Goal: Task Accomplishment & Management: Manage account settings

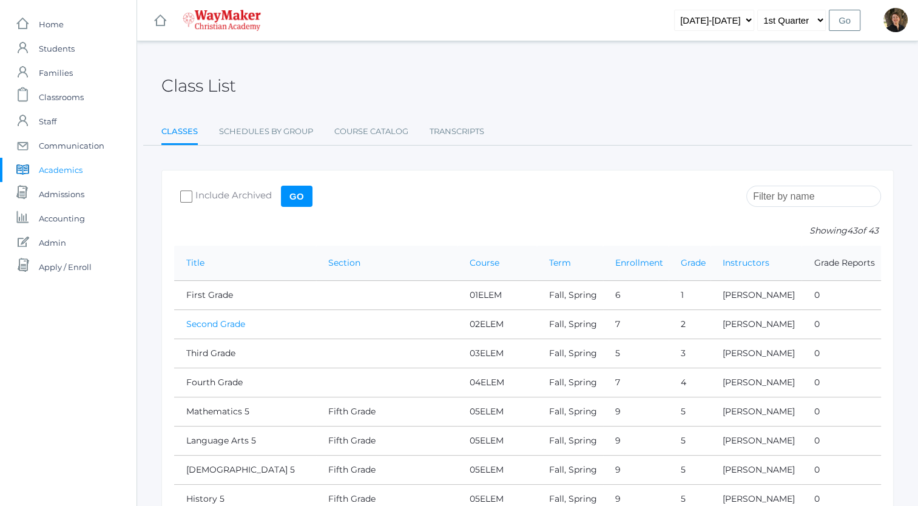
click at [223, 325] on link "Second Grade" at bounding box center [215, 324] width 59 height 11
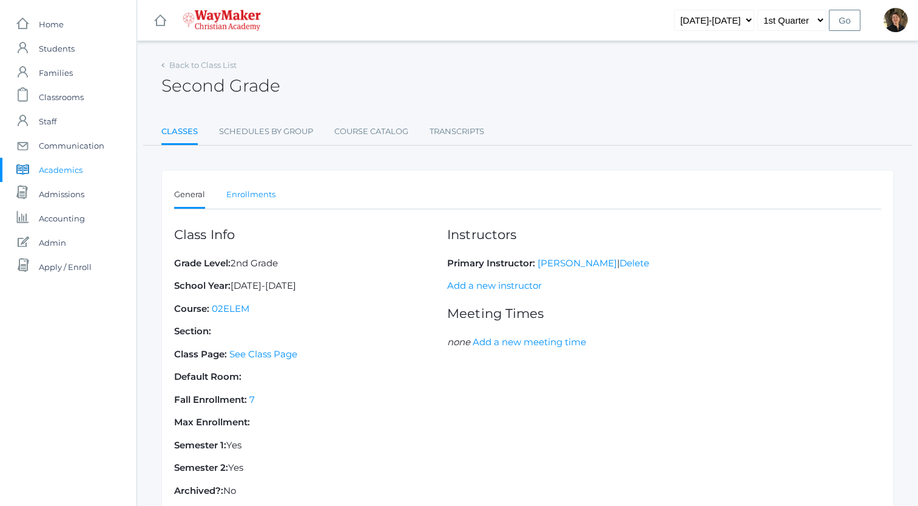
click at [243, 193] on link "Enrollments" at bounding box center [250, 195] width 49 height 24
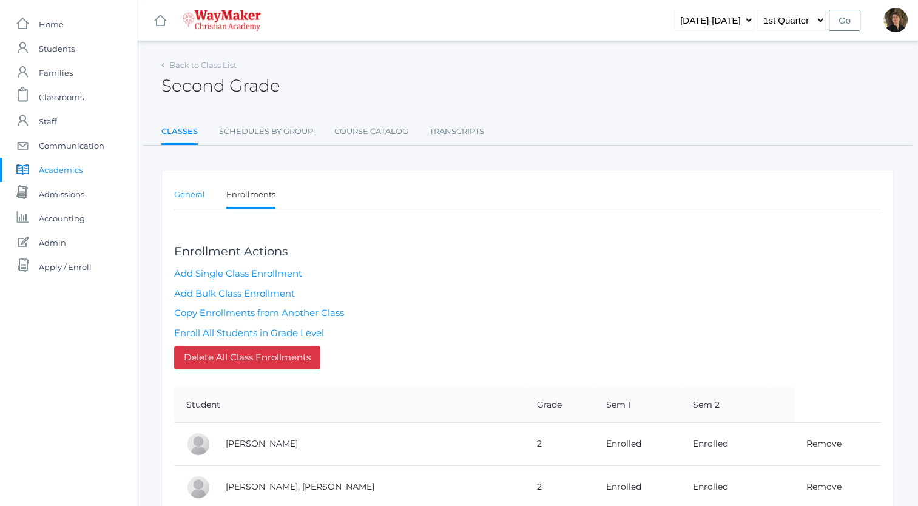
click at [183, 195] on link "General" at bounding box center [189, 195] width 31 height 24
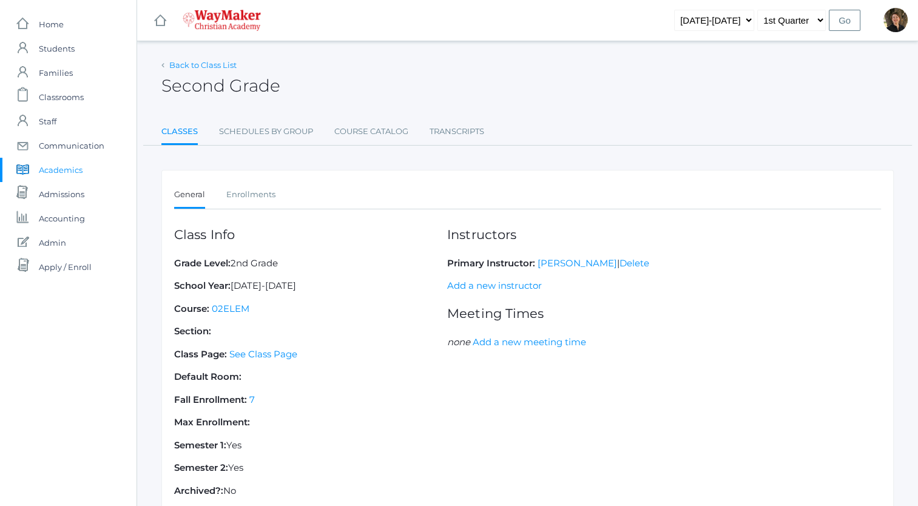
click at [202, 65] on link "Back to Class List" at bounding box center [202, 65] width 67 height 10
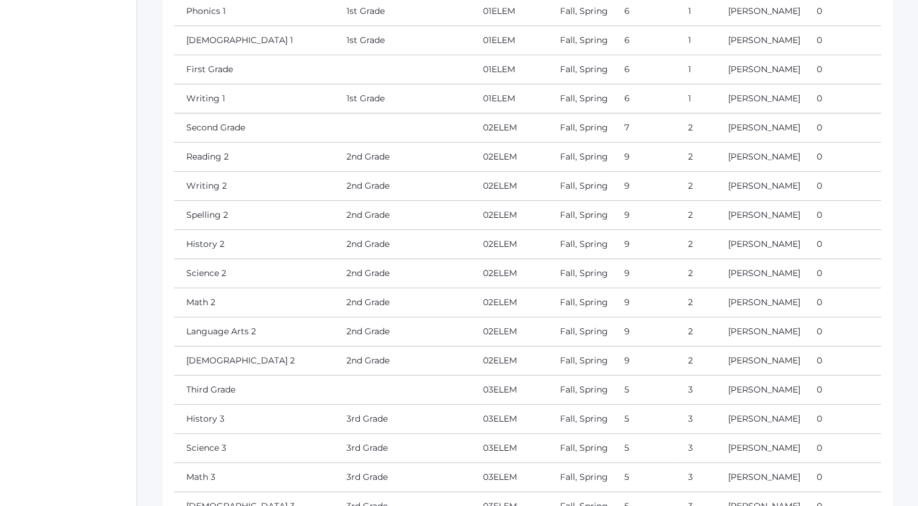
scroll to position [344, 0]
click at [214, 160] on link "Reading 2" at bounding box center [207, 154] width 42 height 11
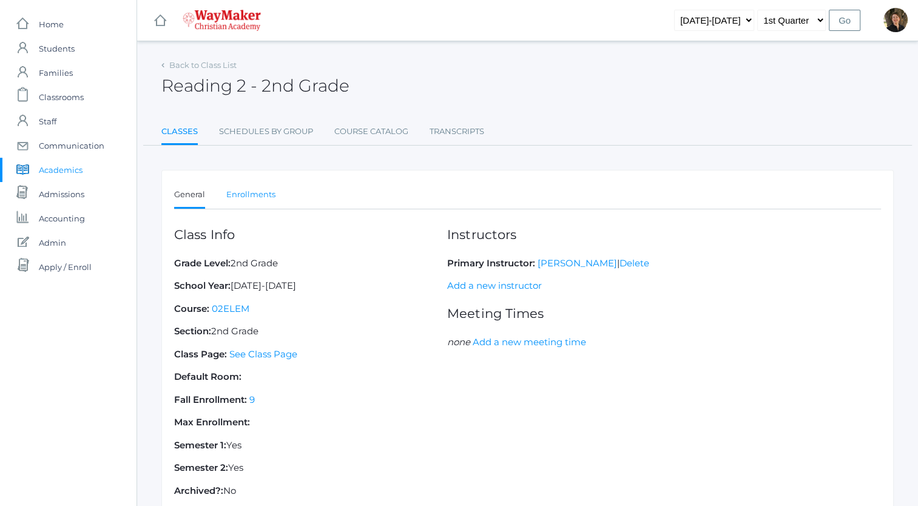
click at [257, 193] on link "Enrollments" at bounding box center [250, 195] width 49 height 24
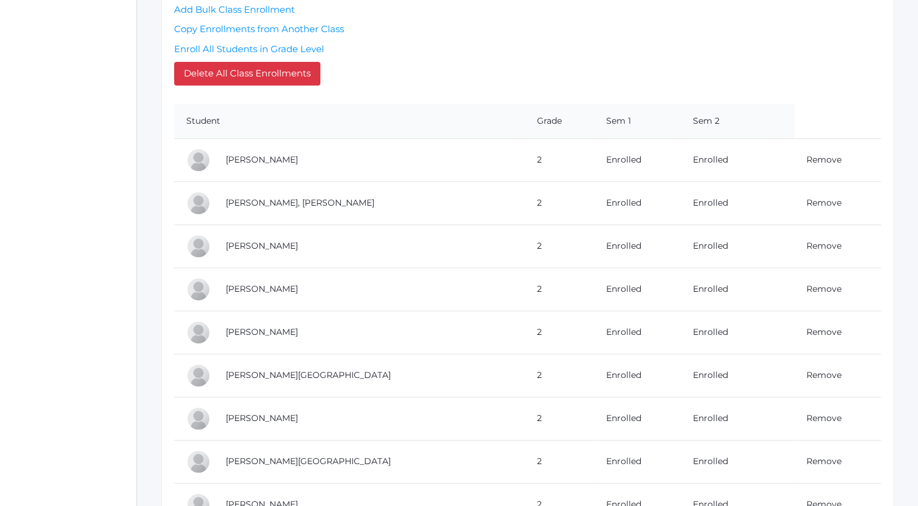
scroll to position [300, 0]
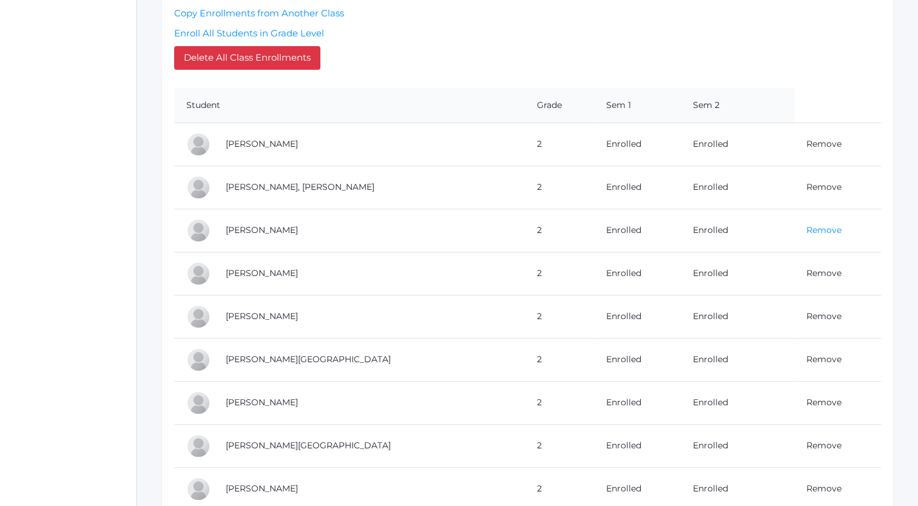
click at [807, 229] on link "Remove" at bounding box center [824, 230] width 35 height 11
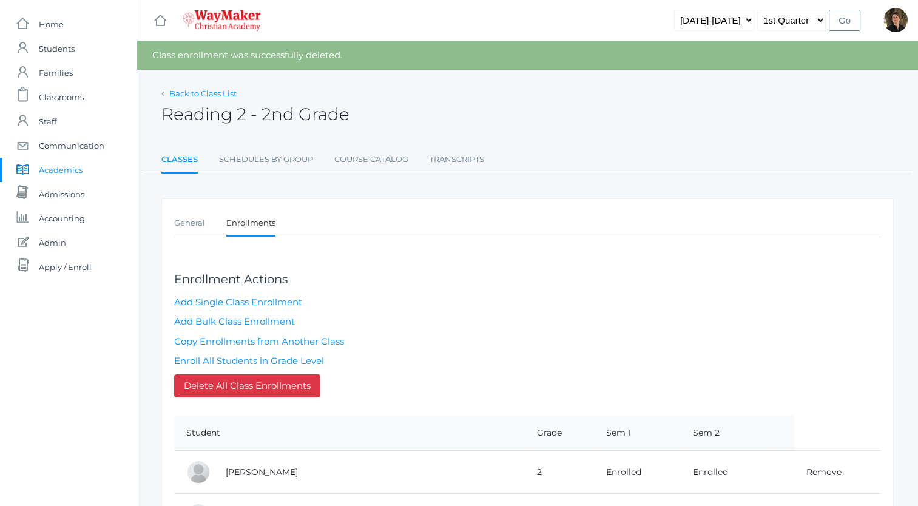
click at [202, 92] on link "Back to Class List" at bounding box center [202, 94] width 67 height 10
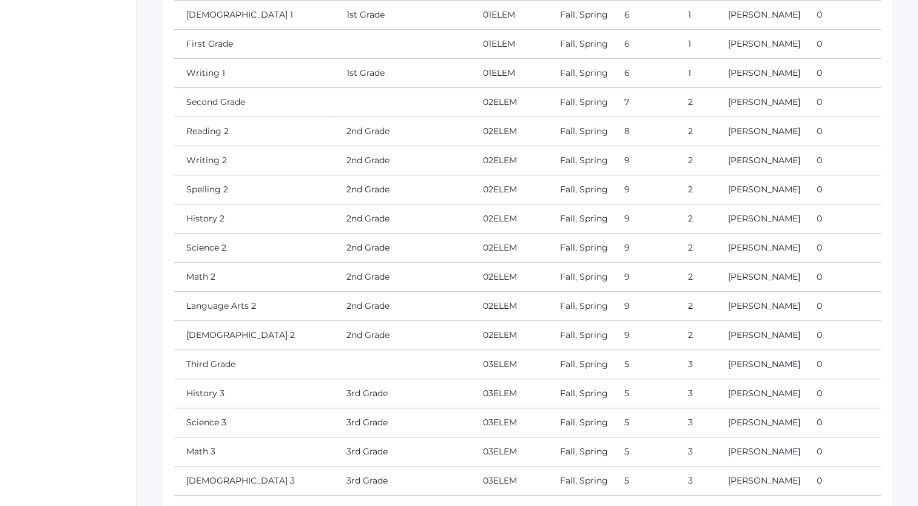
scroll to position [378, 0]
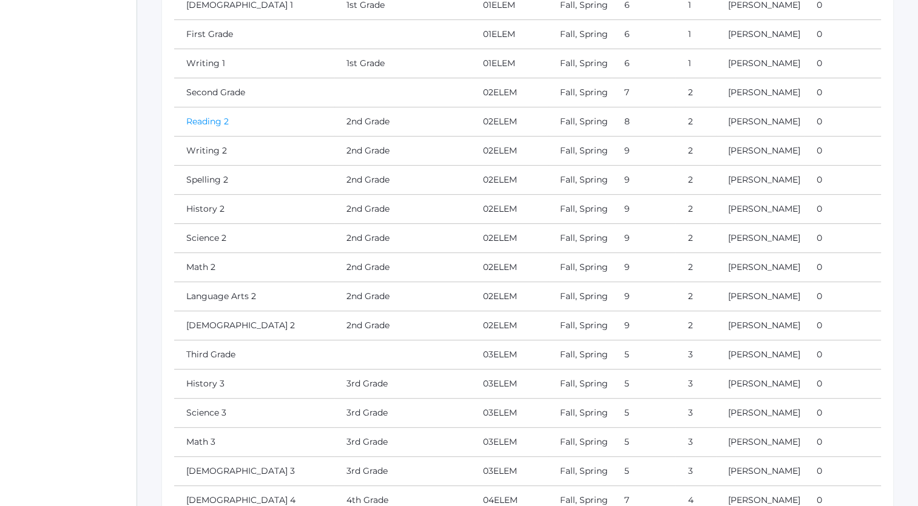
click at [212, 127] on link "Reading 2" at bounding box center [207, 121] width 42 height 11
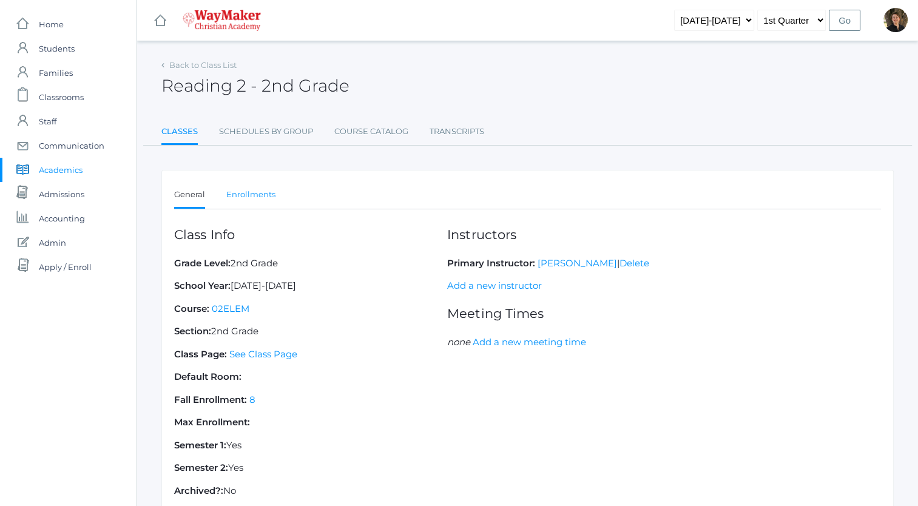
click at [260, 189] on link "Enrollments" at bounding box center [250, 195] width 49 height 24
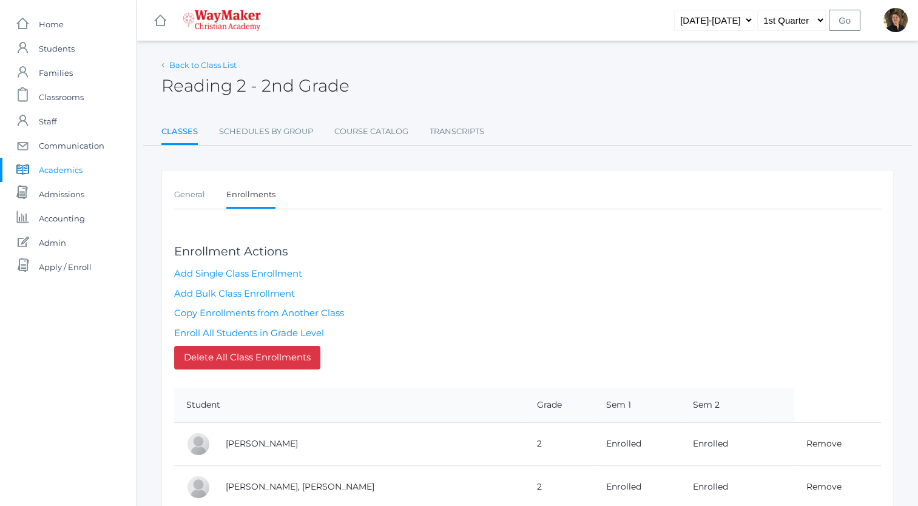
click at [211, 67] on link "Back to Class List" at bounding box center [202, 65] width 67 height 10
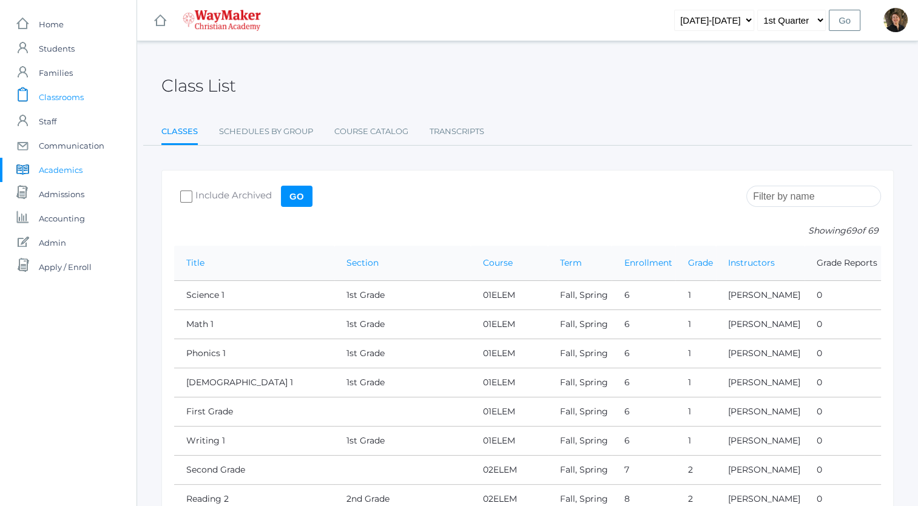
click at [70, 97] on span "Classrooms" at bounding box center [61, 97] width 45 height 24
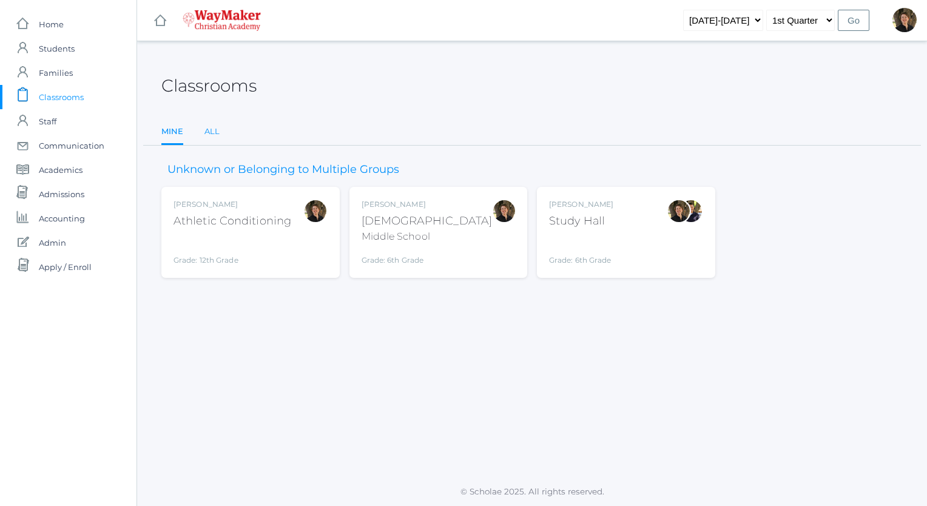
click at [209, 135] on link "All" at bounding box center [212, 132] width 15 height 24
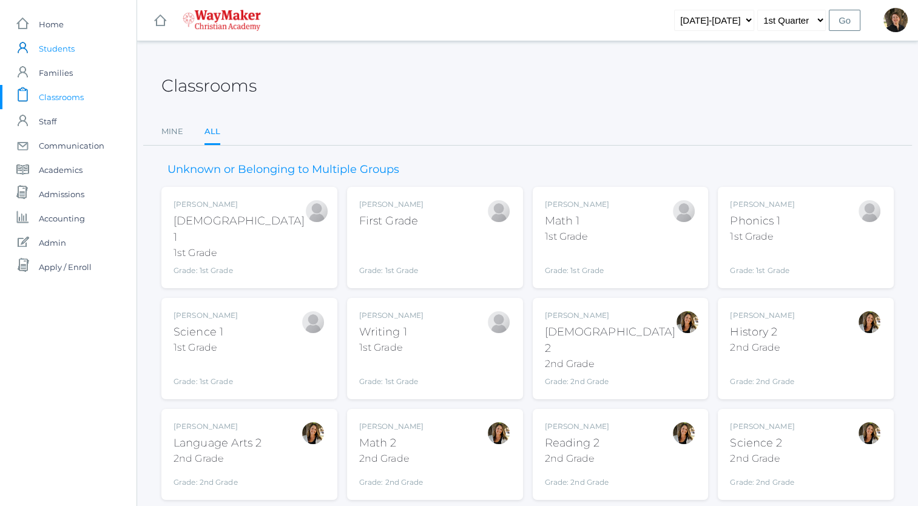
click at [61, 48] on span "Students" at bounding box center [57, 48] width 36 height 24
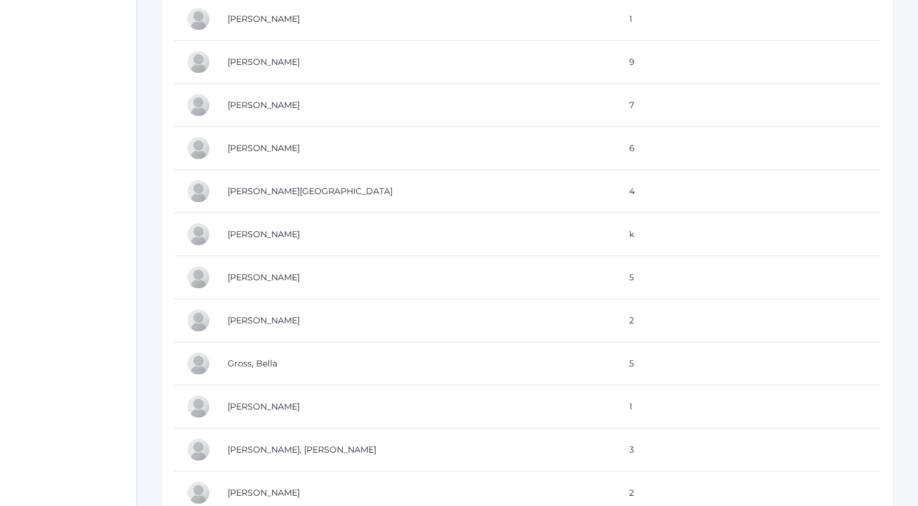
scroll to position [969, 0]
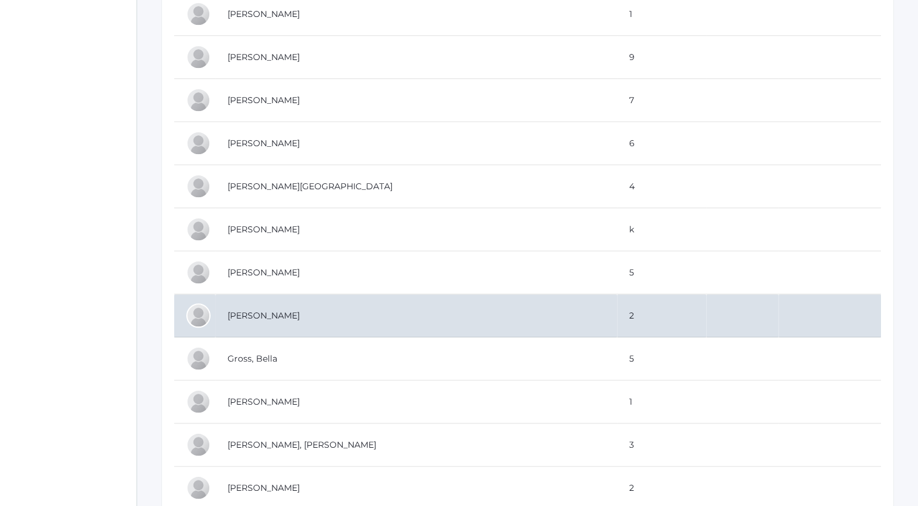
click at [263, 311] on td "[PERSON_NAME]" at bounding box center [416, 315] width 402 height 43
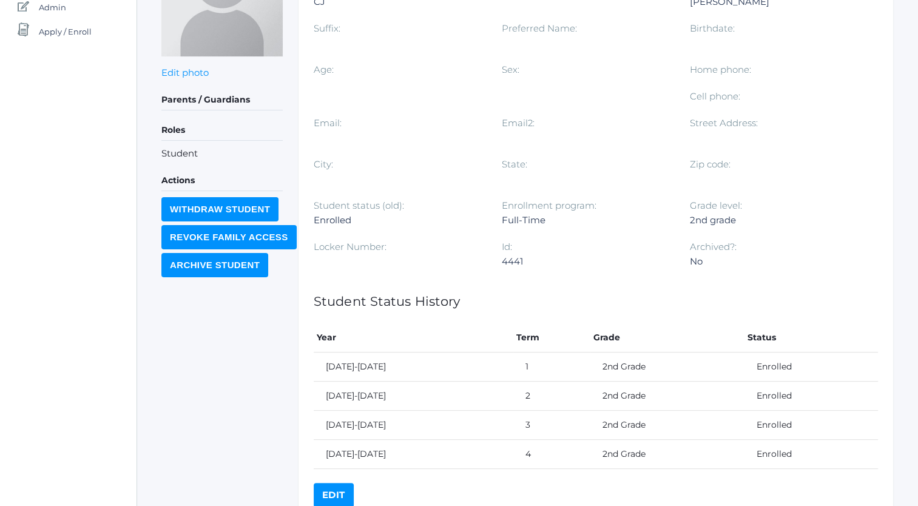
scroll to position [294, 0]
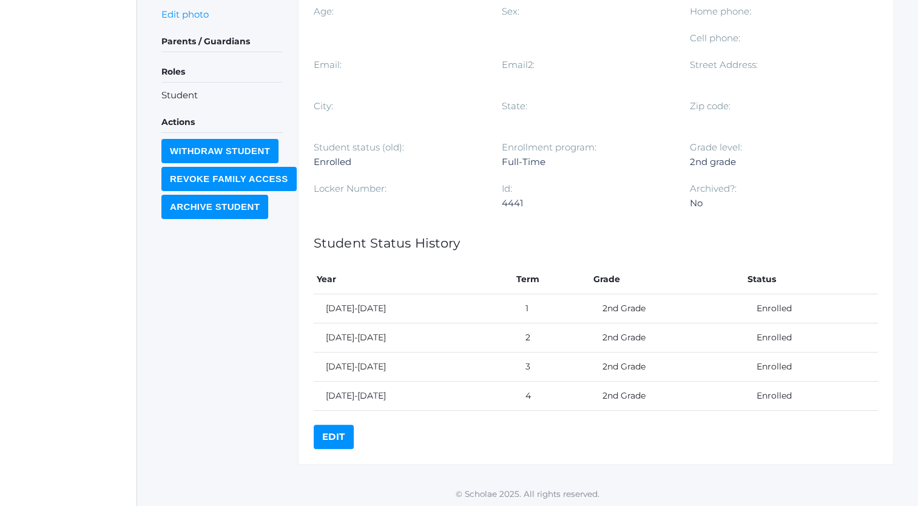
click at [336, 432] on link "Edit" at bounding box center [334, 437] width 40 height 24
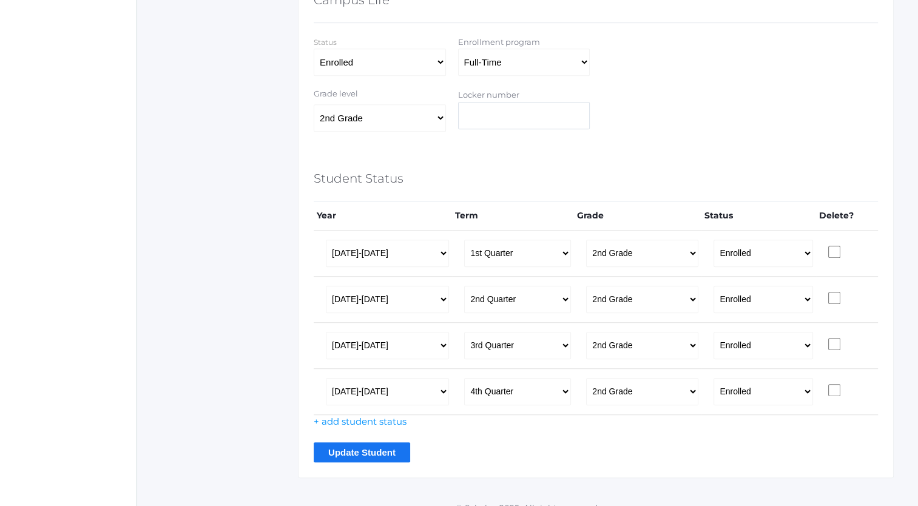
scroll to position [739, 0]
click at [684, 249] on select "Pre-K Kindergarten 1st Grade 2nd Grade 3rd Grade 4th Grade 5th Grade 6th Grade …" at bounding box center [642, 252] width 112 height 27
select select "32"
click at [586, 239] on select "Pre-K Kindergarten 1st Grade 2nd Grade 3rd Grade 4th Grade 5th Grade 6th Grade …" at bounding box center [642, 252] width 112 height 27
click at [683, 295] on select "Pre-K Kindergarten 1st Grade 2nd Grade 3rd Grade 4th Grade 5th Grade 6th Grade …" at bounding box center [642, 298] width 112 height 27
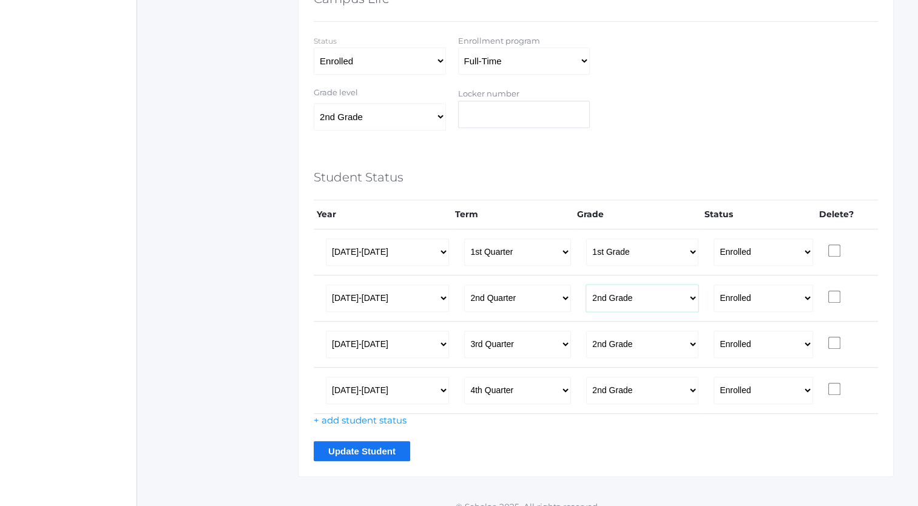
select select "32"
click at [586, 285] on select "Pre-K Kindergarten 1st Grade 2nd Grade 3rd Grade 4th Grade 5th Grade 6th Grade …" at bounding box center [642, 298] width 112 height 27
click at [685, 343] on select "Pre-K Kindergarten 1st Grade 2nd Grade 3rd Grade 4th Grade 5th Grade 6th Grade …" at bounding box center [642, 344] width 112 height 27
select select "32"
click at [586, 331] on select "Pre-K Kindergarten 1st Grade 2nd Grade 3rd Grade 4th Grade 5th Grade 6th Grade …" at bounding box center [642, 344] width 112 height 27
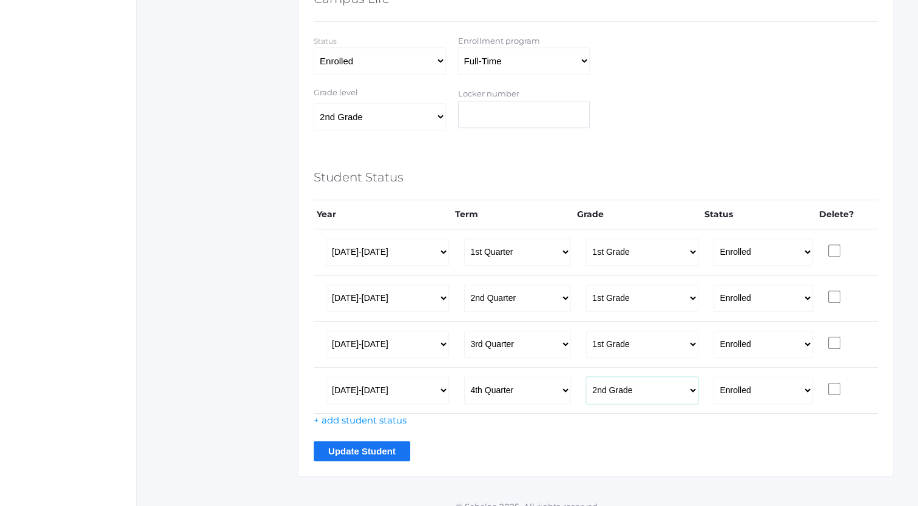
click at [683, 390] on select "Pre-K Kindergarten 1st Grade 2nd Grade 3rd Grade 4th Grade 5th Grade 6th Grade …" at bounding box center [642, 390] width 112 height 27
select select "32"
click at [586, 377] on select "Pre-K Kindergarten 1st Grade 2nd Grade 3rd Grade 4th Grade 5th Grade 6th Grade …" at bounding box center [642, 390] width 112 height 27
click at [352, 452] on input "Update Student" at bounding box center [362, 451] width 97 height 20
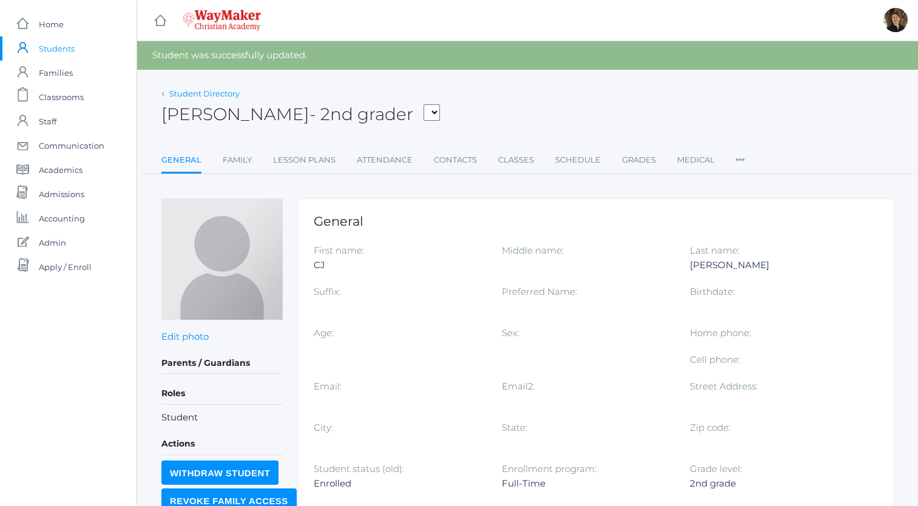
click at [200, 92] on link "Student Directory" at bounding box center [204, 94] width 70 height 10
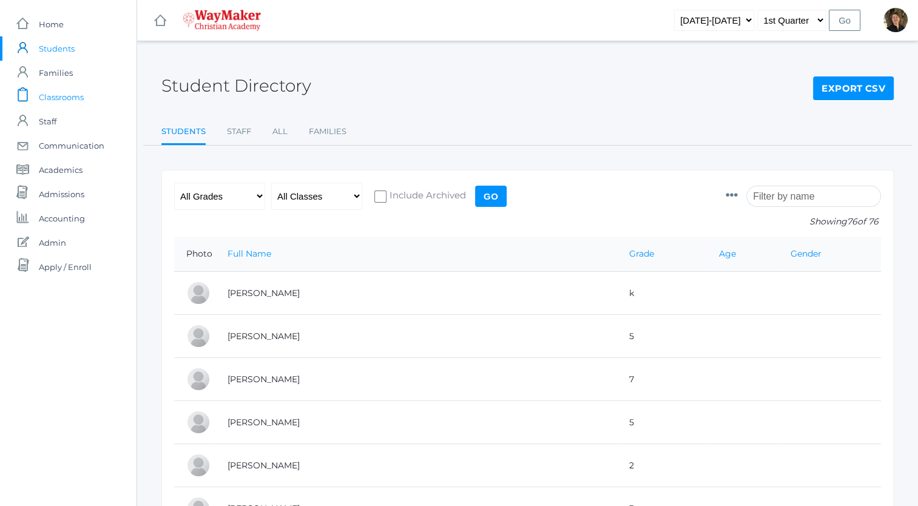
click at [70, 98] on span "Classrooms" at bounding box center [61, 97] width 45 height 24
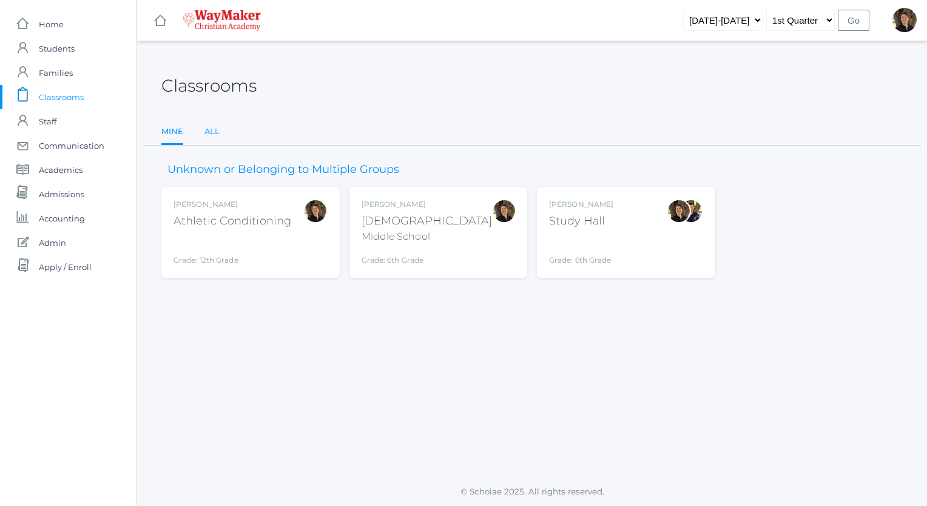
click at [211, 134] on link "All" at bounding box center [212, 132] width 15 height 24
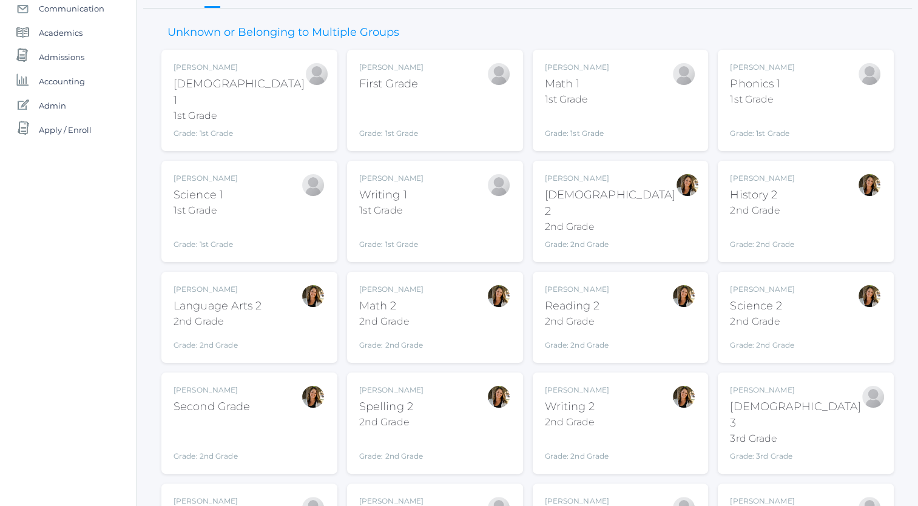
scroll to position [152, 0]
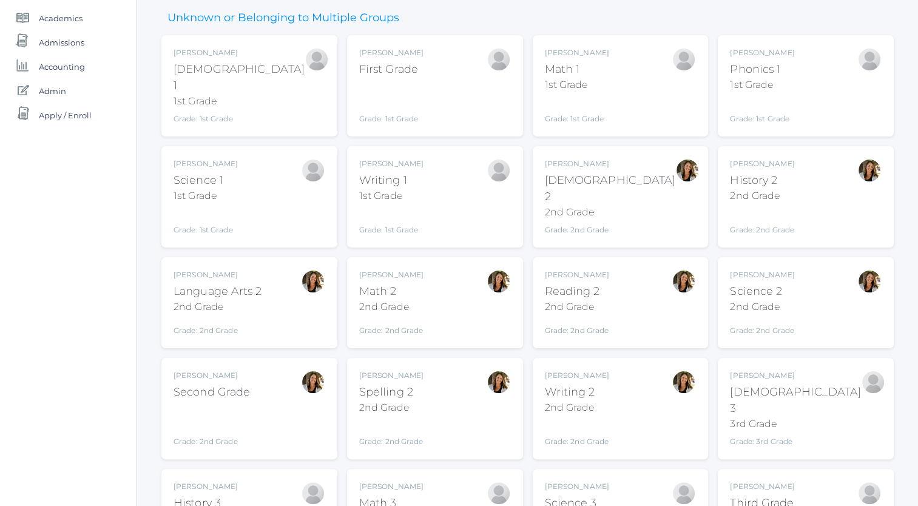
click at [568, 172] on div "[DEMOGRAPHIC_DATA] 2" at bounding box center [610, 188] width 131 height 33
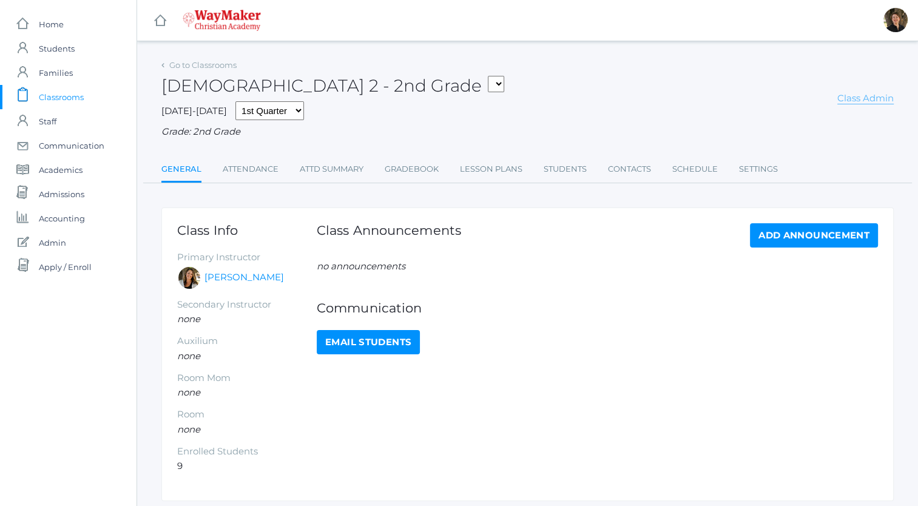
click at [852, 100] on link "Class Admin" at bounding box center [866, 98] width 56 height 12
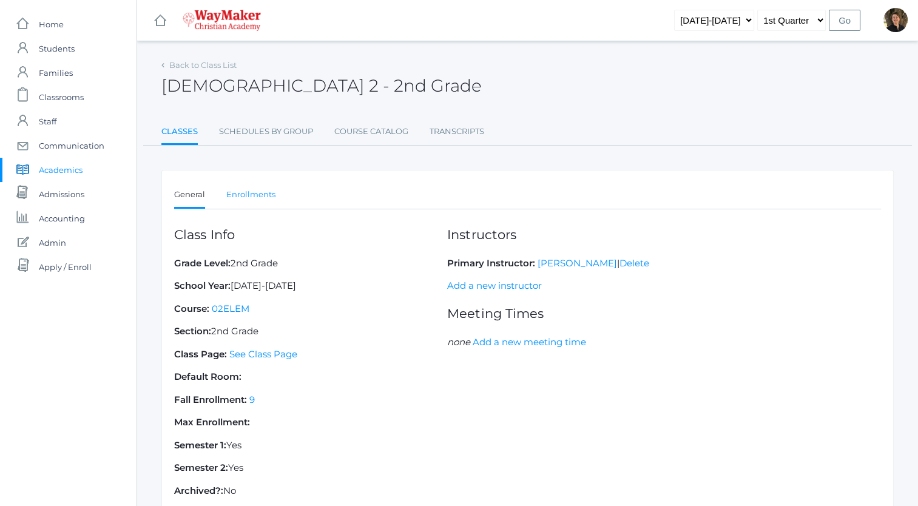
click at [260, 193] on link "Enrollments" at bounding box center [250, 195] width 49 height 24
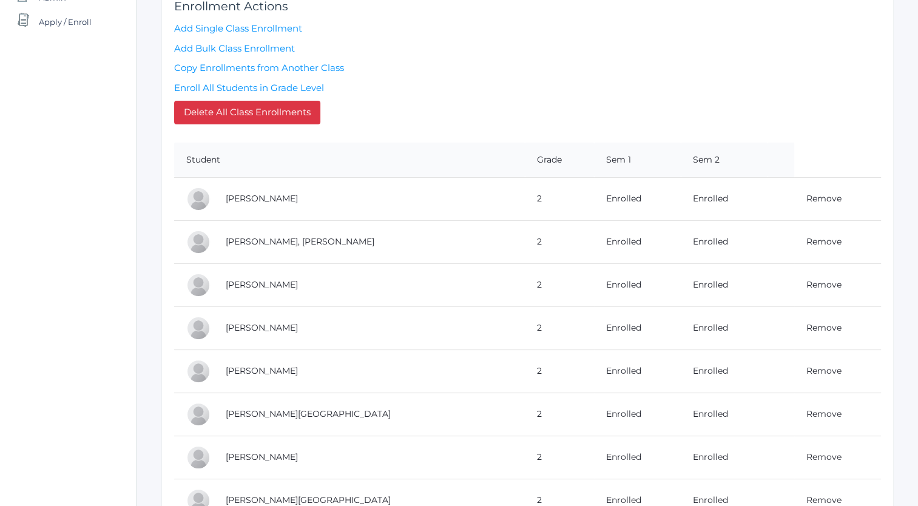
scroll to position [339, 0]
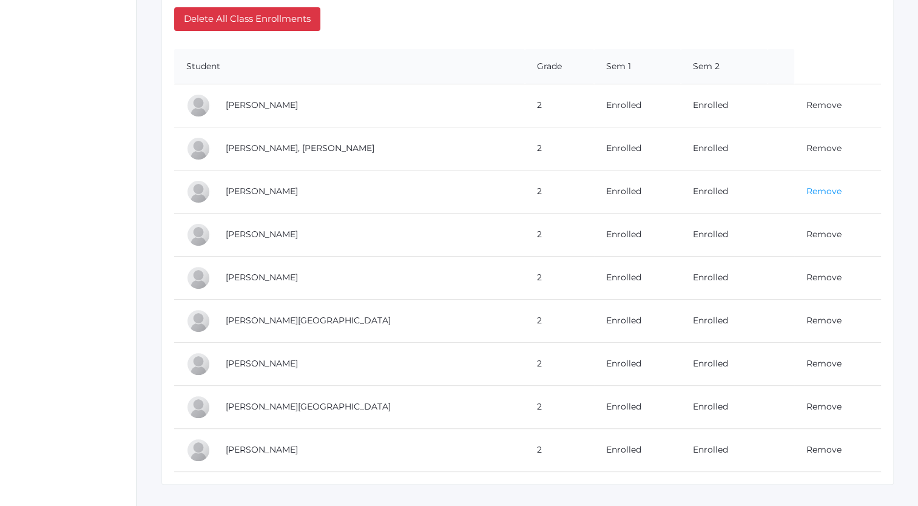
click at [807, 189] on link "Remove" at bounding box center [824, 191] width 35 height 11
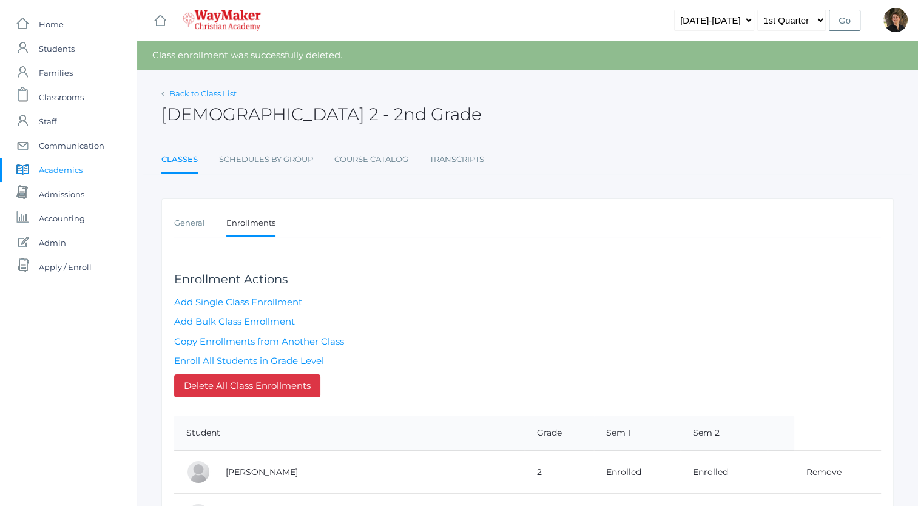
click at [186, 95] on link "Back to Class List" at bounding box center [202, 94] width 67 height 10
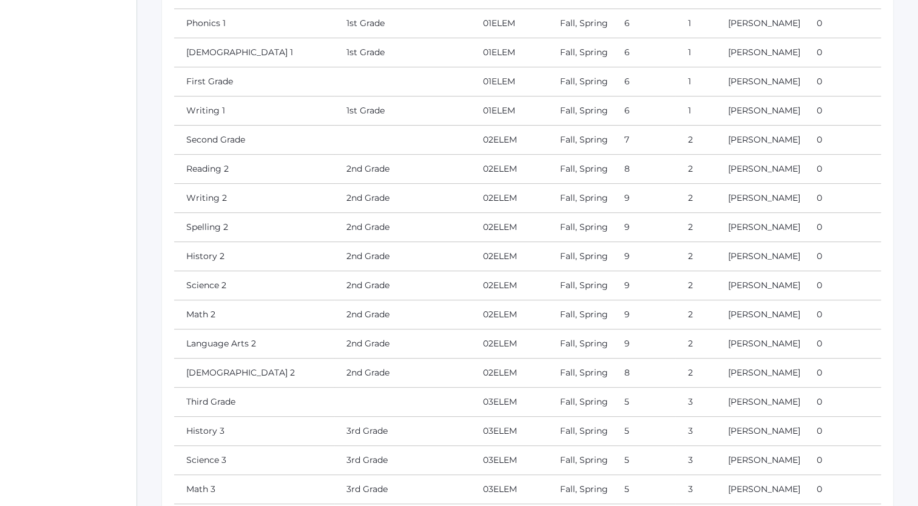
scroll to position [341, 0]
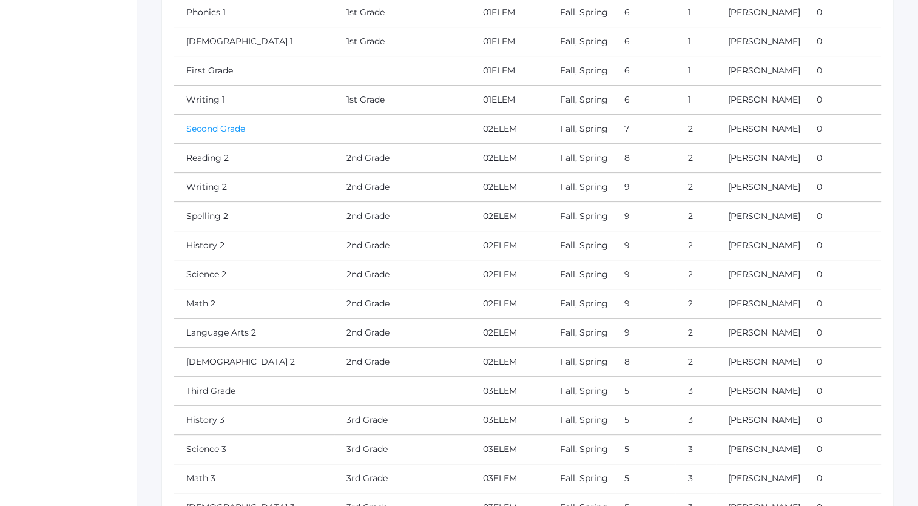
click at [226, 134] on link "Second Grade" at bounding box center [215, 128] width 59 height 11
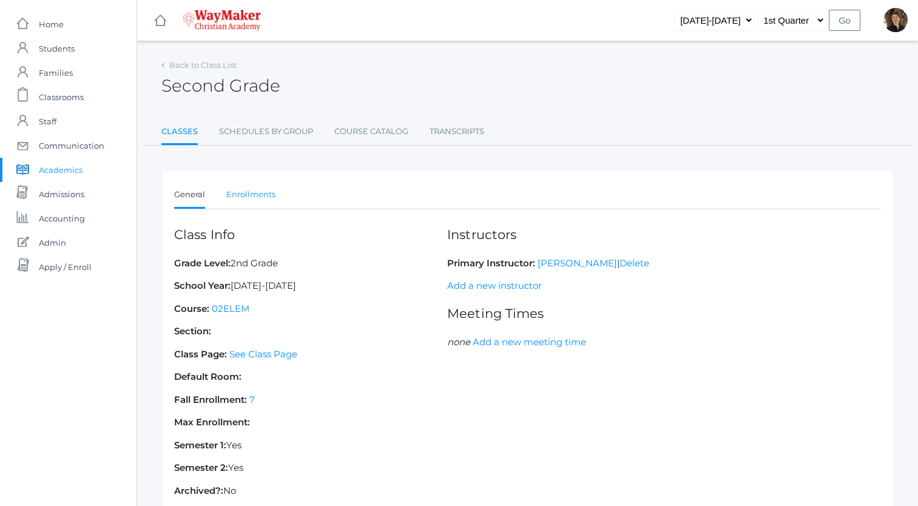
click at [252, 193] on link "Enrollments" at bounding box center [250, 195] width 49 height 24
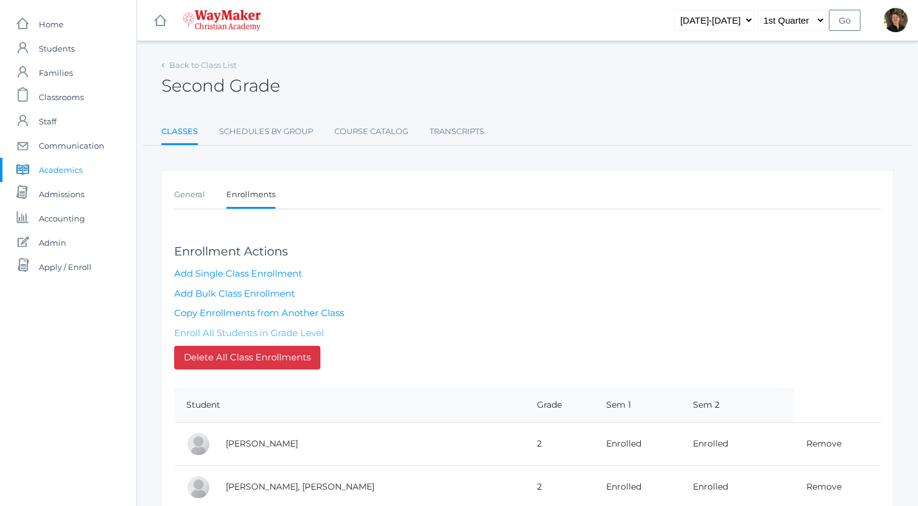
click at [251, 330] on link "Enroll All Students in Grade Level" at bounding box center [249, 333] width 150 height 12
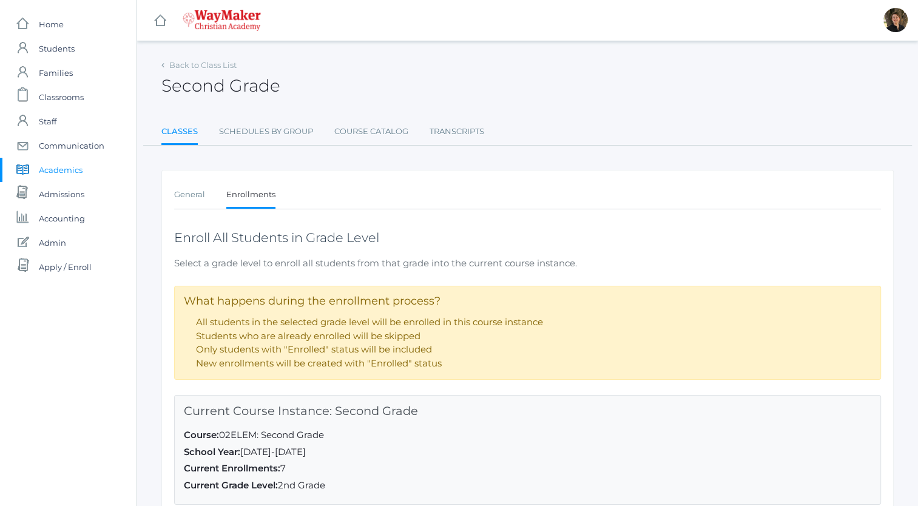
scroll to position [152, 0]
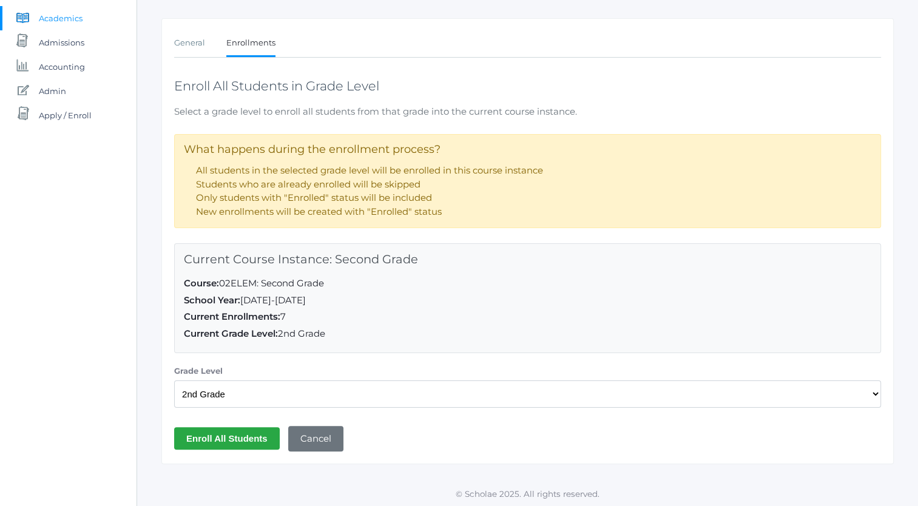
click at [227, 435] on input "Enroll All Students" at bounding box center [227, 438] width 106 height 22
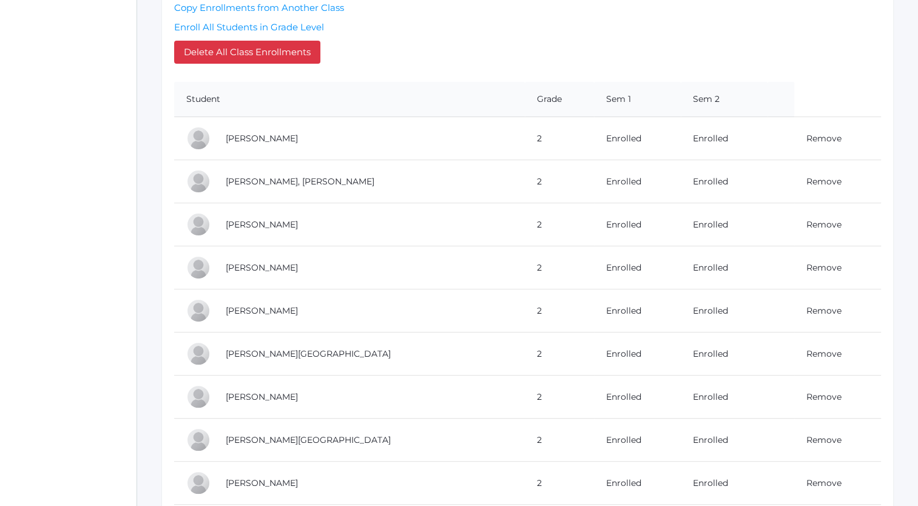
scroll to position [387, 0]
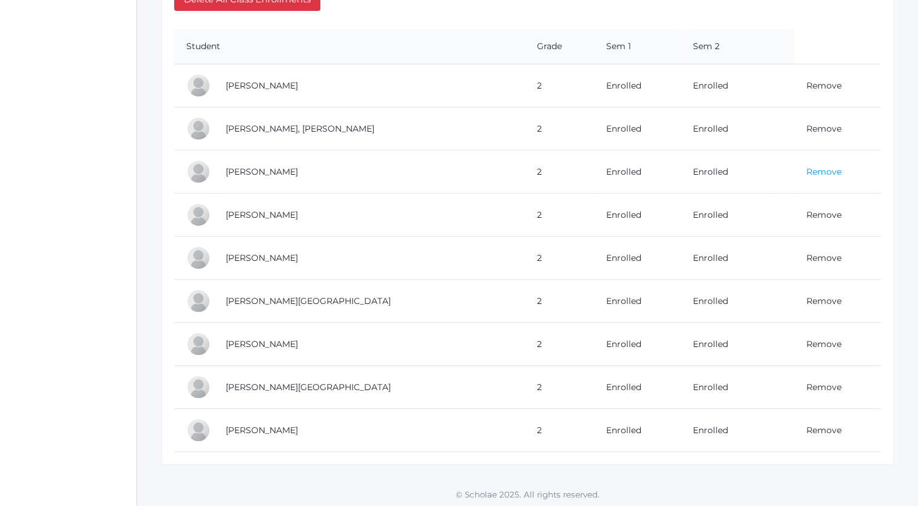
click at [807, 169] on link "Remove" at bounding box center [824, 171] width 35 height 11
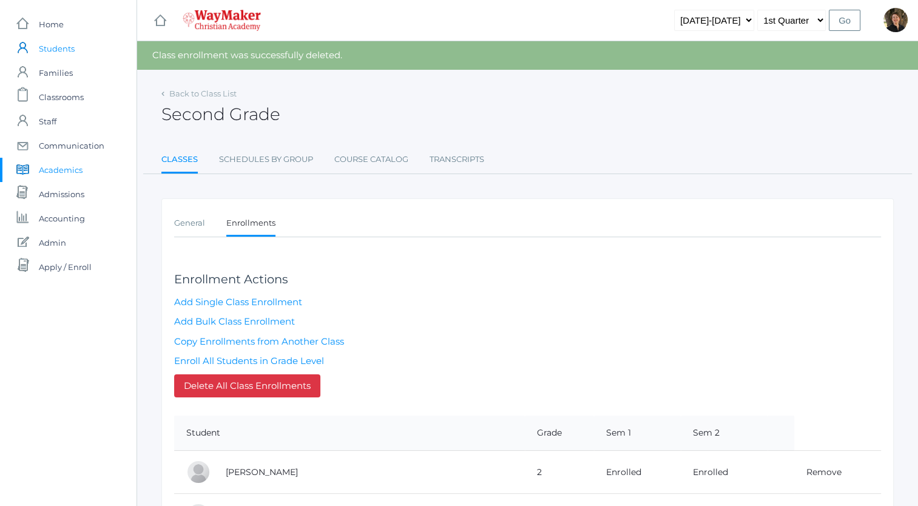
click at [56, 47] on span "Students" at bounding box center [57, 48] width 36 height 24
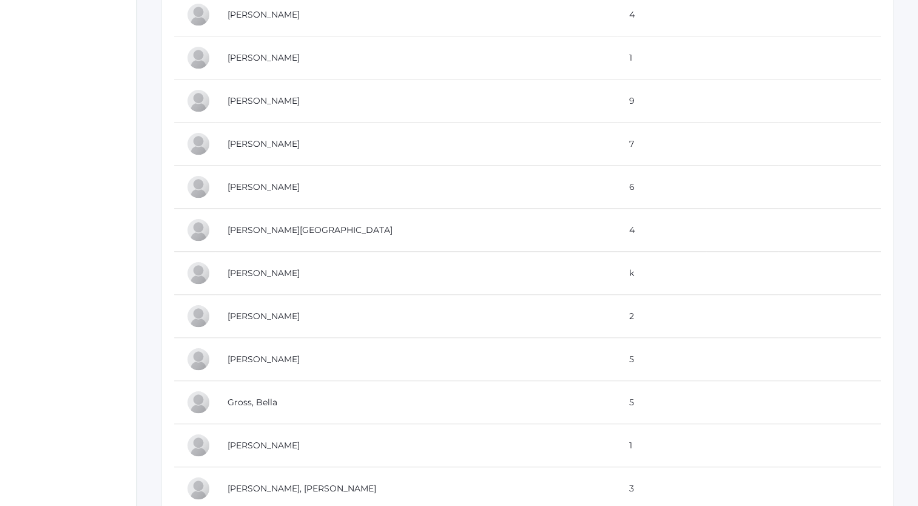
scroll to position [926, 0]
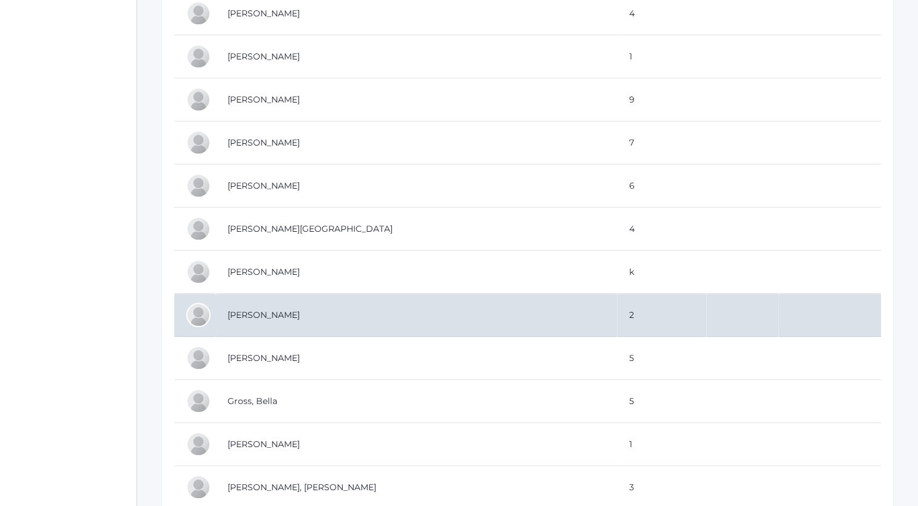
click at [274, 310] on td "[PERSON_NAME]" at bounding box center [416, 315] width 402 height 43
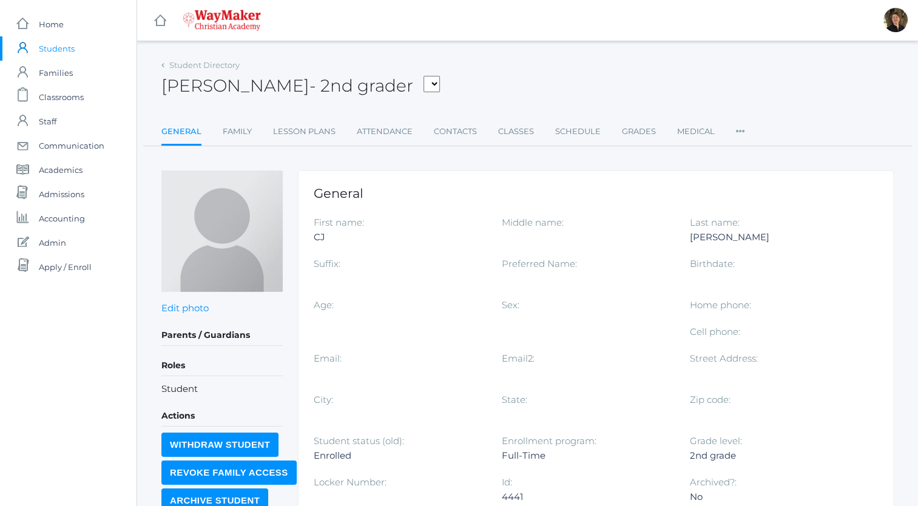
click at [424, 84] on select "Bassett, Graham Clyne, Sullivan Hardisty, Macy Hjelm, Jacob Nunez, Kenton Reed,…" at bounding box center [432, 84] width 16 height 16
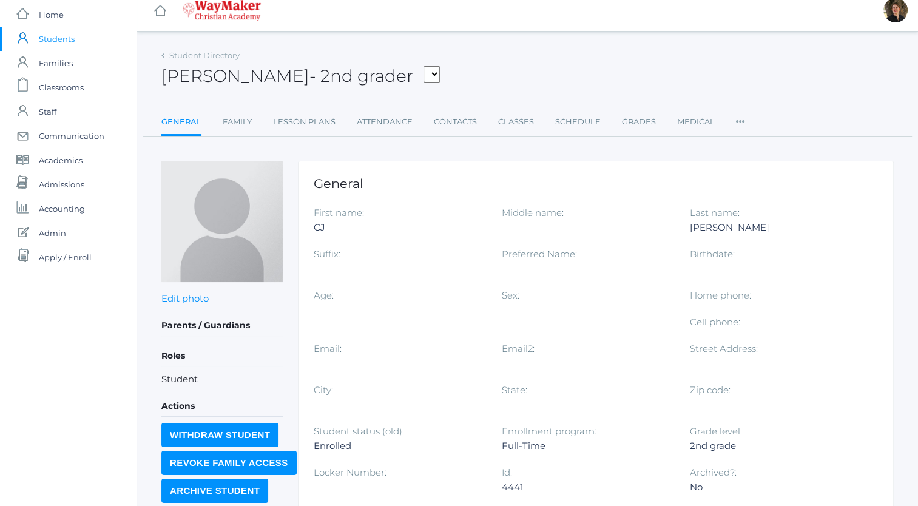
scroll to position [2, 0]
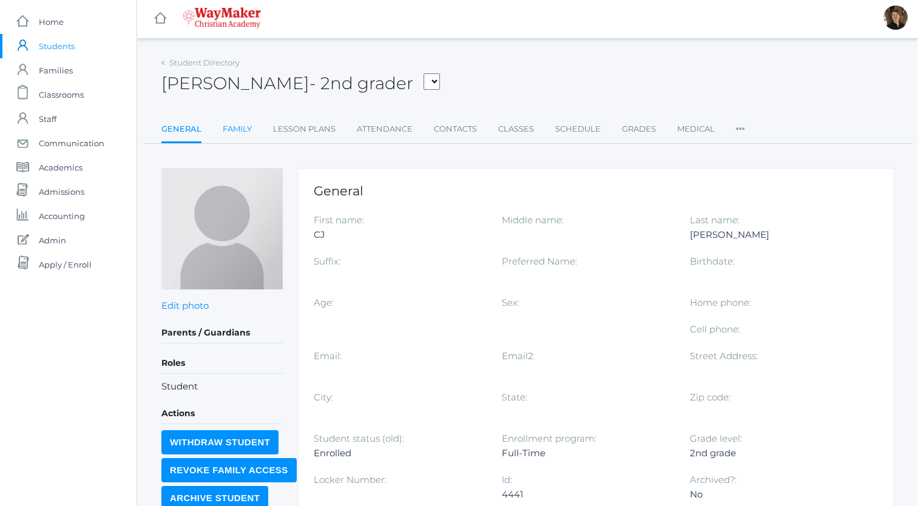
click at [236, 125] on link "Family" at bounding box center [237, 129] width 29 height 24
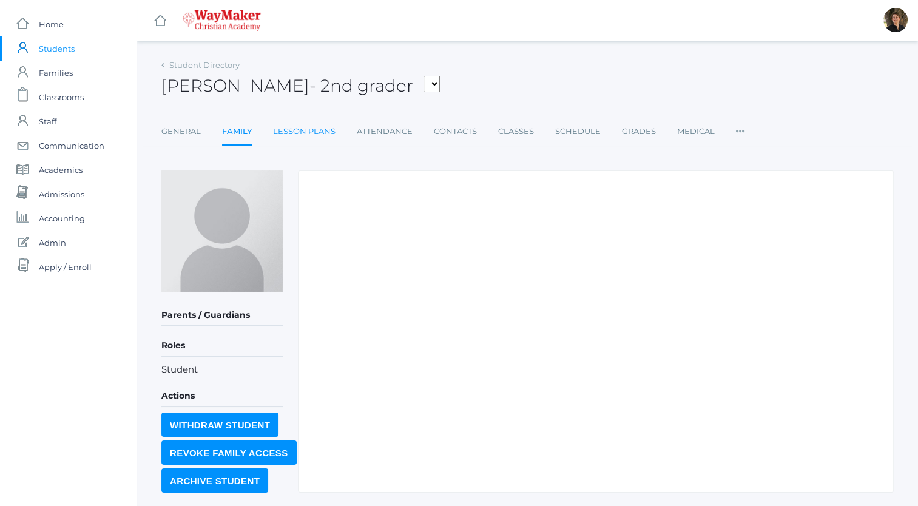
click at [300, 129] on link "Lesson Plans" at bounding box center [304, 132] width 63 height 24
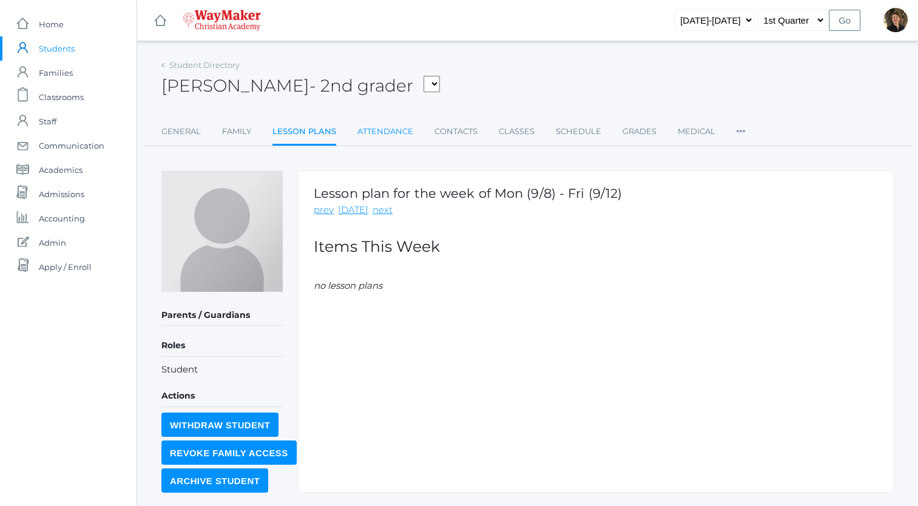
click at [378, 132] on link "Attendance" at bounding box center [386, 132] width 56 height 24
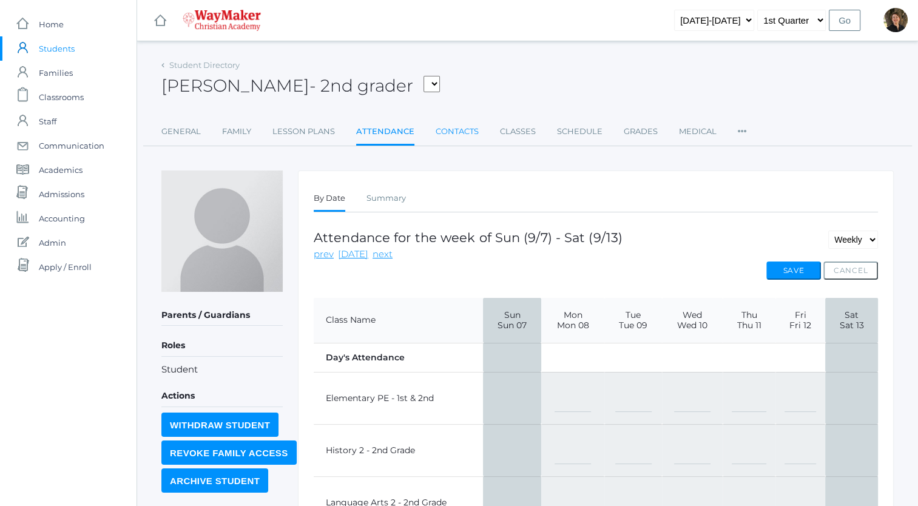
click at [457, 132] on link "Contacts" at bounding box center [457, 132] width 43 height 24
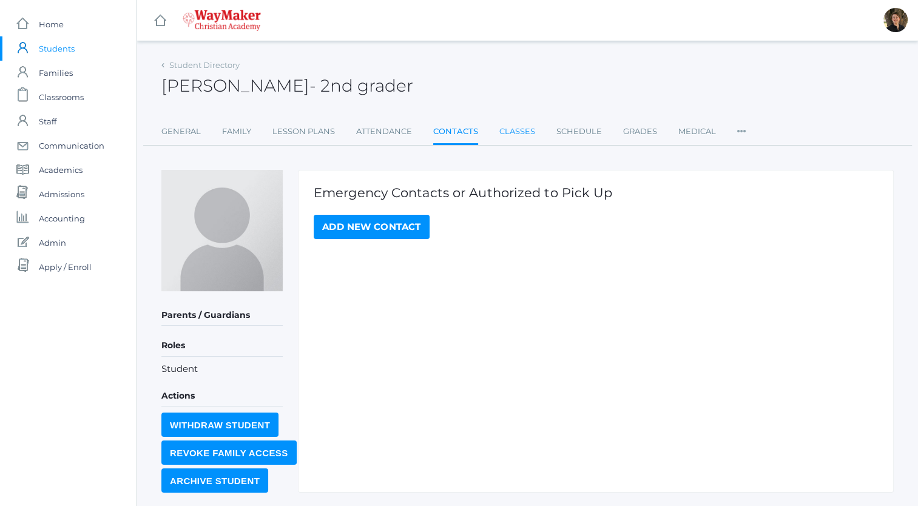
click at [507, 132] on link "Classes" at bounding box center [518, 132] width 36 height 24
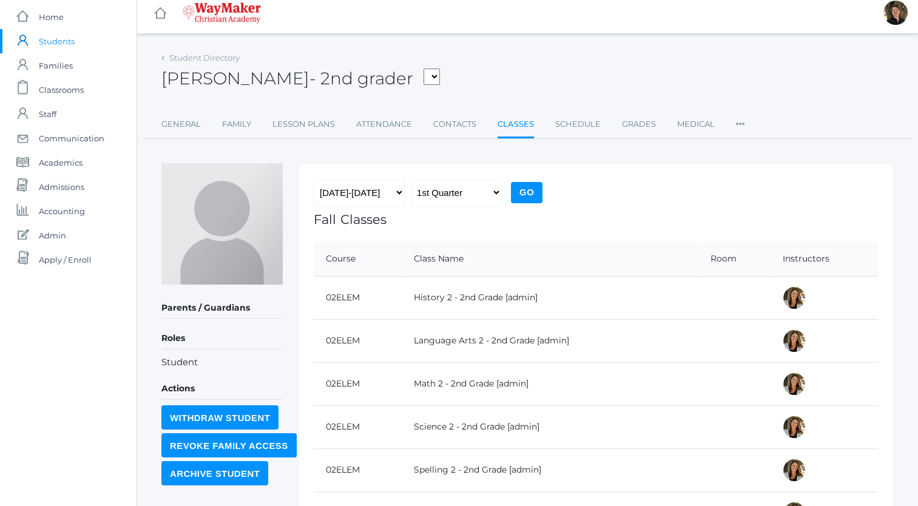
scroll to position [7, 0]
click at [574, 125] on link "Schedule" at bounding box center [578, 124] width 46 height 24
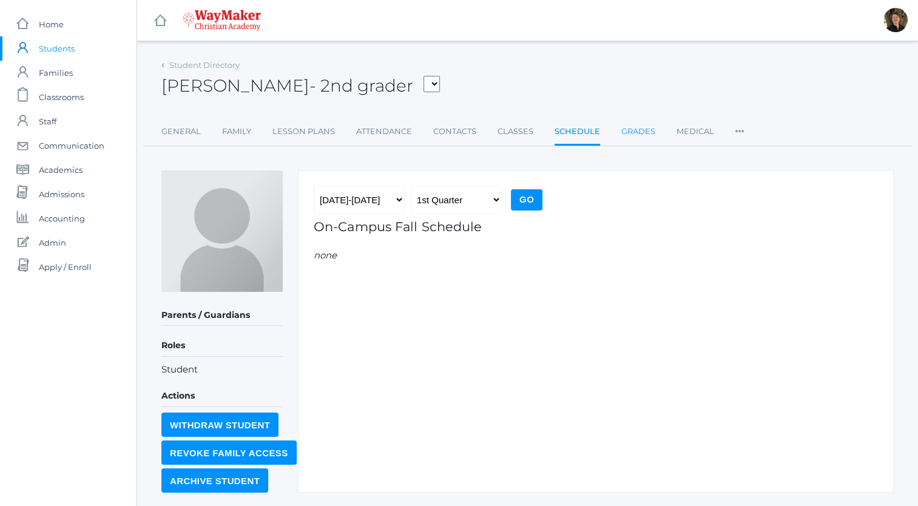
click at [626, 133] on link "Grades" at bounding box center [639, 132] width 34 height 24
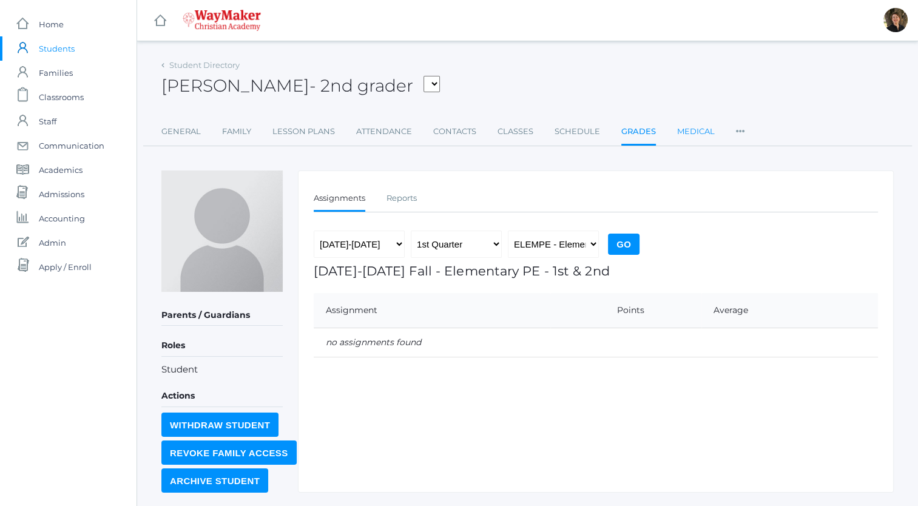
click at [689, 131] on link "Medical" at bounding box center [696, 132] width 38 height 24
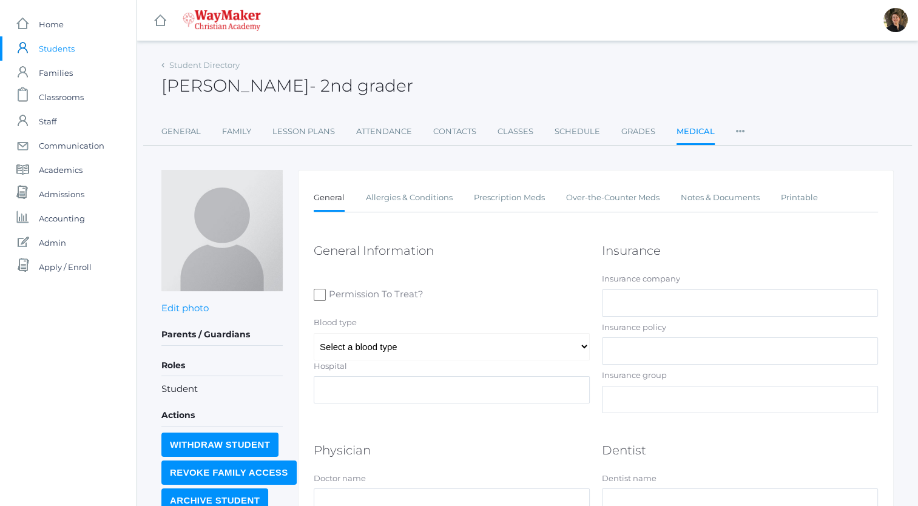
click at [737, 130] on icon at bounding box center [740, 128] width 9 height 16
click at [752, 157] on link "Roles" at bounding box center [784, 156] width 73 height 24
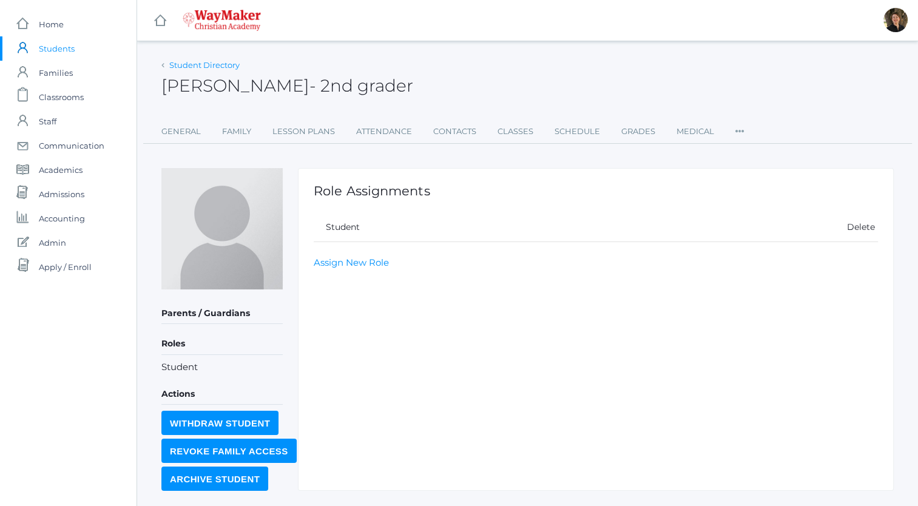
click at [180, 64] on link "Student Directory" at bounding box center [204, 65] width 70 height 10
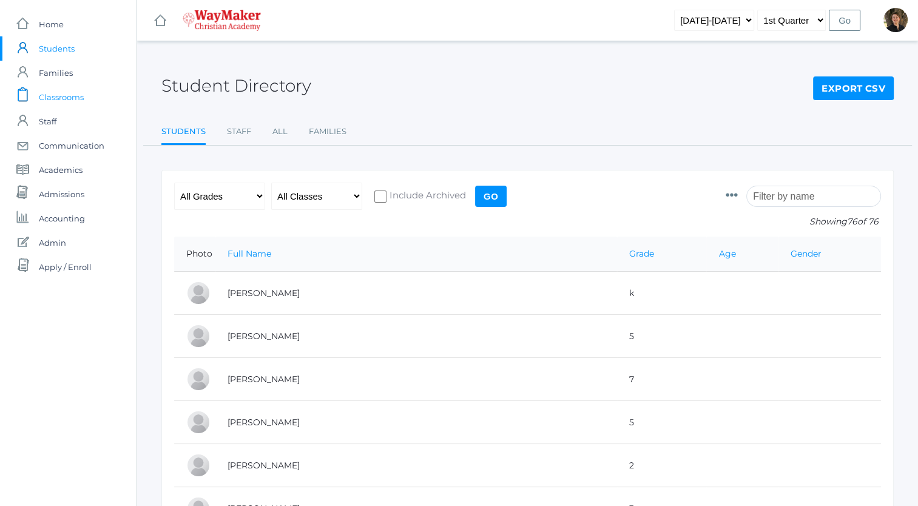
click at [55, 97] on span "Classrooms" at bounding box center [61, 97] width 45 height 24
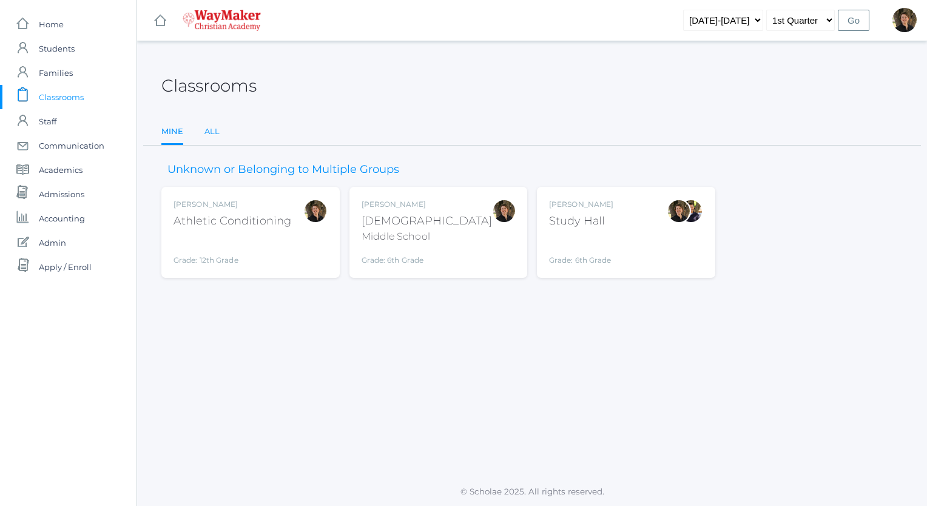
click at [211, 130] on link "All" at bounding box center [212, 132] width 15 height 24
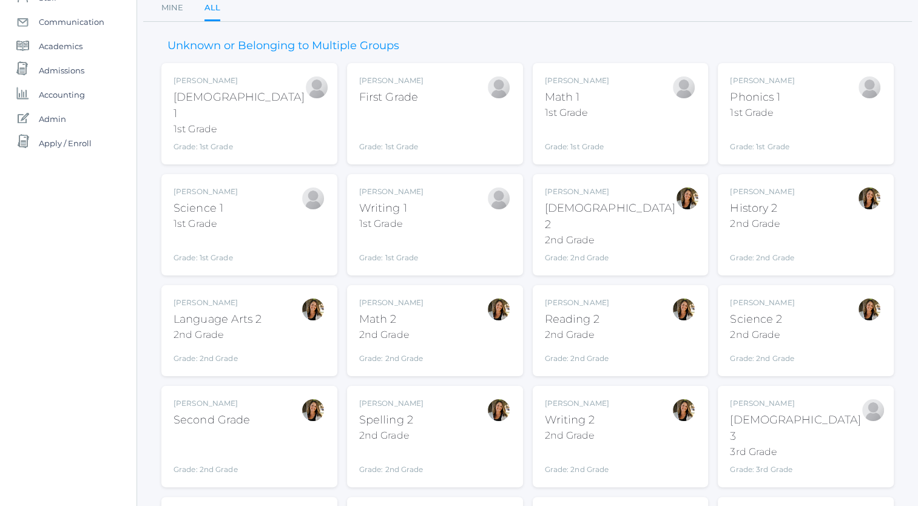
scroll to position [126, 0]
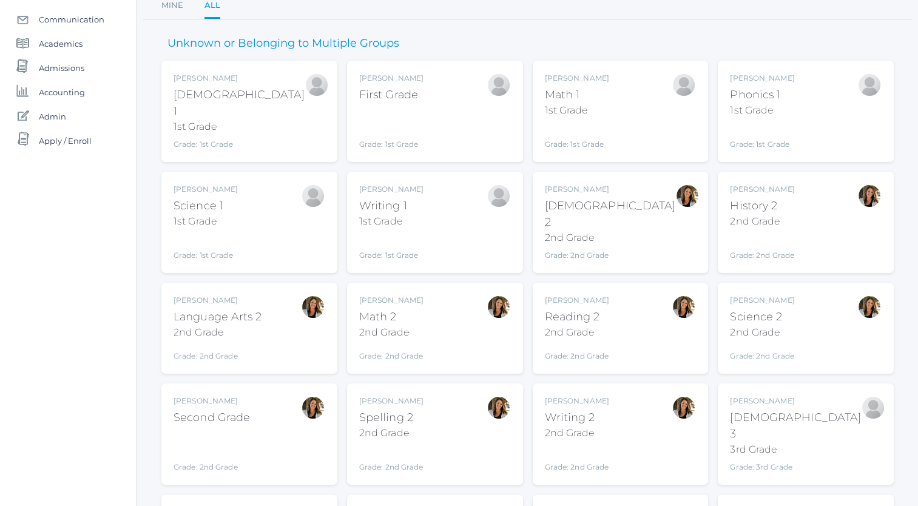
click at [748, 198] on div "History 2" at bounding box center [762, 206] width 64 height 16
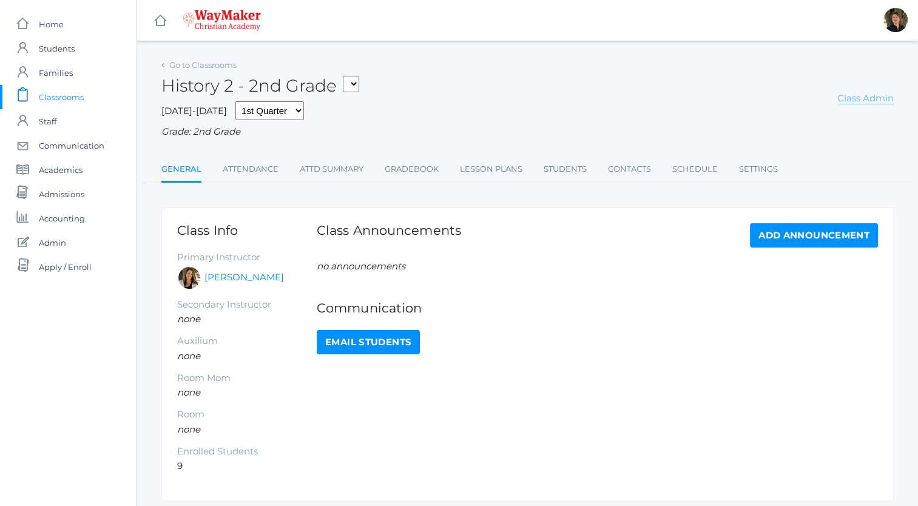
click at [852, 101] on link "Class Admin" at bounding box center [866, 98] width 56 height 12
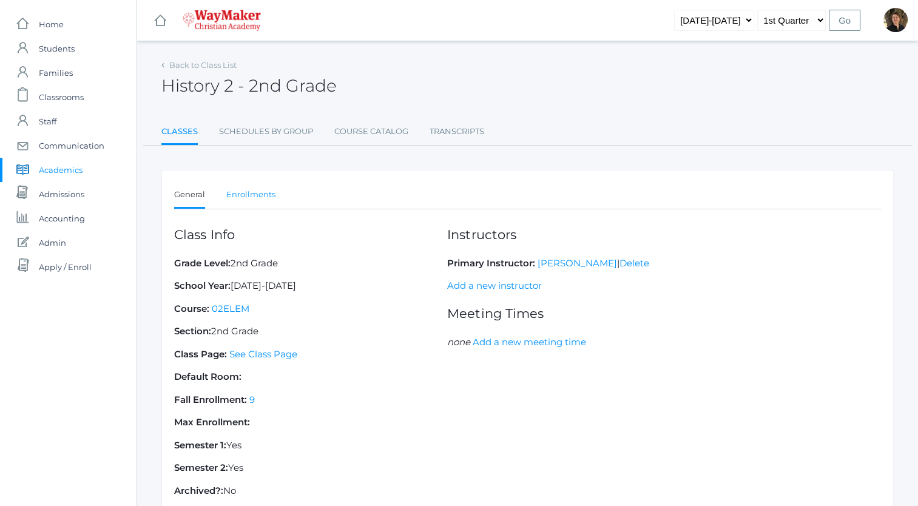
click at [243, 193] on link "Enrollments" at bounding box center [250, 195] width 49 height 24
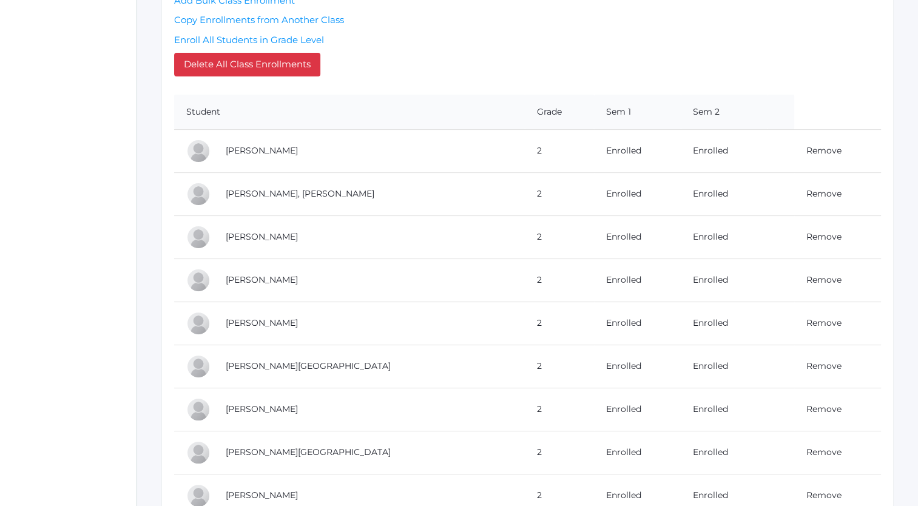
scroll to position [294, 0]
click at [812, 233] on link "Remove" at bounding box center [824, 236] width 35 height 11
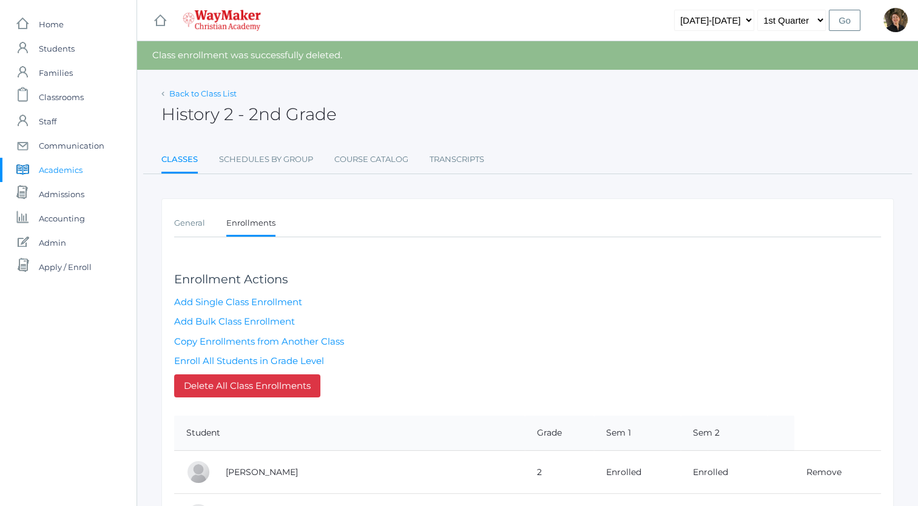
click at [208, 94] on link "Back to Class List" at bounding box center [202, 94] width 67 height 10
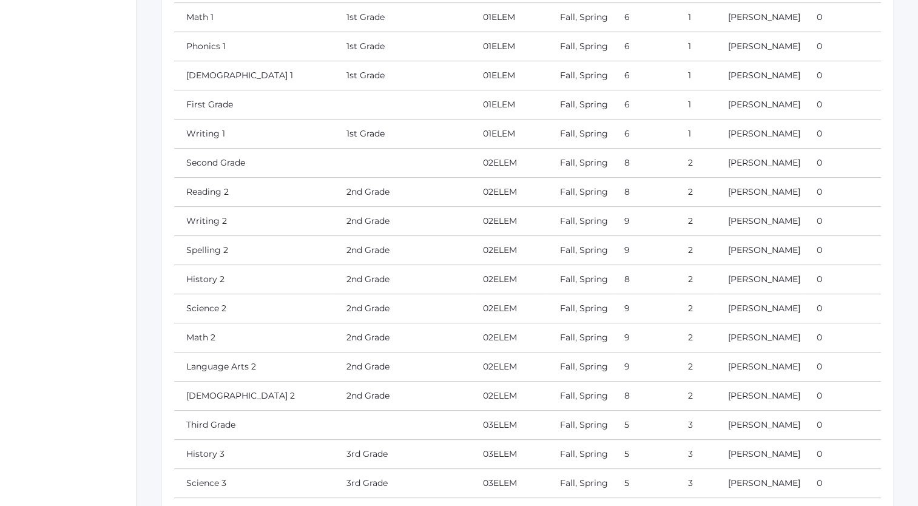
scroll to position [401, 0]
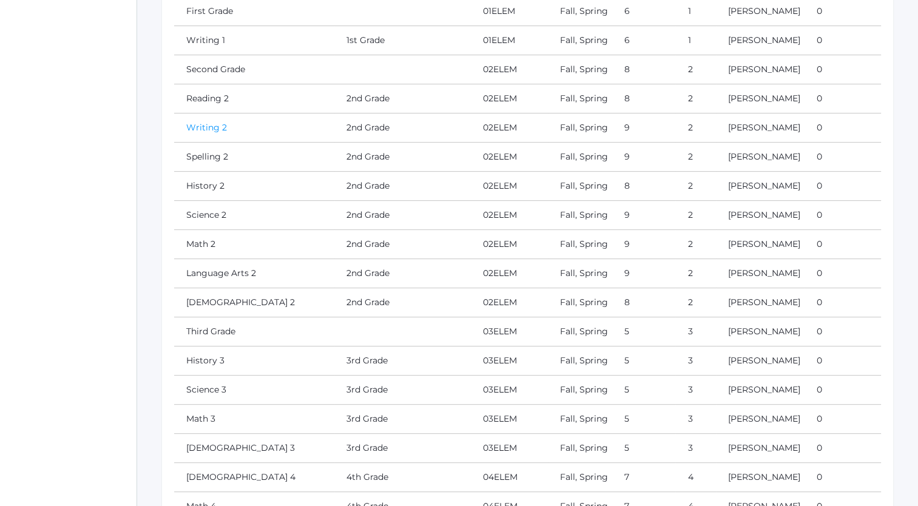
click at [211, 133] on link "Writing 2" at bounding box center [206, 127] width 41 height 11
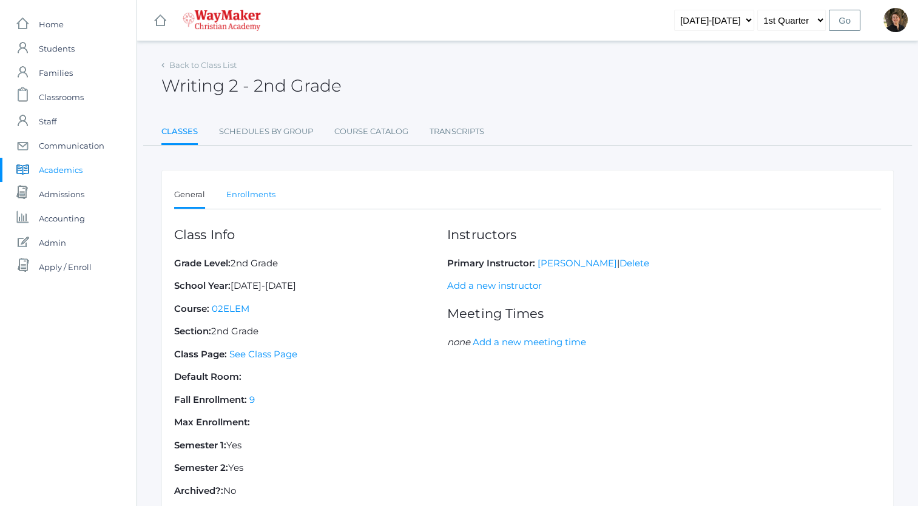
click at [256, 193] on link "Enrollments" at bounding box center [250, 195] width 49 height 24
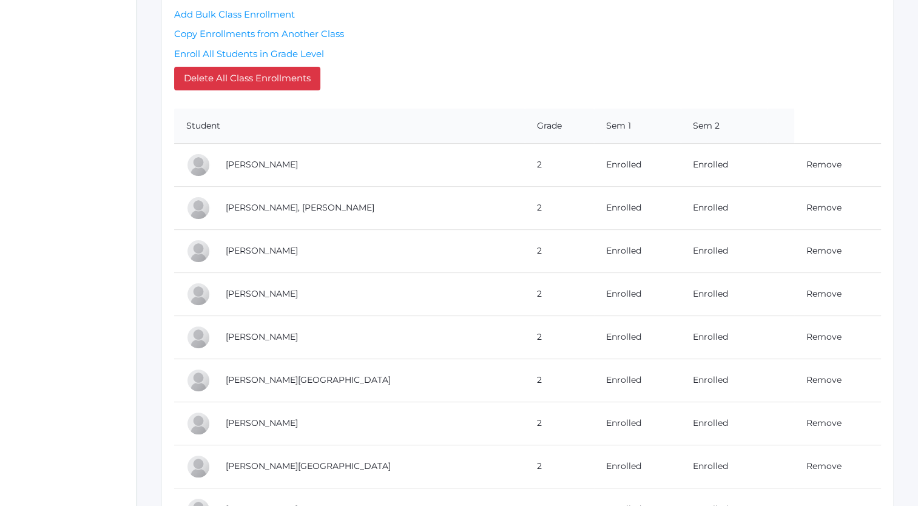
scroll to position [294, 0]
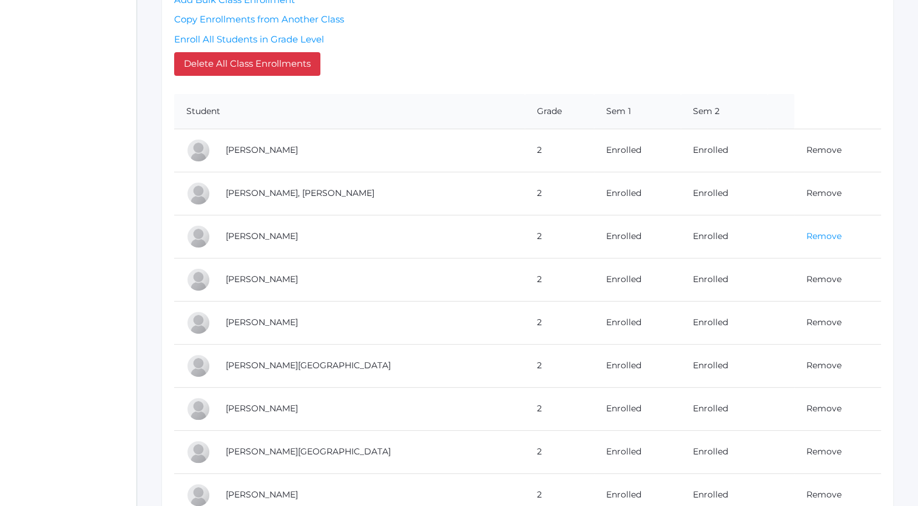
click at [807, 234] on link "Remove" at bounding box center [824, 236] width 35 height 11
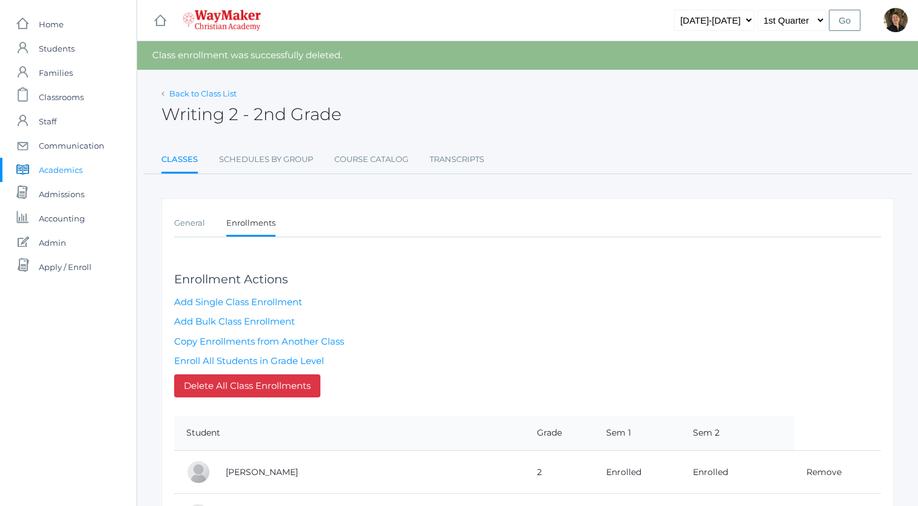
click at [205, 91] on link "Back to Class List" at bounding box center [202, 94] width 67 height 10
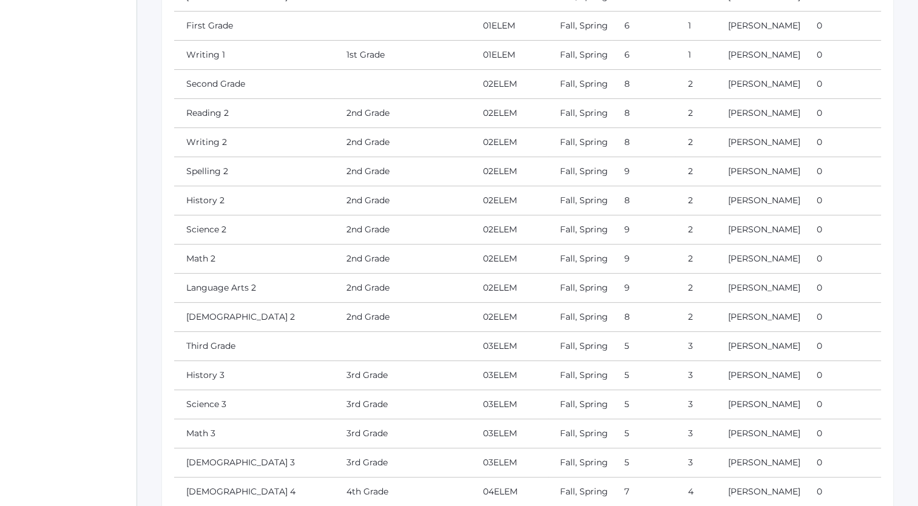
scroll to position [393, 0]
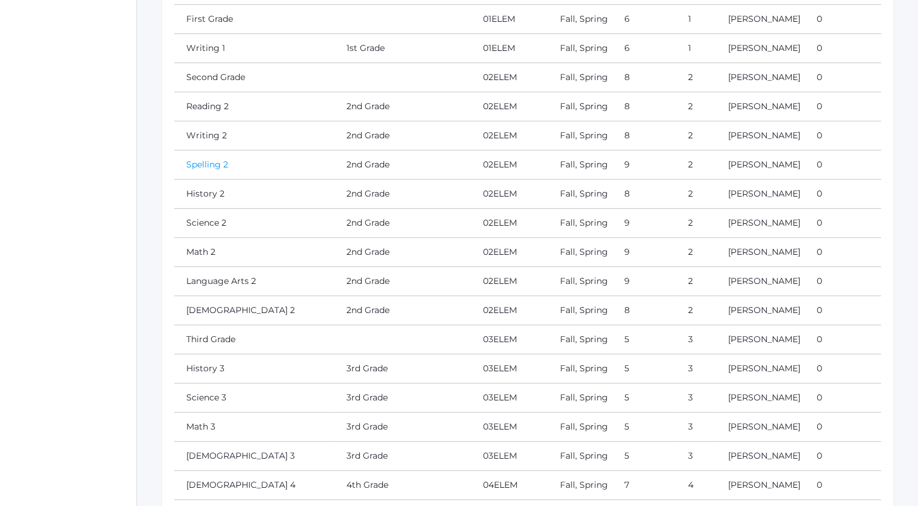
click at [222, 170] on link "Spelling 2" at bounding box center [207, 164] width 42 height 11
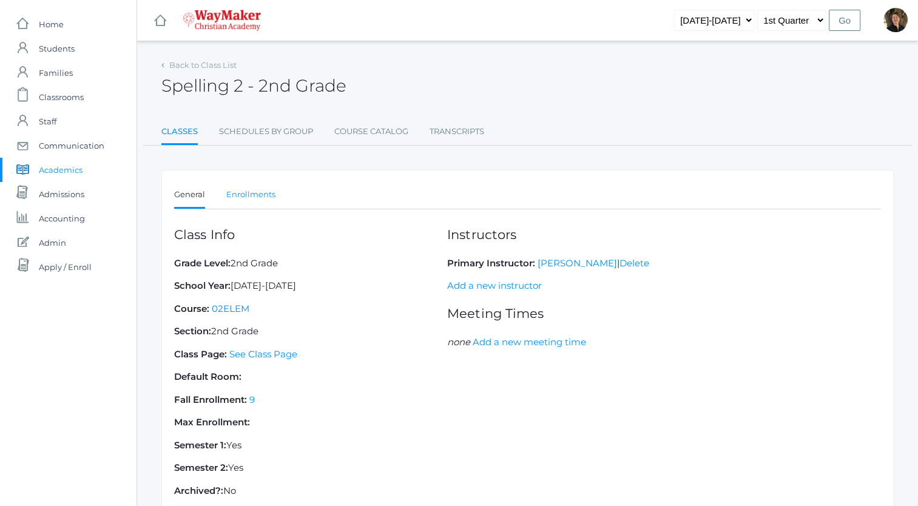
click at [255, 194] on link "Enrollments" at bounding box center [250, 195] width 49 height 24
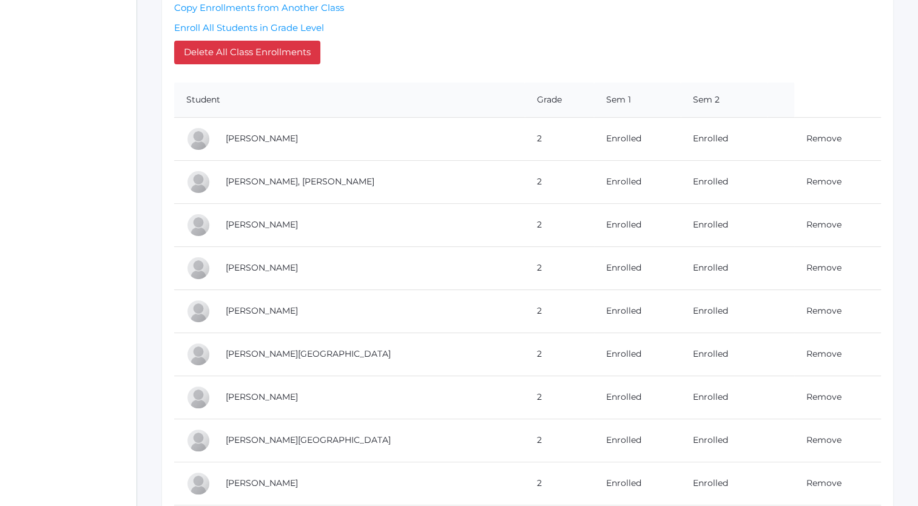
scroll to position [306, 0]
click at [807, 225] on link "Remove" at bounding box center [824, 224] width 35 height 11
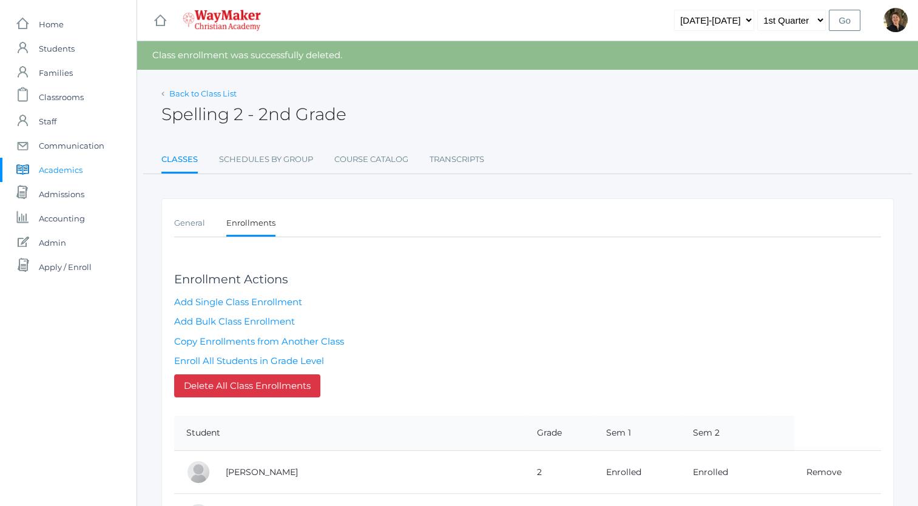
click at [212, 95] on link "Back to Class List" at bounding box center [202, 94] width 67 height 10
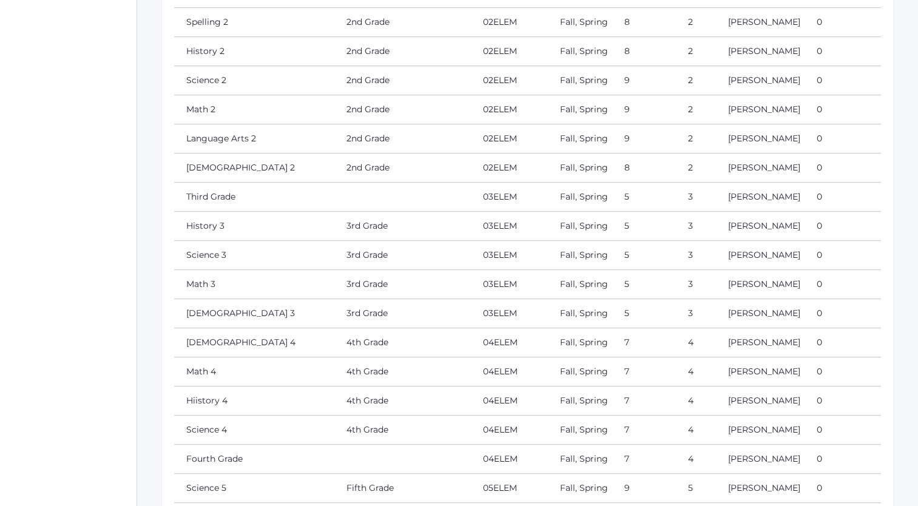
scroll to position [535, 0]
click at [203, 86] on link "Science 2" at bounding box center [206, 80] width 40 height 11
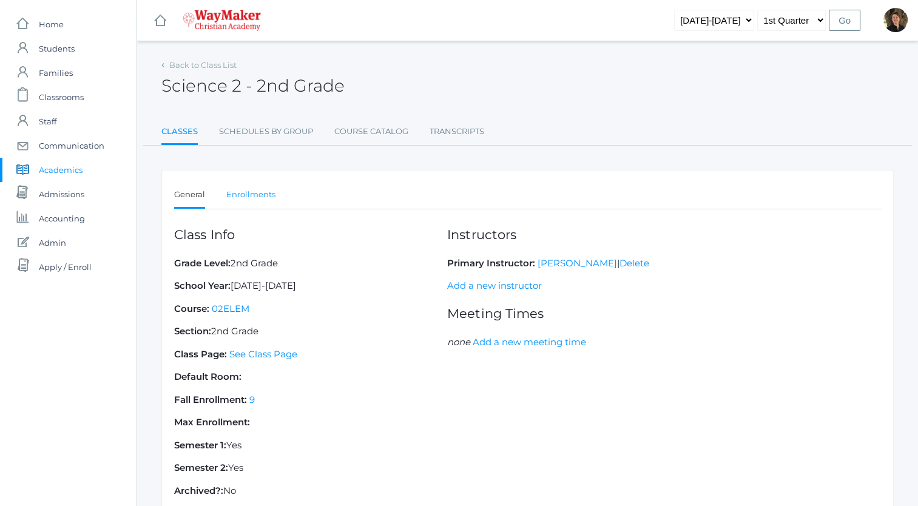
click at [253, 195] on link "Enrollments" at bounding box center [250, 195] width 49 height 24
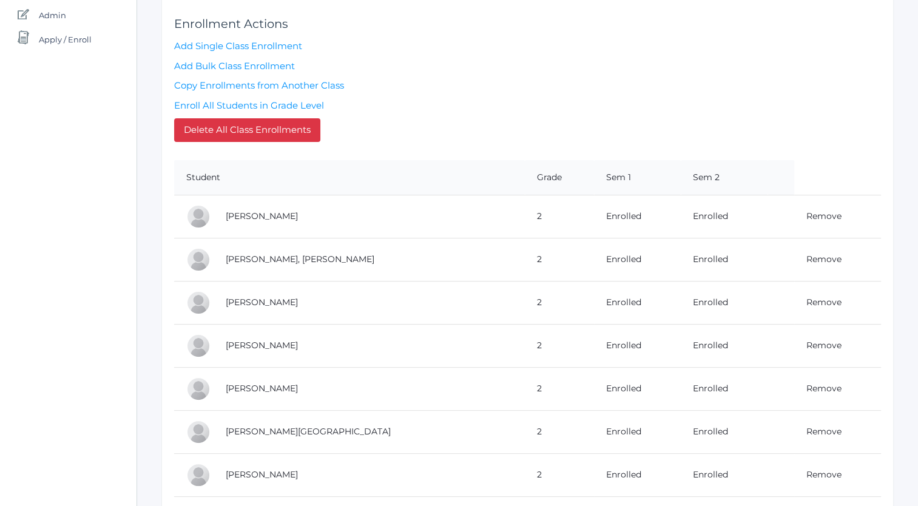
scroll to position [228, 0]
click at [807, 297] on link "Remove" at bounding box center [824, 301] width 35 height 11
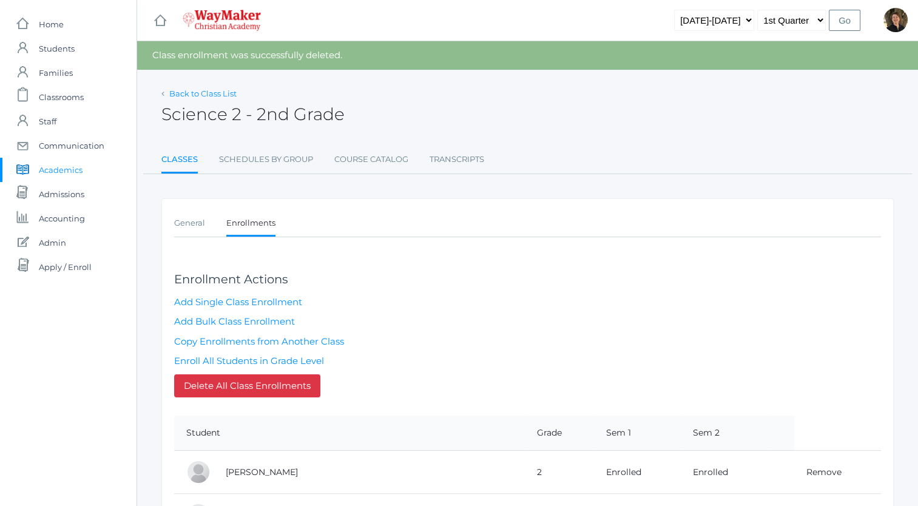
click at [198, 96] on link "Back to Class List" at bounding box center [202, 94] width 67 height 10
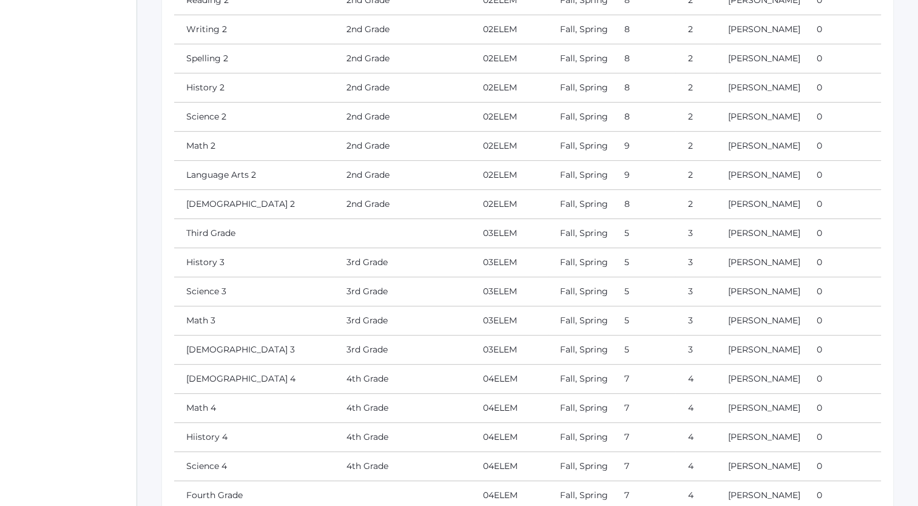
scroll to position [500, 0]
click at [204, 151] on link "Math 2" at bounding box center [200, 145] width 29 height 11
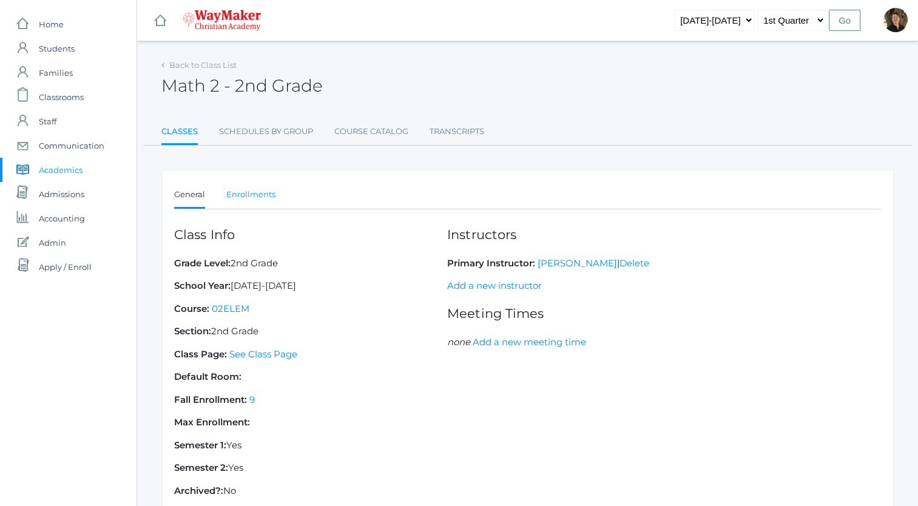
click at [257, 195] on link "Enrollments" at bounding box center [250, 195] width 49 height 24
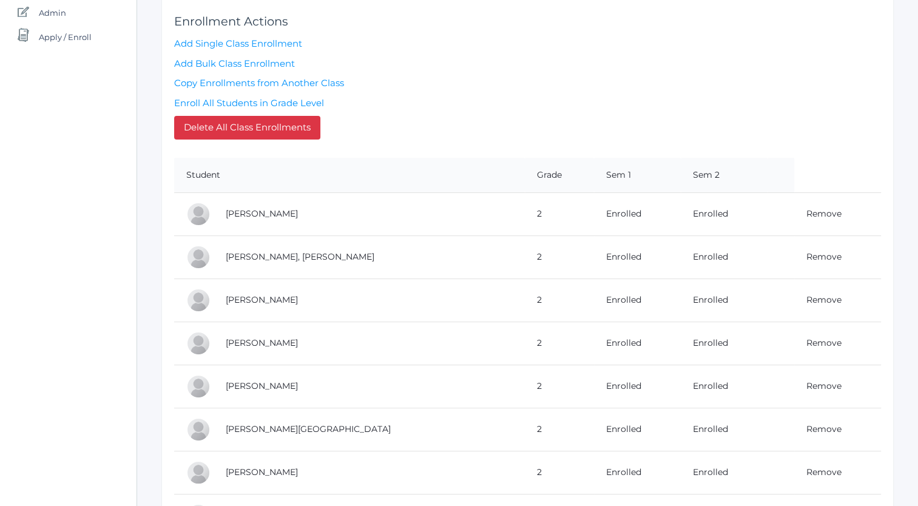
scroll to position [232, 0]
click at [807, 297] on link "Remove" at bounding box center [824, 298] width 35 height 11
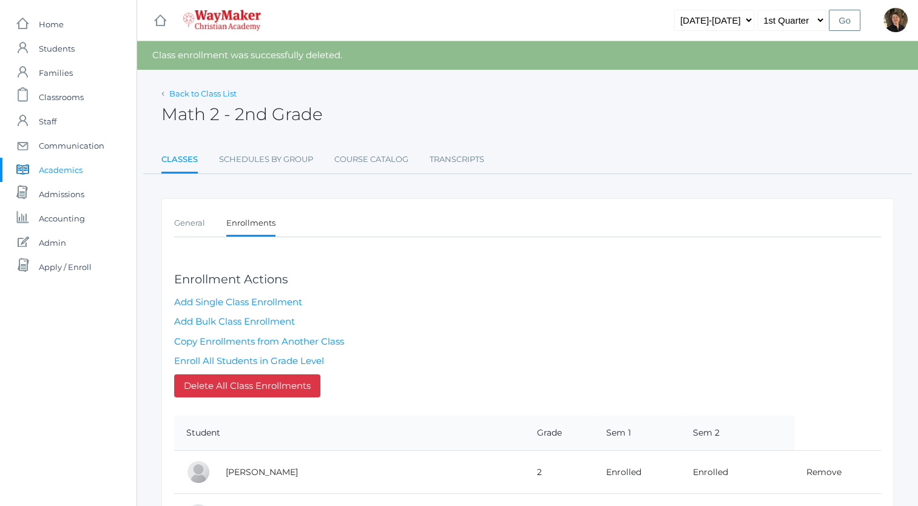
click at [197, 96] on link "Back to Class List" at bounding box center [202, 94] width 67 height 10
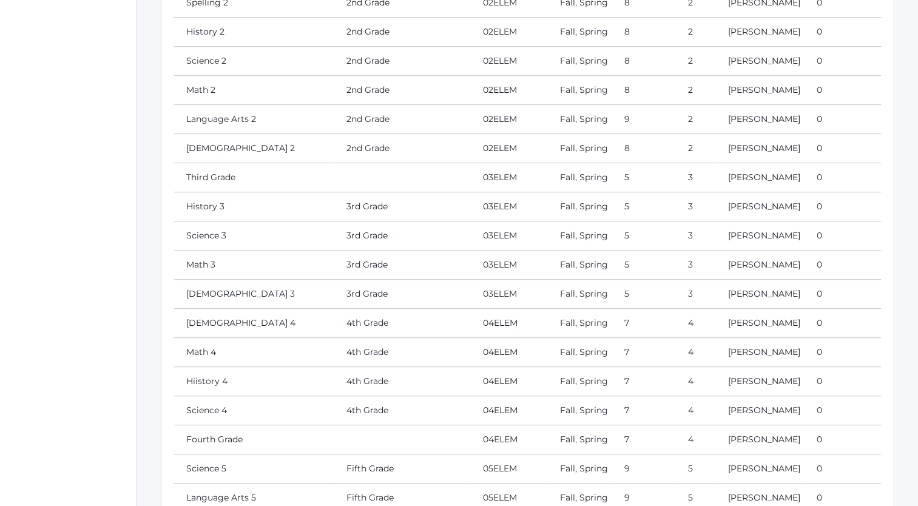
scroll to position [555, 0]
click at [238, 124] on link "Language Arts 2" at bounding box center [221, 118] width 70 height 11
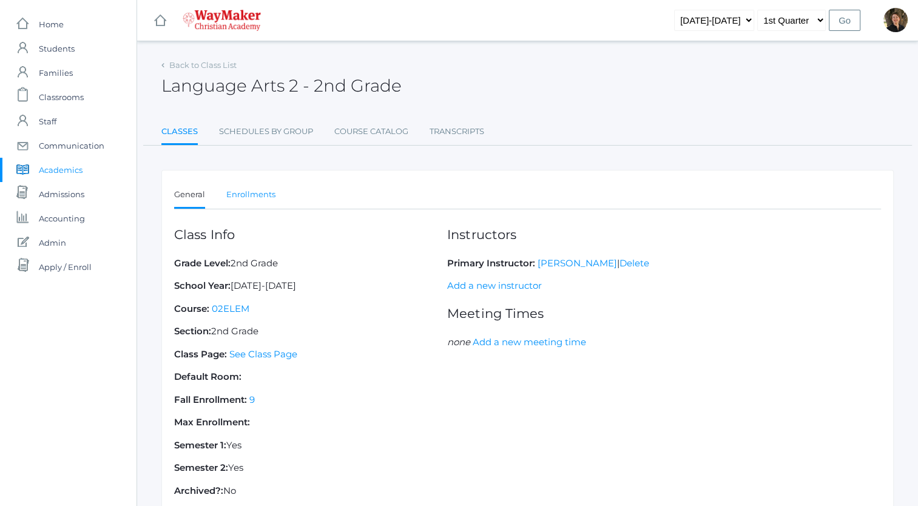
click at [265, 195] on link "Enrollments" at bounding box center [250, 195] width 49 height 24
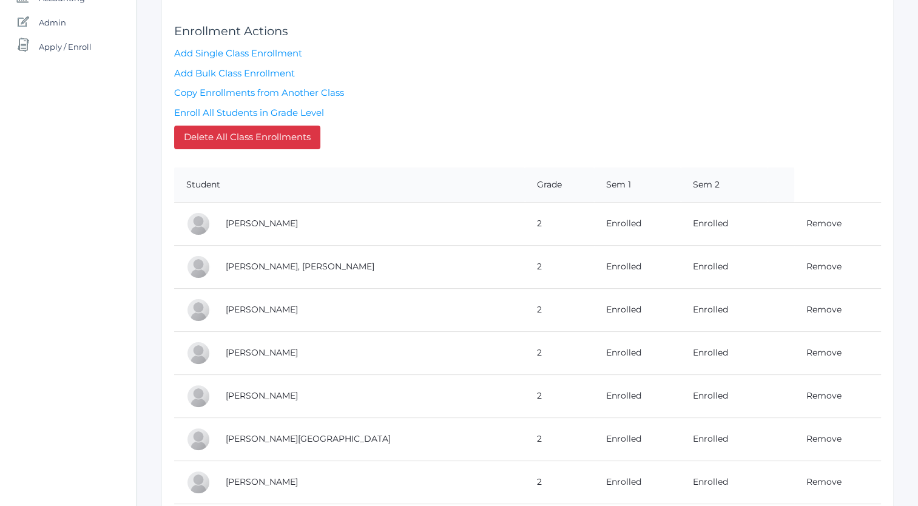
scroll to position [221, 0]
click at [807, 307] on link "Remove" at bounding box center [824, 308] width 35 height 11
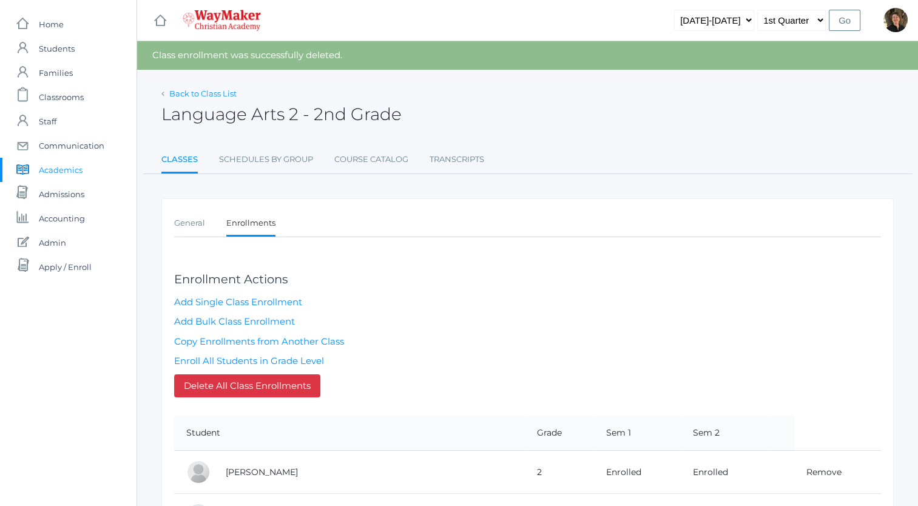
click at [198, 93] on link "Back to Class List" at bounding box center [202, 94] width 67 height 10
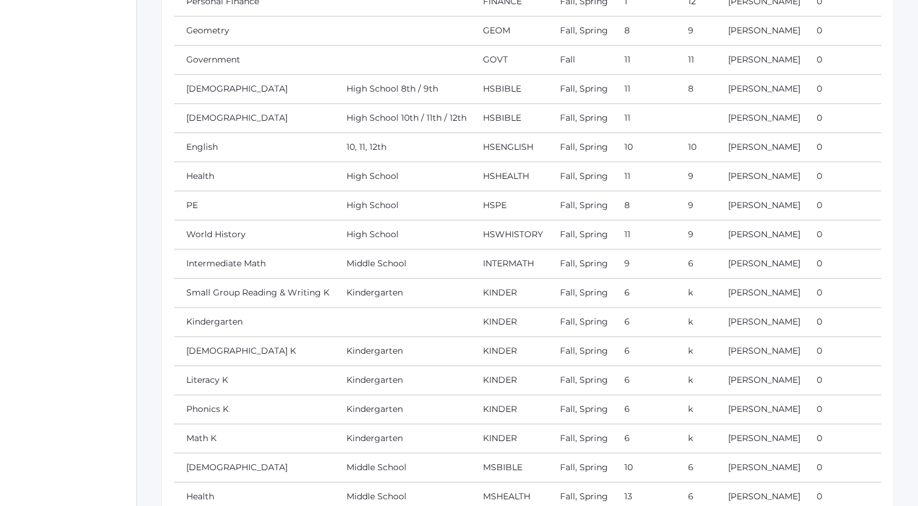
scroll to position [1430, 0]
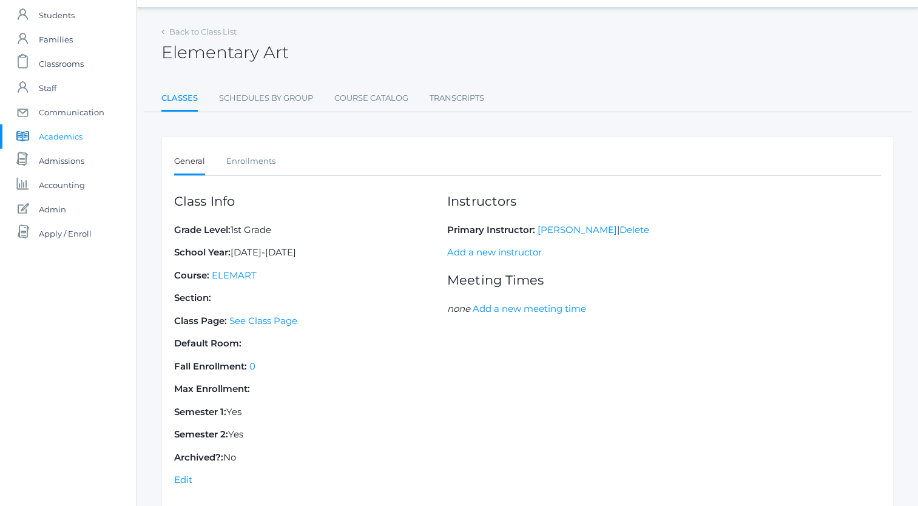
scroll to position [87, 0]
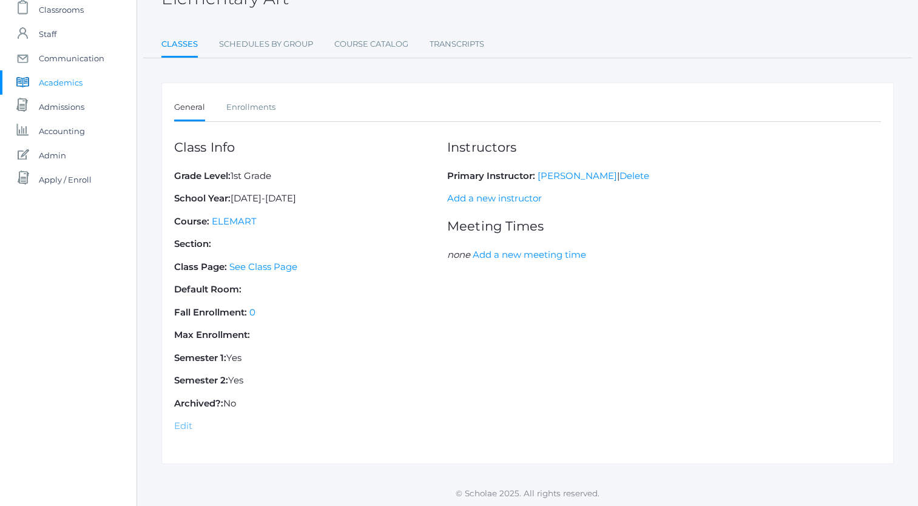
click at [182, 422] on link "Edit" at bounding box center [183, 426] width 18 height 12
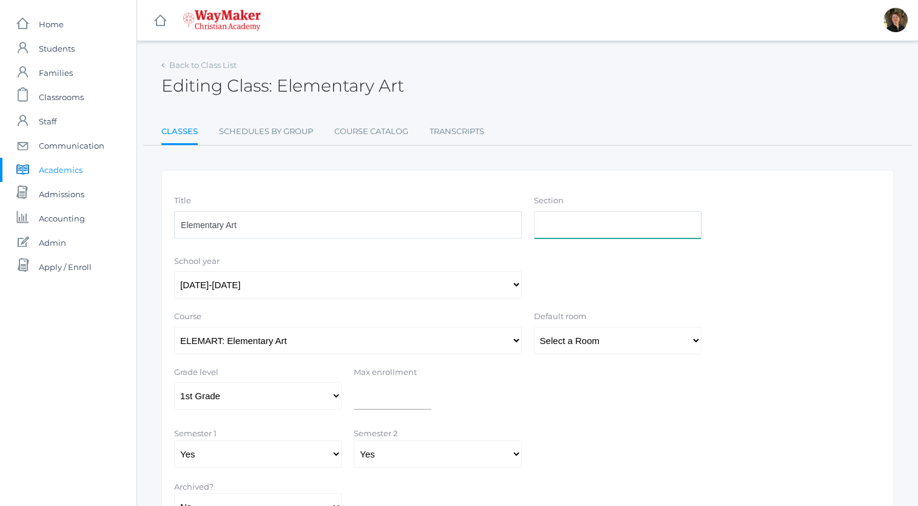
click at [557, 224] on input "Section" at bounding box center [618, 224] width 168 height 27
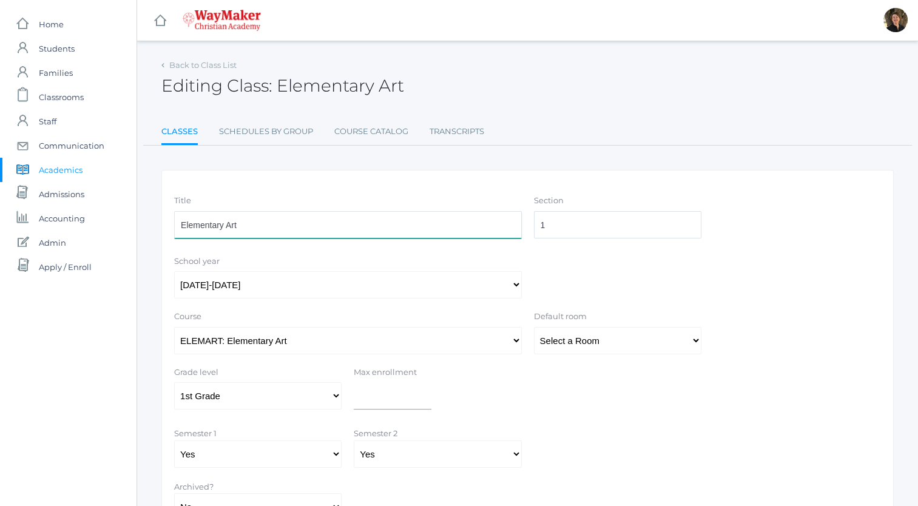
click at [298, 227] on input "Elementary Art" at bounding box center [348, 224] width 348 height 27
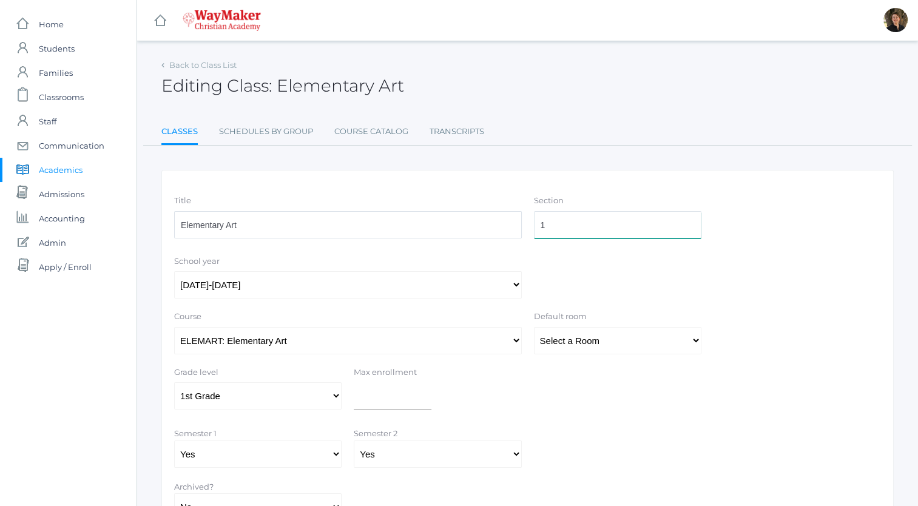
click at [568, 225] on input "1" at bounding box center [618, 224] width 168 height 27
type input "1A"
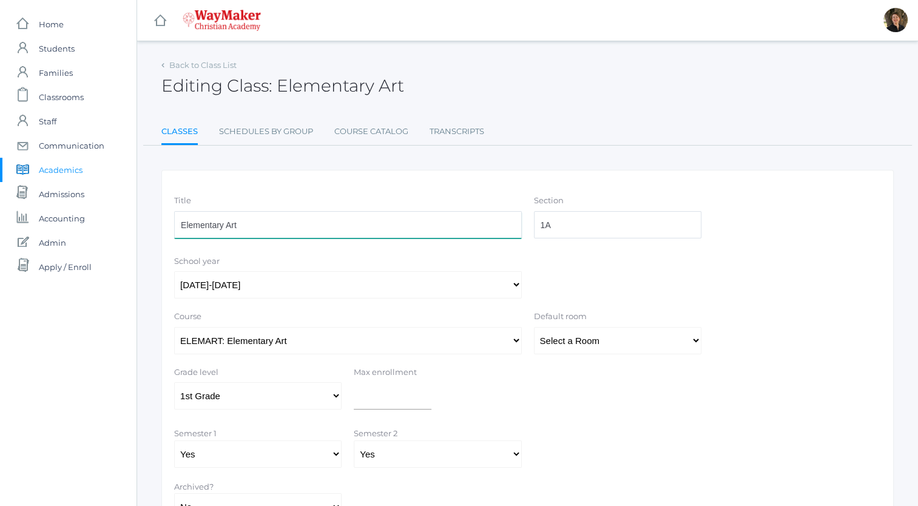
click at [370, 226] on input "Elementary Art" at bounding box center [348, 224] width 348 height 27
type input "Elementary Art Grade 5"
click at [336, 395] on select "Select a Grade Pre-K Kindergarten 1st Grade 2nd Grade 3rd Grade 4th Grade 5th G…" at bounding box center [258, 395] width 168 height 27
select select "36"
click at [174, 382] on select "Select a Grade Pre-K Kindergarten 1st Grade 2nd Grade 3rd Grade 4th Grade 5th G…" at bounding box center [258, 395] width 168 height 27
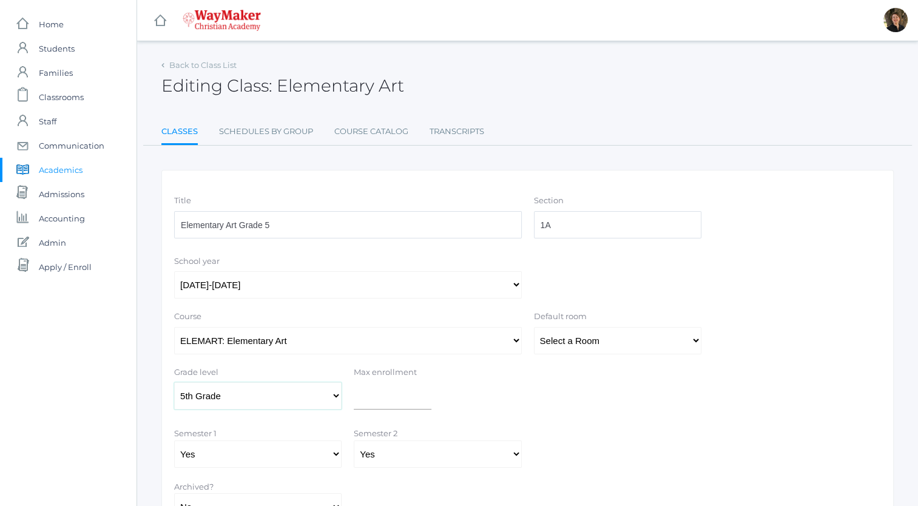
scroll to position [103, 0]
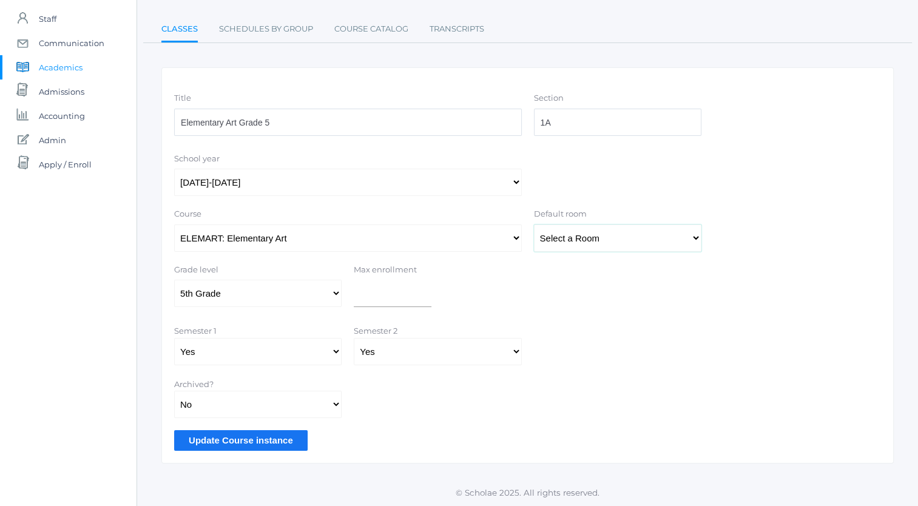
click at [611, 242] on select "Select a Room MPR Room 1 Room 10 Room 11 Room 3 Room 4 Room 5 Room 6 Room 7 Roo…" at bounding box center [618, 238] width 168 height 27
select select "34"
click at [534, 225] on select "Select a Room MPR Room 1 Room 10 Room 11 Room 3 Room 4 Room 5 Room 6 Room 7 Roo…" at bounding box center [618, 238] width 168 height 27
click at [262, 442] on input "Update Course instance" at bounding box center [241, 440] width 134 height 20
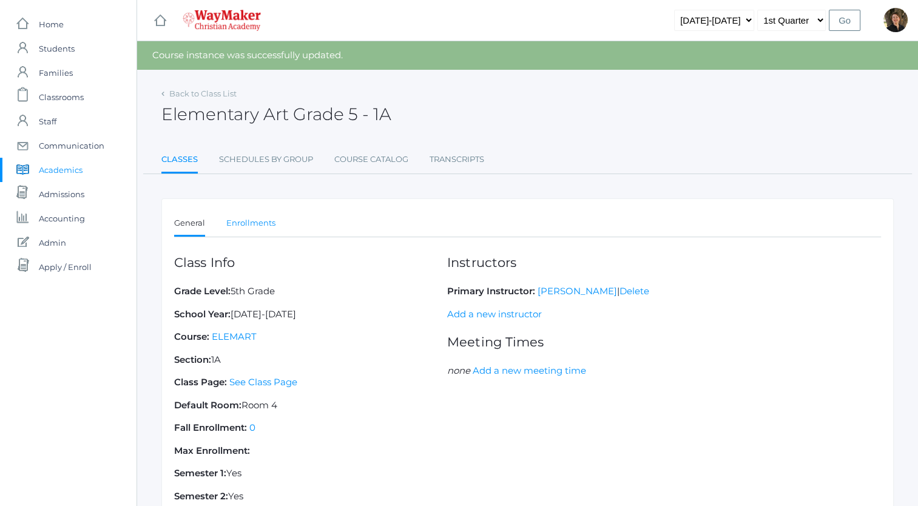
click at [249, 220] on link "Enrollments" at bounding box center [250, 223] width 49 height 24
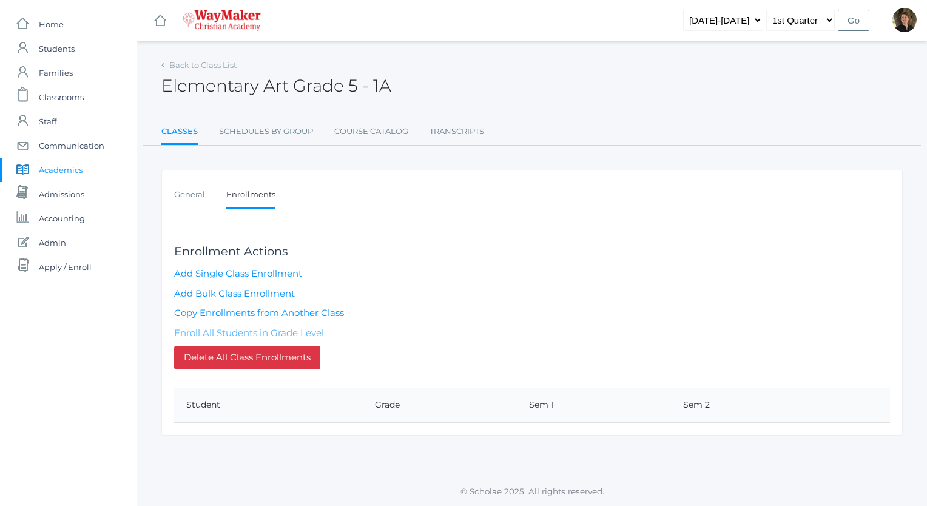
click at [250, 332] on link "Enroll All Students in Grade Level" at bounding box center [249, 333] width 150 height 12
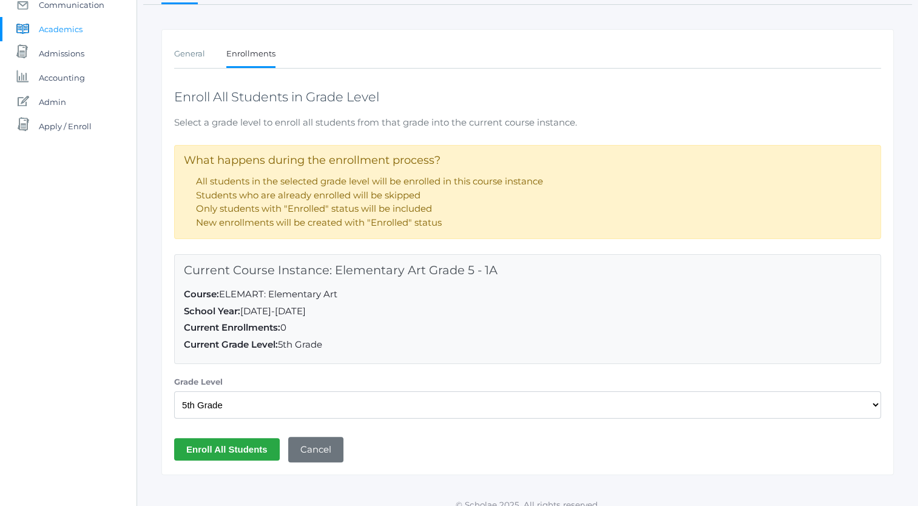
scroll to position [152, 0]
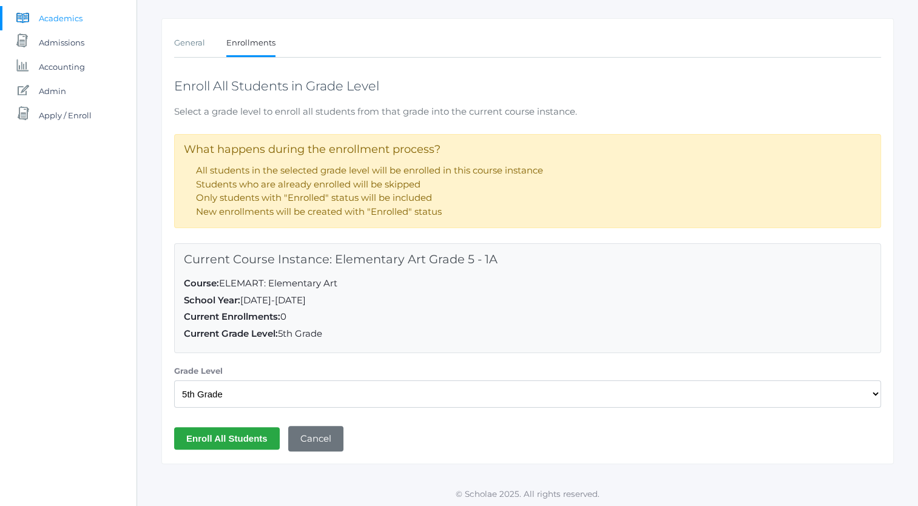
click at [259, 435] on input "Enroll All Students" at bounding box center [227, 438] width 106 height 22
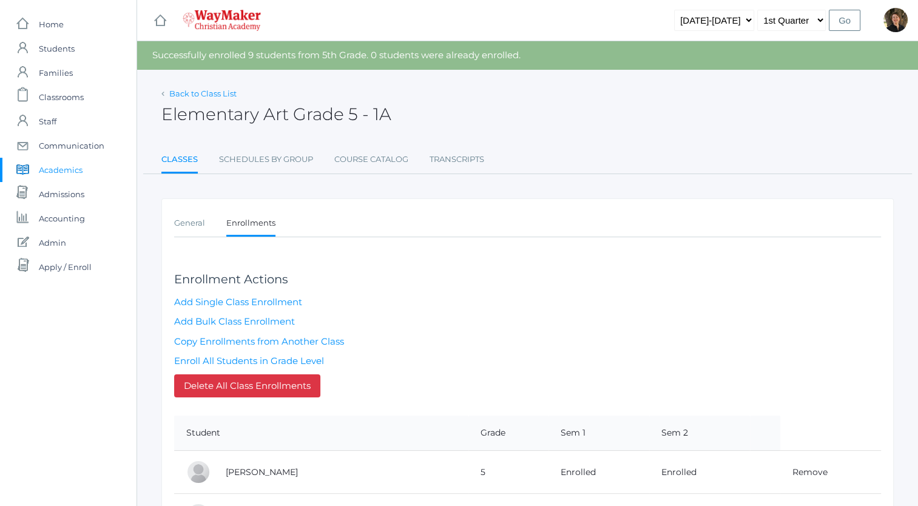
click at [192, 93] on link "Back to Class List" at bounding box center [202, 94] width 67 height 10
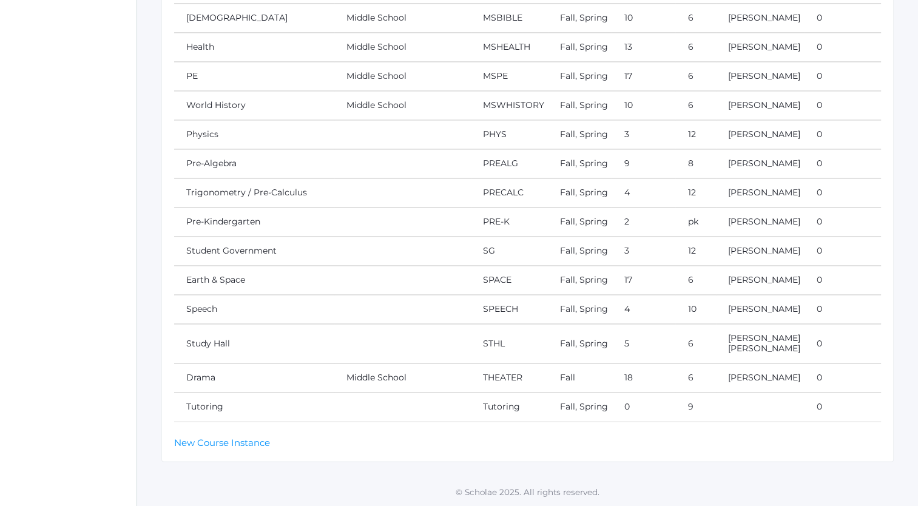
scroll to position [2562, 0]
click at [211, 443] on link "New Course Instance" at bounding box center [222, 442] width 96 height 12
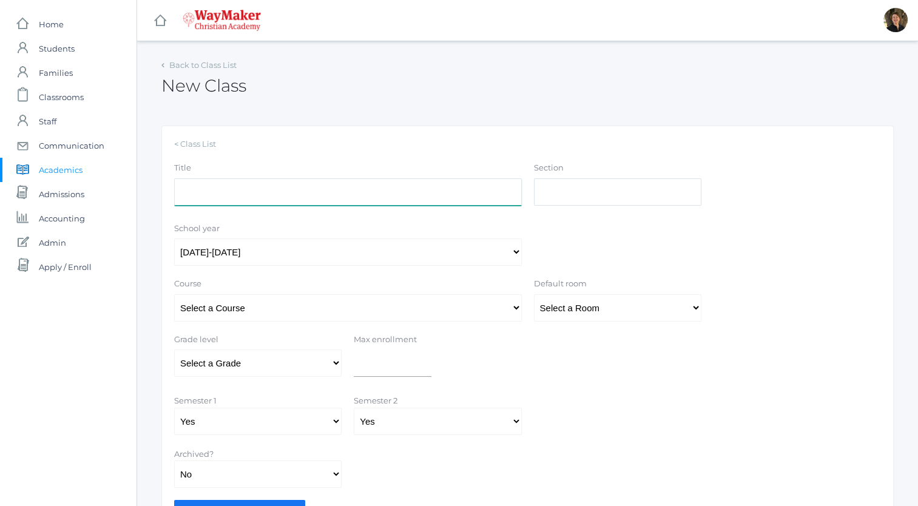
click at [335, 192] on input "Title" at bounding box center [348, 191] width 348 height 27
type input "Elementary Art Grade 2"
click at [571, 192] on input "Section" at bounding box center [618, 191] width 168 height 27
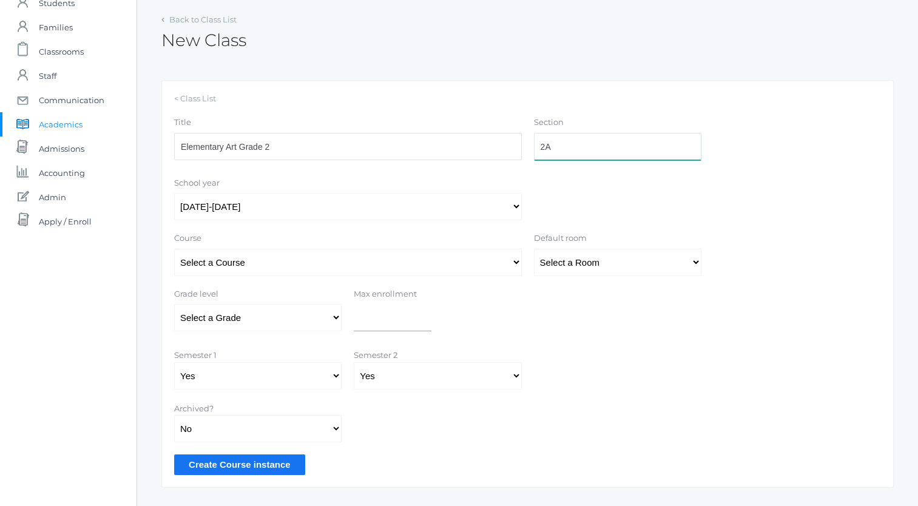
scroll to position [70, 0]
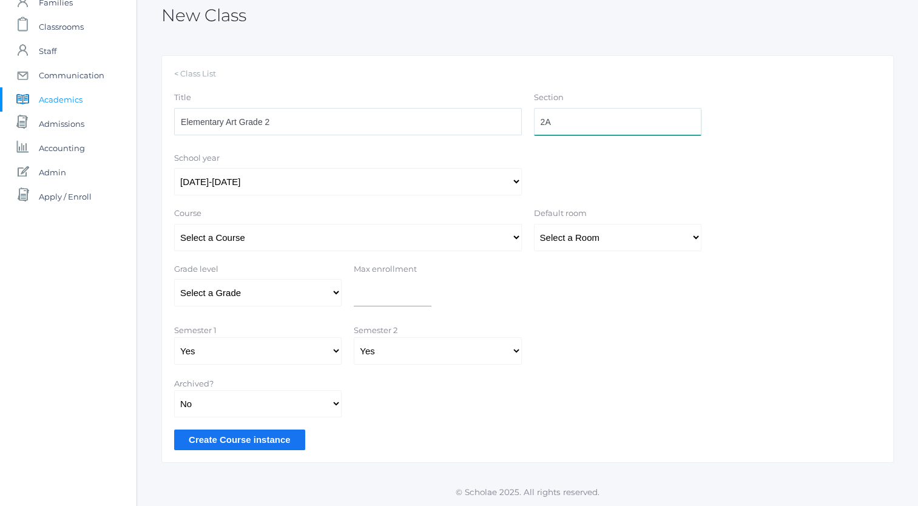
type input "2A"
click at [335, 290] on select "Select a Grade Pre-K Kindergarten 1st Grade 2nd Grade 3rd Grade 4th Grade 5th G…" at bounding box center [258, 292] width 168 height 27
select select "33"
click at [174, 279] on select "Select a Grade Pre-K Kindergarten 1st Grade 2nd Grade 3rd Grade 4th Grade 5th G…" at bounding box center [258, 292] width 168 height 27
click at [617, 245] on select "Select a Room MPR Room 1 Room 10 Room 11 Room 3 Room 4 Room 5 Room 6 Room 7 Roo…" at bounding box center [618, 237] width 168 height 27
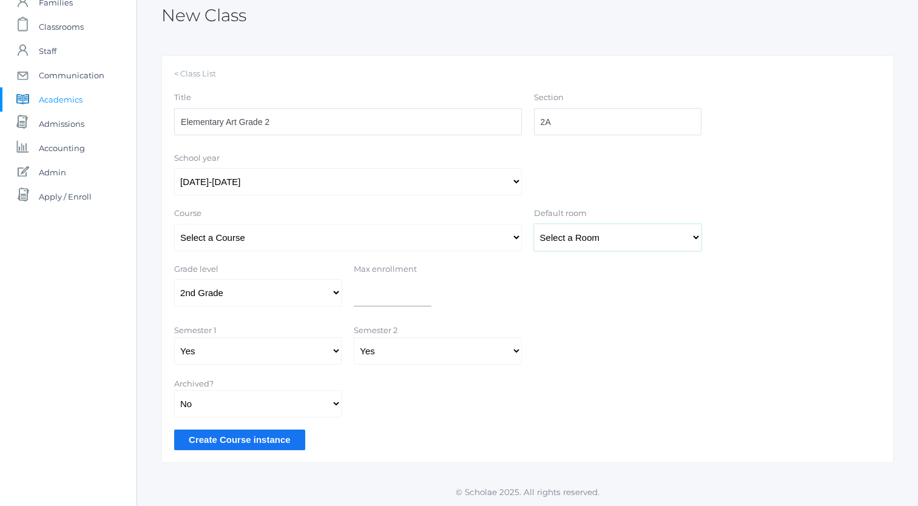
select select "34"
click at [534, 224] on select "Select a Room MPR Room 1 Room 10 Room 11 Room 3 Room 4 Room 5 Room 6 Room 7 Roo…" at bounding box center [618, 237] width 168 height 27
click at [258, 442] on input "Create Course instance" at bounding box center [239, 440] width 131 height 20
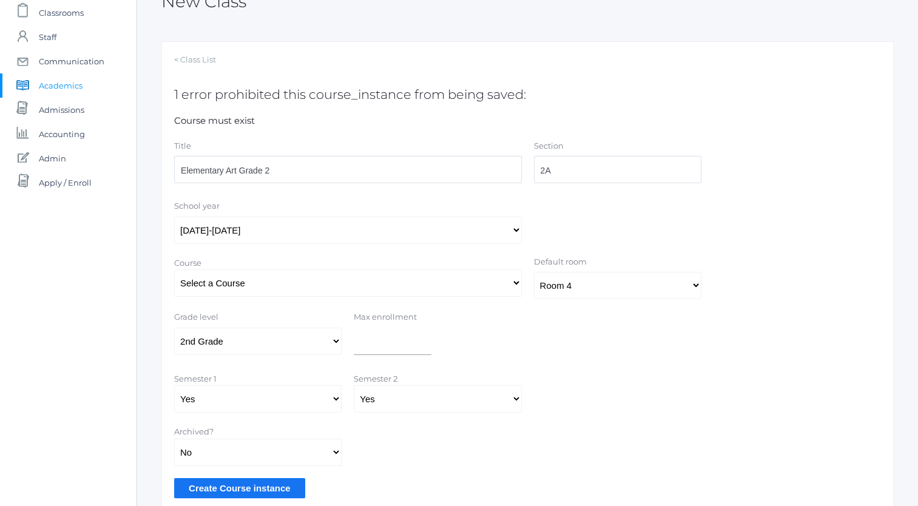
scroll to position [92, 0]
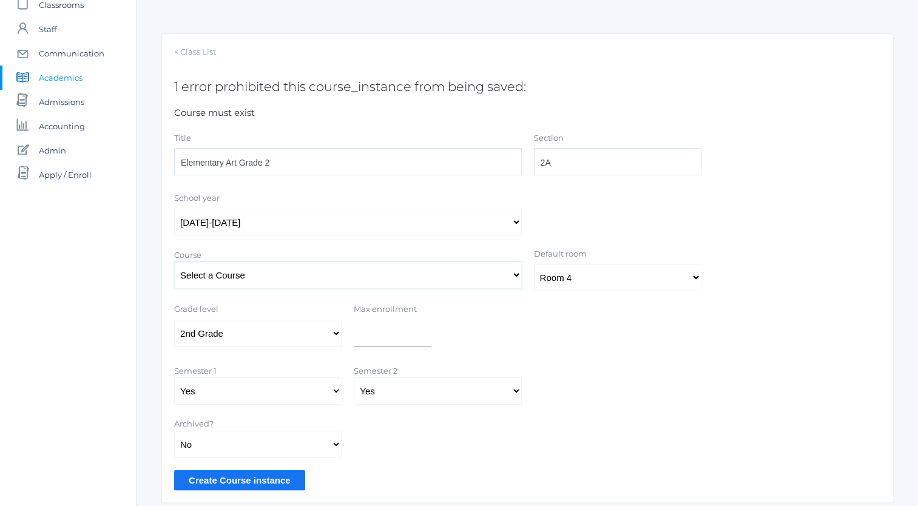
click at [358, 273] on select "Select a Course 01ELEM: First Grade 02ELEM: Second Grade 03ELEM: Third Grade 04…" at bounding box center [348, 275] width 348 height 27
select select "330"
click at [174, 262] on select "Select a Course 01ELEM: First Grade 02ELEM: Second Grade 03ELEM: Third Grade 04…" at bounding box center [348, 275] width 348 height 27
click at [245, 480] on input "Create Course instance" at bounding box center [239, 480] width 131 height 20
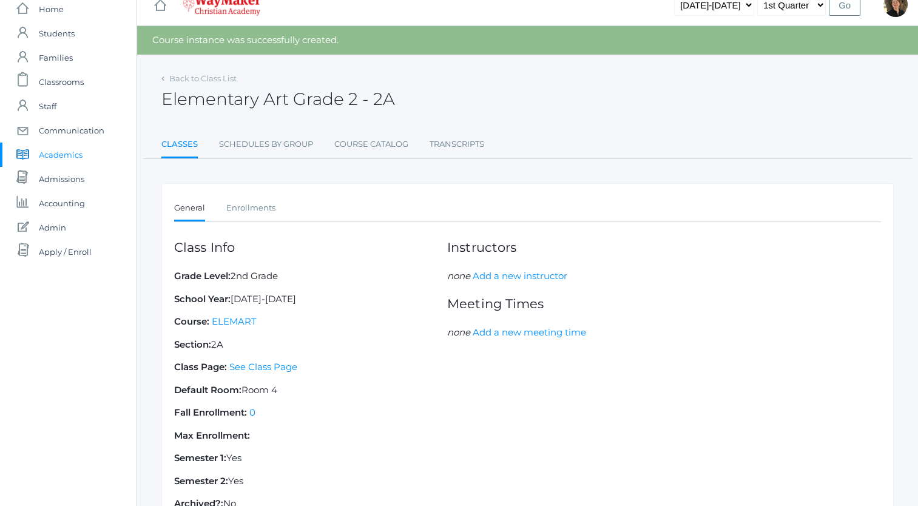
scroll to position [14, 0]
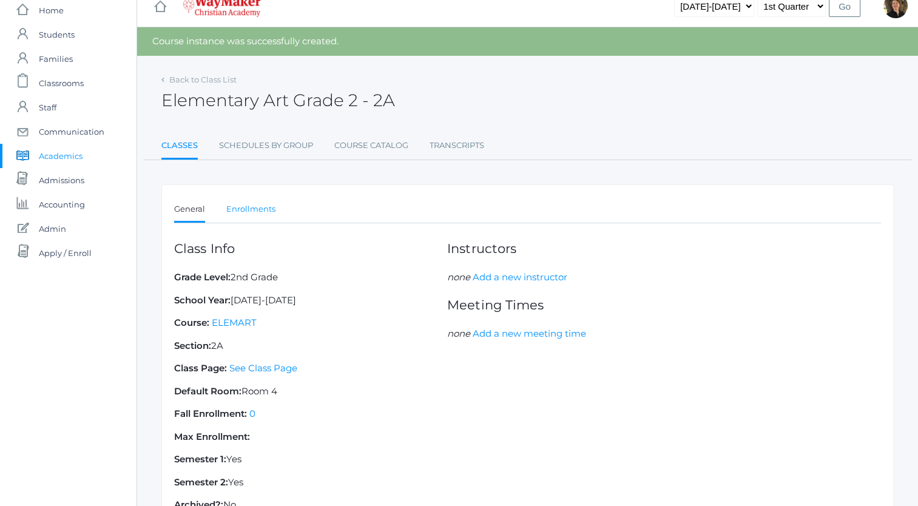
click at [262, 208] on link "Enrollments" at bounding box center [250, 209] width 49 height 24
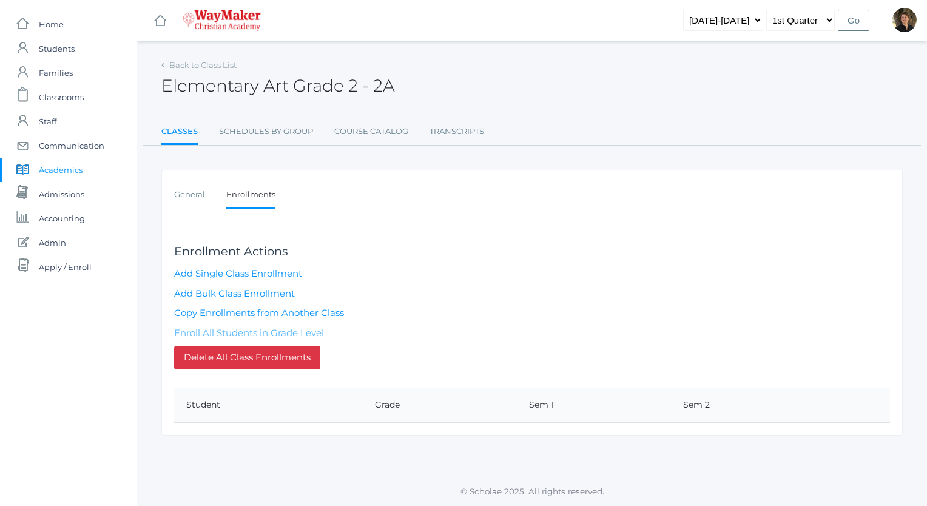
click at [262, 330] on link "Enroll All Students in Grade Level" at bounding box center [249, 333] width 150 height 12
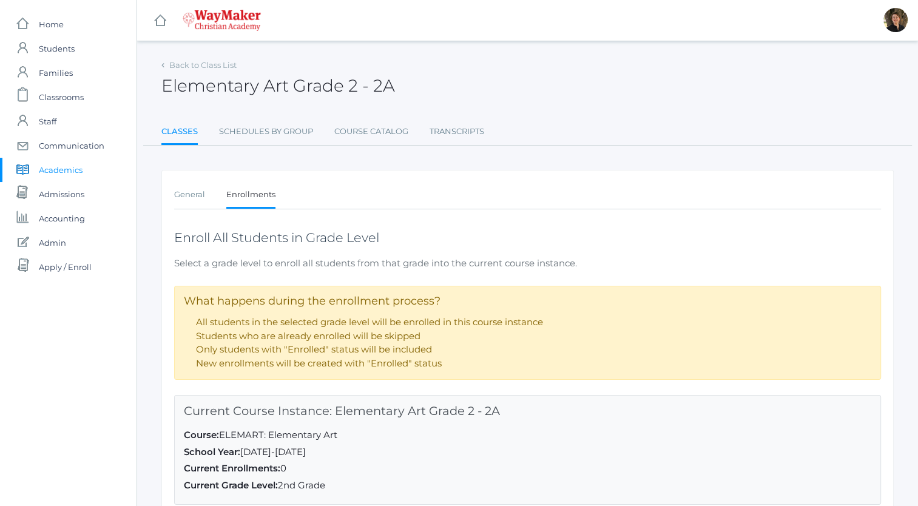
scroll to position [152, 0]
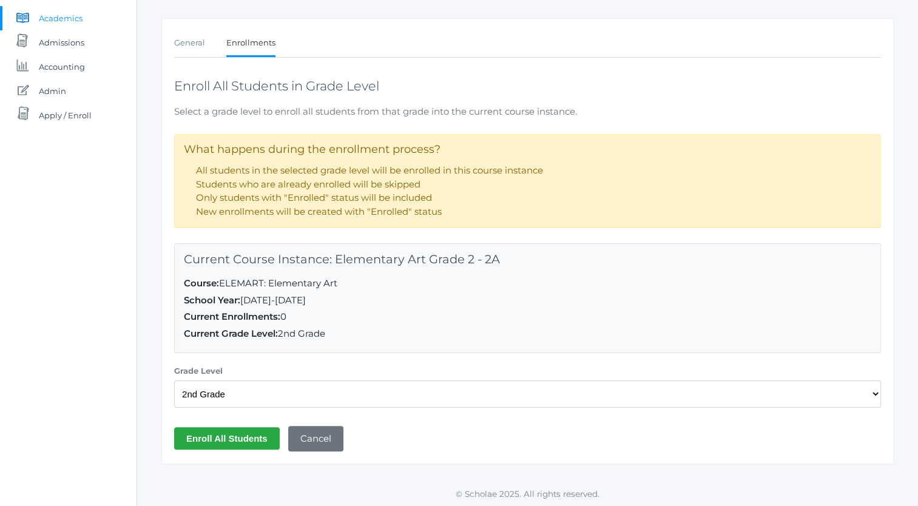
click at [240, 435] on input "Enroll All Students" at bounding box center [227, 438] width 106 height 22
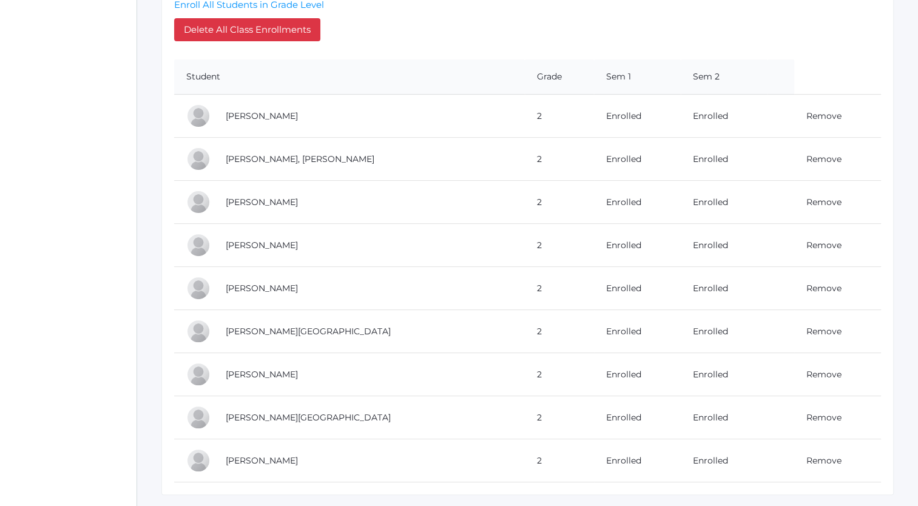
scroll to position [387, 0]
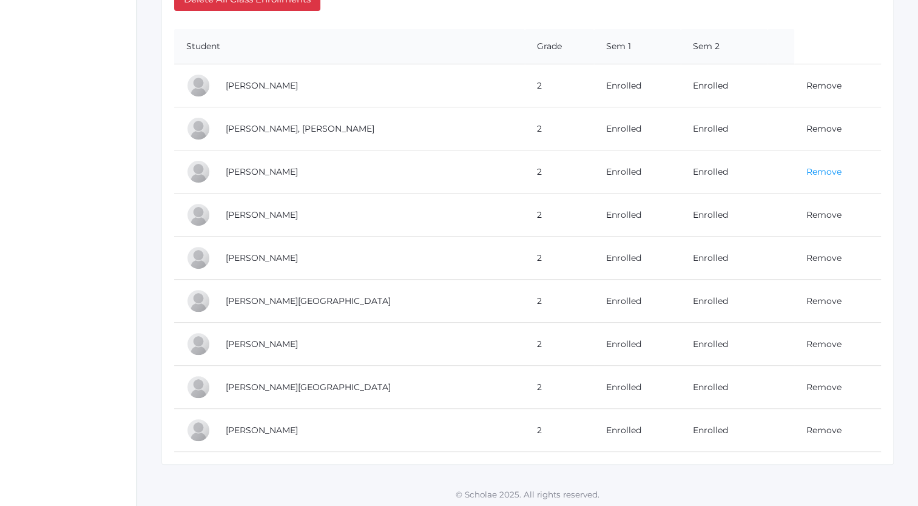
click at [807, 168] on link "Remove" at bounding box center [824, 171] width 35 height 11
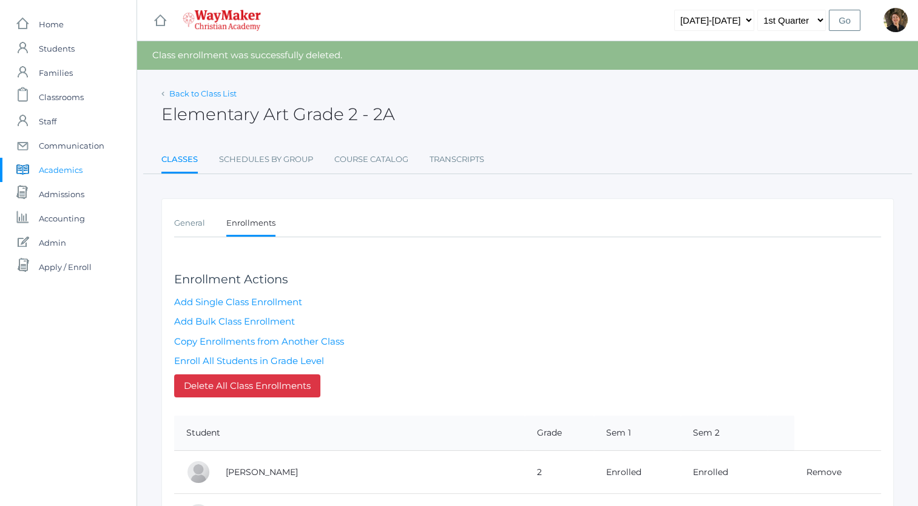
click at [209, 93] on link "Back to Class List" at bounding box center [202, 94] width 67 height 10
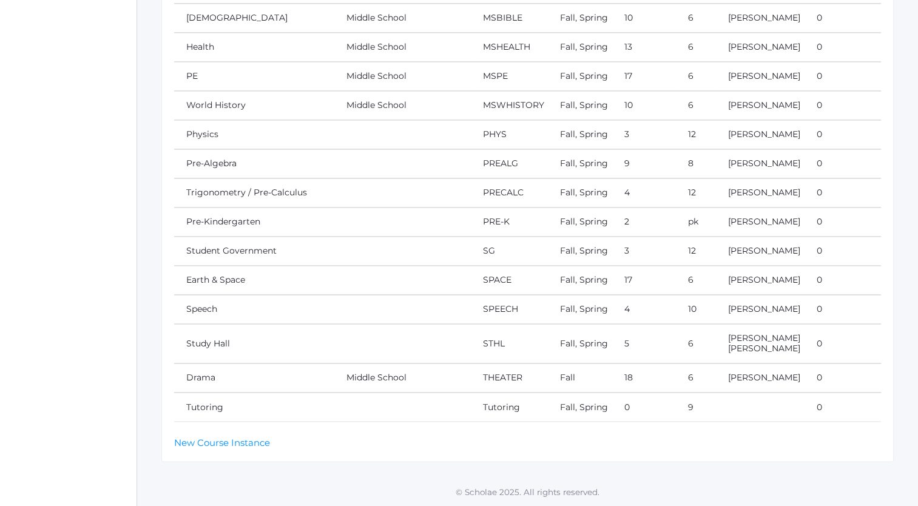
scroll to position [2600, 0]
click at [240, 442] on link "New Course Instance" at bounding box center [222, 442] width 96 height 12
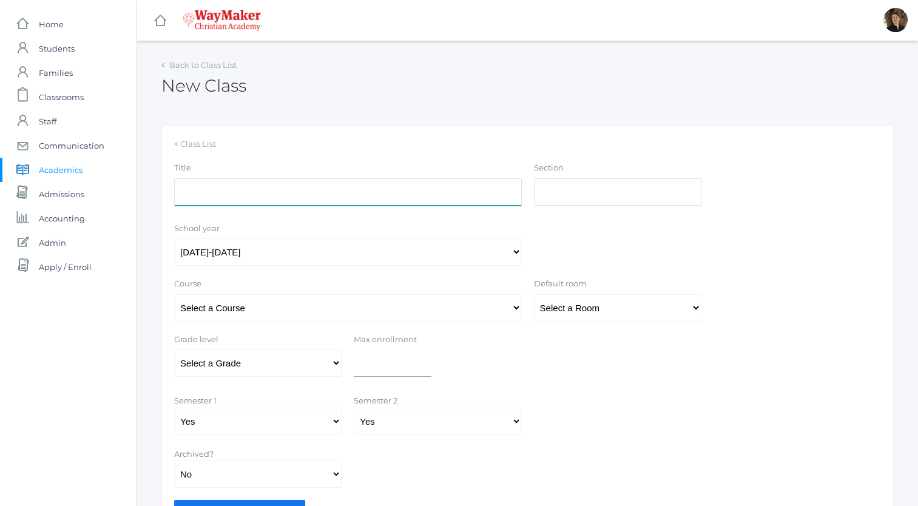
click at [328, 197] on input "Title" at bounding box center [348, 191] width 348 height 27
type input "Elementary Art Grade 3/4"
click at [585, 197] on input "Section" at bounding box center [618, 191] width 168 height 27
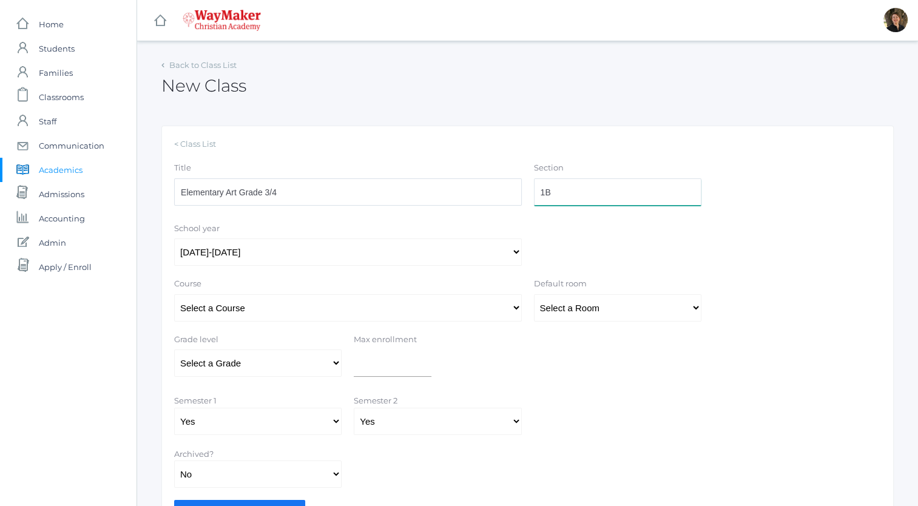
type input "1B"
click at [438, 302] on select "Select a Course 01ELEM: First Grade 02ELEM: Second Grade 03ELEM: Third Grade 04…" at bounding box center [348, 307] width 348 height 27
select select "330"
click at [174, 294] on select "Select a Course 01ELEM: First Grade 02ELEM: Second Grade 03ELEM: Third Grade 04…" at bounding box center [348, 307] width 348 height 27
click at [591, 313] on select "Select a Room MPR Room 1 Room 10 Room 11 Room 3 Room 4 Room 5 Room 6 Room 7 Roo…" at bounding box center [618, 307] width 168 height 27
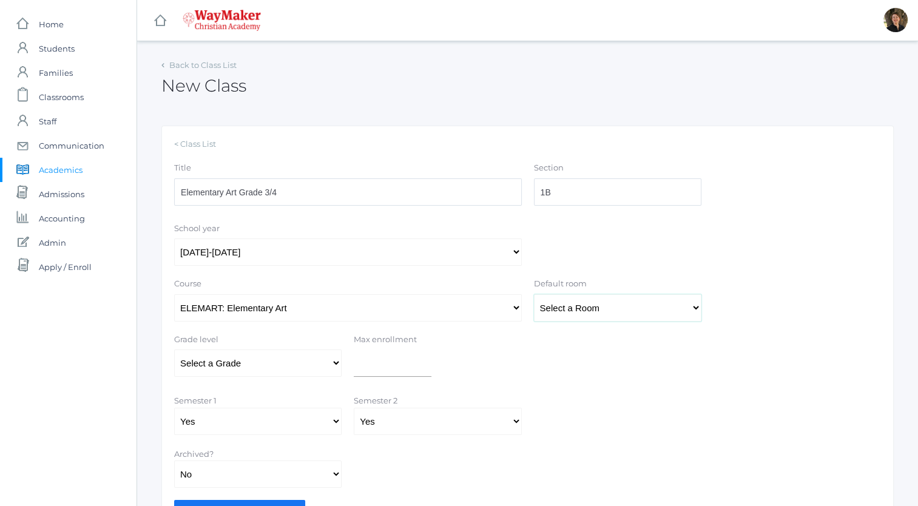
select select "34"
click at [534, 294] on select "Select a Room MPR Room 1 Room 10 Room 11 Room 3 Room 4 Room 5 Room 6 Room 7 Roo…" at bounding box center [618, 307] width 168 height 27
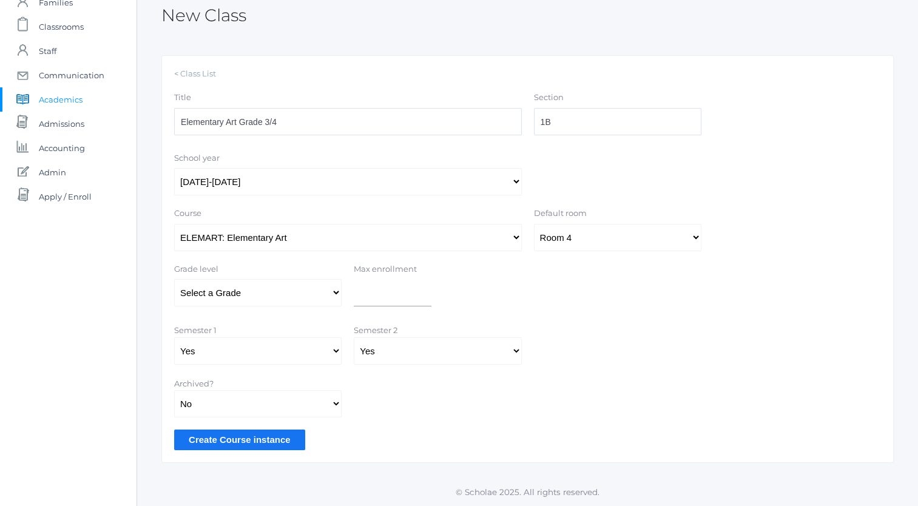
click at [236, 441] on input "Create Course instance" at bounding box center [239, 440] width 131 height 20
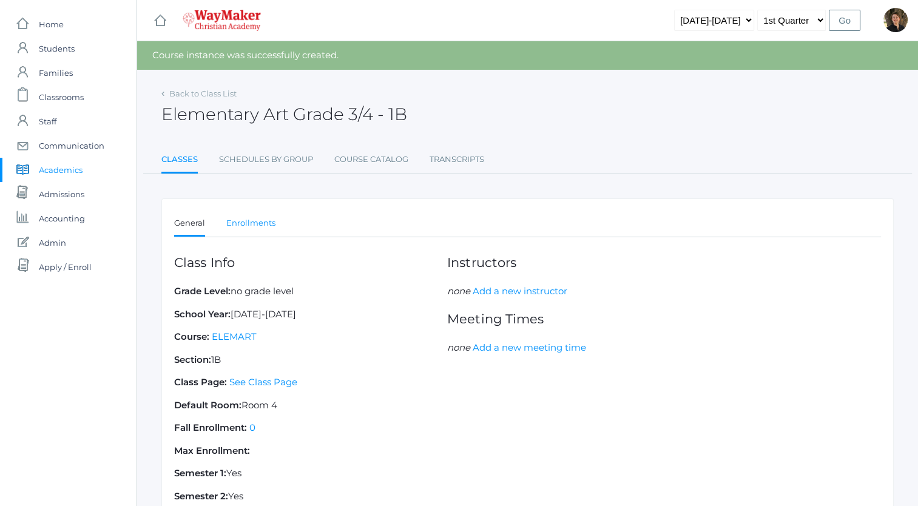
click at [265, 222] on link "Enrollments" at bounding box center [250, 223] width 49 height 24
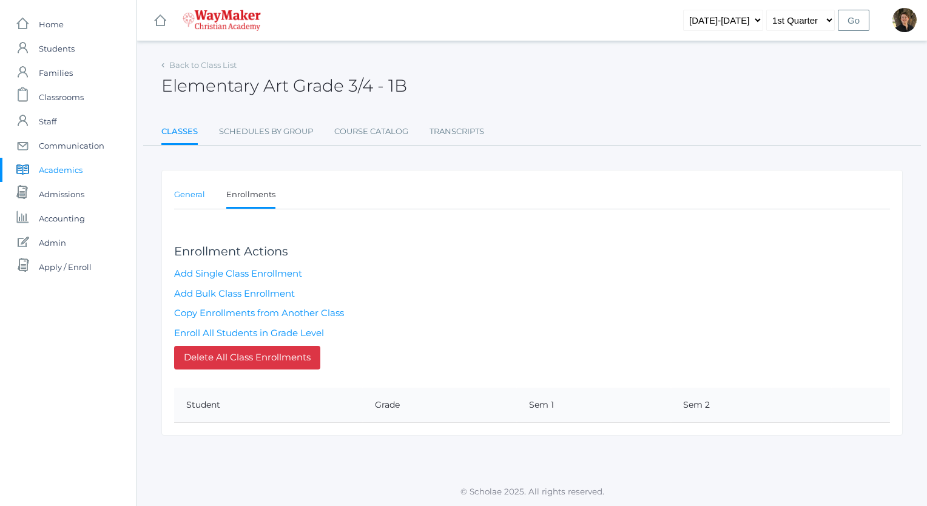
click at [187, 193] on link "General" at bounding box center [189, 195] width 31 height 24
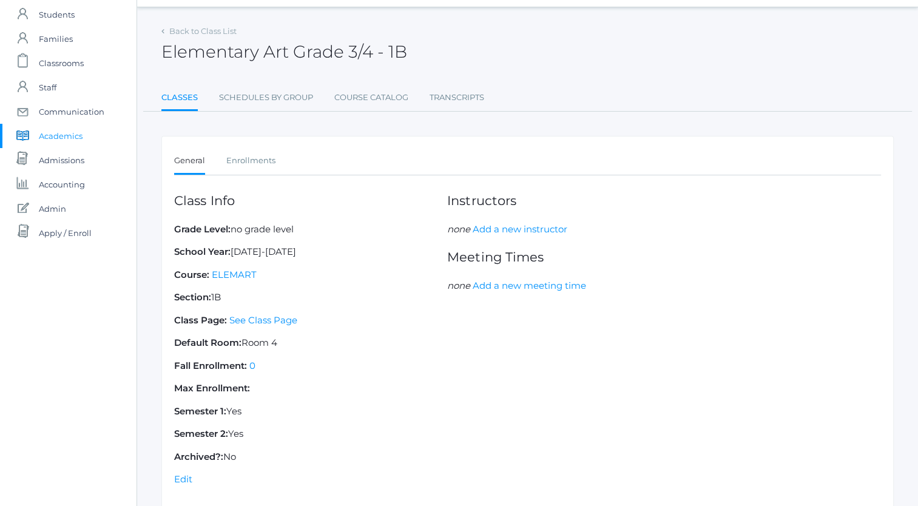
scroll to position [87, 0]
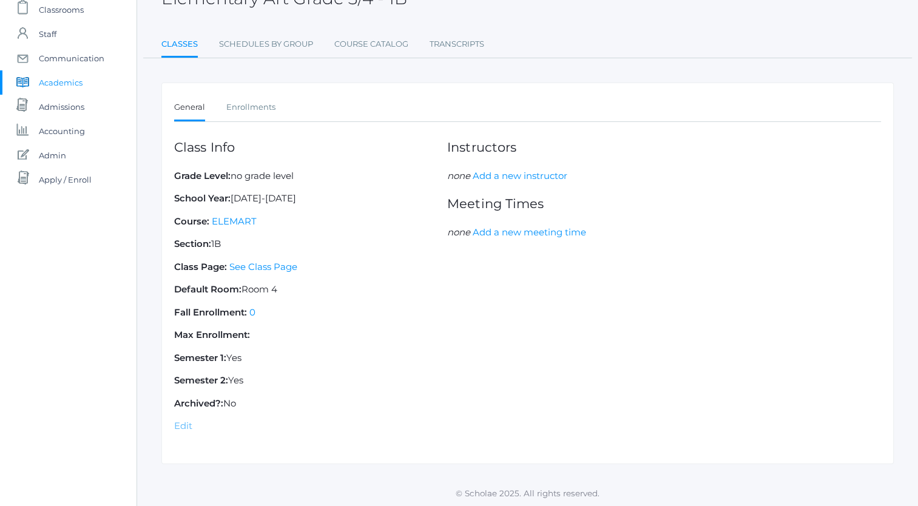
click at [178, 424] on link "Edit" at bounding box center [183, 426] width 18 height 12
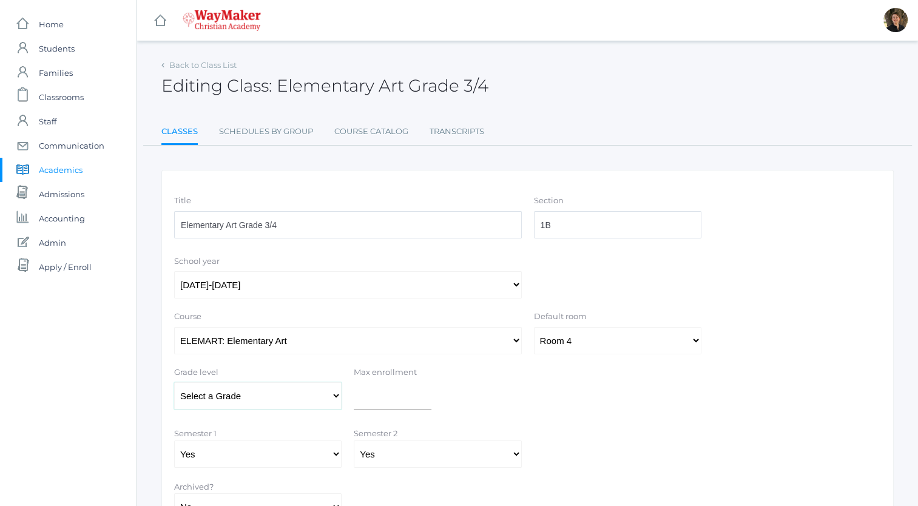
click at [329, 398] on select "Select a Grade Pre-K Kindergarten 1st Grade 2nd Grade 3rd Grade 4th Grade 5th G…" at bounding box center [258, 395] width 168 height 27
select select "34"
click at [174, 382] on select "Select a Grade Pre-K Kindergarten 1st Grade 2nd Grade 3rd Grade 4th Grade 5th G…" at bounding box center [258, 395] width 168 height 27
click at [202, 63] on link "Back to Class List" at bounding box center [202, 65] width 67 height 10
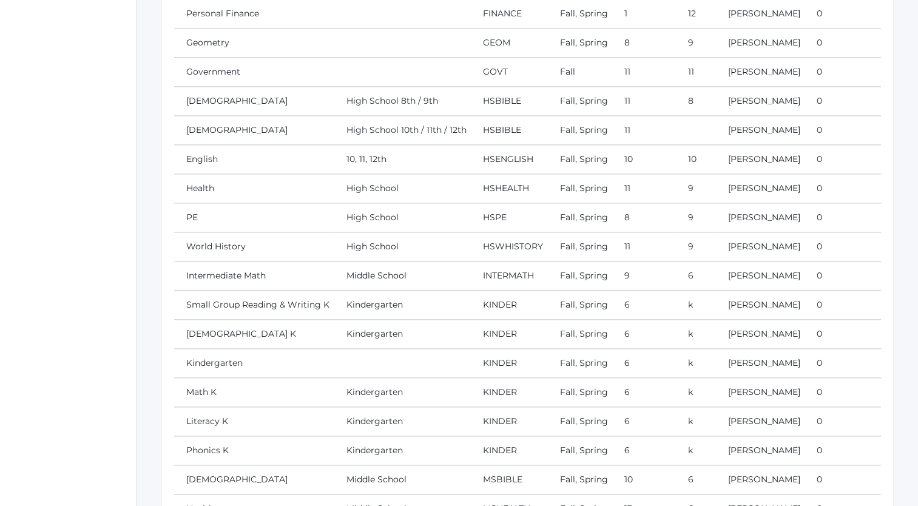
scroll to position [1479, 0]
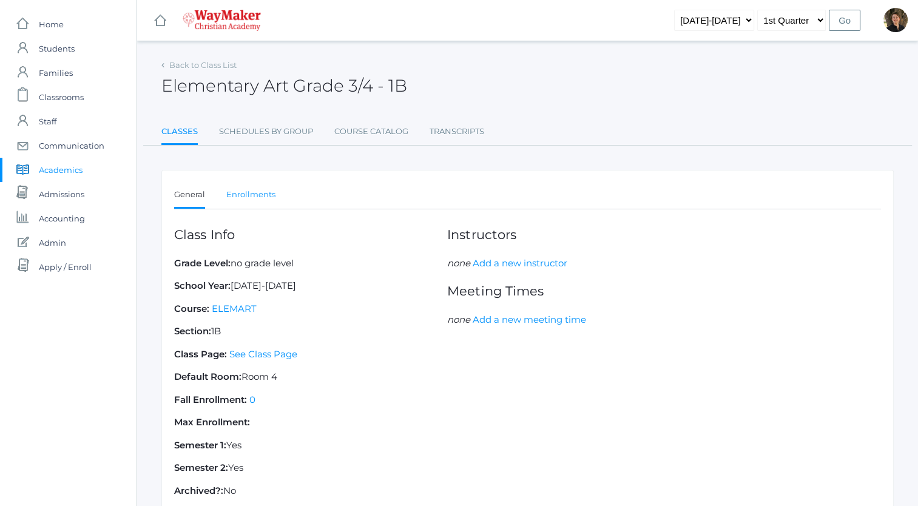
click at [248, 189] on link "Enrollments" at bounding box center [250, 195] width 49 height 24
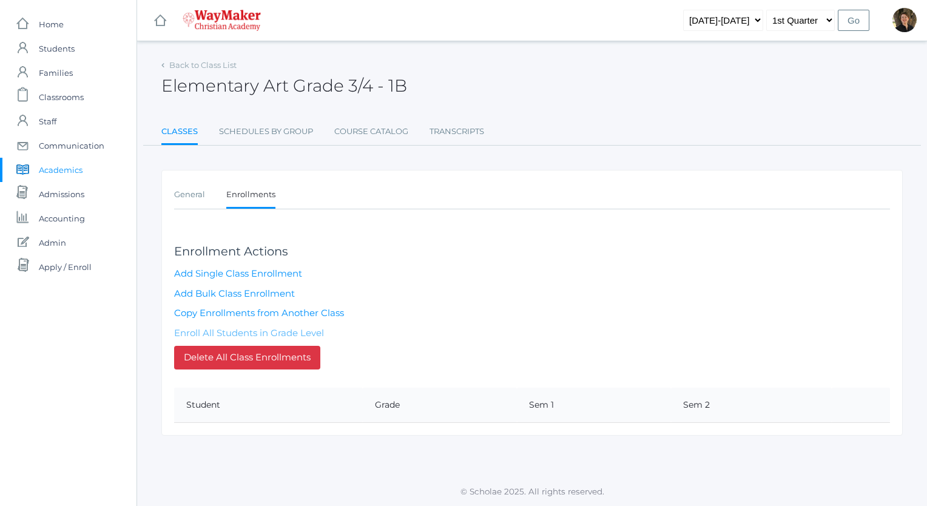
click at [231, 333] on link "Enroll All Students in Grade Level" at bounding box center [249, 333] width 150 height 12
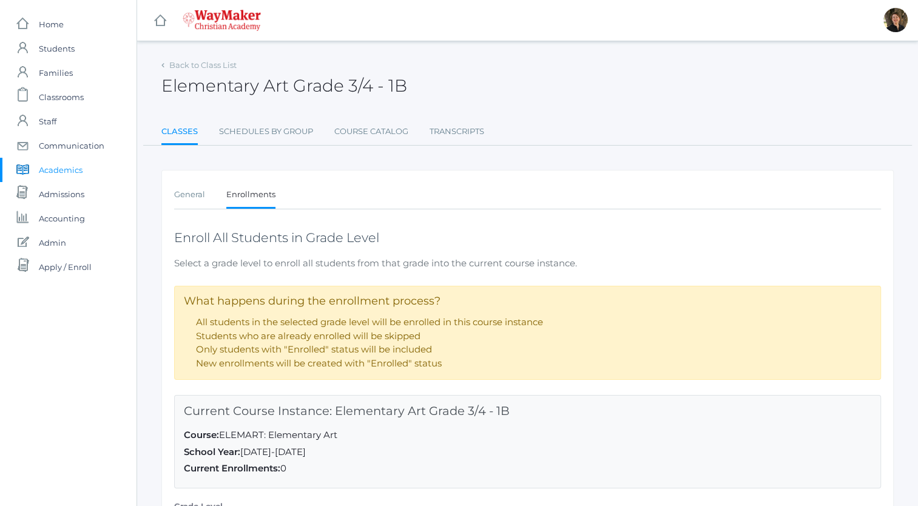
scroll to position [135, 0]
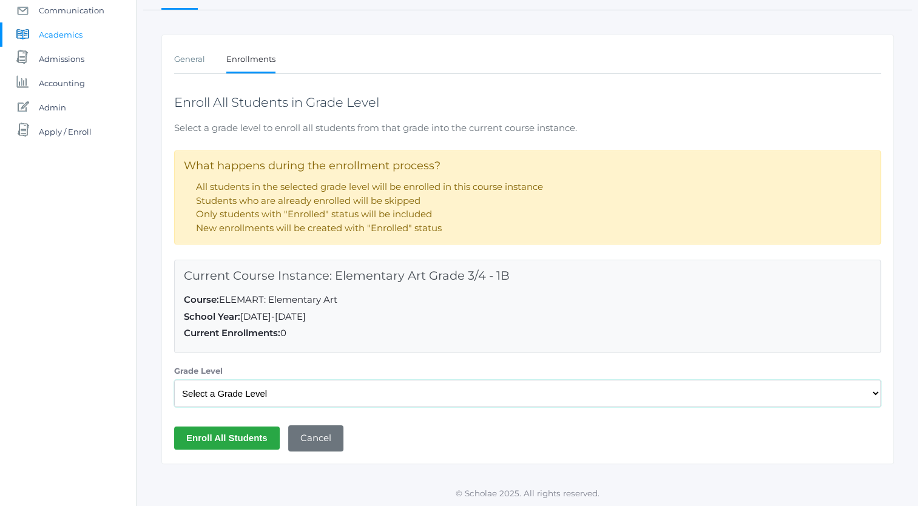
click at [257, 396] on select "Select a Grade Level Pre-K Kindergarten 1st Grade 2nd Grade 3rd Grade 4th Grade…" at bounding box center [527, 393] width 707 height 27
select select "34"
click at [174, 380] on select "Select a Grade Level Pre-K Kindergarten 1st Grade 2nd Grade 3rd Grade 4th Grade…" at bounding box center [527, 393] width 707 height 27
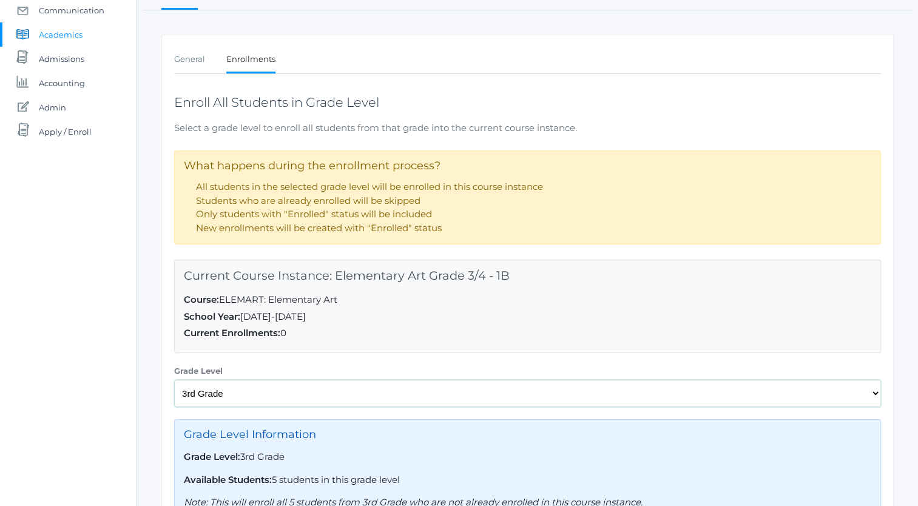
scroll to position [256, 0]
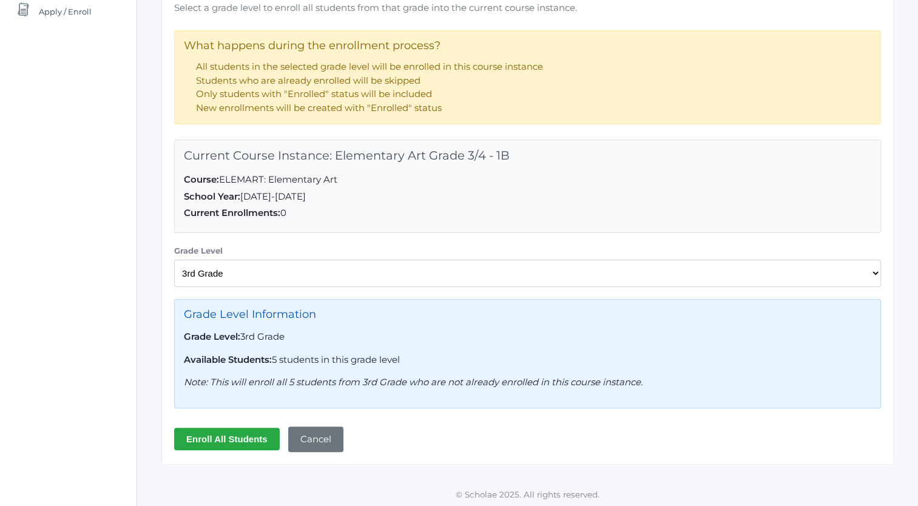
click at [227, 438] on input "Enroll All Students" at bounding box center [227, 439] width 106 height 22
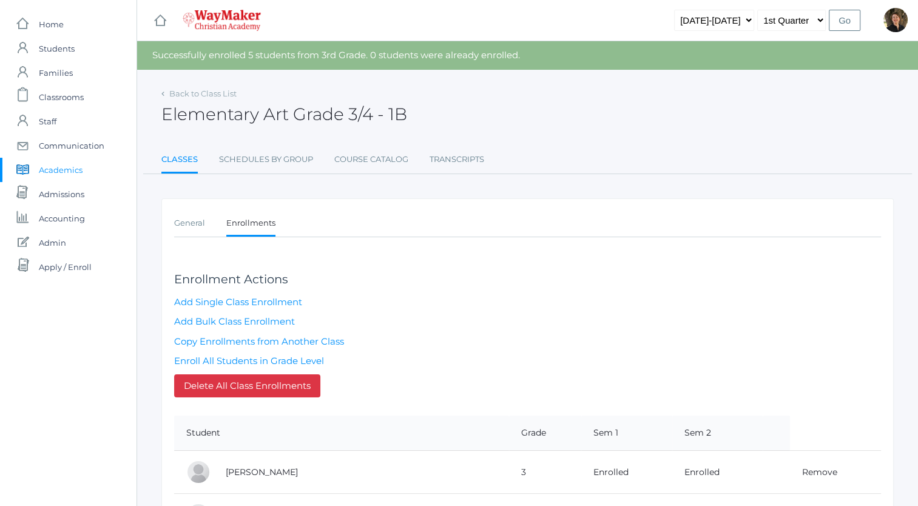
scroll to position [215, 0]
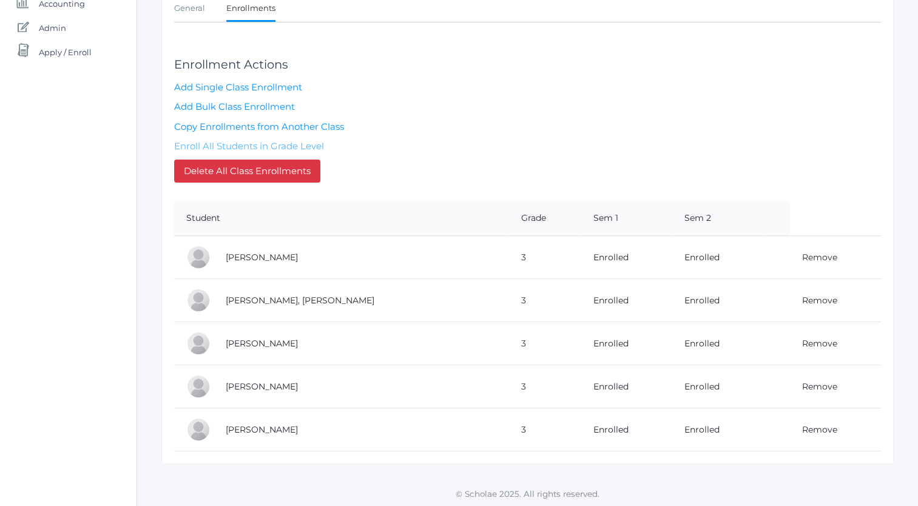
click at [246, 141] on link "Enroll All Students in Grade Level" at bounding box center [249, 146] width 150 height 12
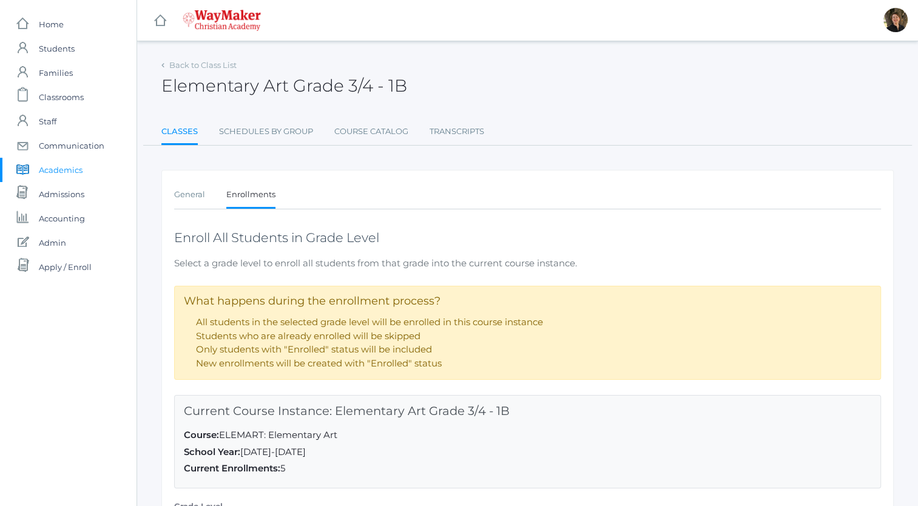
scroll to position [135, 0]
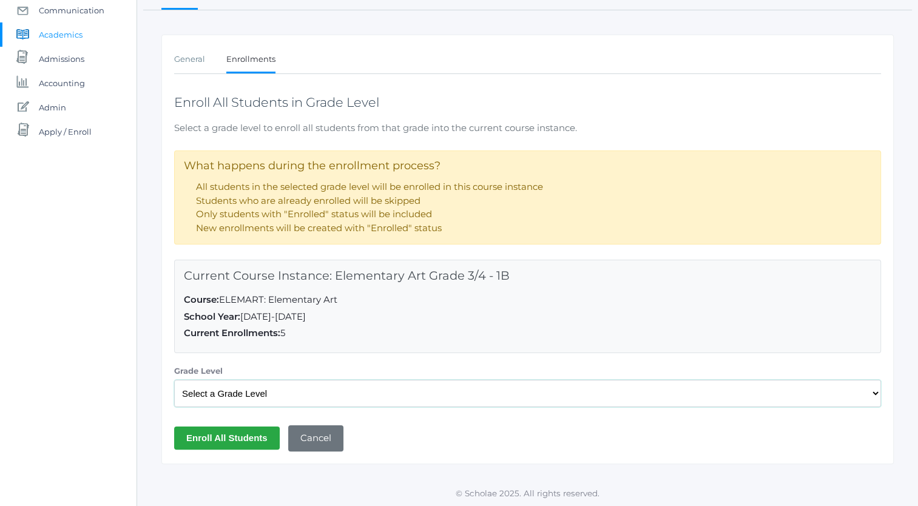
click at [259, 387] on select "Select a Grade Level Pre-K Kindergarten 1st Grade 2nd Grade 3rd Grade 4th Grade…" at bounding box center [527, 393] width 707 height 27
select select "35"
click at [174, 380] on select "Select a Grade Level Pre-K Kindergarten 1st Grade 2nd Grade 3rd Grade 4th Grade…" at bounding box center [527, 393] width 707 height 27
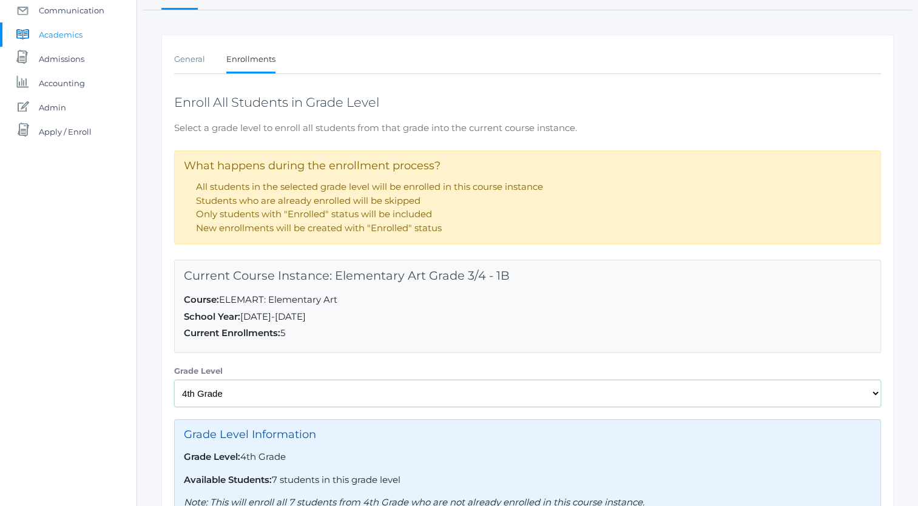
scroll to position [256, 0]
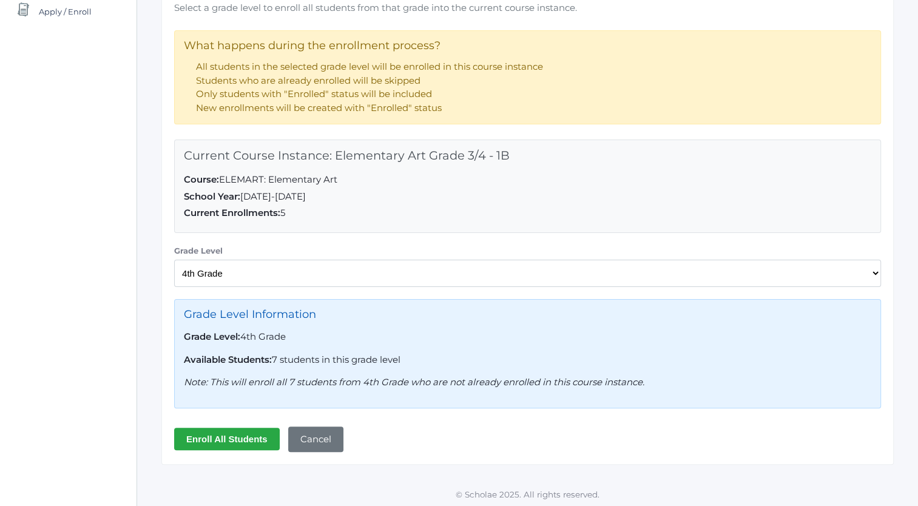
click at [231, 433] on input "Enroll All Students" at bounding box center [227, 439] width 106 height 22
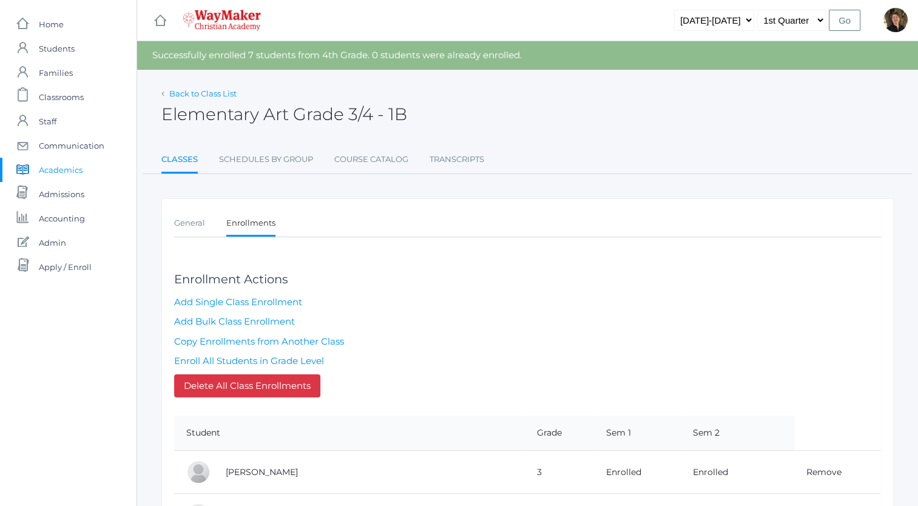
click at [203, 94] on link "Back to Class List" at bounding box center [202, 94] width 67 height 10
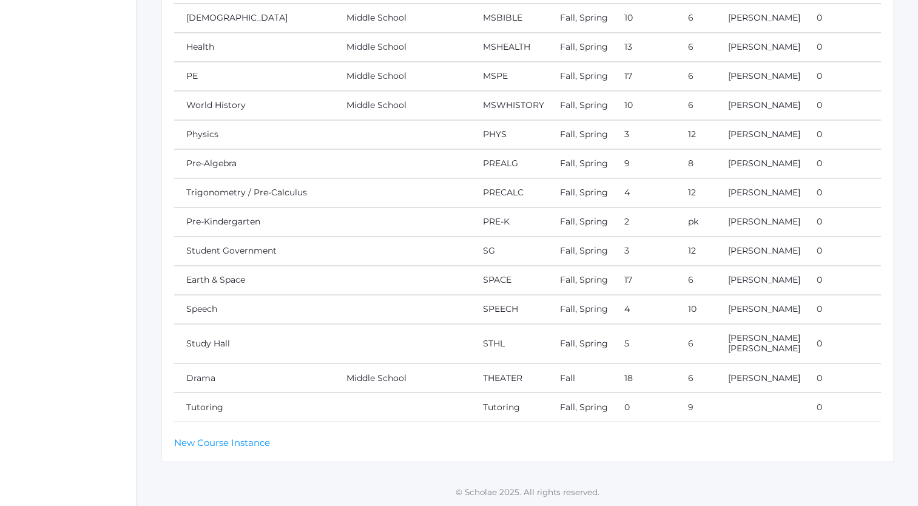
scroll to position [2640, 0]
click at [220, 440] on link "New Course Instance" at bounding box center [222, 442] width 96 height 12
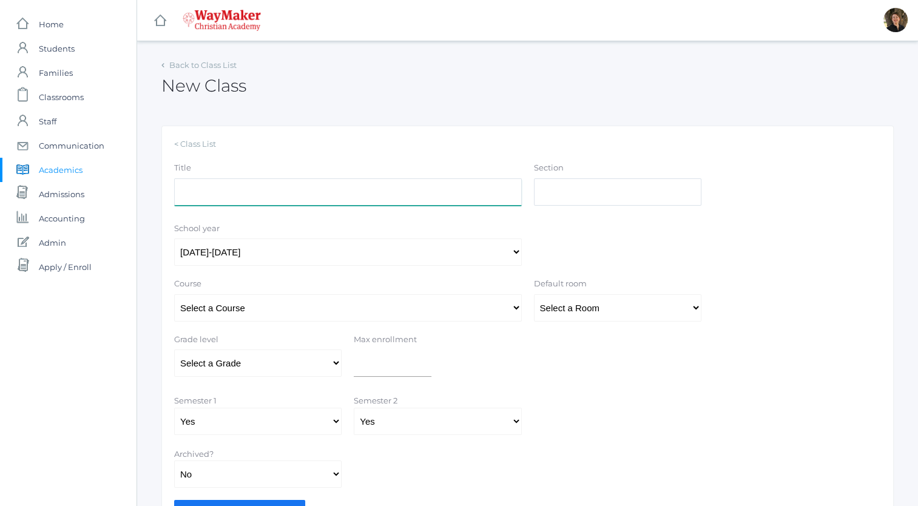
click at [335, 194] on input "Title" at bounding box center [348, 191] width 348 height 27
type input "Elementary Art Grade 1"
click at [581, 193] on input "Section" at bounding box center [618, 191] width 168 height 27
type input "2B"
click at [379, 299] on select "Select a Course 01ELEM: First Grade 02ELEM: Second Grade 03ELEM: Third Grade 04…" at bounding box center [348, 307] width 348 height 27
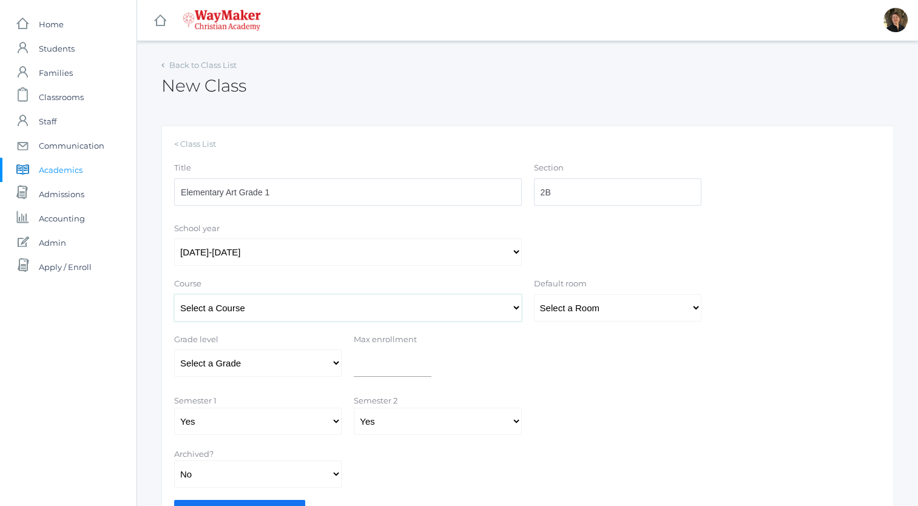
select select "330"
click at [174, 294] on select "Select a Course 01ELEM: First Grade 02ELEM: Second Grade 03ELEM: Third Grade 04…" at bounding box center [348, 307] width 348 height 27
click at [569, 310] on select "Select a Room MPR Room 1 Room 10 Room 11 Room 3 Room 4 Room 5 Room 6 Room 7 Roo…" at bounding box center [618, 307] width 168 height 27
select select "34"
click at [534, 294] on select "Select a Room MPR Room 1 Room 10 Room 11 Room 3 Room 4 Room 5 Room 6 Room 7 Roo…" at bounding box center [618, 307] width 168 height 27
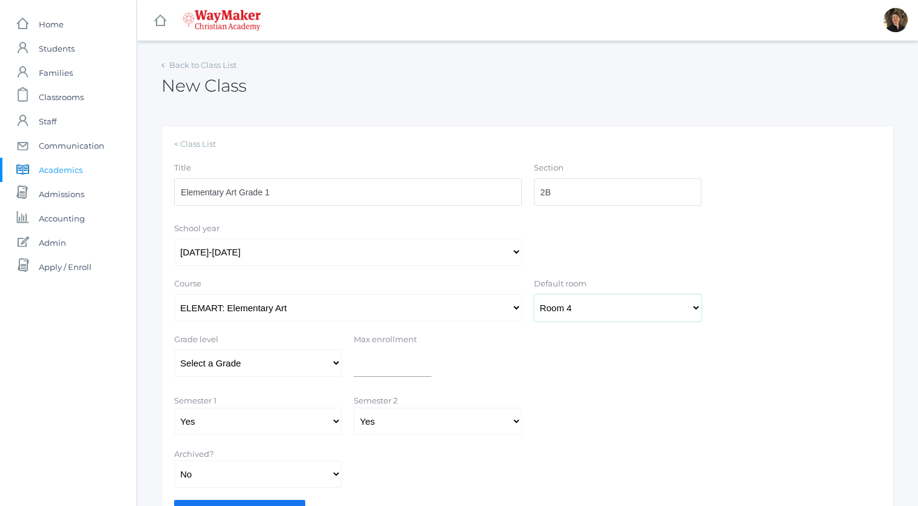
scroll to position [70, 0]
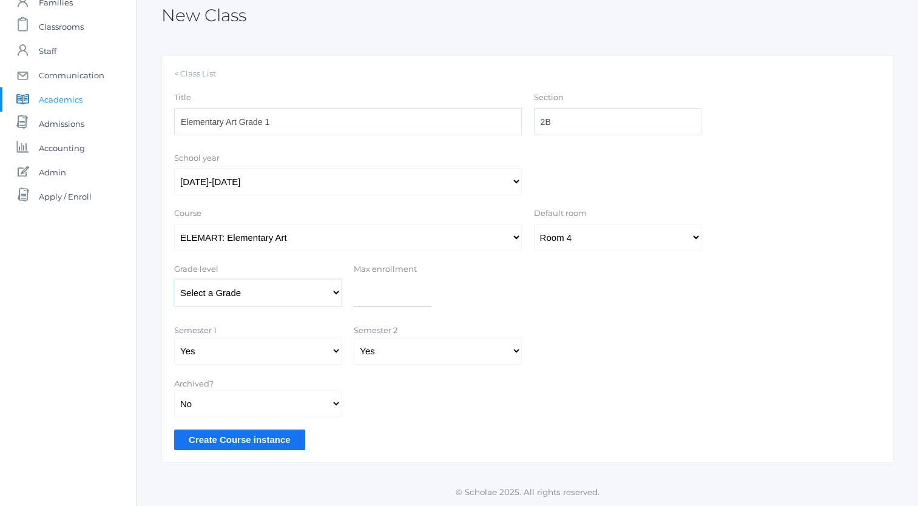
click at [334, 293] on select "Select a Grade Pre-K Kindergarten 1st Grade 2nd Grade 3rd Grade 4th Grade 5th G…" at bounding box center [258, 292] width 168 height 27
select select "32"
click at [174, 279] on select "Select a Grade Pre-K Kindergarten 1st Grade 2nd Grade 3rd Grade 4th Grade 5th G…" at bounding box center [258, 292] width 168 height 27
click at [271, 439] on input "Create Course instance" at bounding box center [239, 440] width 131 height 20
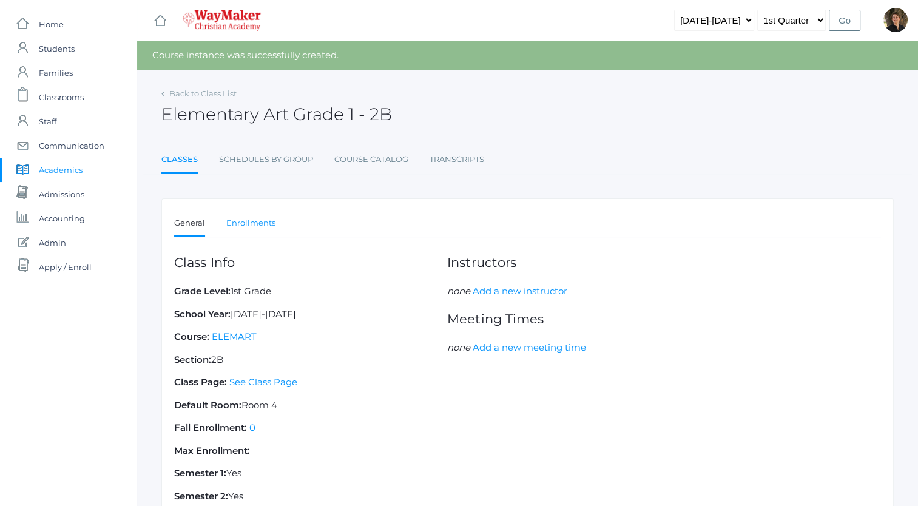
click at [256, 221] on link "Enrollments" at bounding box center [250, 223] width 49 height 24
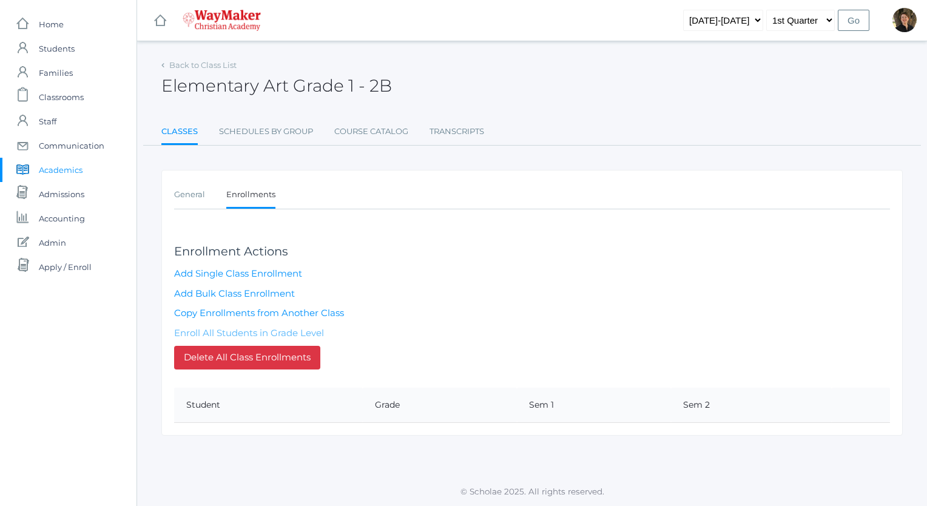
click at [256, 329] on link "Enroll All Students in Grade Level" at bounding box center [249, 333] width 150 height 12
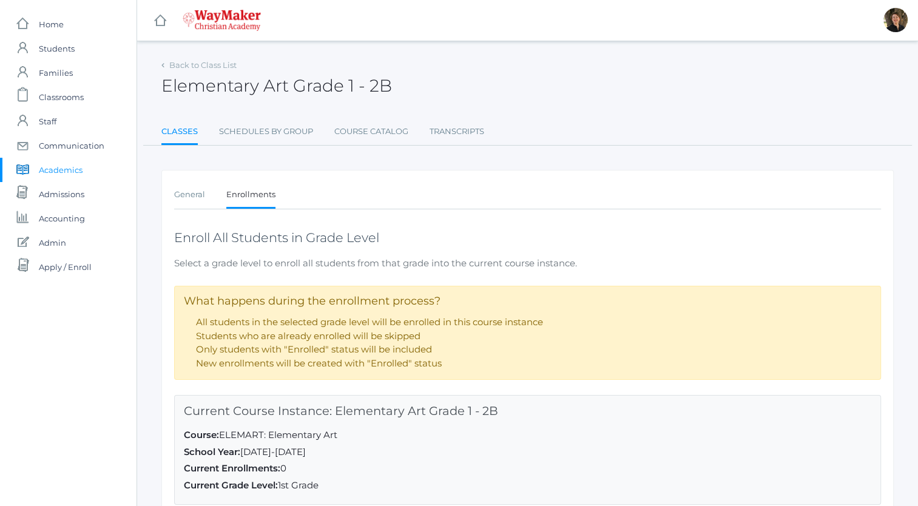
scroll to position [152, 0]
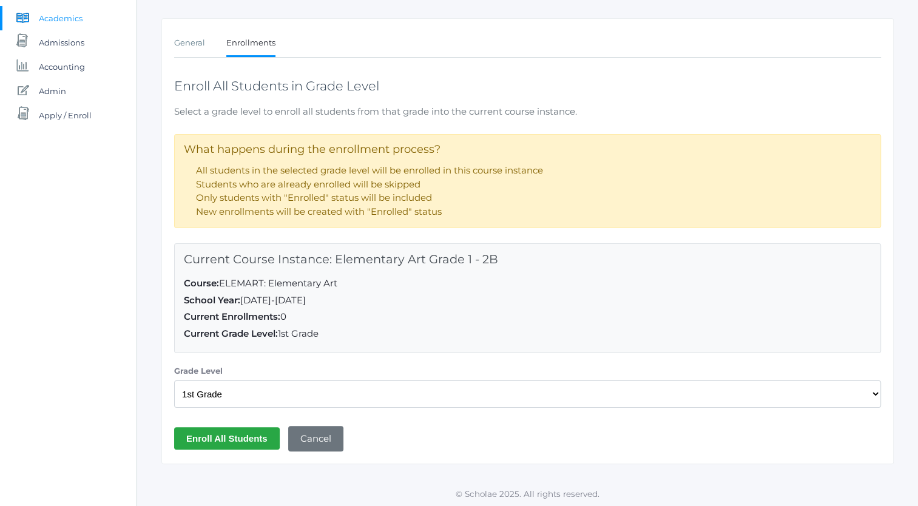
click at [234, 435] on input "Enroll All Students" at bounding box center [227, 438] width 106 height 22
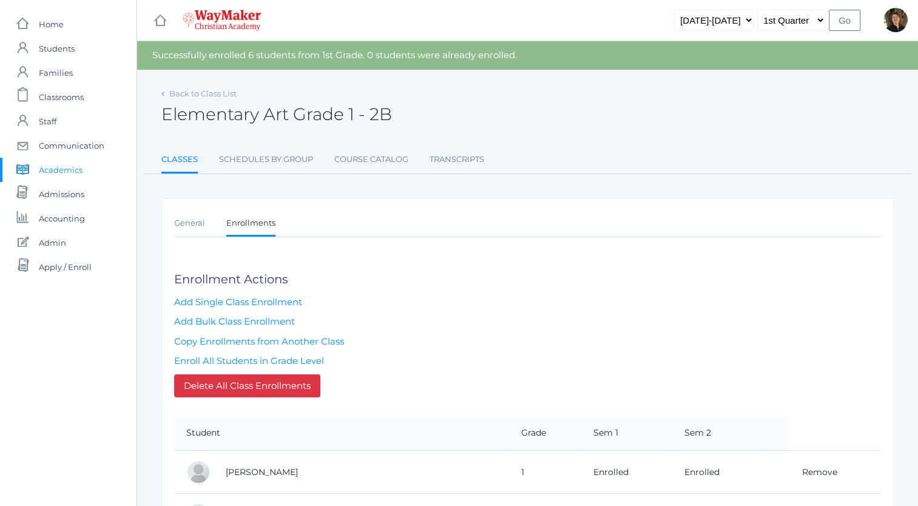
scroll to position [257, 0]
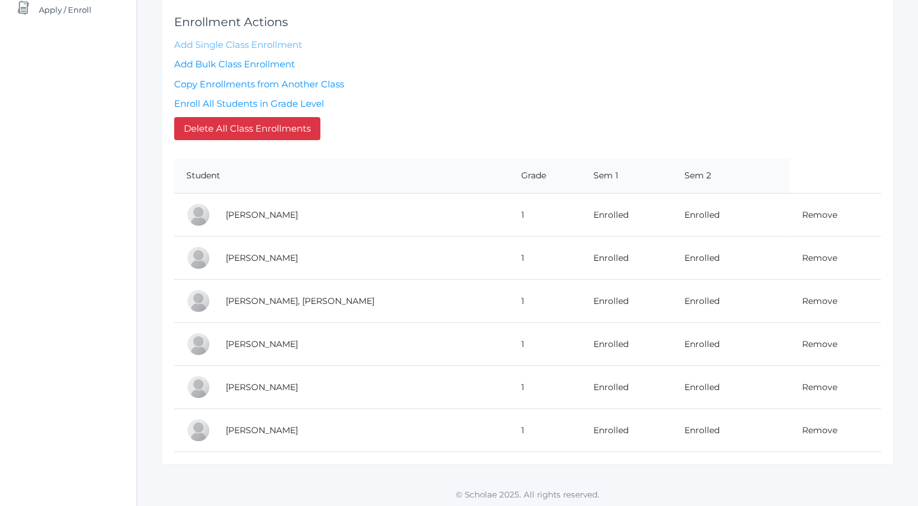
click at [264, 42] on link "Add Single Class Enrollment" at bounding box center [238, 45] width 128 height 12
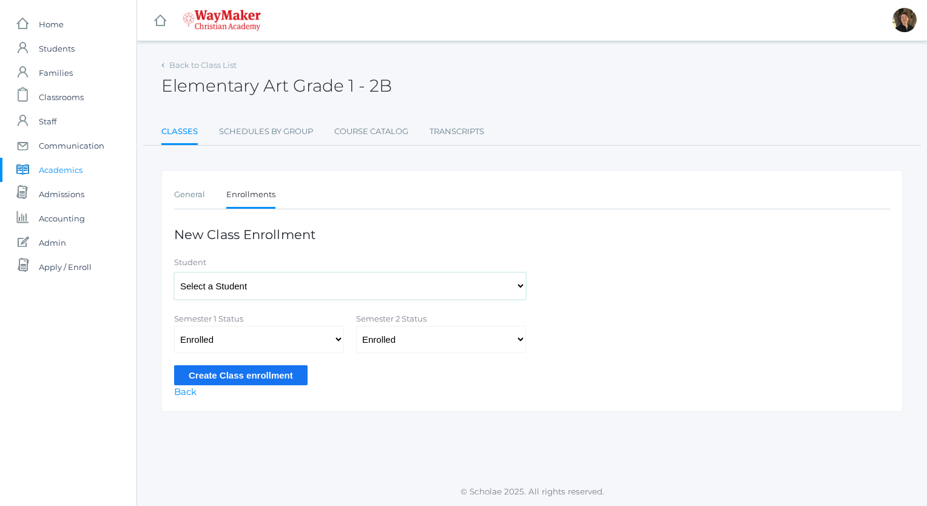
click at [321, 285] on select "Select a Student [PERSON_NAME], [PERSON_NAME], [PERSON_NAME], [PERSON_NAME], [P…" at bounding box center [350, 286] width 352 height 27
select select "4441"
click at [174, 273] on select "Select a Student Backstrom, Abigail Baker, Josey Baker, Claire Bassett, Josie B…" at bounding box center [350, 286] width 352 height 27
click at [248, 374] on input "Create Class enrollment" at bounding box center [241, 375] width 134 height 20
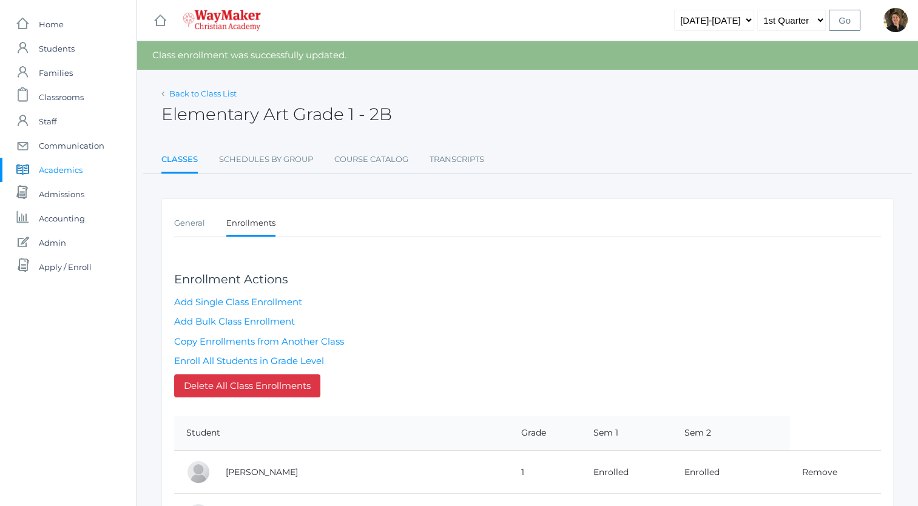
click at [217, 92] on link "Back to Class List" at bounding box center [202, 94] width 67 height 10
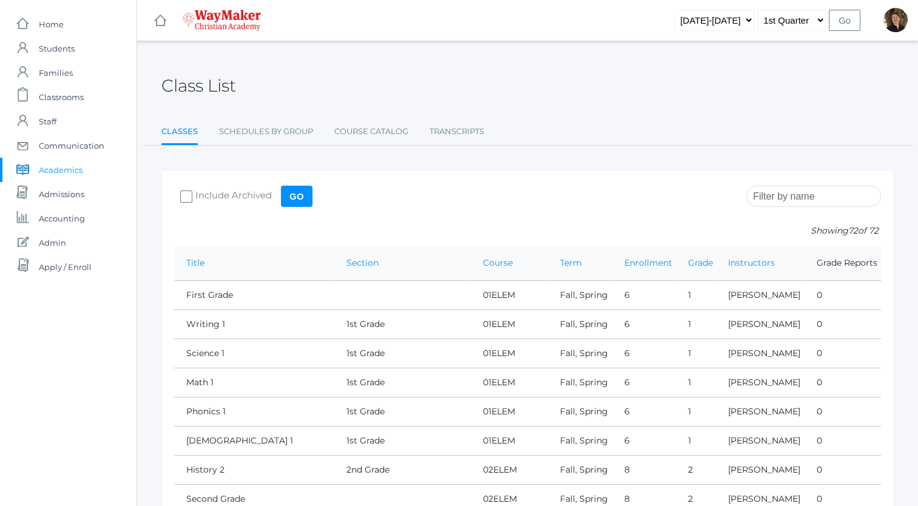
click at [782, 198] on input "search" at bounding box center [814, 196] width 135 height 21
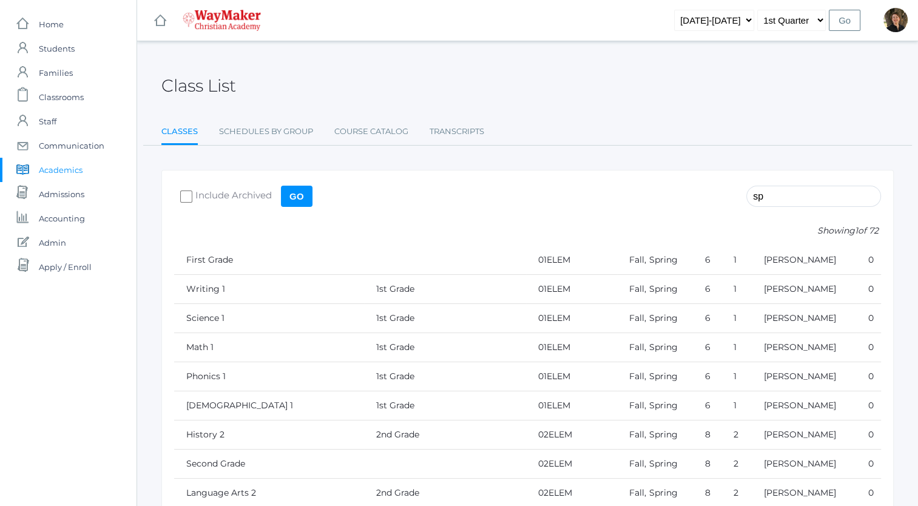
type input "s"
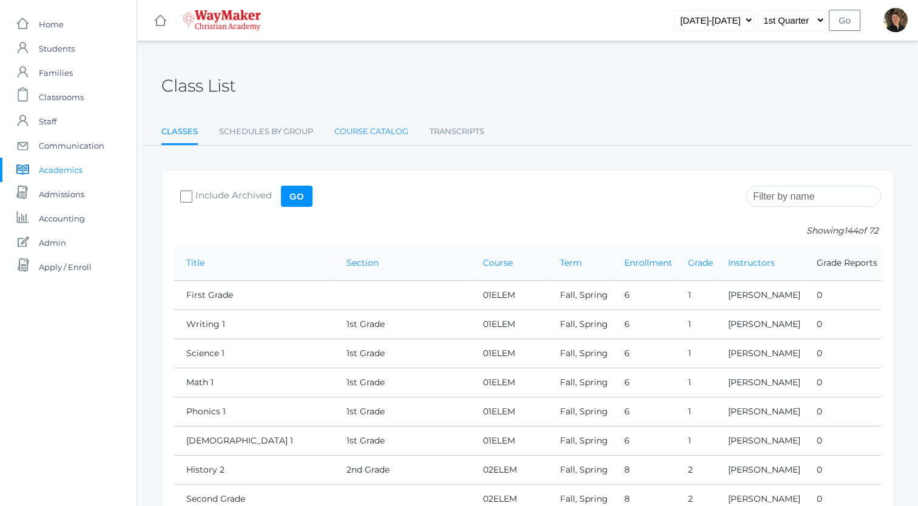
click at [382, 131] on link "Course Catalog" at bounding box center [371, 132] width 74 height 24
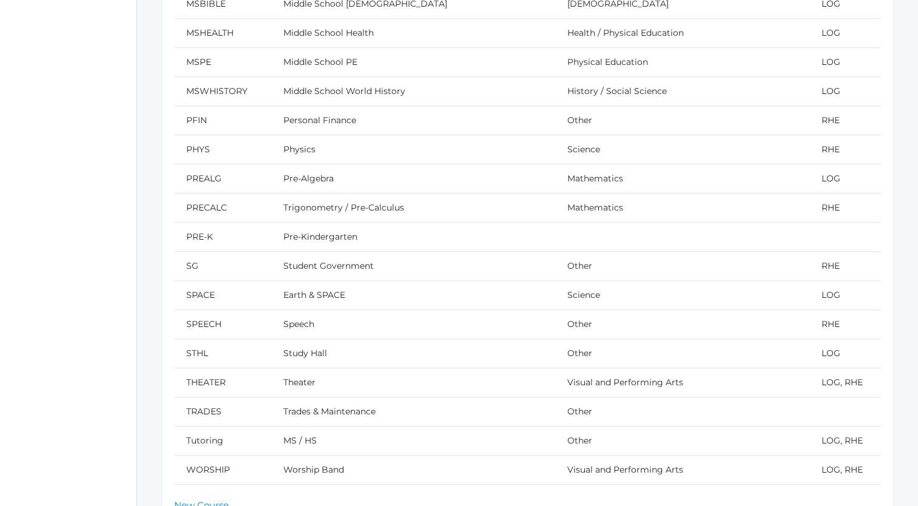
scroll to position [1134, 0]
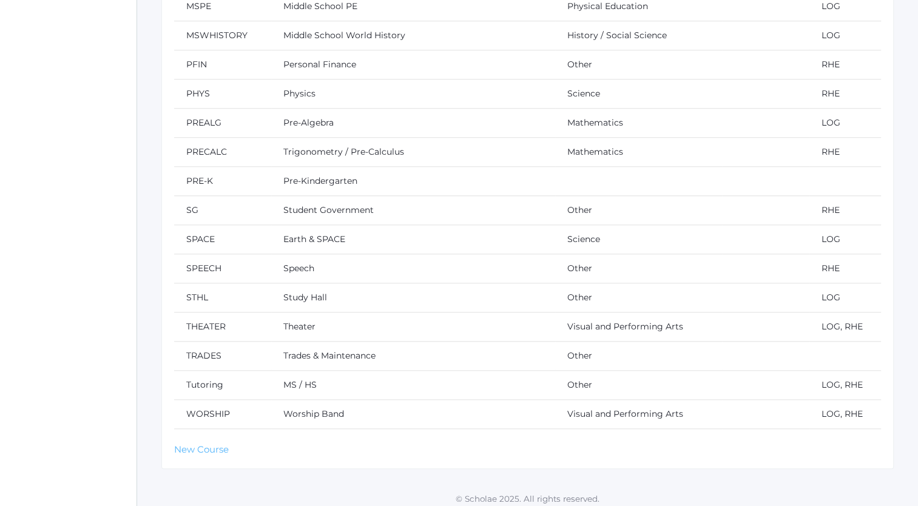
click at [209, 446] on link "New Course" at bounding box center [201, 450] width 55 height 12
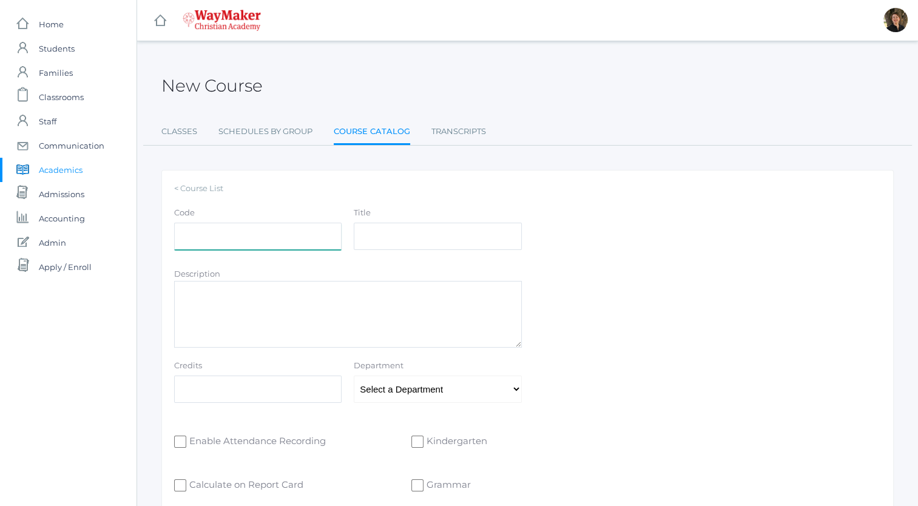
click at [270, 239] on input "Code" at bounding box center [258, 236] width 168 height 27
type input "s"
type input "SPAN"
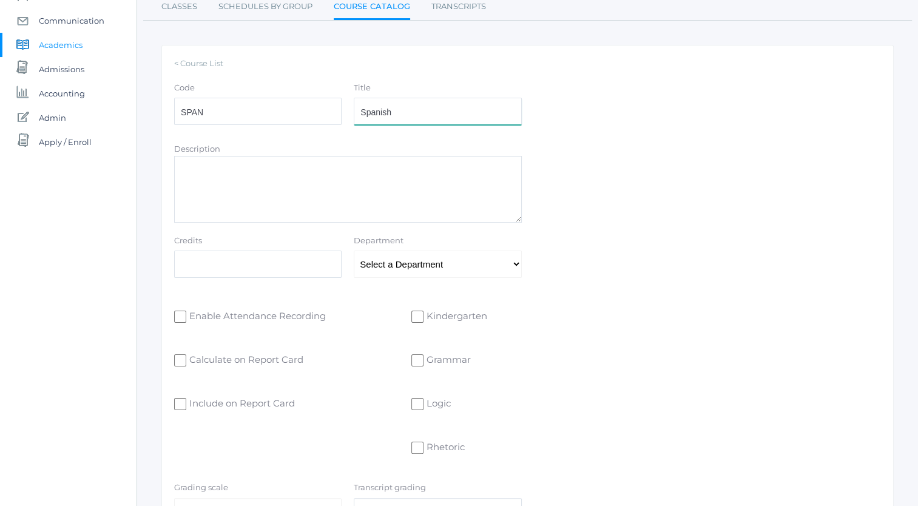
scroll to position [151, 0]
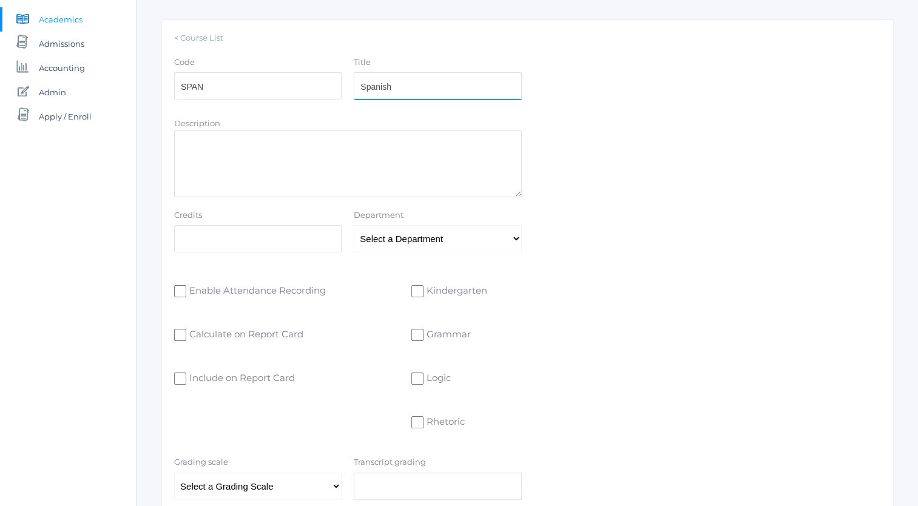
type input "Spanish"
click at [390, 238] on select "Select a Department Athletics Bible Business Electives English Fine Arts Foreig…" at bounding box center [438, 238] width 168 height 27
select select "52"
click at [354, 225] on select "Select a Department Athletics Bible Business Electives English Fine Arts Foreig…" at bounding box center [438, 238] width 168 height 27
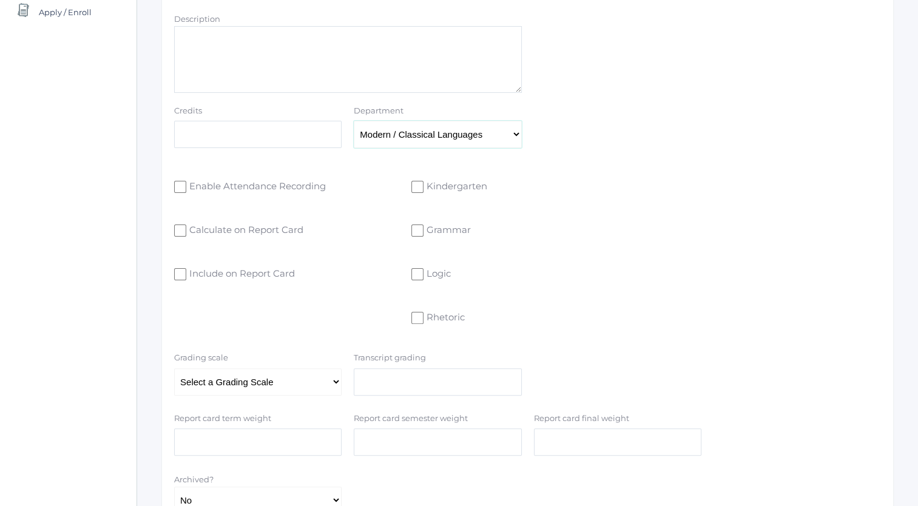
scroll to position [274, 0]
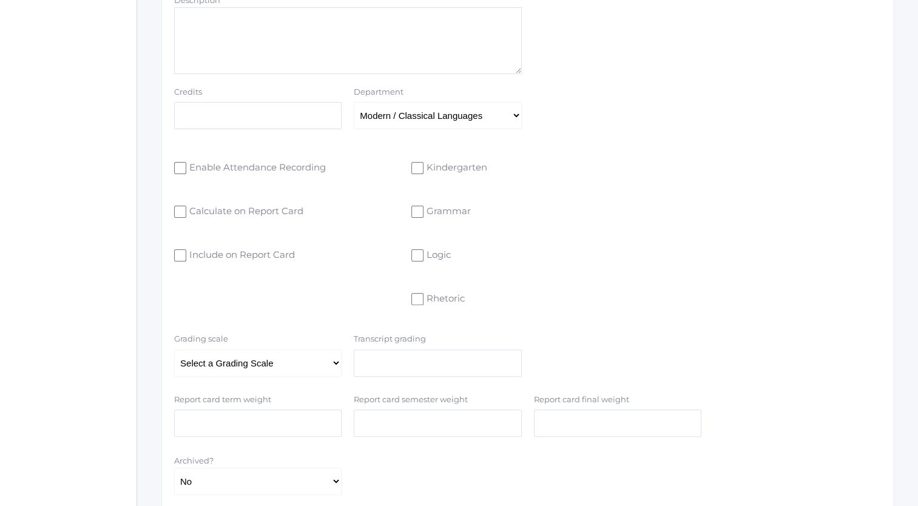
click at [415, 210] on input "Grammar" at bounding box center [418, 212] width 12 height 12
checkbox input "true"
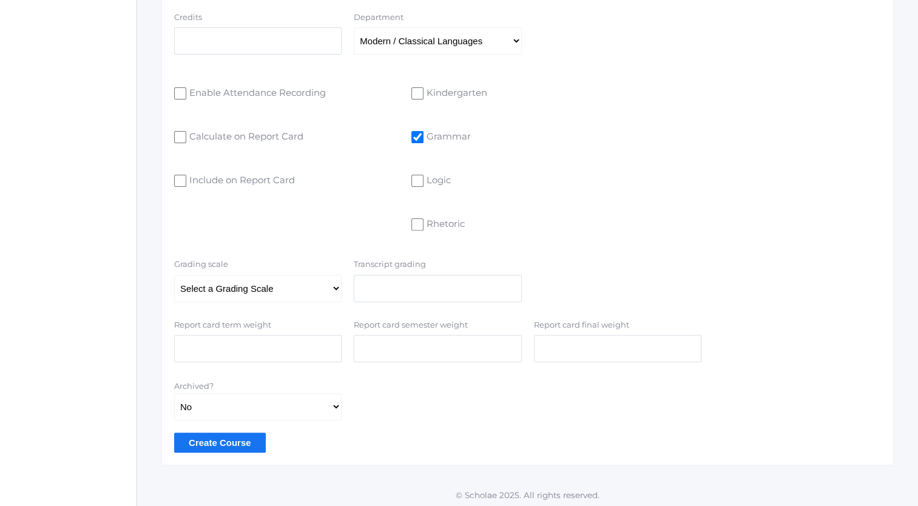
scroll to position [349, 0]
click at [177, 178] on input "Include on Report Card" at bounding box center [180, 180] width 12 height 12
checkbox input "true"
click at [179, 133] on input "Calculate on Report Card" at bounding box center [180, 137] width 12 height 12
checkbox input "true"
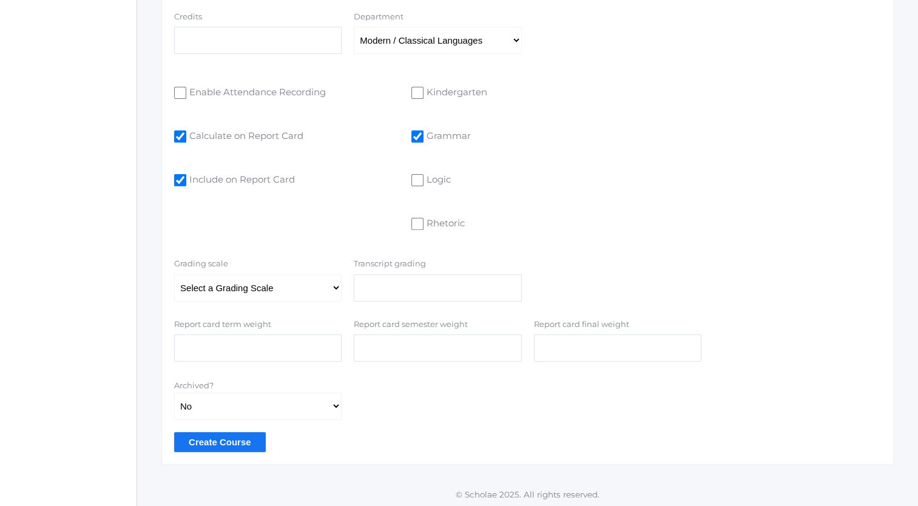
click at [180, 93] on input "Enable Attendance Recording" at bounding box center [180, 93] width 12 height 12
checkbox input "true"
click at [336, 287] on select "Select a Grading Scale Test" at bounding box center [258, 287] width 168 height 27
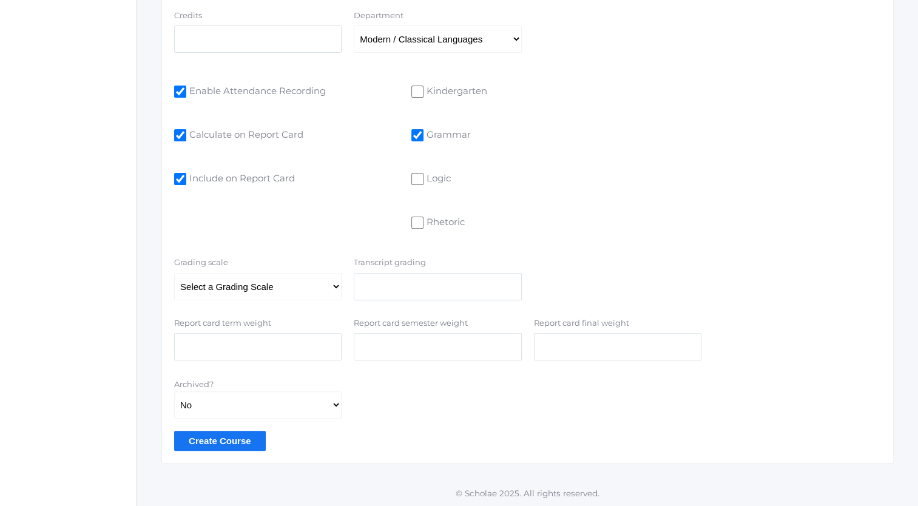
click at [224, 441] on input "Create Course" at bounding box center [220, 441] width 92 height 20
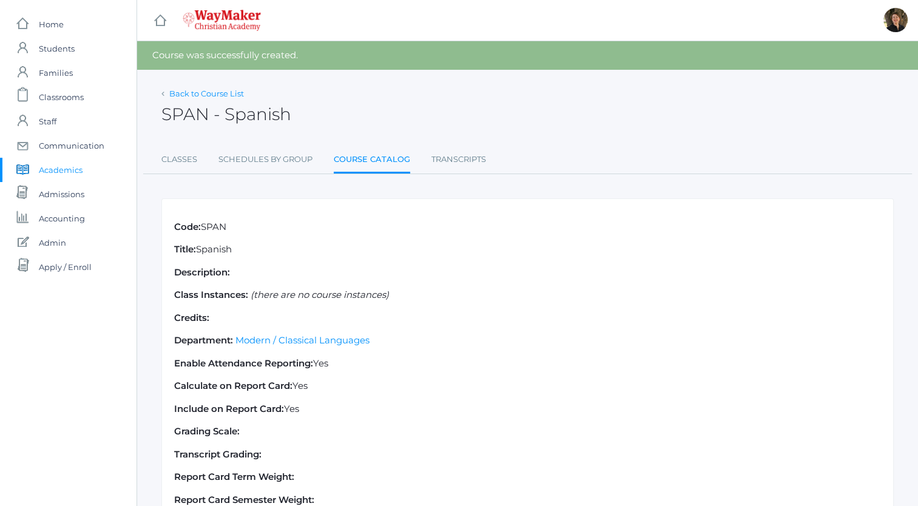
click at [215, 93] on link "Back to Course List" at bounding box center [206, 94] width 75 height 10
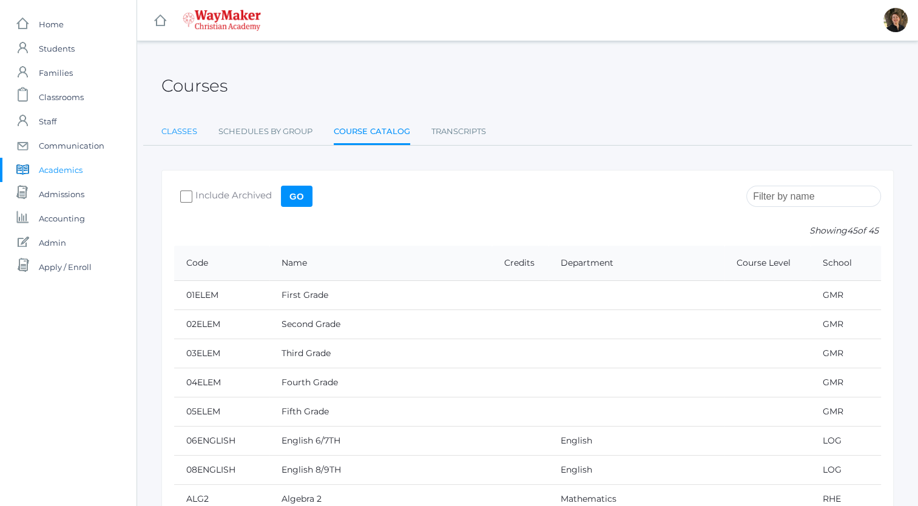
click at [178, 131] on link "Classes" at bounding box center [179, 132] width 36 height 24
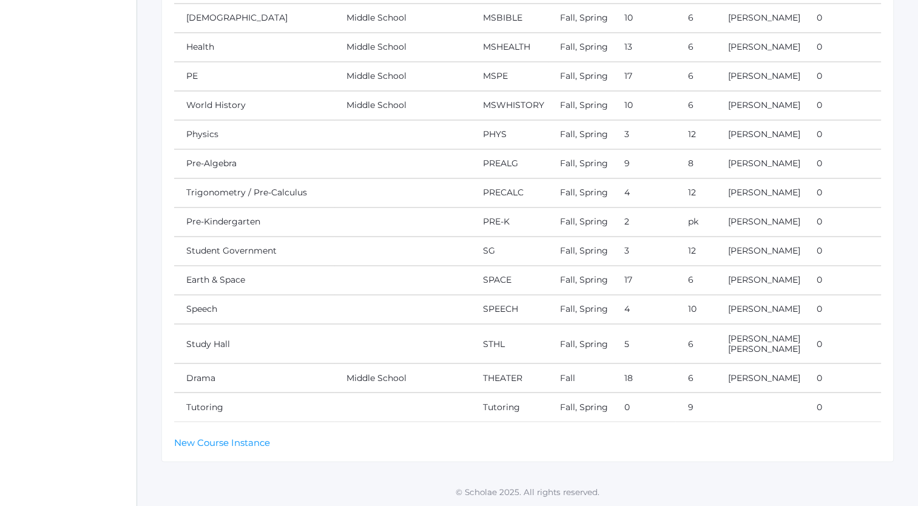
scroll to position [2679, 0]
click at [209, 443] on link "New Course Instance" at bounding box center [222, 442] width 96 height 12
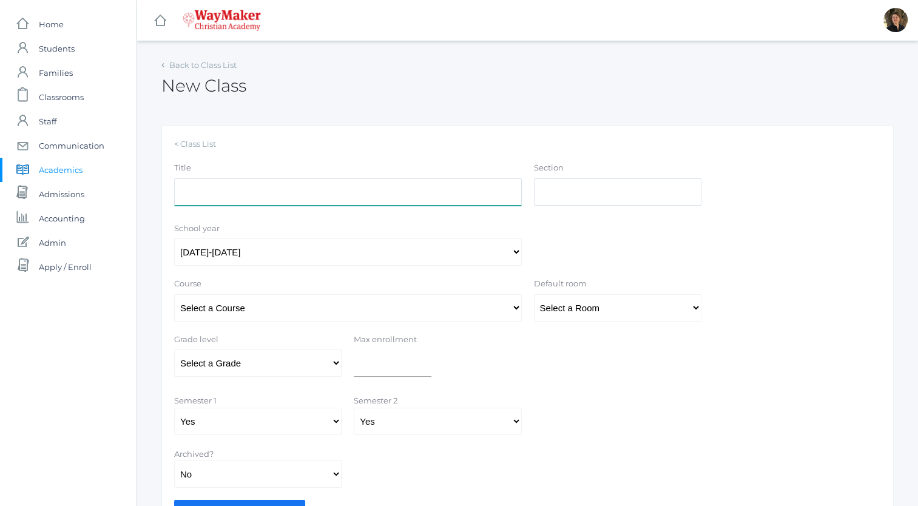
click at [369, 197] on input "Title" at bounding box center [348, 191] width 348 height 27
type input "S"
type input "Elementary Spanish Grade 5"
click at [578, 191] on input "Section" at bounding box center [618, 191] width 168 height 27
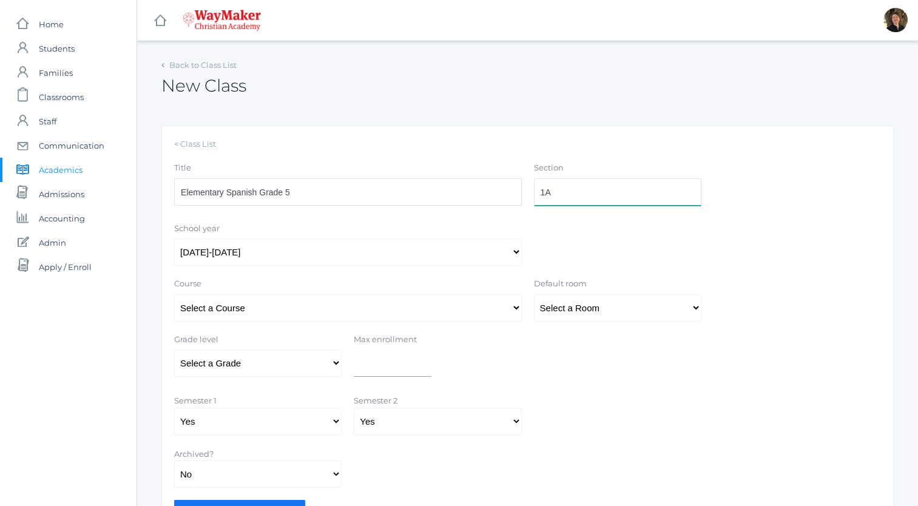
type input "1A"
click at [512, 309] on select "Select a Course 01ELEM: First Grade 02ELEM: Second Grade 03ELEM: Third Grade 04…" at bounding box center [348, 307] width 348 height 27
select select "341"
click at [174, 294] on select "Select a Course 01ELEM: First Grade 02ELEM: Second Grade 03ELEM: Third Grade 04…" at bounding box center [348, 307] width 348 height 27
click at [580, 310] on select "Select a Room MPR Room 1 Room 10 Room 11 Room 3 Room 4 Room 5 Room 6 Room 7 Roo…" at bounding box center [618, 307] width 168 height 27
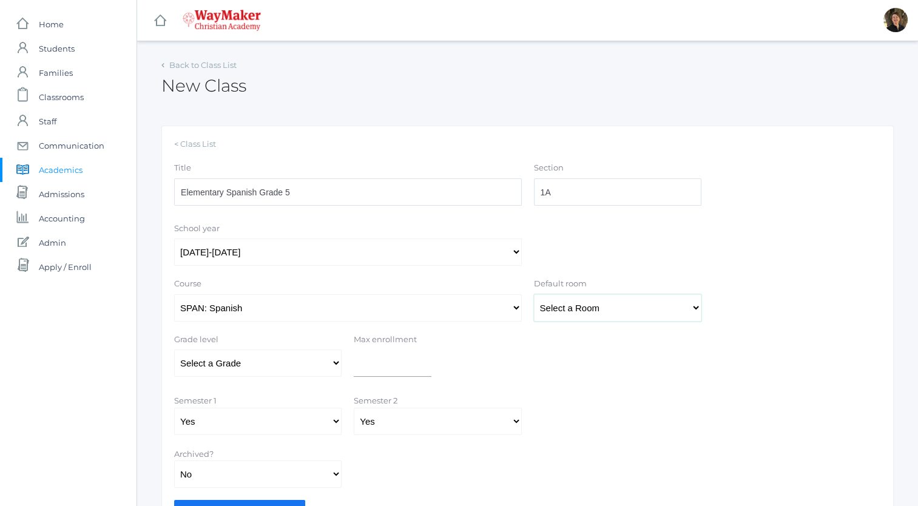
select select "32"
click at [534, 294] on select "Select a Room MPR Room 1 Room 10 Room 11 Room 3 Room 4 Room 5 Room 6 Room 7 Roo…" at bounding box center [618, 307] width 168 height 27
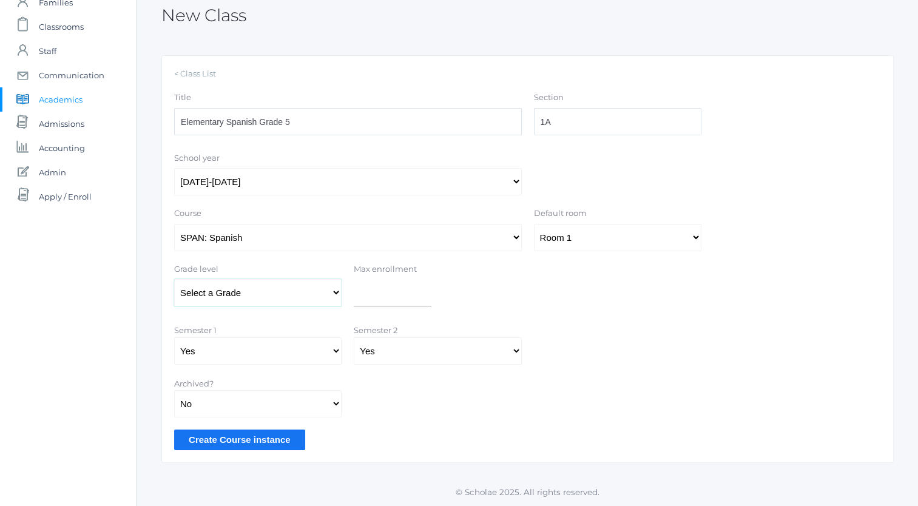
click at [335, 293] on select "Select a Grade Pre-K Kindergarten 1st Grade 2nd Grade 3rd Grade 4th Grade 5th G…" at bounding box center [258, 292] width 168 height 27
select select "36"
click at [174, 279] on select "Select a Grade Pre-K Kindergarten 1st Grade 2nd Grade 3rd Grade 4th Grade 5th G…" at bounding box center [258, 292] width 168 height 27
click at [334, 404] on select "Yes No" at bounding box center [258, 403] width 168 height 27
select select "true"
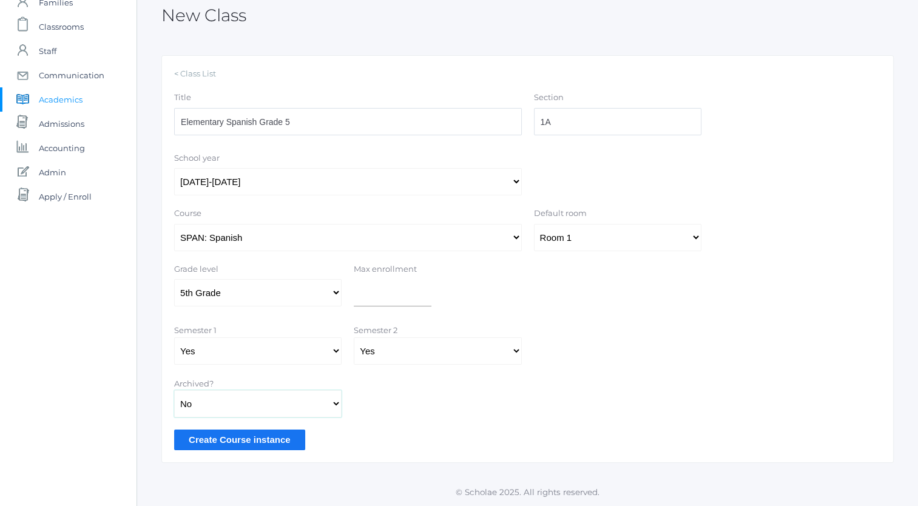
click at [174, 390] on select "Yes No" at bounding box center [258, 403] width 168 height 27
click at [259, 438] on input "Create Course instance" at bounding box center [239, 440] width 131 height 20
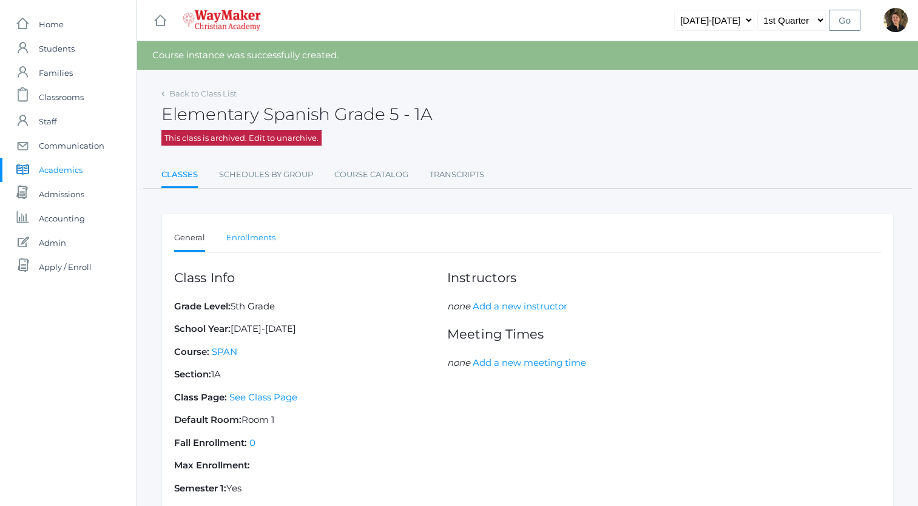
click at [253, 236] on link "Enrollments" at bounding box center [250, 238] width 49 height 24
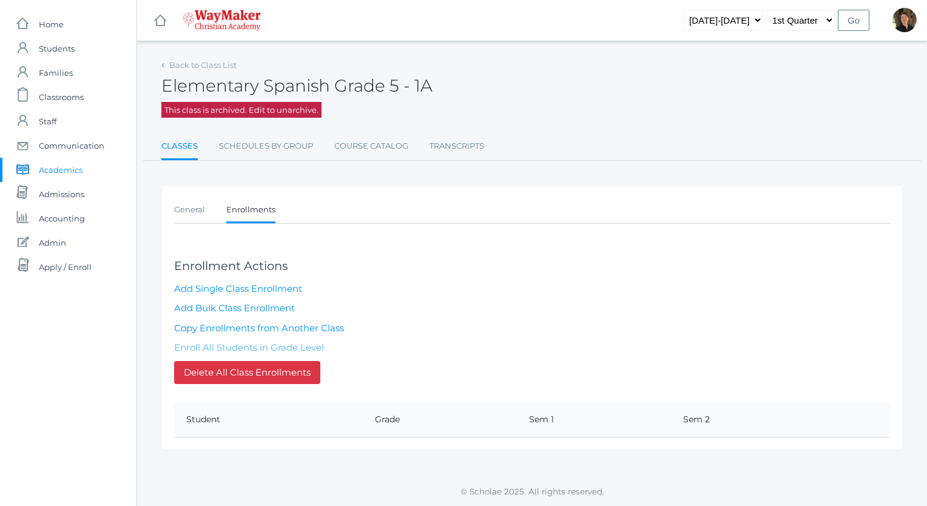
click at [250, 342] on link "Enroll All Students in Grade Level" at bounding box center [249, 348] width 150 height 12
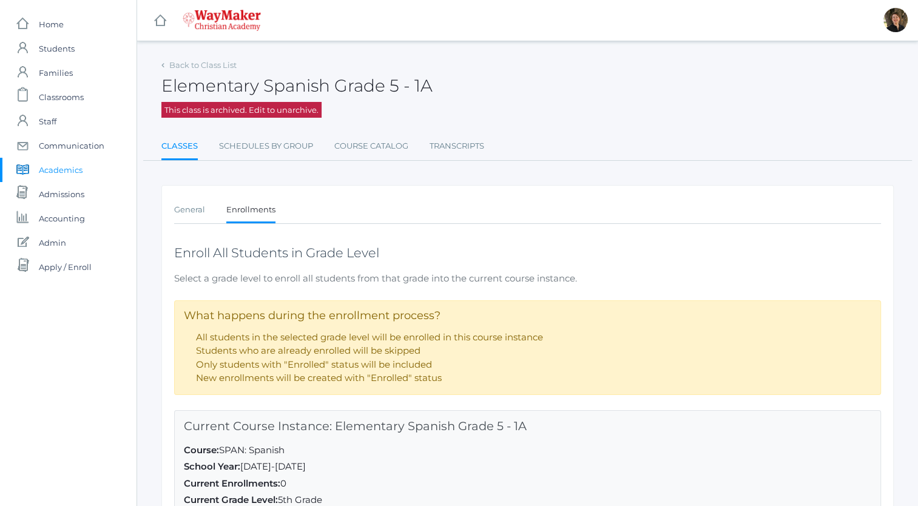
scroll to position [167, 0]
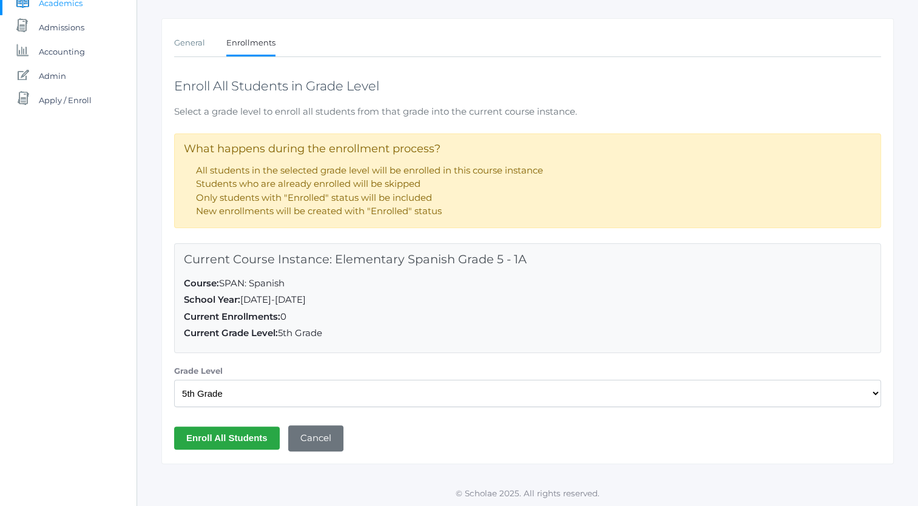
click at [249, 435] on input "Enroll All Students" at bounding box center [227, 438] width 106 height 22
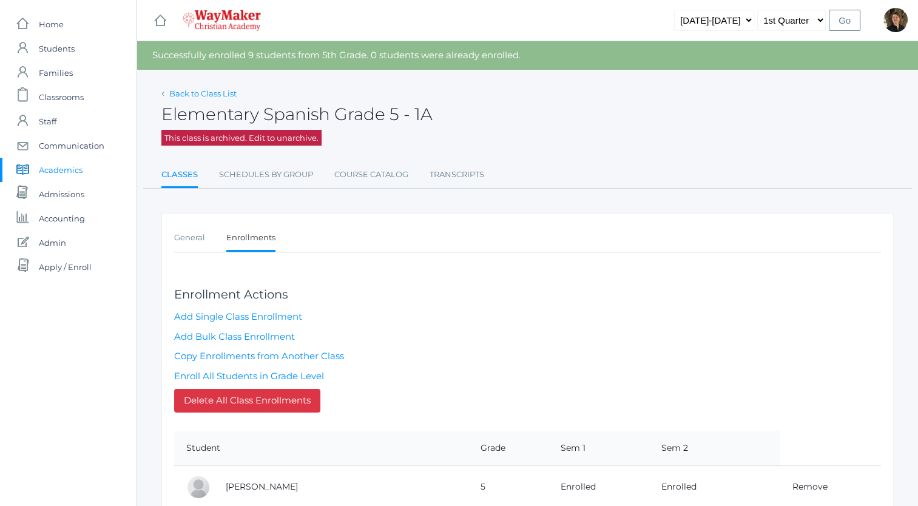
click at [210, 93] on link "Back to Class List" at bounding box center [202, 94] width 67 height 10
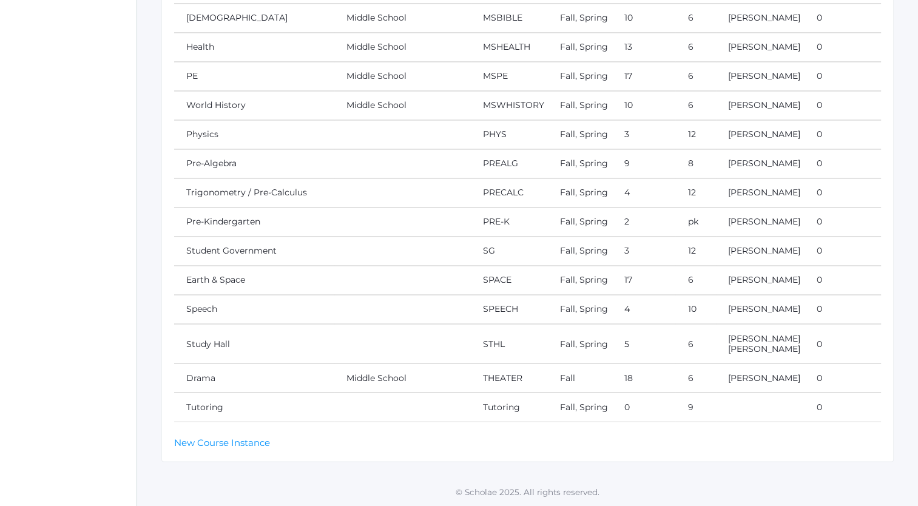
scroll to position [2679, 0]
click at [236, 441] on link "New Course Instance" at bounding box center [222, 442] width 96 height 12
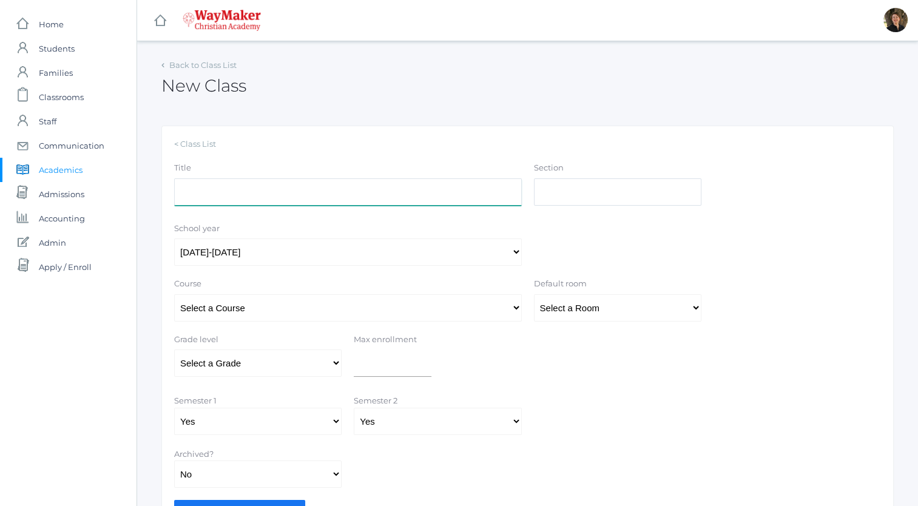
click at [306, 195] on input "Title" at bounding box center [348, 191] width 348 height 27
type input "Elementary Spanish Grade 2"
click at [625, 197] on input "Section" at bounding box center [618, 191] width 168 height 27
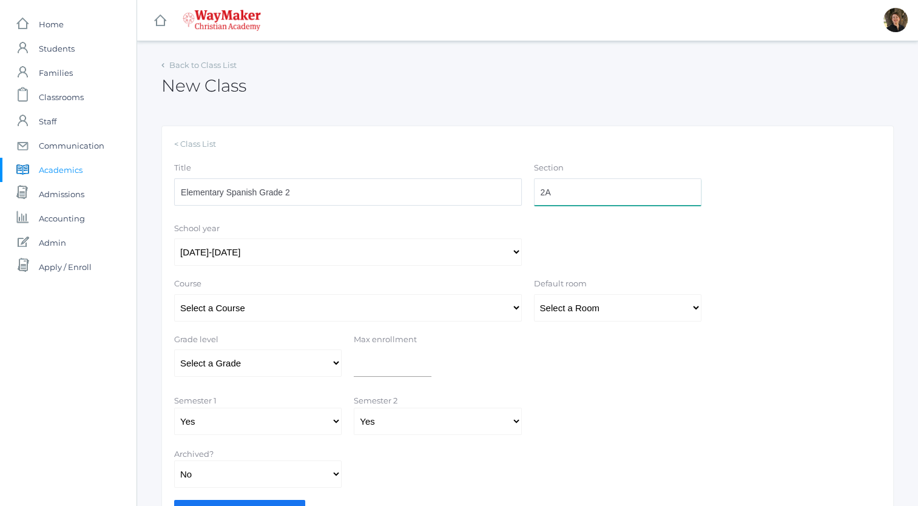
type input "2A"
click at [466, 307] on select "Select a Course 01ELEM: First Grade 02ELEM: Second Grade 03ELEM: Third Grade 04…" at bounding box center [348, 307] width 348 height 27
select select "341"
click at [174, 294] on select "Select a Course 01ELEM: First Grade 02ELEM: Second Grade 03ELEM: Third Grade 04…" at bounding box center [348, 307] width 348 height 27
click at [639, 305] on select "Select a Room MPR Room 1 Room 10 Room 11 Room 3 Room 4 Room 5 Room 6 Room 7 Roo…" at bounding box center [618, 307] width 168 height 27
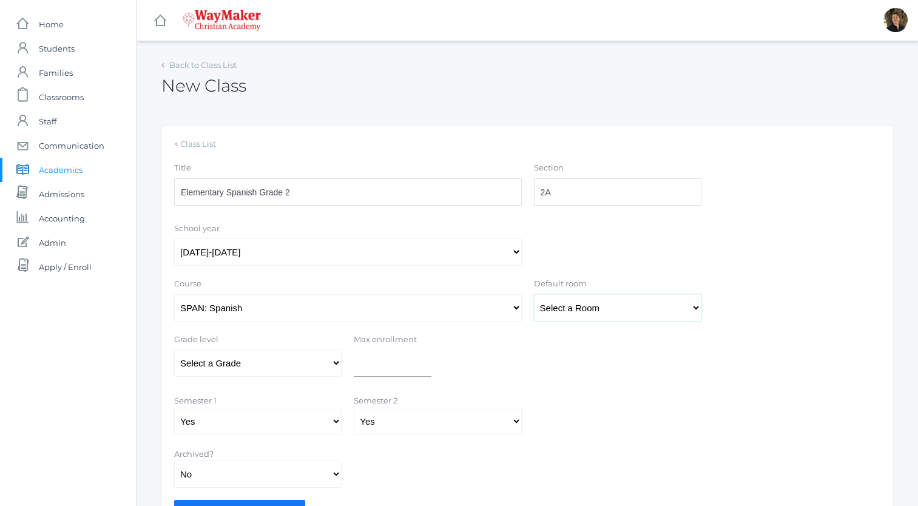
select select "32"
click at [534, 294] on select "Select a Room MPR Room 1 Room 10 Room 11 Room 3 Room 4 Room 5 Room 6 Room 7 Roo…" at bounding box center [618, 307] width 168 height 27
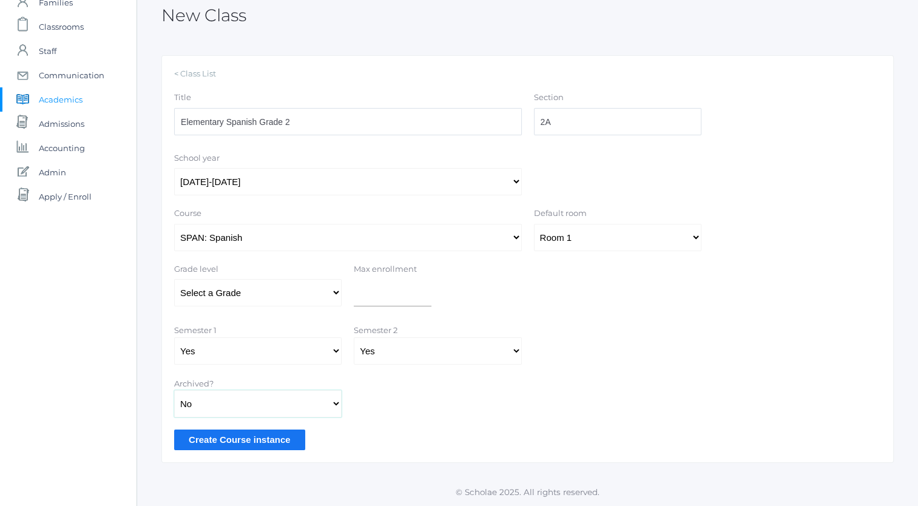
click at [335, 403] on select "Yes No" at bounding box center [258, 403] width 168 height 27
select select "true"
click at [174, 390] on select "Yes No" at bounding box center [258, 403] width 168 height 27
click at [270, 438] on input "Create Course instance" at bounding box center [239, 440] width 131 height 20
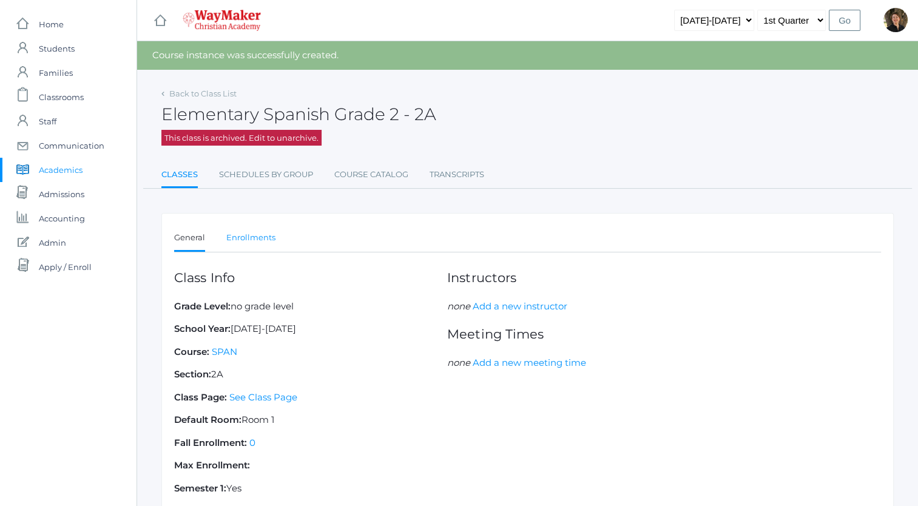
click at [256, 237] on link "Enrollments" at bounding box center [250, 238] width 49 height 24
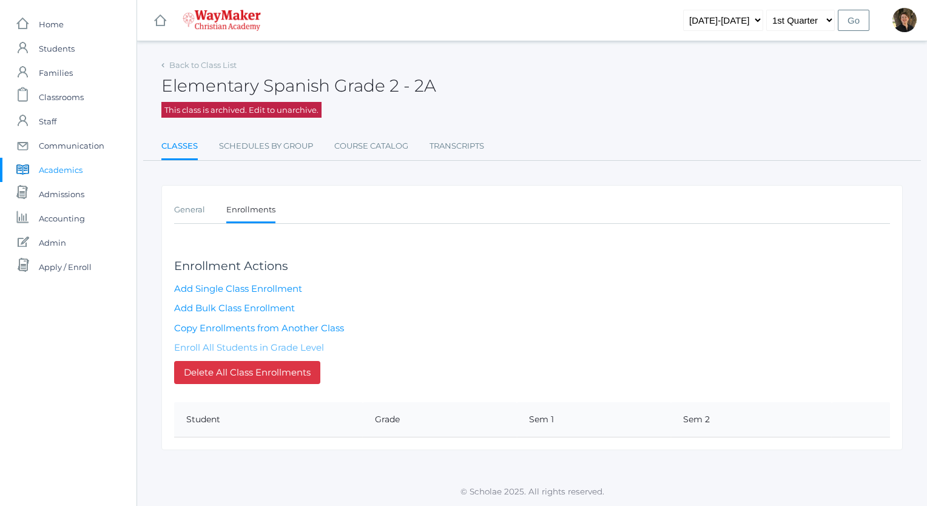
click at [263, 346] on link "Enroll All Students in Grade Level" at bounding box center [249, 348] width 150 height 12
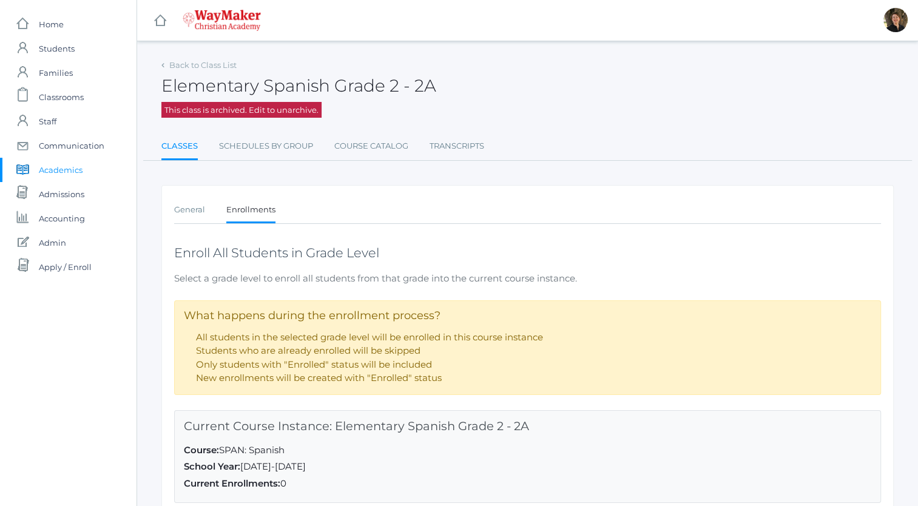
scroll to position [150, 0]
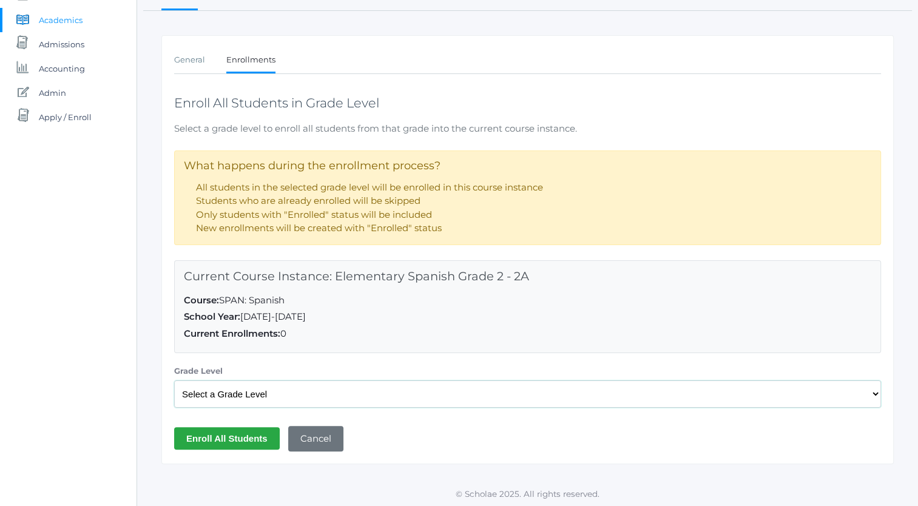
click at [282, 390] on select "Select a Grade Level Pre-K Kindergarten 1st Grade 2nd Grade 3rd Grade 4th Grade…" at bounding box center [527, 394] width 707 height 27
select select "33"
click at [174, 381] on select "Select a Grade Level Pre-K Kindergarten 1st Grade 2nd Grade 3rd Grade 4th Grade…" at bounding box center [527, 394] width 707 height 27
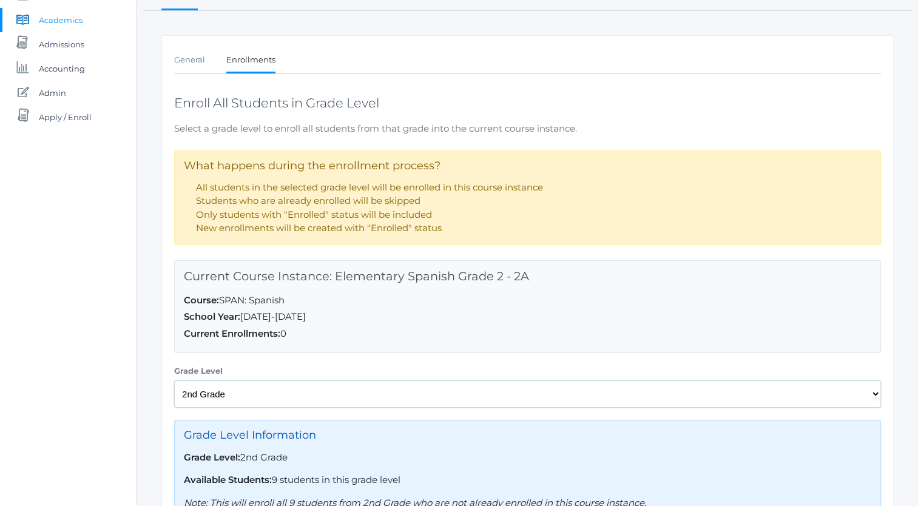
scroll to position [271, 0]
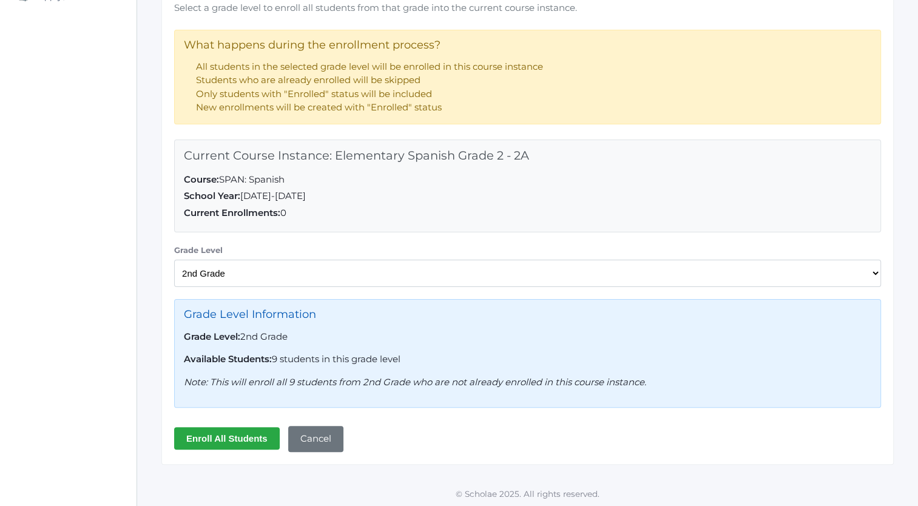
click at [229, 434] on input "Enroll All Students" at bounding box center [227, 438] width 106 height 22
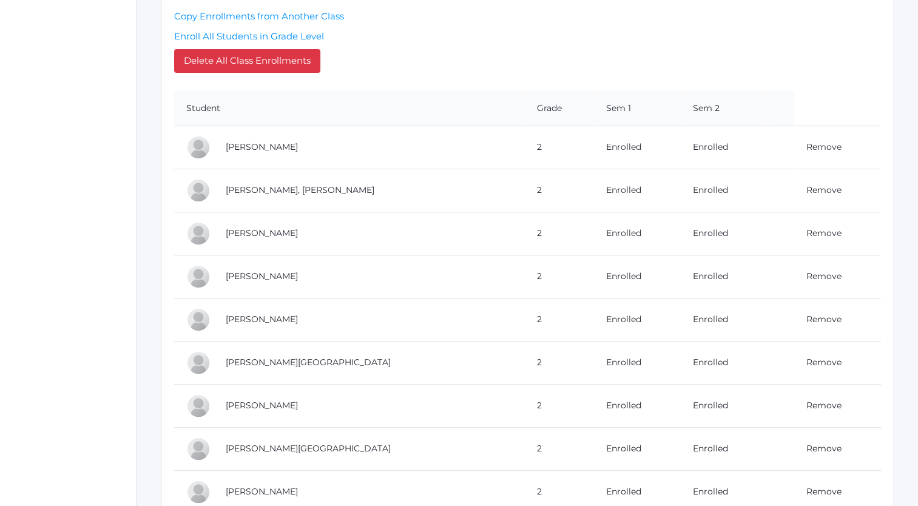
scroll to position [342, 0]
click at [807, 229] on link "Remove" at bounding box center [824, 231] width 35 height 11
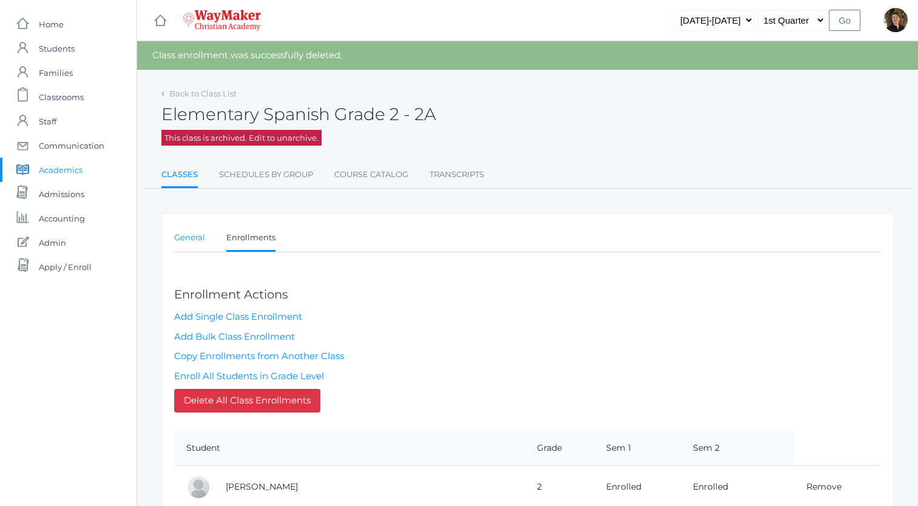
click at [199, 239] on link "General" at bounding box center [189, 238] width 31 height 24
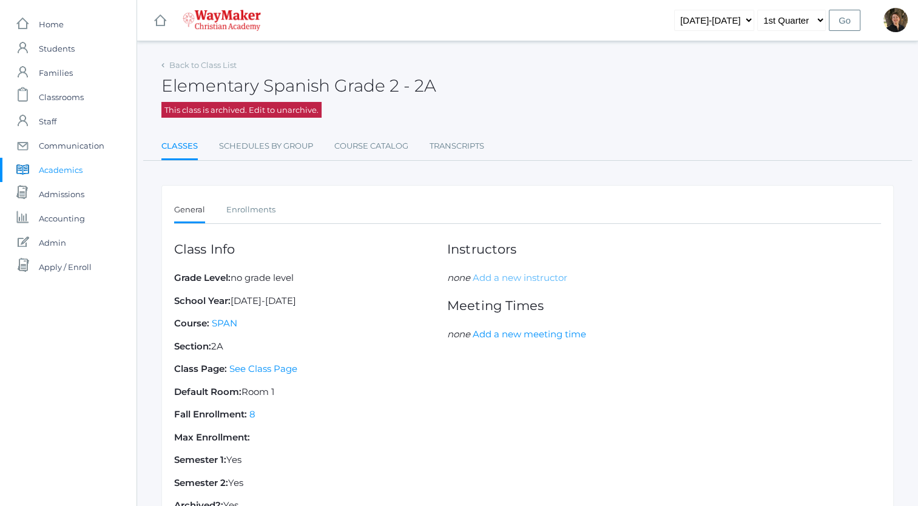
click at [505, 276] on link "Add a new instructor" at bounding box center [520, 278] width 95 height 12
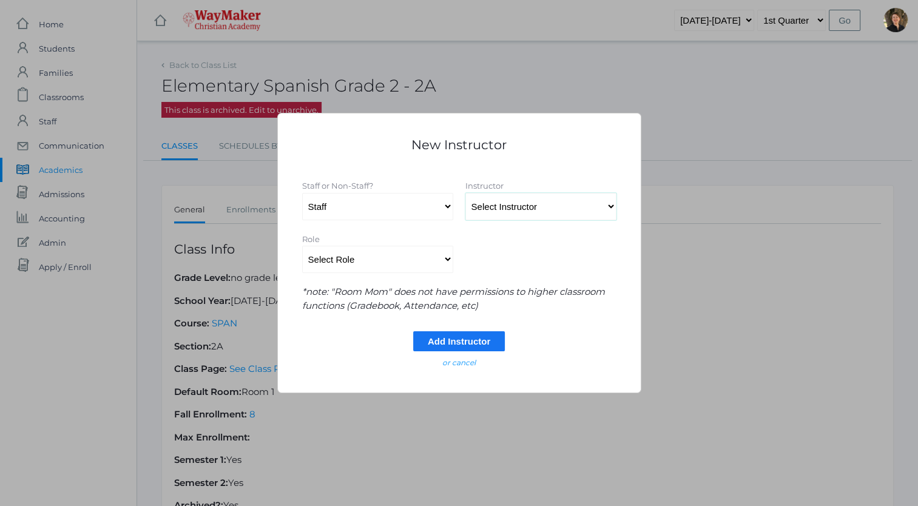
click at [526, 209] on select "Select Instructor [PERSON_NAME], [PERSON_NAME], [PERSON_NAME], [PERSON_NAME], […" at bounding box center [541, 206] width 151 height 27
select select "4368"
click at [466, 193] on select "Select Instructor [PERSON_NAME], [PERSON_NAME], [PERSON_NAME], [PERSON_NAME], […" at bounding box center [541, 206] width 151 height 27
click at [449, 340] on input "Add Instructor" at bounding box center [459, 341] width 92 height 20
click at [443, 258] on select "Select Role Primary Instructor Secondary Instructor Auxilium Substitute Other *…" at bounding box center [377, 259] width 151 height 27
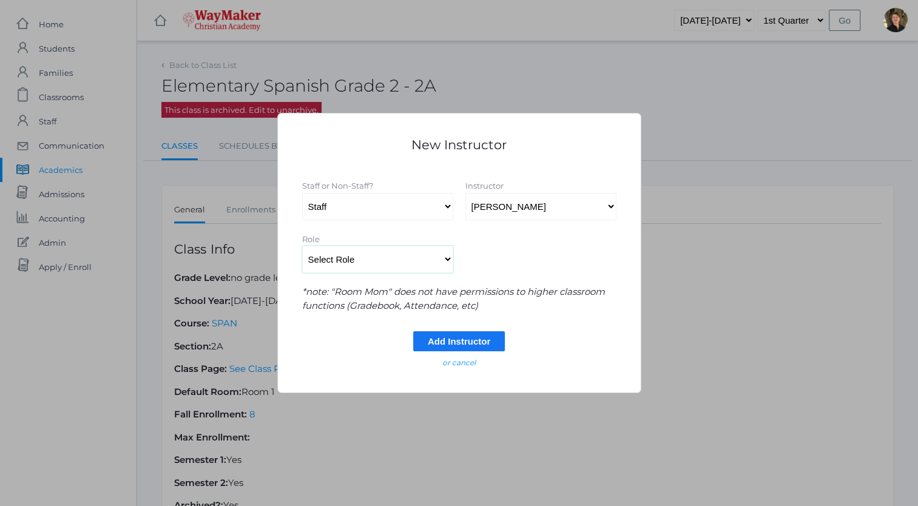
select select "Primary Instructor"
click at [302, 246] on select "Select Role Primary Instructor Secondary Instructor Auxilium Substitute Other *…" at bounding box center [377, 259] width 151 height 27
click at [441, 342] on input "Add Instructor" at bounding box center [459, 341] width 92 height 20
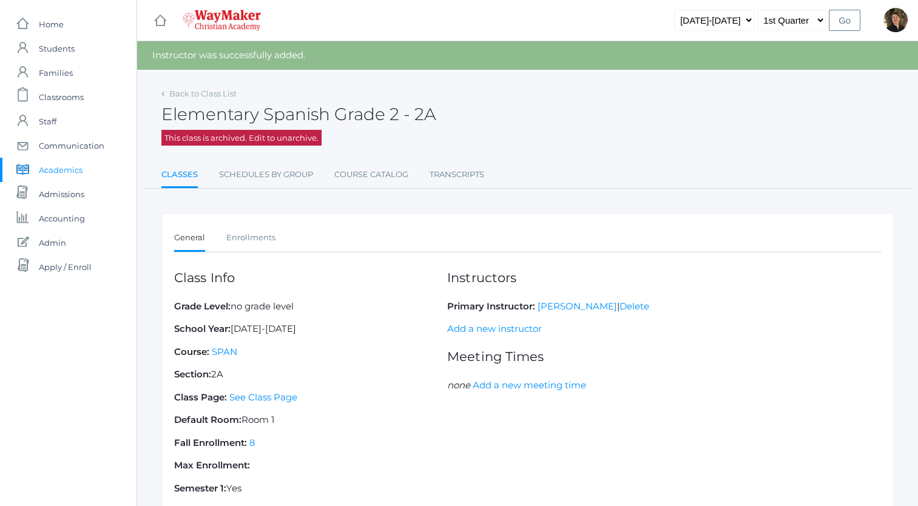
scroll to position [131, 0]
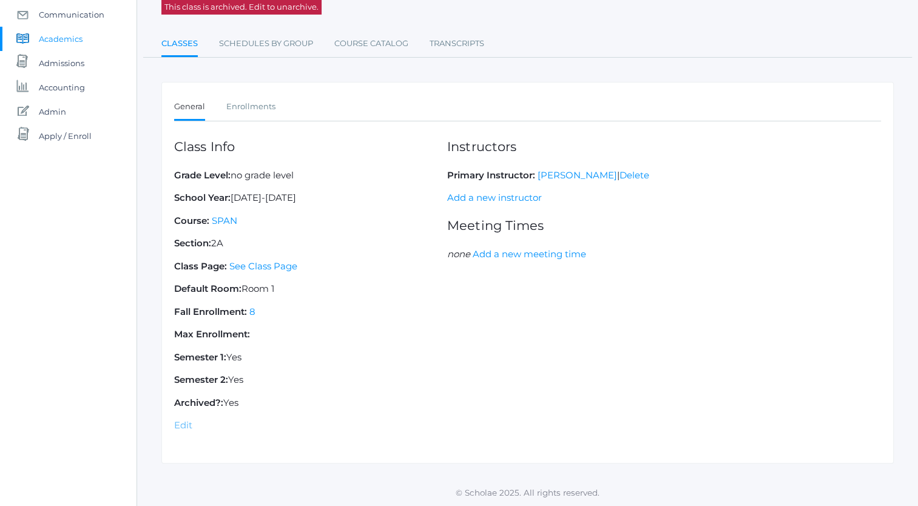
click at [183, 423] on link "Edit" at bounding box center [183, 425] width 18 height 12
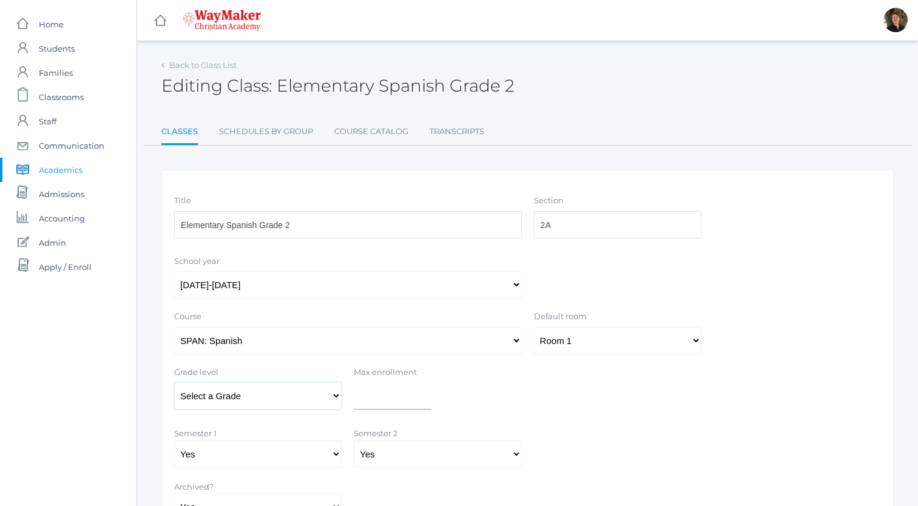
click at [302, 397] on select "Select a Grade Pre-K Kindergarten 1st Grade 2nd Grade 3rd Grade 4th Grade 5th G…" at bounding box center [258, 395] width 168 height 27
select select "33"
click at [174, 382] on select "Select a Grade Pre-K Kindergarten 1st Grade 2nd Grade 3rd Grade 4th Grade 5th G…" at bounding box center [258, 395] width 168 height 27
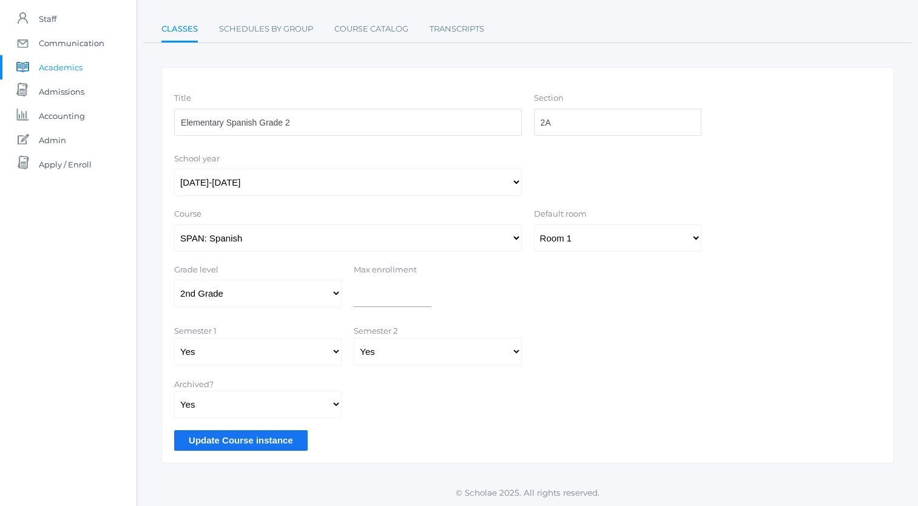
click at [229, 439] on input "Update Course instance" at bounding box center [241, 440] width 134 height 20
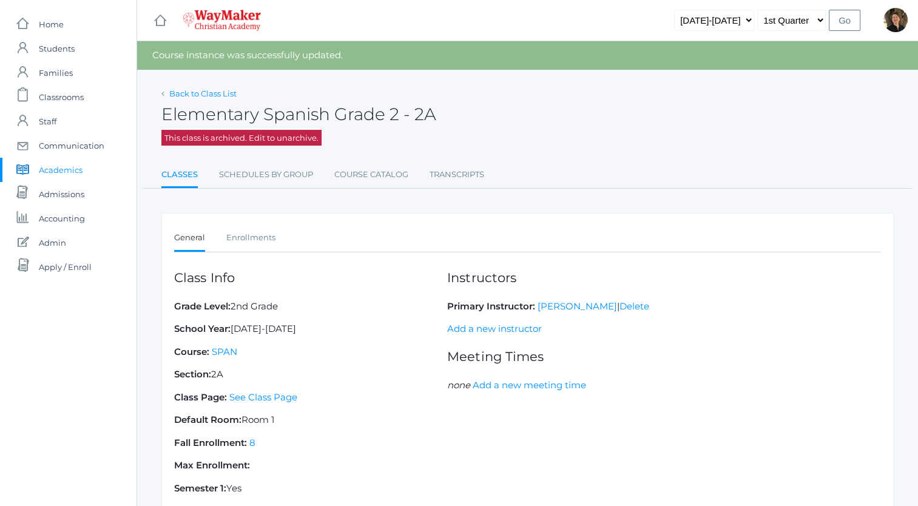
click at [205, 89] on link "Back to Class List" at bounding box center [202, 94] width 67 height 10
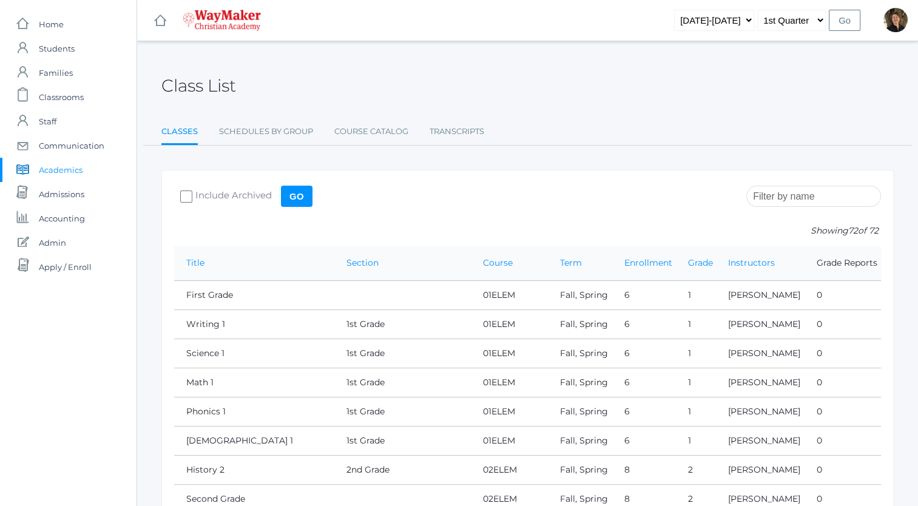
click at [789, 195] on input "search" at bounding box center [814, 196] width 135 height 21
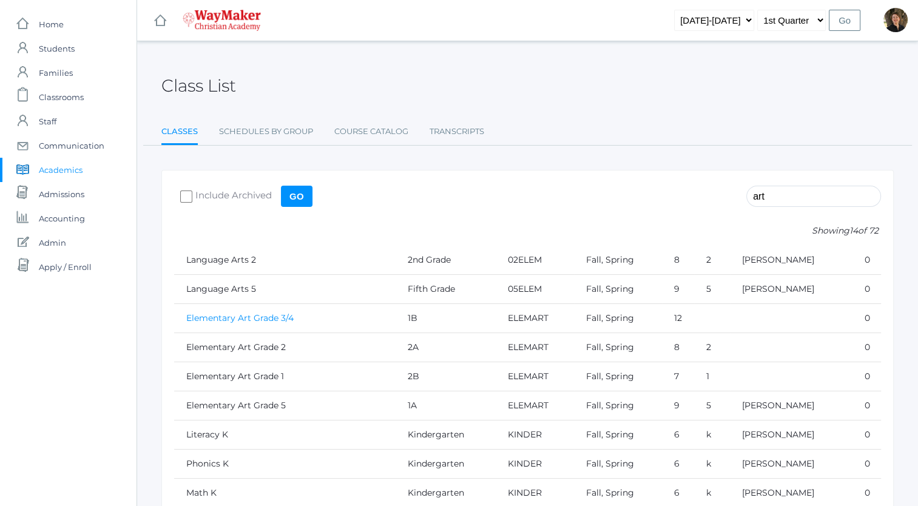
type input "art"
click at [276, 319] on link "Elementary Art Grade 3/4" at bounding box center [239, 318] width 107 height 11
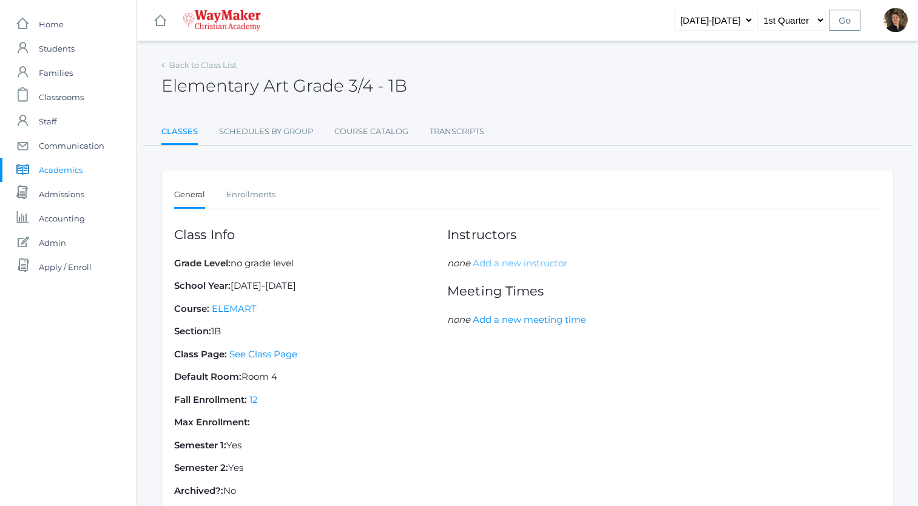
click at [500, 260] on link "Add a new instructor" at bounding box center [520, 263] width 95 height 12
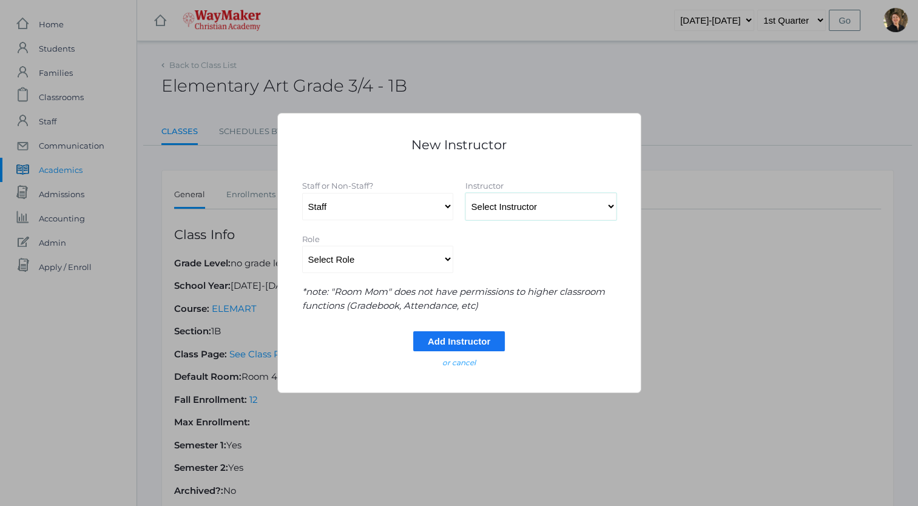
click at [483, 208] on select "Select Instructor [PERSON_NAME], [PERSON_NAME], [PERSON_NAME], [PERSON_NAME], […" at bounding box center [541, 206] width 151 height 27
select select "4368"
click at [466, 193] on select "Select Instructor [PERSON_NAME], [PERSON_NAME], [PERSON_NAME], [PERSON_NAME], […" at bounding box center [541, 206] width 151 height 27
click at [447, 259] on select "Select Role Primary Instructor Secondary Instructor Auxilium Substitute Other *…" at bounding box center [377, 259] width 151 height 27
select select "Primary Instructor"
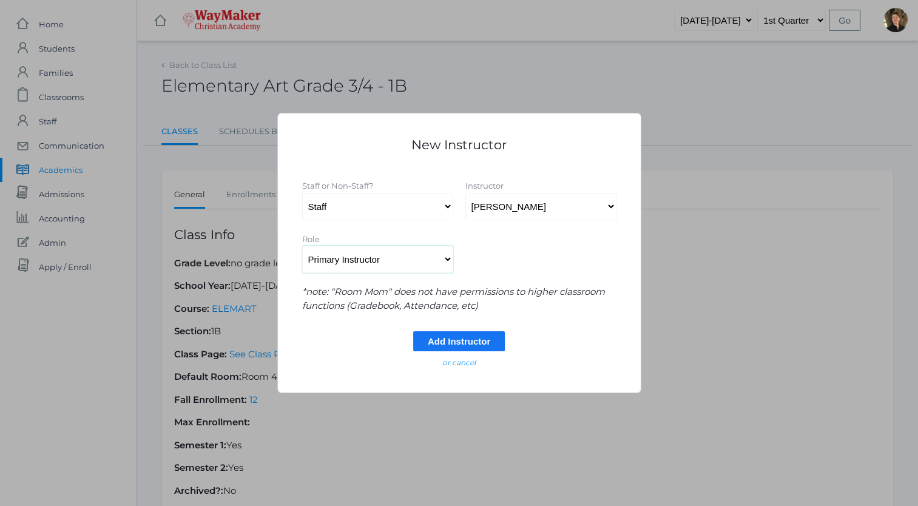
click at [302, 246] on select "Select Role Primary Instructor Secondary Instructor Auxilium Substitute Other *…" at bounding box center [377, 259] width 151 height 27
click at [447, 343] on input "Add Instructor" at bounding box center [459, 341] width 92 height 20
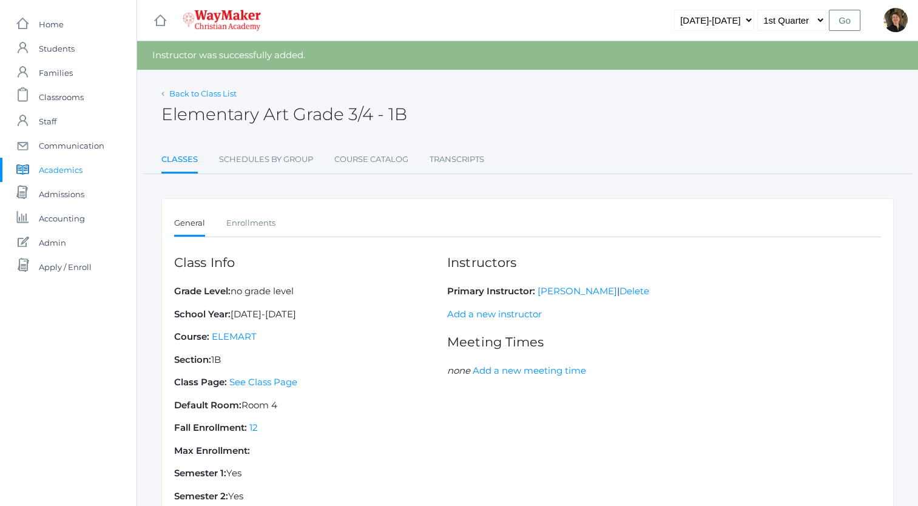
click at [209, 91] on link "Back to Class List" at bounding box center [202, 94] width 67 height 10
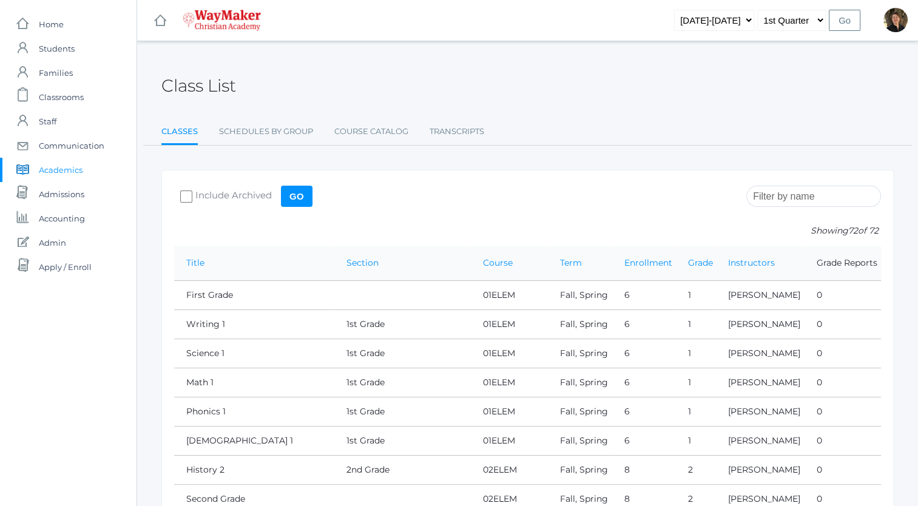
click at [784, 196] on input "search" at bounding box center [814, 196] width 135 height 21
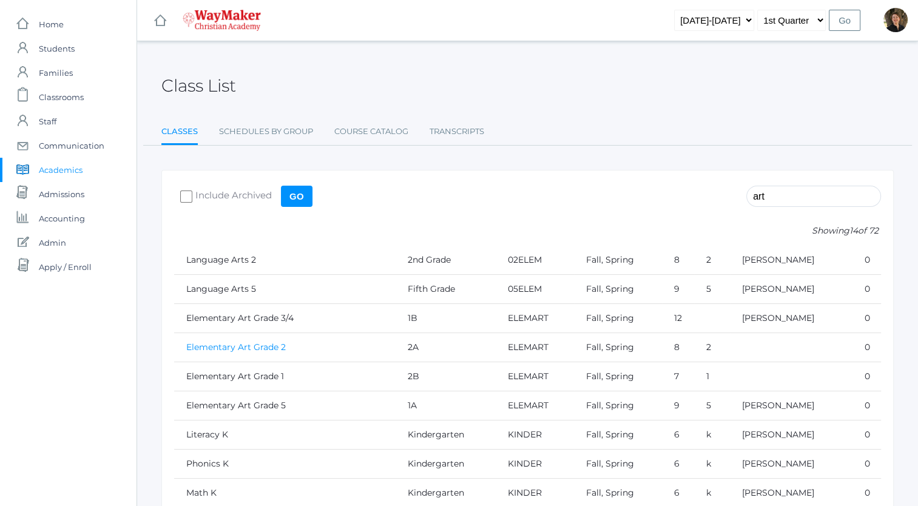
type input "art"
click at [266, 346] on link "Elementary Art Grade 2" at bounding box center [236, 347] width 100 height 11
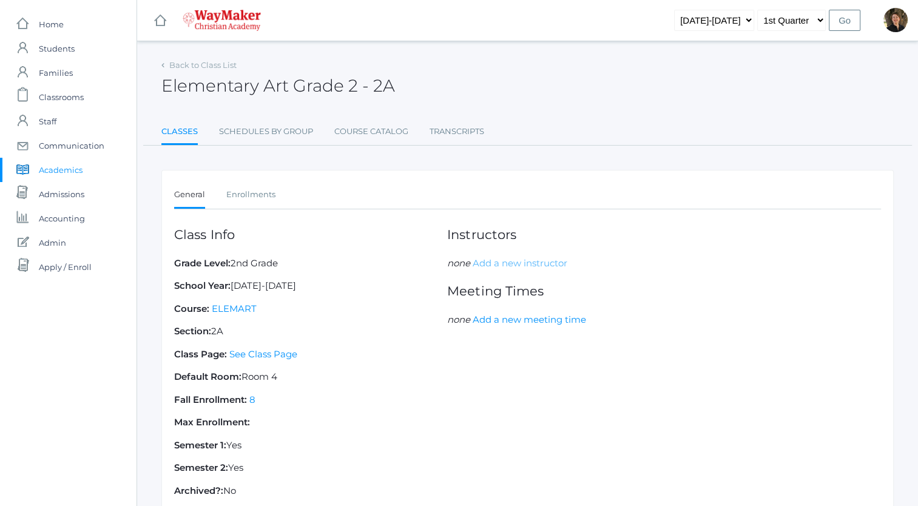
click at [490, 265] on link "Add a new instructor" at bounding box center [520, 263] width 95 height 12
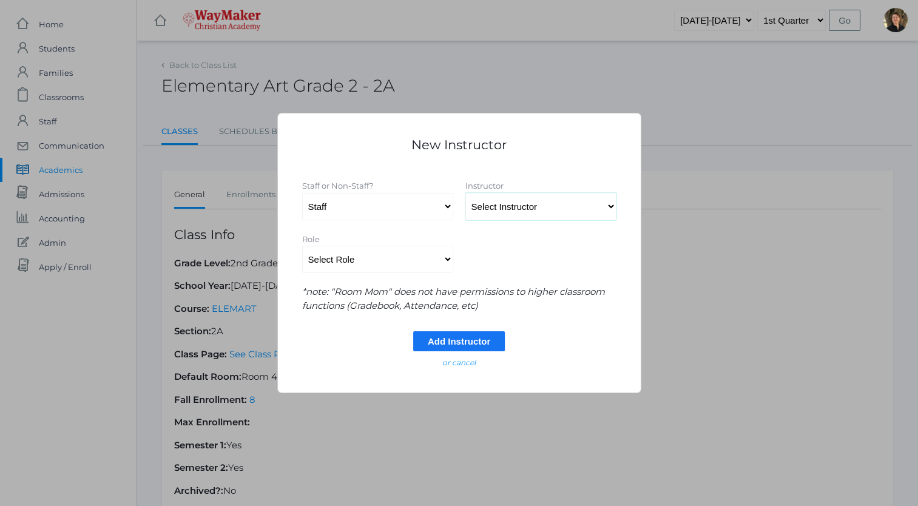
click at [521, 209] on select "Select Instructor [PERSON_NAME], [PERSON_NAME], [PERSON_NAME], [PERSON_NAME], […" at bounding box center [541, 206] width 151 height 27
select select "4368"
click at [466, 193] on select "Select Instructor [PERSON_NAME], [PERSON_NAME], [PERSON_NAME], [PERSON_NAME], […" at bounding box center [541, 206] width 151 height 27
click at [410, 259] on select "Select Role Primary Instructor Secondary Instructor Auxilium Substitute Other *…" at bounding box center [377, 259] width 151 height 27
select select "Primary Instructor"
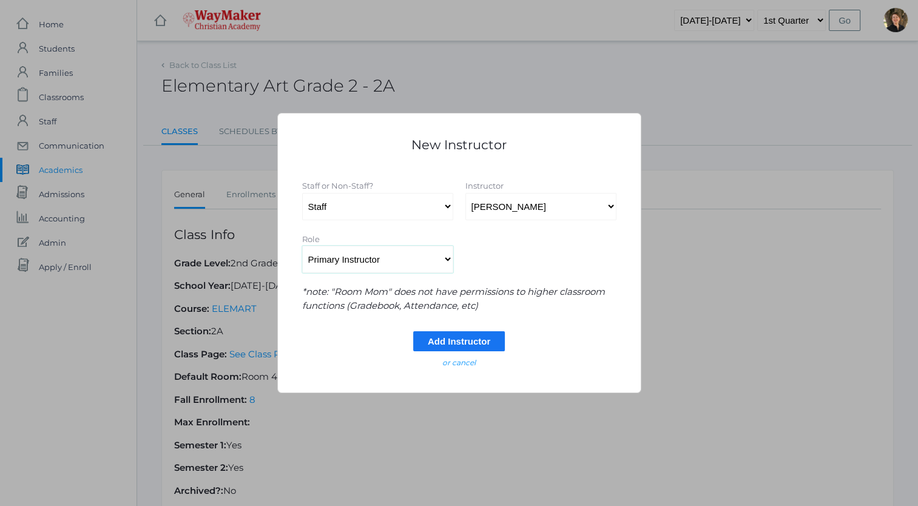
click at [302, 246] on select "Select Role Primary Instructor Secondary Instructor Auxilium Substitute Other *…" at bounding box center [377, 259] width 151 height 27
click at [459, 344] on input "Add Instructor" at bounding box center [459, 341] width 92 height 20
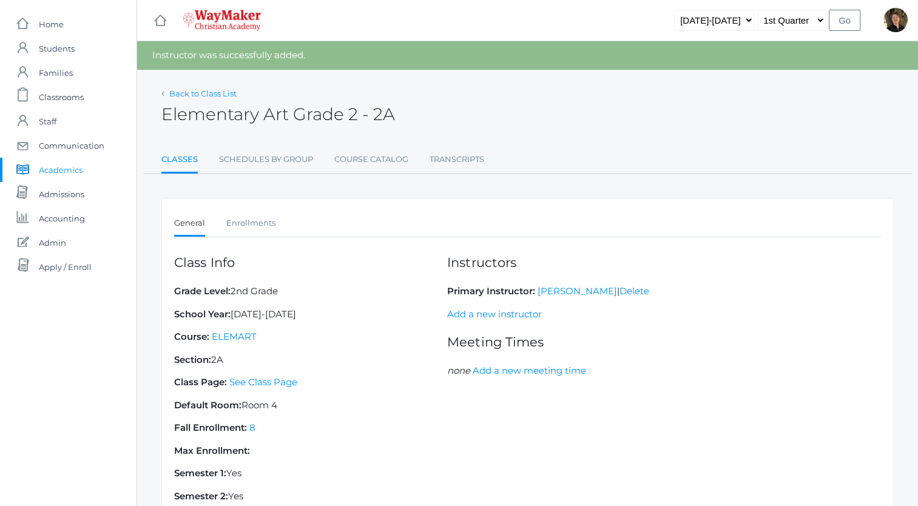
click at [212, 93] on link "Back to Class List" at bounding box center [202, 94] width 67 height 10
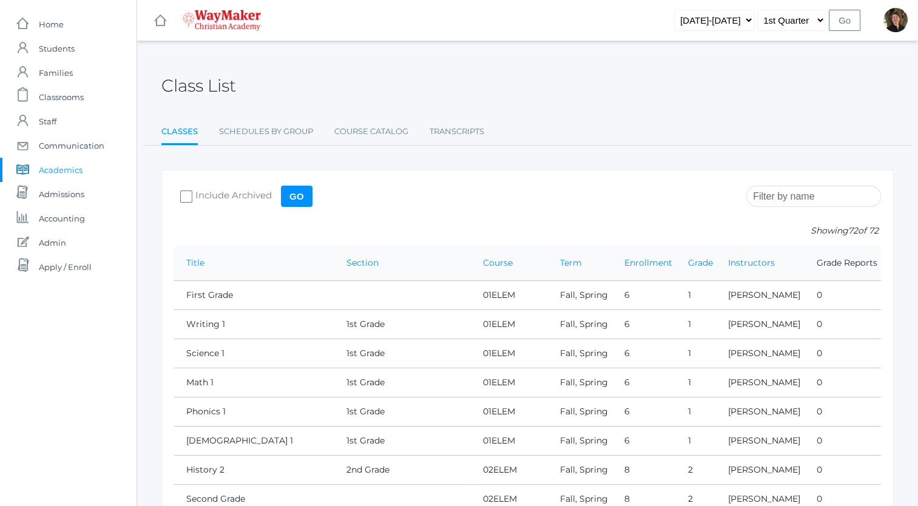
click at [788, 200] on input "search" at bounding box center [814, 196] width 135 height 21
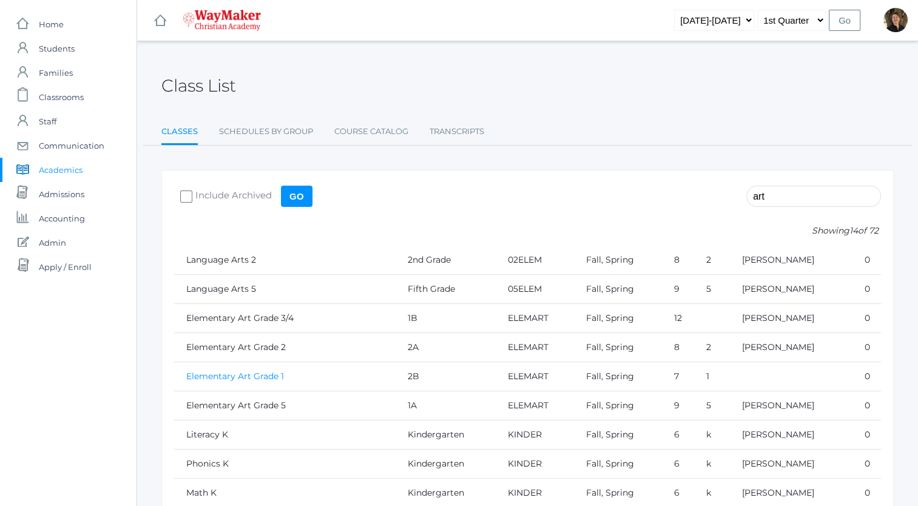
type input "art"
click at [257, 375] on link "Elementary Art Grade 1" at bounding box center [235, 376] width 98 height 11
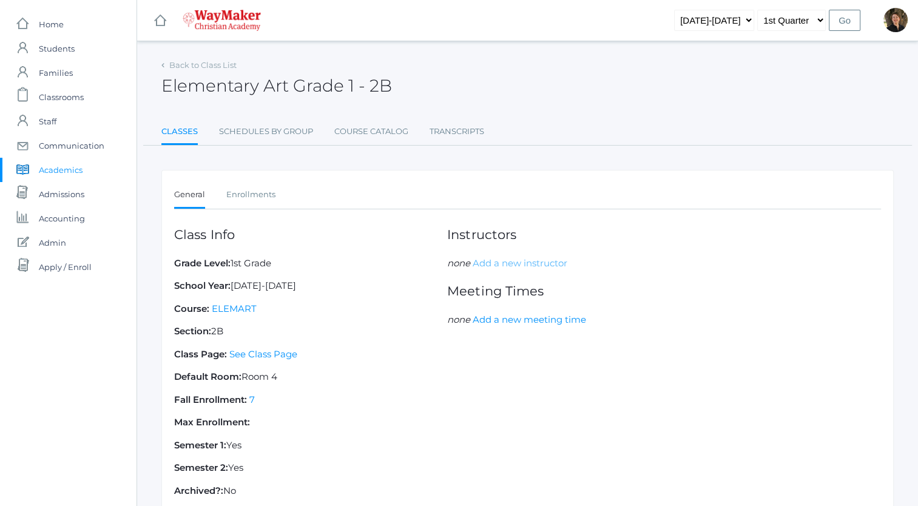
click at [509, 261] on link "Add a new instructor" at bounding box center [520, 263] width 95 height 12
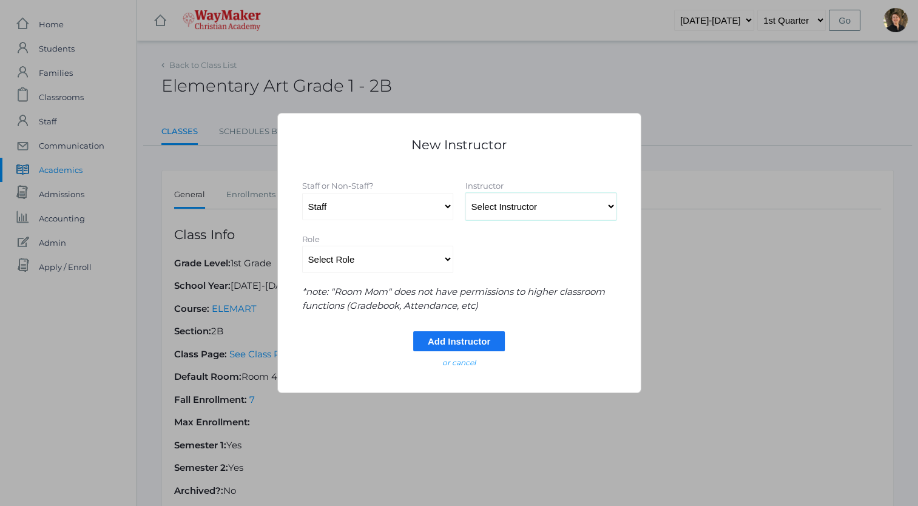
click at [495, 208] on select "Select Instructor Atkisson, Crystal Bennett, Josh Benzinger, Elizabeth Brailean…" at bounding box center [541, 206] width 151 height 27
select select "4368"
click at [466, 193] on select "Select Instructor Atkisson, Crystal Bennett, Josh Benzinger, Elizabeth Brailean…" at bounding box center [541, 206] width 151 height 27
click at [447, 262] on select "Select Role Primary Instructor Secondary Instructor Auxilium Substitute Other *…" at bounding box center [377, 259] width 151 height 27
select select "Primary Instructor"
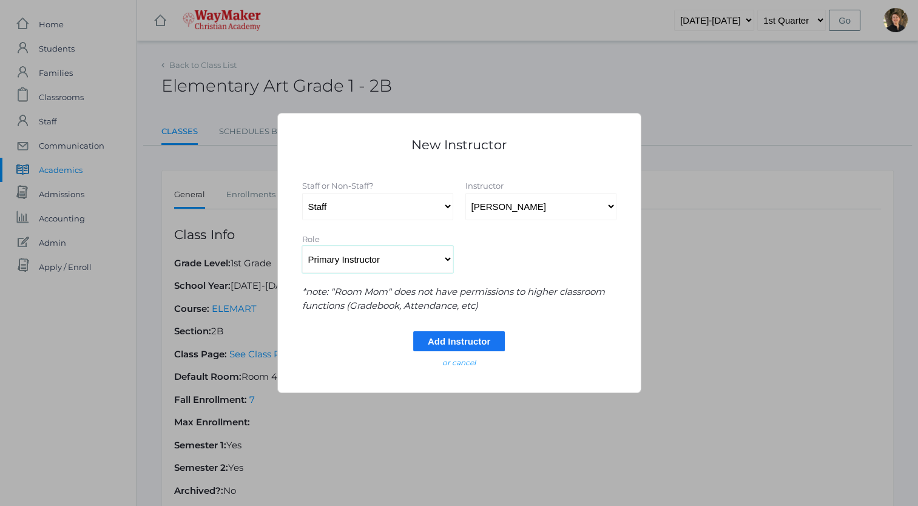
click at [302, 246] on select "Select Role Primary Instructor Secondary Instructor Auxilium Substitute Other *…" at bounding box center [377, 259] width 151 height 27
click at [430, 342] on input "Add Instructor" at bounding box center [459, 341] width 92 height 20
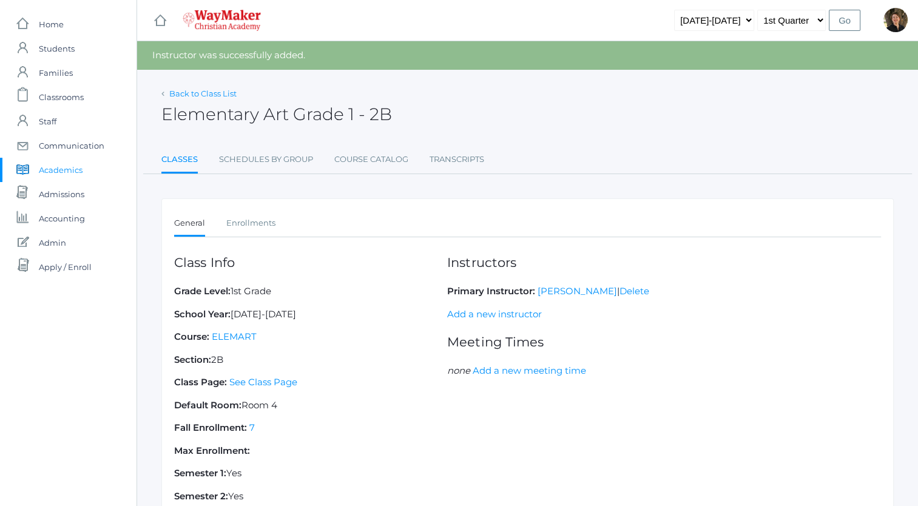
click at [207, 93] on link "Back to Class List" at bounding box center [202, 94] width 67 height 10
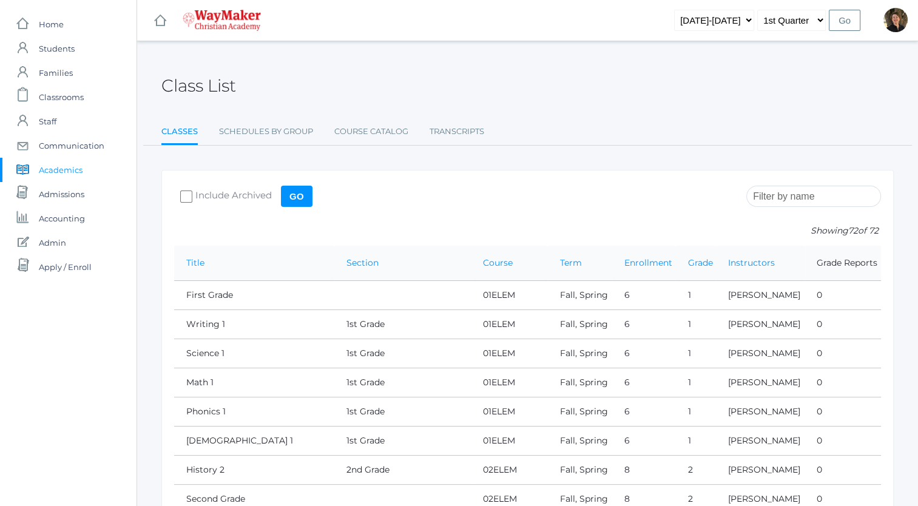
click at [796, 201] on input "search" at bounding box center [814, 196] width 135 height 21
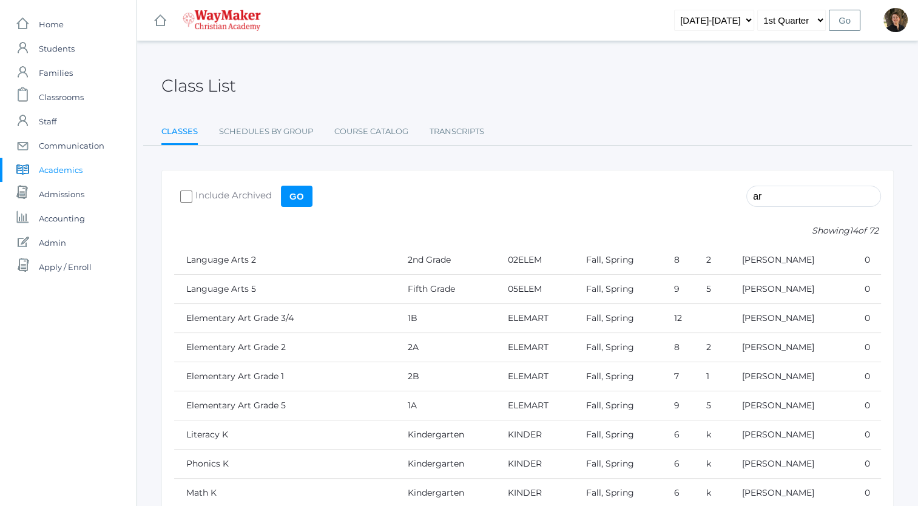
type input "a"
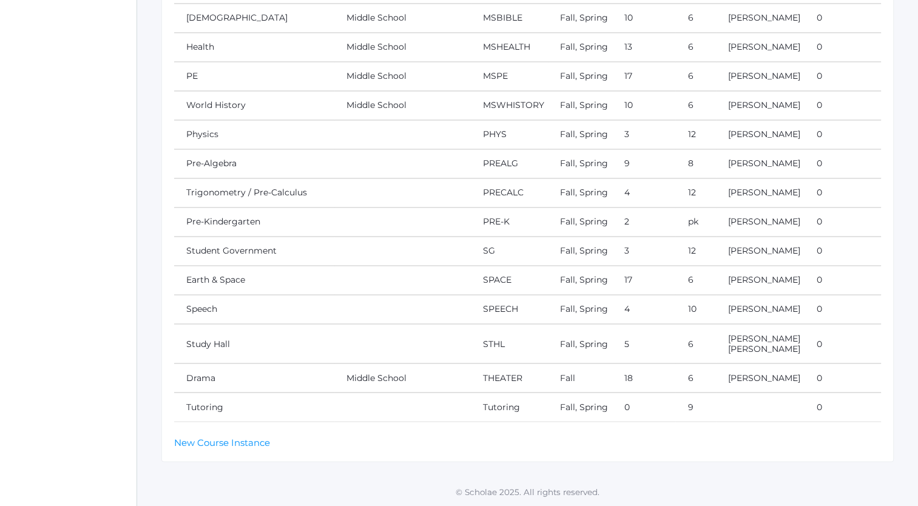
scroll to position [2679, 0]
click at [220, 443] on link "New Course Instance" at bounding box center [222, 442] width 96 height 12
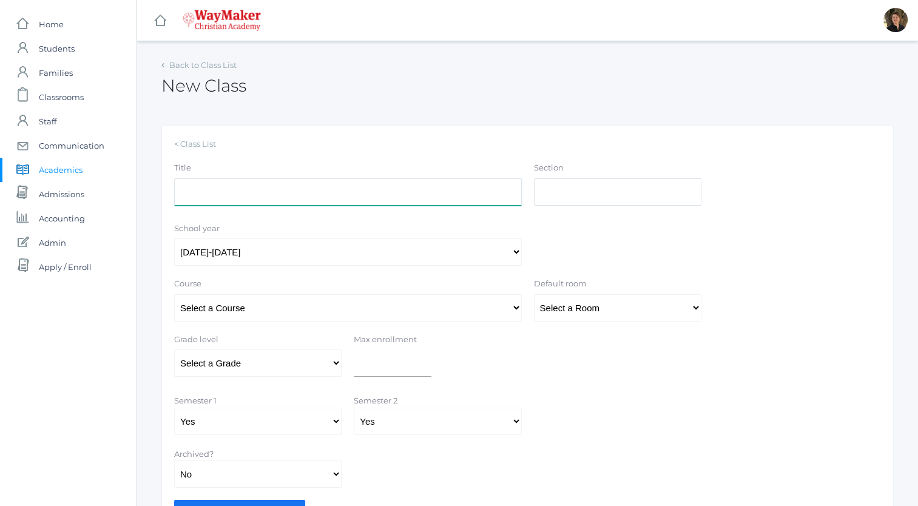
click at [395, 193] on input "Title" at bounding box center [348, 191] width 348 height 27
type input "Elementary Spanish Grades 3/4"
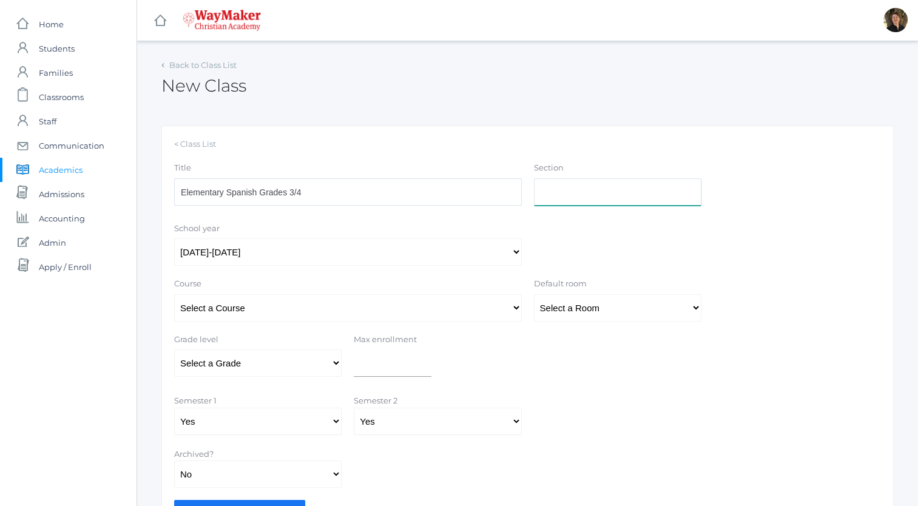
click at [663, 195] on input "Section" at bounding box center [618, 191] width 168 height 27
type input "2"
type input "1B"
click at [492, 306] on select "Select a Course 01ELEM: First Grade 02ELEM: Second Grade 03ELEM: Third Grade 04…" at bounding box center [348, 307] width 348 height 27
select select "341"
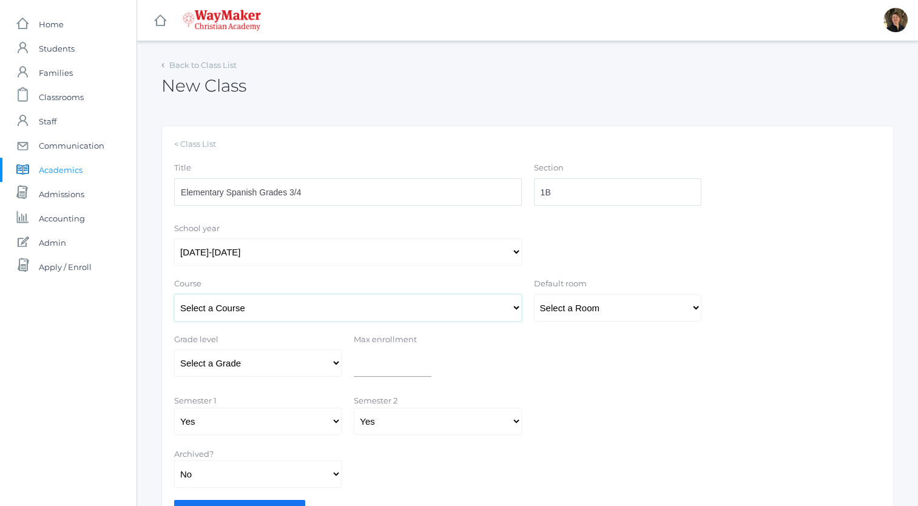
click at [174, 294] on select "Select a Course 01ELEM: First Grade 02ELEM: Second Grade 03ELEM: Third Grade 04…" at bounding box center [348, 307] width 348 height 27
drag, startPoint x: 540, startPoint y: 323, endPoint x: 577, endPoint y: 308, distance: 39.8
click at [577, 308] on form "Title Elementary Spanish Grades 3/4 Section 1B School year 2025-2026 Course Sel…" at bounding box center [527, 341] width 707 height 358
click at [577, 308] on select "Select a Room MPR Room 1 Room 10 Room 11 Room 3 Room 4 Room 5 Room 6 Room 7 Roo…" at bounding box center [618, 307] width 168 height 27
select select "32"
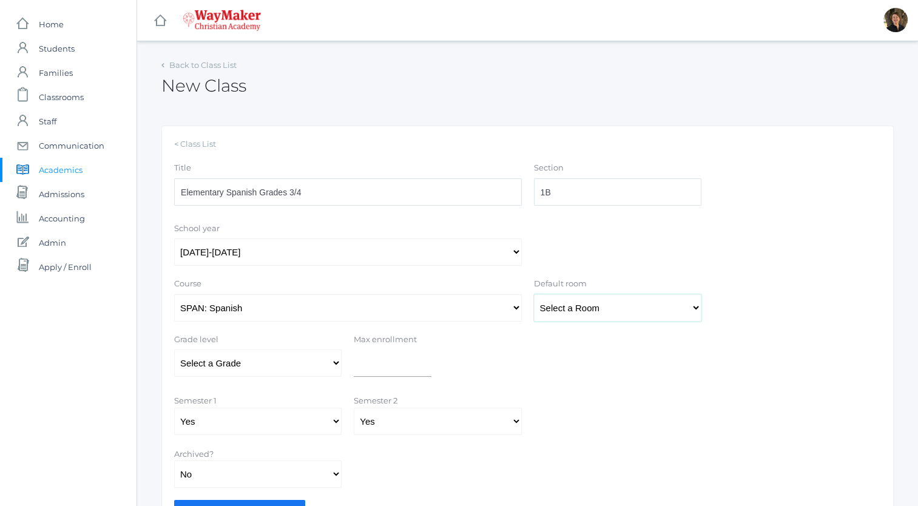
click at [534, 294] on select "Select a Room MPR Room 1 Room 10 Room 11 Room 3 Room 4 Room 5 Room 6 Room 7 Roo…" at bounding box center [618, 307] width 168 height 27
click at [334, 364] on select "Select a Grade Pre-K Kindergarten 1st Grade 2nd Grade 3rd Grade 4th Grade 5th G…" at bounding box center [258, 363] width 168 height 27
select select "34"
click at [174, 350] on select "Select a Grade Pre-K Kindergarten 1st Grade 2nd Grade 3rd Grade 4th Grade 5th G…" at bounding box center [258, 363] width 168 height 27
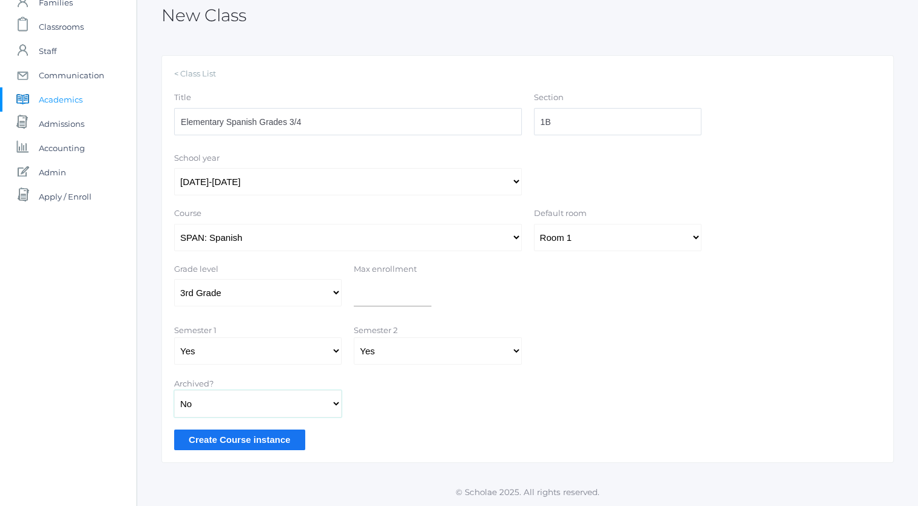
click at [330, 404] on select "Yes No" at bounding box center [258, 403] width 168 height 27
select select "true"
click at [174, 390] on select "Yes No" at bounding box center [258, 403] width 168 height 27
click at [255, 442] on input "Create Course instance" at bounding box center [239, 440] width 131 height 20
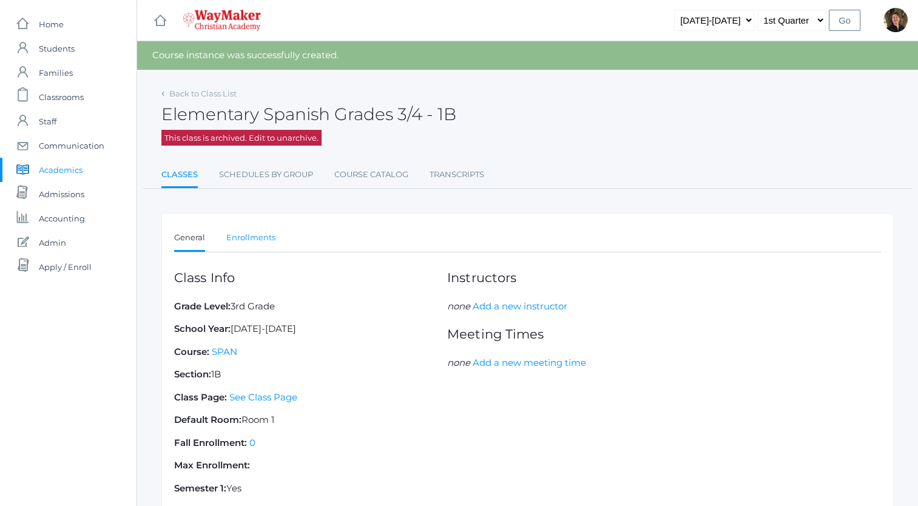
click at [250, 238] on link "Enrollments" at bounding box center [250, 238] width 49 height 24
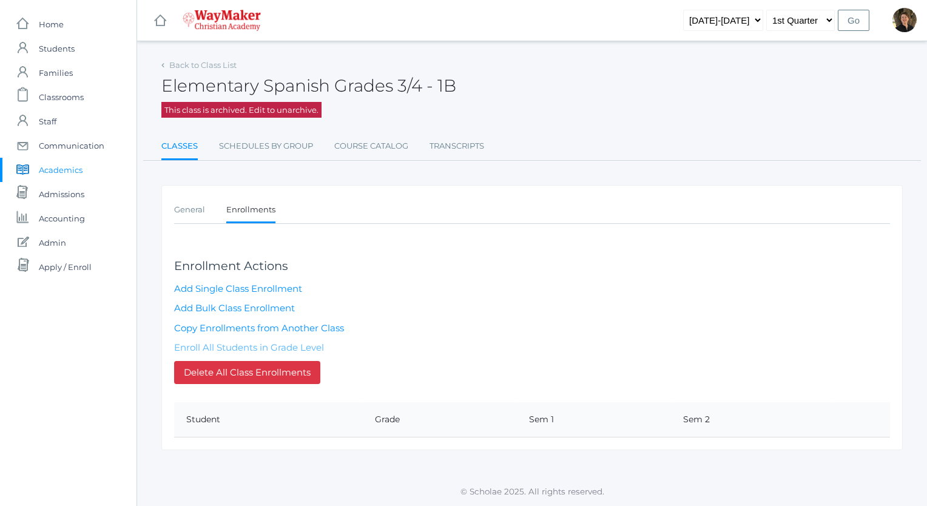
click at [261, 344] on link "Enroll All Students in Grade Level" at bounding box center [249, 348] width 150 height 12
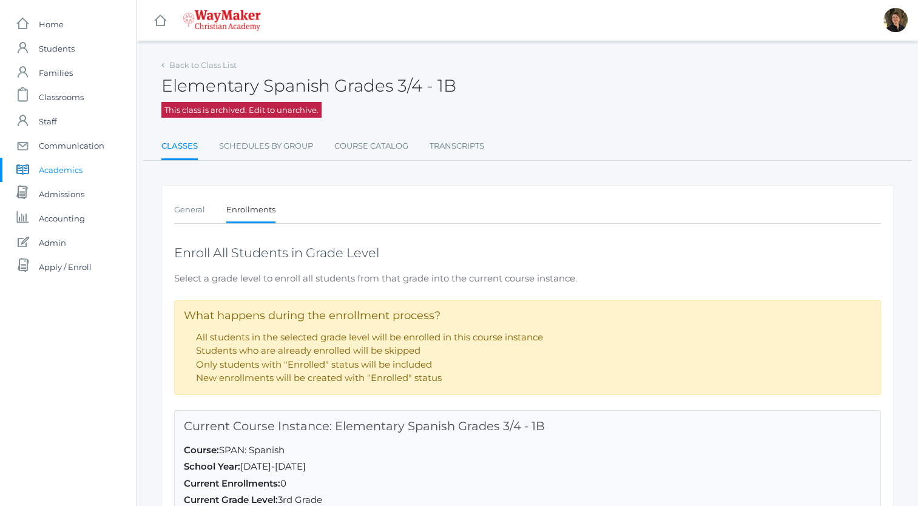
scroll to position [167, 0]
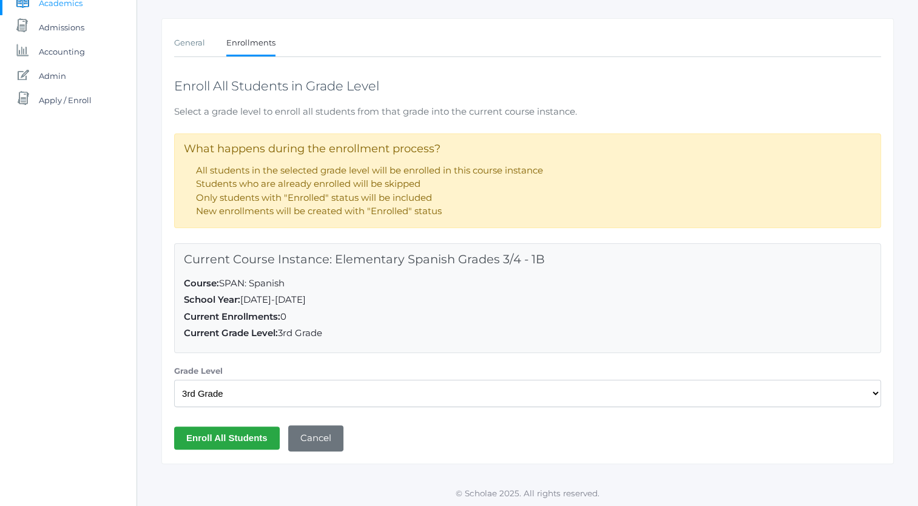
click at [232, 436] on input "Enroll All Students" at bounding box center [227, 438] width 106 height 22
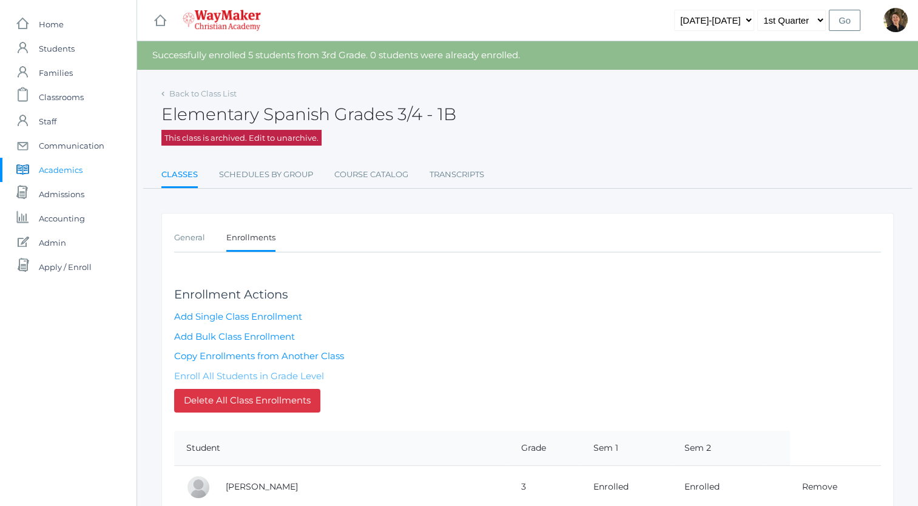
click at [296, 373] on link "Enroll All Students in Grade Level" at bounding box center [249, 376] width 150 height 12
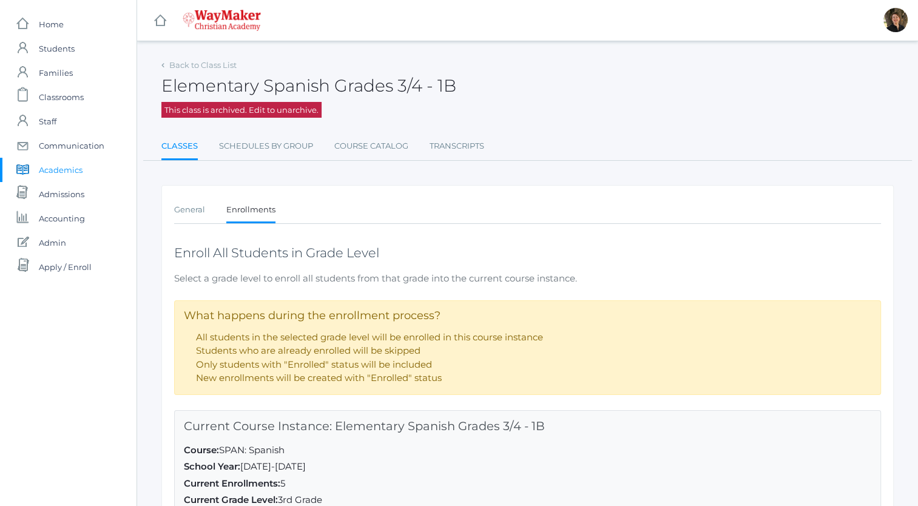
scroll to position [167, 0]
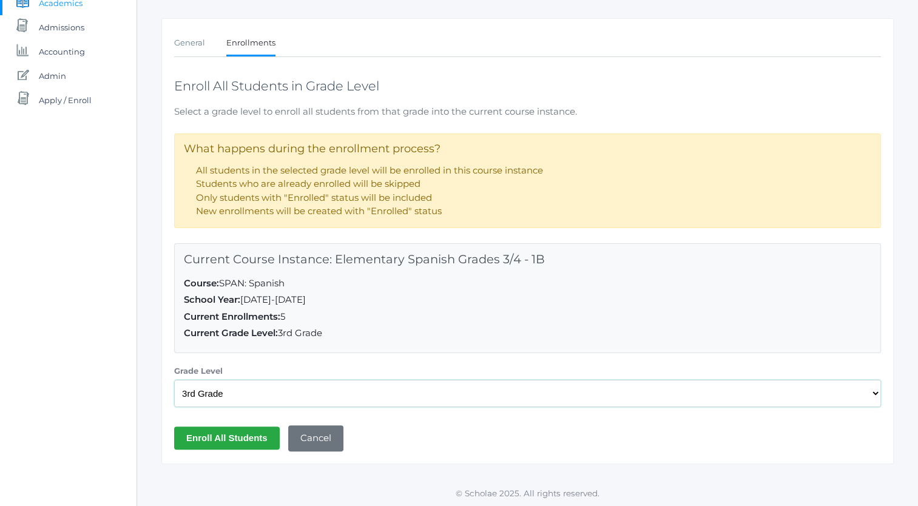
click at [296, 394] on select "Select a Grade Level Pre-K Kindergarten 1st Grade 2nd Grade 3rd Grade 4th Grade…" at bounding box center [527, 393] width 707 height 27
select select "35"
click at [174, 380] on select "Select a Grade Level Pre-K Kindergarten 1st Grade 2nd Grade 3rd Grade 4th Grade…" at bounding box center [527, 393] width 707 height 27
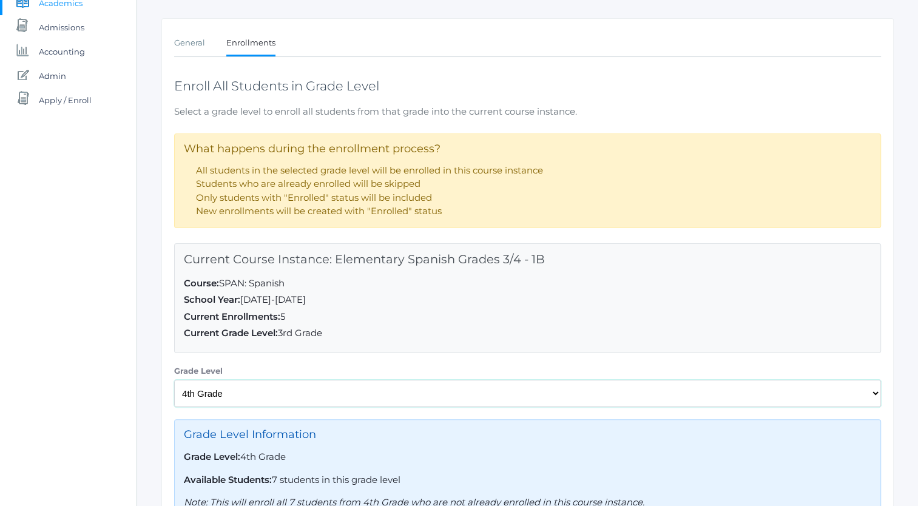
scroll to position [287, 0]
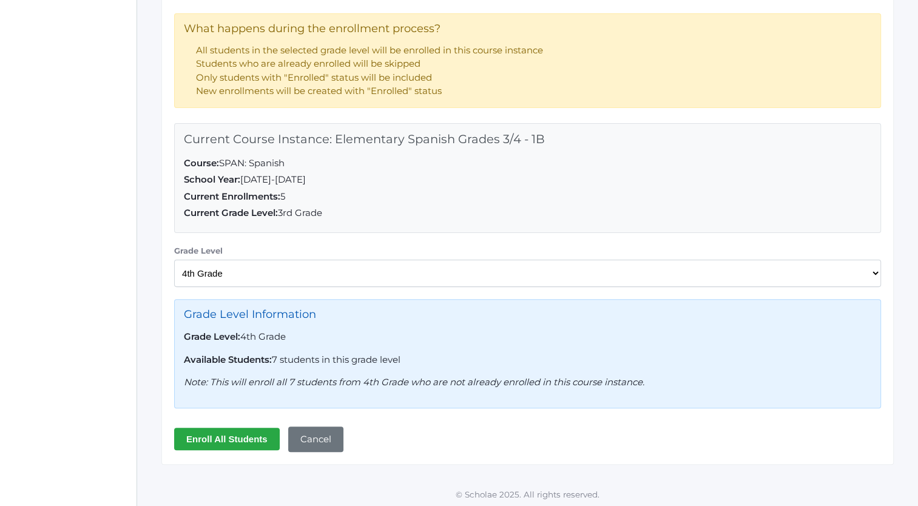
click at [244, 437] on input "Enroll All Students" at bounding box center [227, 439] width 106 height 22
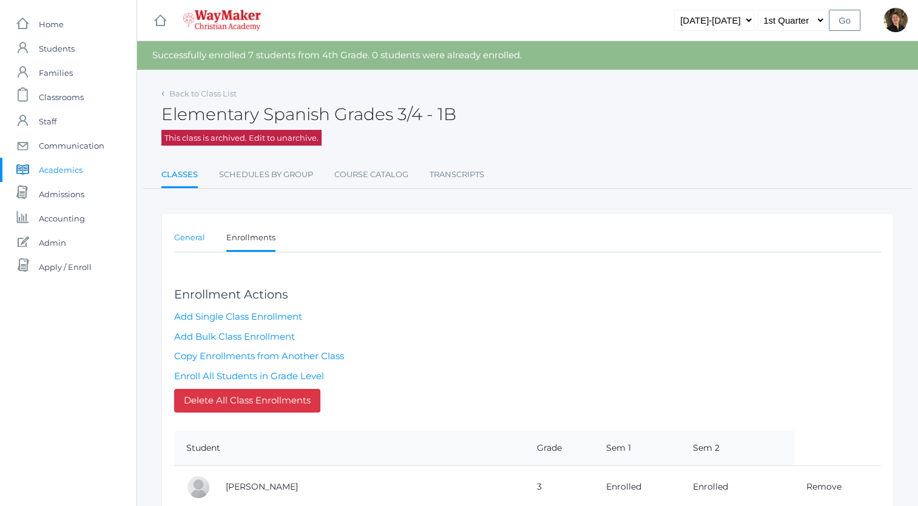
click at [194, 237] on link "General" at bounding box center [189, 238] width 31 height 24
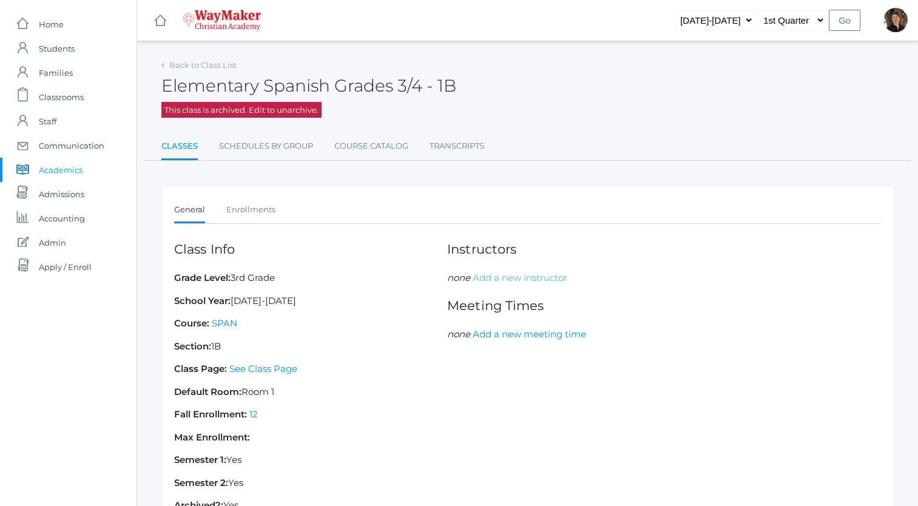
click at [500, 279] on link "Add a new instructor" at bounding box center [520, 278] width 95 height 12
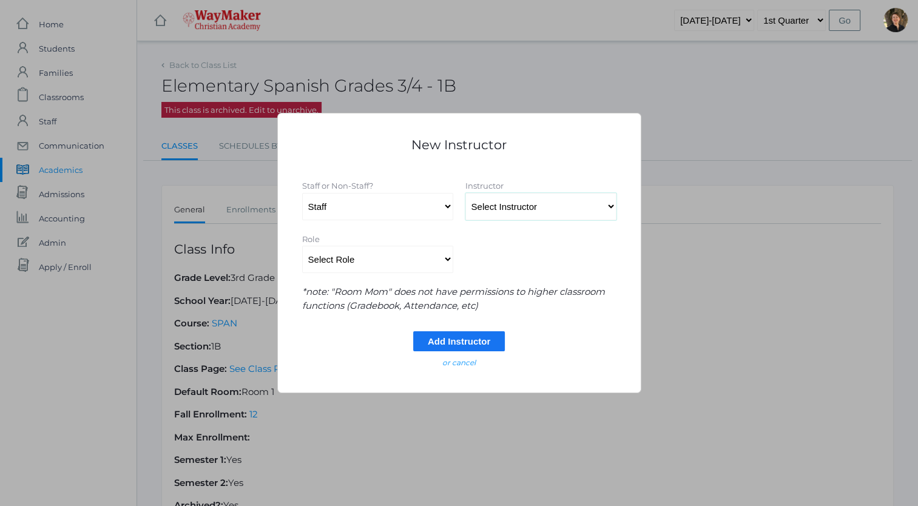
click at [504, 208] on select "Select Instructor [PERSON_NAME], [PERSON_NAME], [PERSON_NAME], [PERSON_NAME], […" at bounding box center [541, 206] width 151 height 27
select select "4368"
click at [466, 193] on select "Select Instructor [PERSON_NAME], [PERSON_NAME], [PERSON_NAME], [PERSON_NAME], […" at bounding box center [541, 206] width 151 height 27
click at [433, 260] on select "Select Role Primary Instructor Secondary Instructor Auxilium Substitute Other *…" at bounding box center [377, 259] width 151 height 27
select select "Primary Instructor"
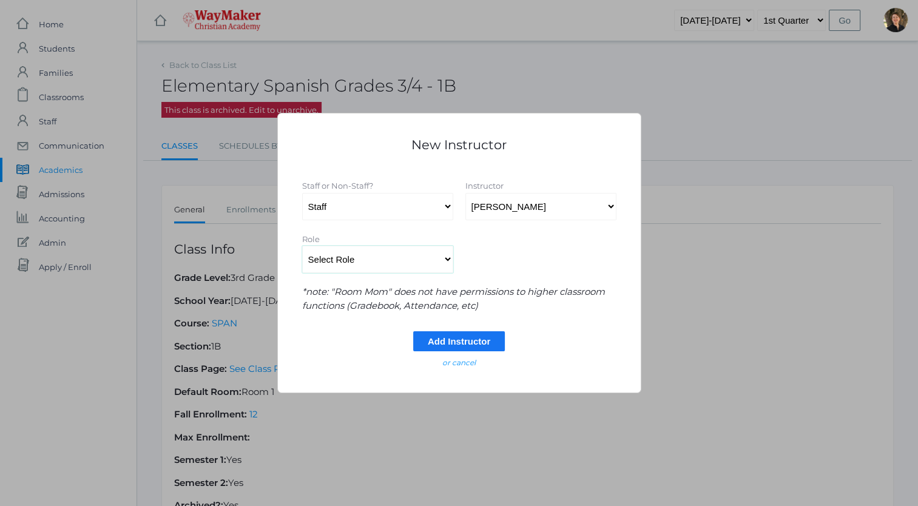
click at [302, 246] on select "Select Role Primary Instructor Secondary Instructor Auxilium Substitute Other *…" at bounding box center [377, 259] width 151 height 27
click at [436, 342] on input "Add Instructor" at bounding box center [459, 341] width 92 height 20
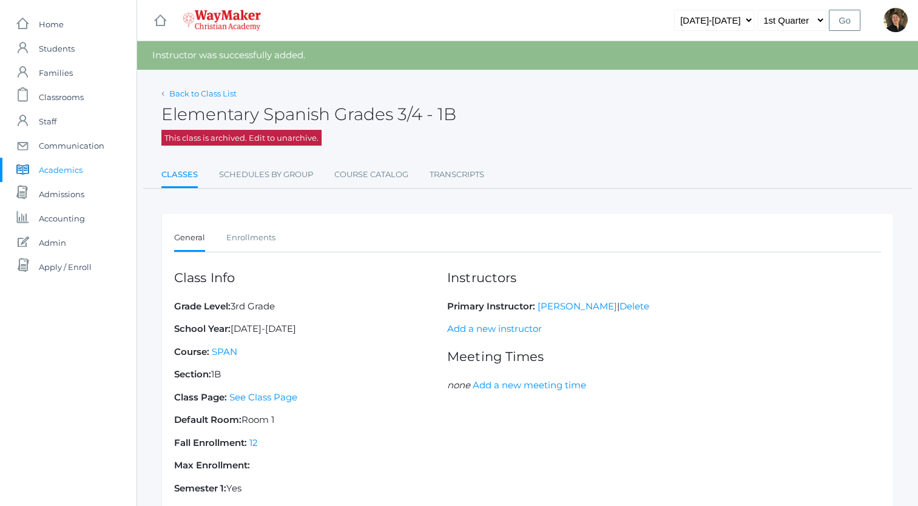
click at [219, 93] on link "Back to Class List" at bounding box center [202, 94] width 67 height 10
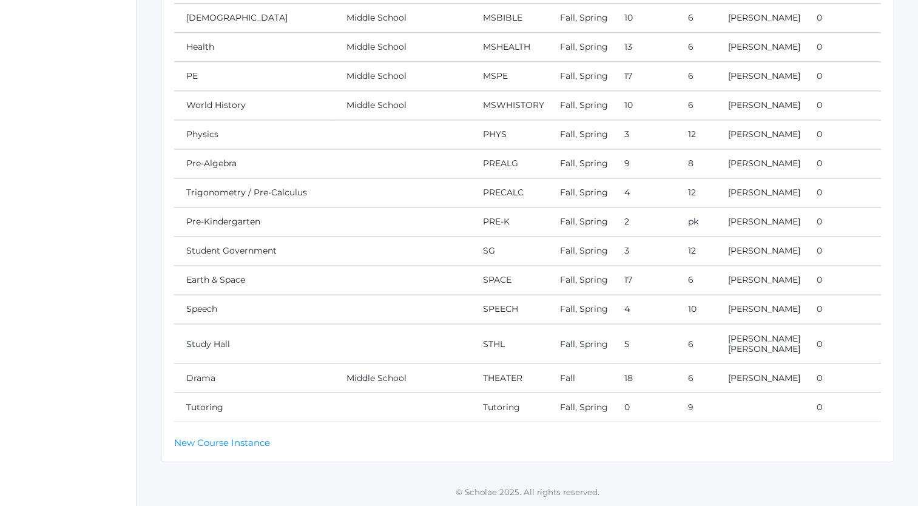
scroll to position [2679, 0]
click at [250, 442] on link "New Course Instance" at bounding box center [222, 442] width 96 height 12
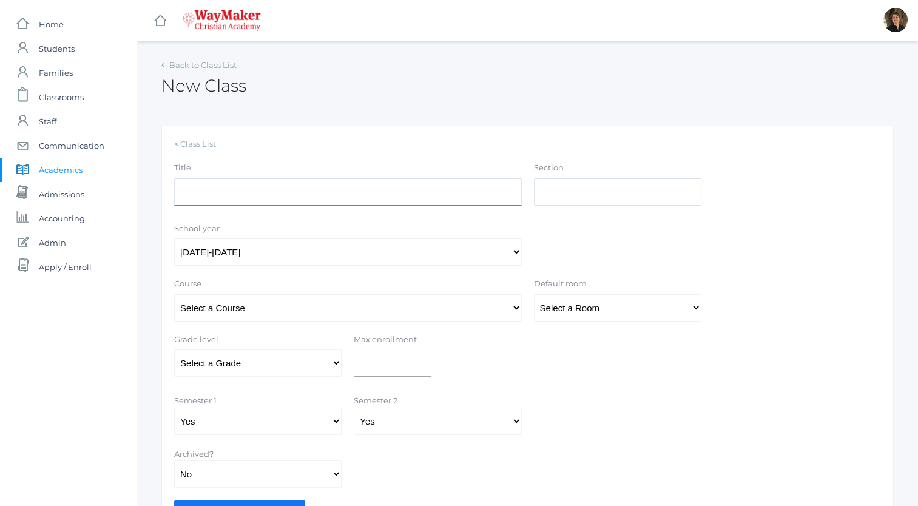
click at [303, 196] on input "Title" at bounding box center [348, 191] width 348 height 27
type input "Elementary Spanish Grade 1"
click at [600, 201] on input "Section" at bounding box center [618, 191] width 168 height 27
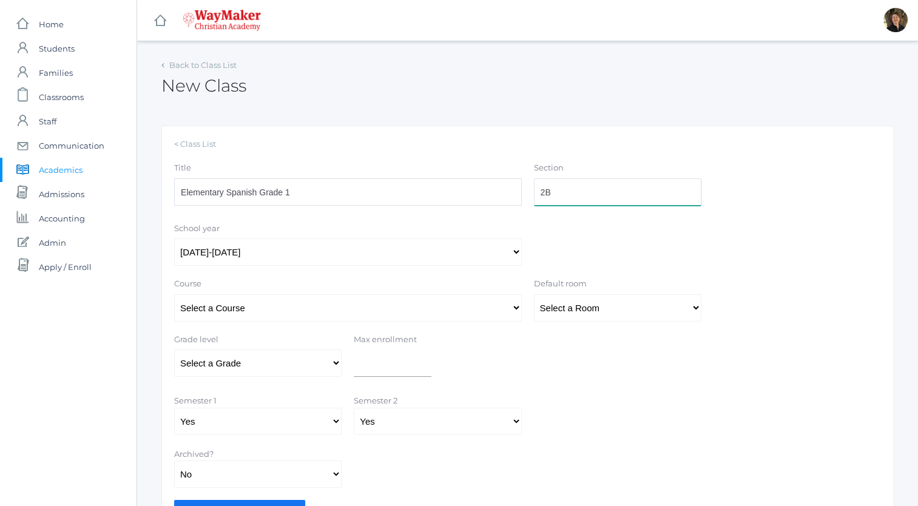
type input "2B"
click at [410, 306] on select "Select a Course 01ELEM: First Grade 02ELEM: Second Grade 03ELEM: Third Grade 04…" at bounding box center [348, 307] width 348 height 27
select select "341"
click at [174, 294] on select "Select a Course 01ELEM: First Grade 02ELEM: Second Grade 03ELEM: Third Grade 04…" at bounding box center [348, 307] width 348 height 27
click at [545, 308] on select "Select a Room MPR Room 1 Room 10 Room 11 Room 3 Room 4 Room 5 Room 6 Room 7 Roo…" at bounding box center [618, 307] width 168 height 27
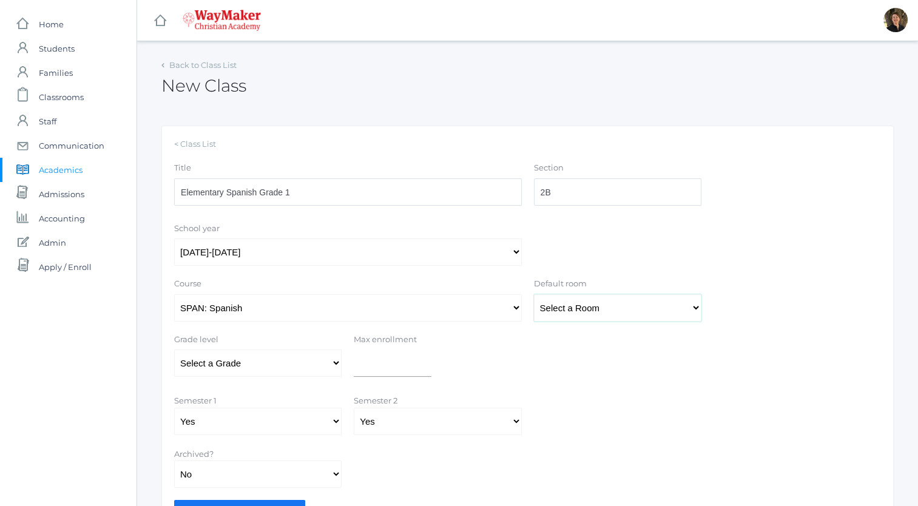
select select "32"
click at [534, 294] on select "Select a Room MPR Room 1 Room 10 Room 11 Room 3 Room 4 Room 5 Room 6 Room 7 Roo…" at bounding box center [618, 307] width 168 height 27
click at [306, 367] on select "Select a Grade Pre-K Kindergarten 1st Grade 2nd Grade 3rd Grade 4th Grade 5th G…" at bounding box center [258, 363] width 168 height 27
select select "32"
click at [174, 350] on select "Select a Grade Pre-K Kindergarten 1st Grade 2nd Grade 3rd Grade 4th Grade 5th G…" at bounding box center [258, 363] width 168 height 27
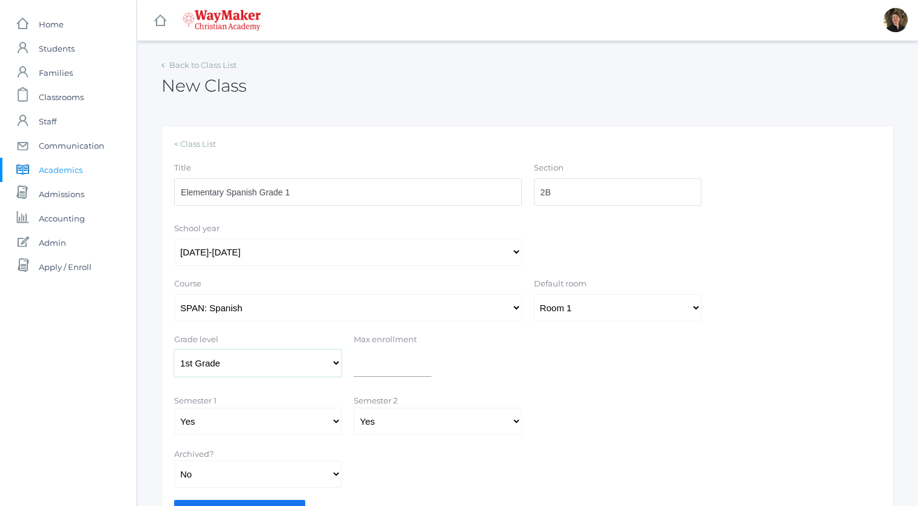
scroll to position [70, 0]
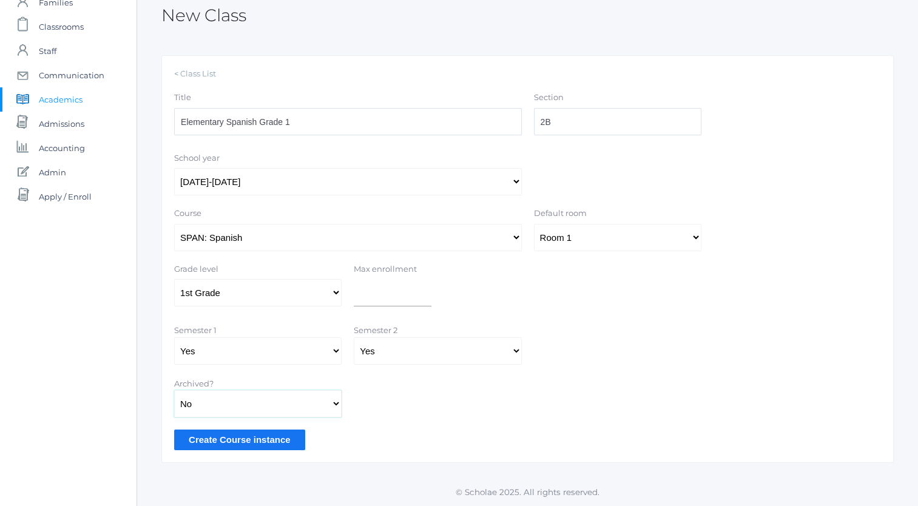
click at [316, 401] on select "Yes No" at bounding box center [258, 403] width 168 height 27
select select "true"
click at [174, 390] on select "Yes No" at bounding box center [258, 403] width 168 height 27
click at [255, 439] on input "Create Course instance" at bounding box center [239, 440] width 131 height 20
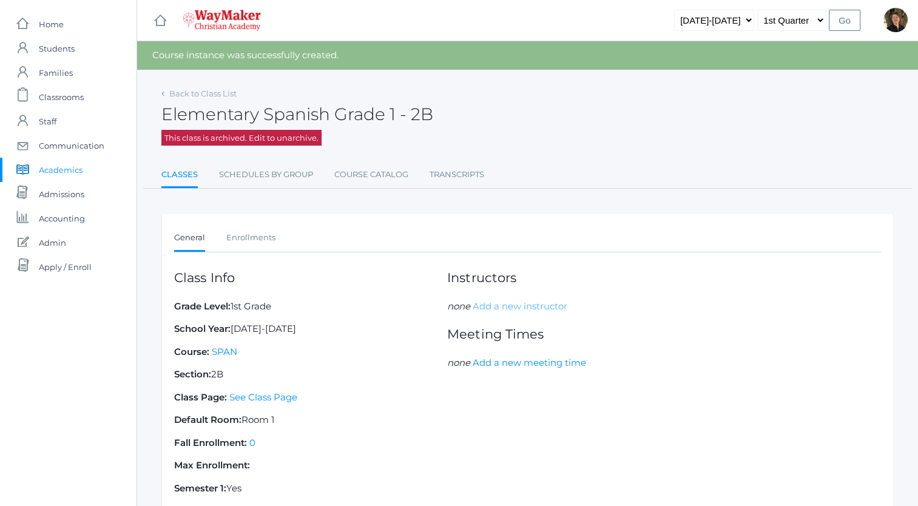
click at [552, 307] on link "Add a new instructor" at bounding box center [520, 306] width 95 height 12
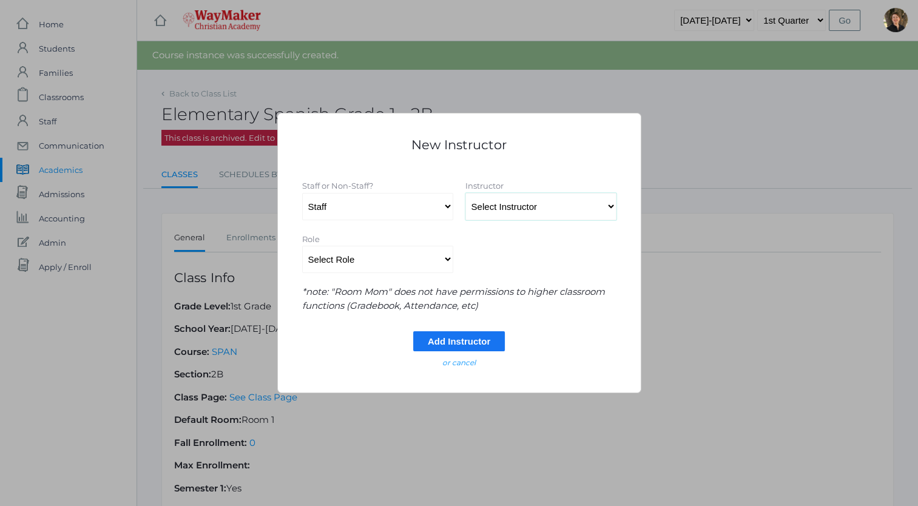
click at [500, 209] on select "Select Instructor Atkisson, Crystal Bennett, Josh Benzinger, Elizabeth Brailean…" at bounding box center [541, 206] width 151 height 27
select select "4368"
click at [466, 193] on select "Select Instructor Atkisson, Crystal Bennett, Josh Benzinger, Elizabeth Brailean…" at bounding box center [541, 206] width 151 height 27
click at [445, 260] on select "Select Role Primary Instructor Secondary Instructor Auxilium Substitute Other *…" at bounding box center [377, 259] width 151 height 27
select select "Primary Instructor"
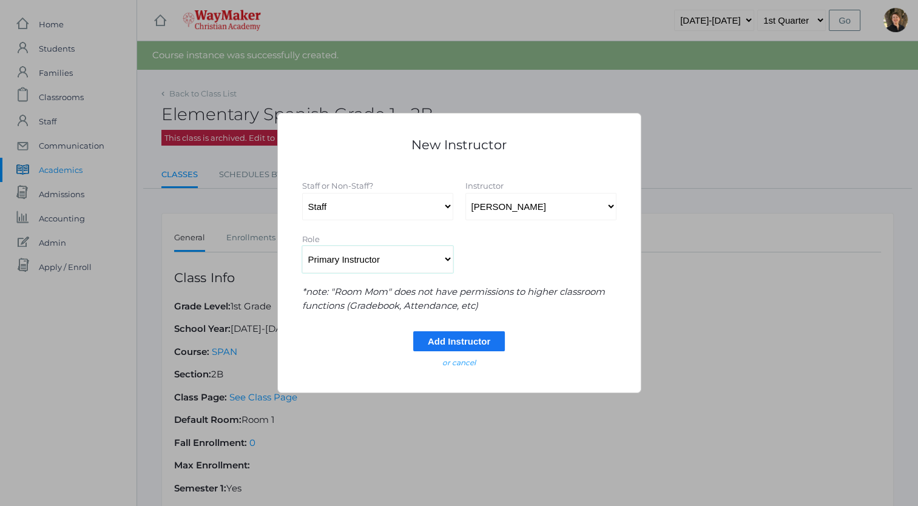
click at [302, 246] on select "Select Role Primary Instructor Secondary Instructor Auxilium Substitute Other *…" at bounding box center [377, 259] width 151 height 27
click at [454, 340] on input "Add Instructor" at bounding box center [459, 341] width 92 height 20
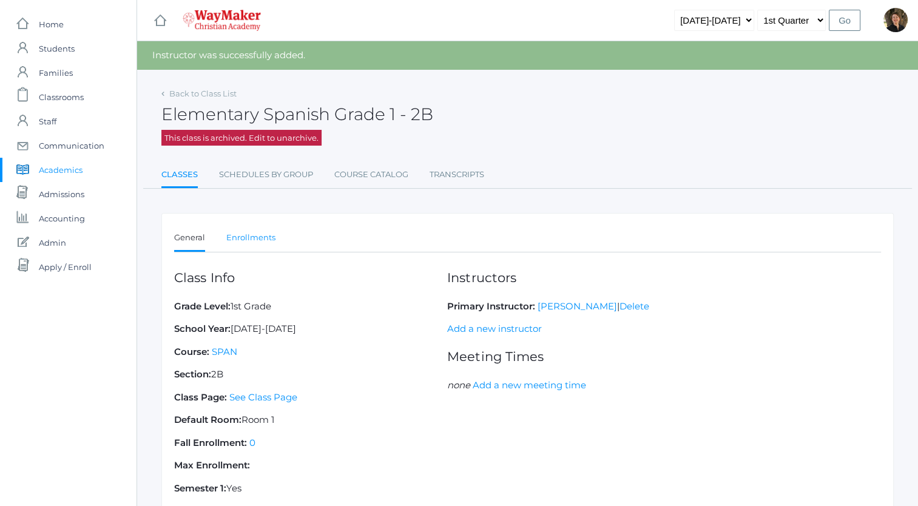
click at [240, 239] on link "Enrollments" at bounding box center [250, 238] width 49 height 24
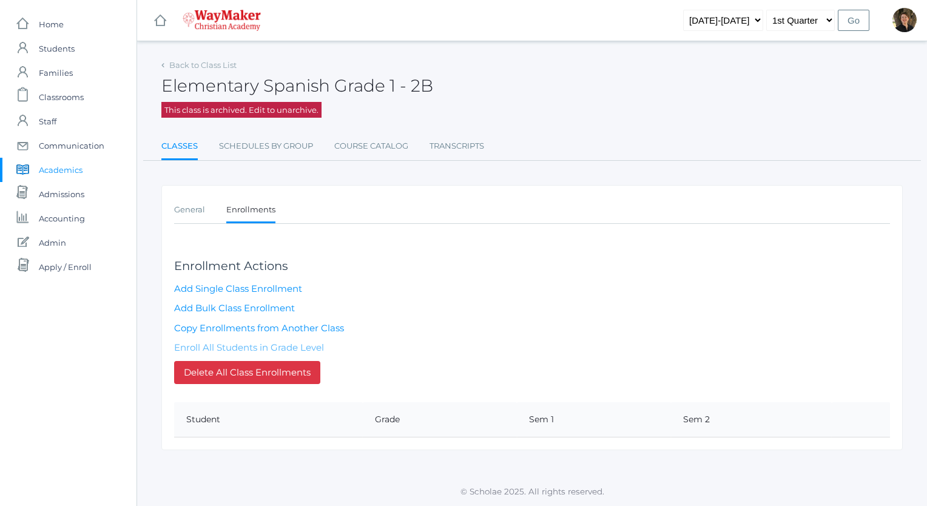
click at [253, 345] on link "Enroll All Students in Grade Level" at bounding box center [249, 348] width 150 height 12
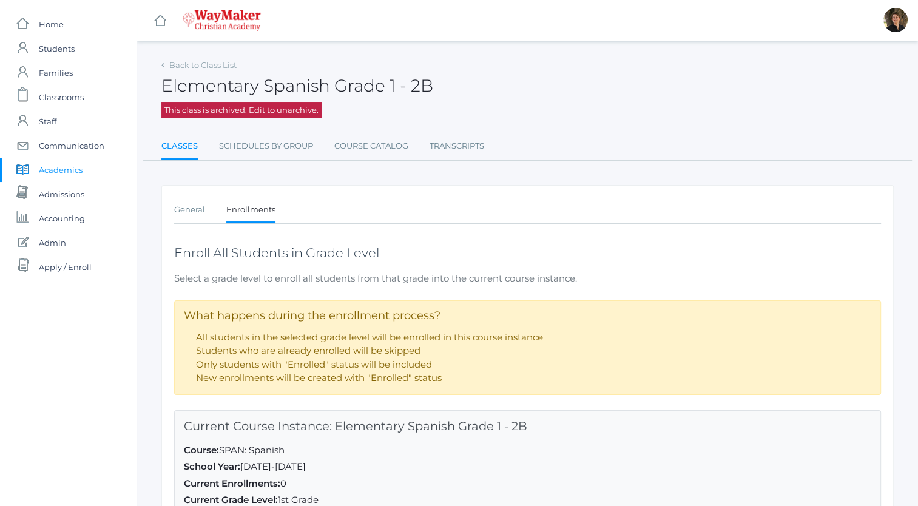
scroll to position [167, 0]
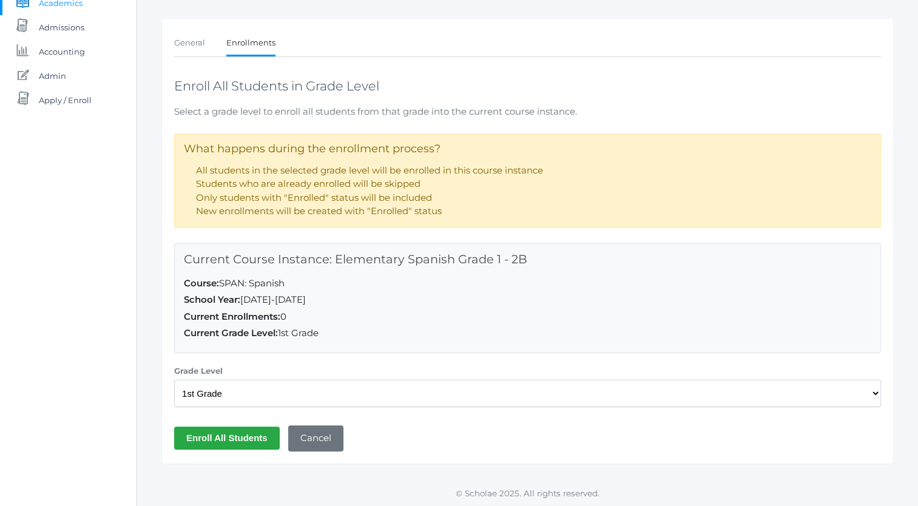
click at [249, 433] on input "Enroll All Students" at bounding box center [227, 438] width 106 height 22
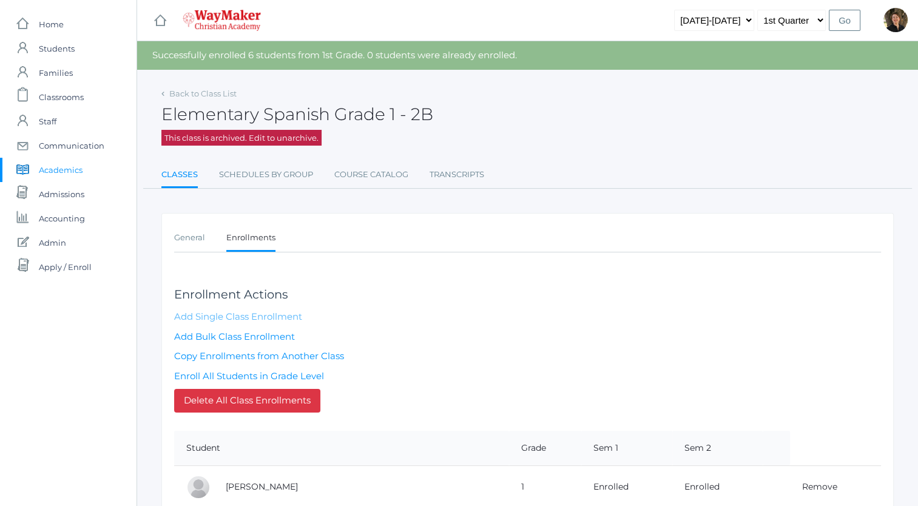
click at [274, 316] on link "Add Single Class Enrollment" at bounding box center [238, 317] width 128 height 12
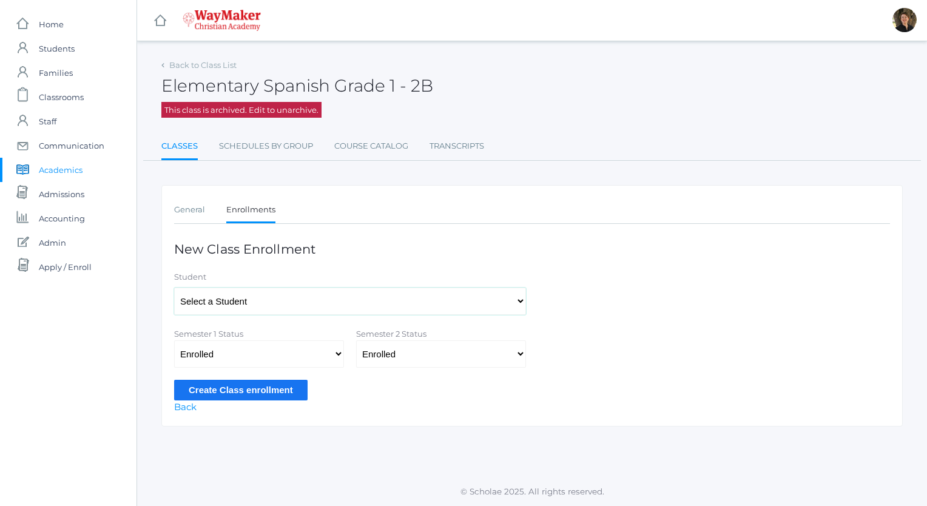
click at [287, 299] on select "Select a Student Backstrom, Abigail Baker, Josey Baker, Claire Bassett, Josie B…" at bounding box center [350, 301] width 352 height 27
select select "4441"
click at [174, 288] on select "Select a Student Backstrom, Abigail Baker, Josey Baker, Claire Bassett, Josie B…" at bounding box center [350, 301] width 352 height 27
click at [251, 384] on input "Create Class enrollment" at bounding box center [241, 390] width 134 height 20
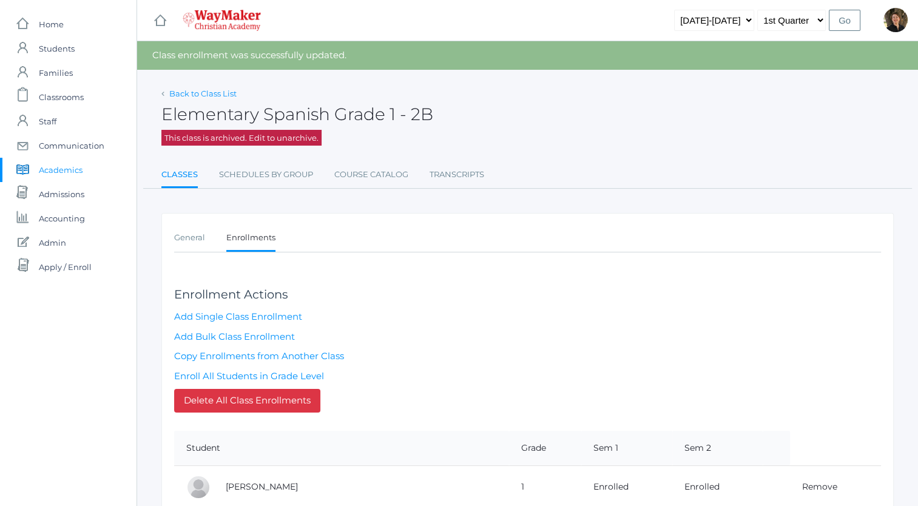
click at [214, 93] on link "Back to Class List" at bounding box center [202, 94] width 67 height 10
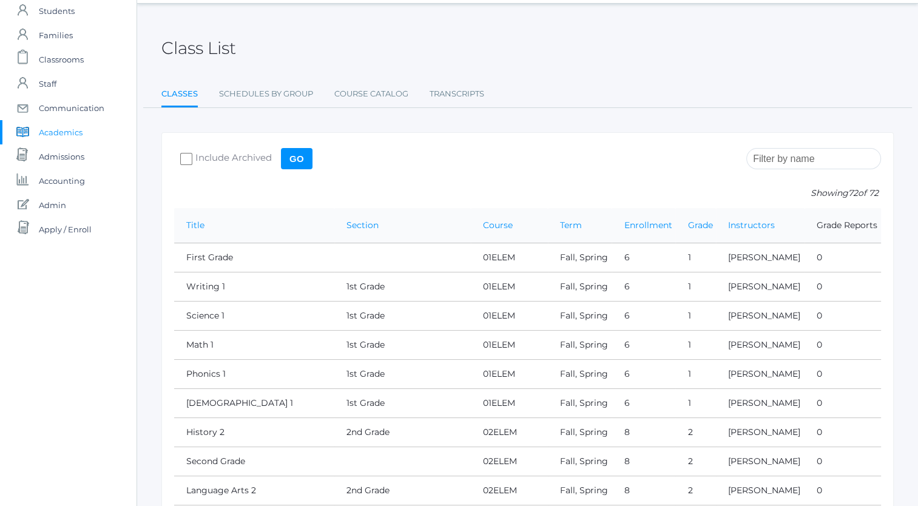
scroll to position [27, 0]
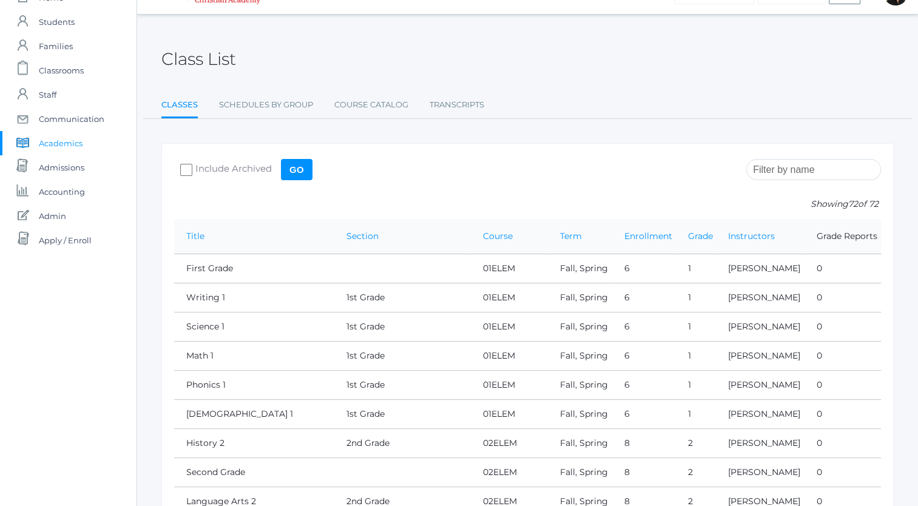
click at [792, 168] on input "search" at bounding box center [814, 169] width 135 height 21
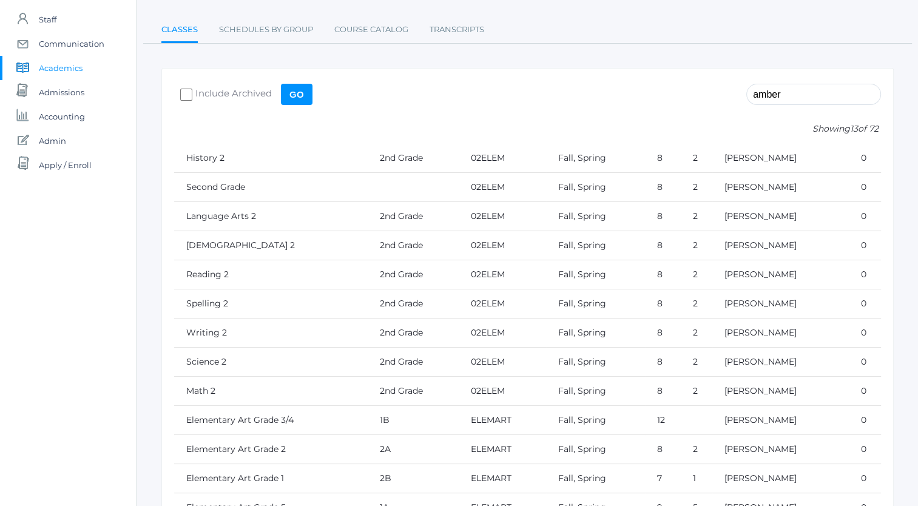
scroll to position [97, 0]
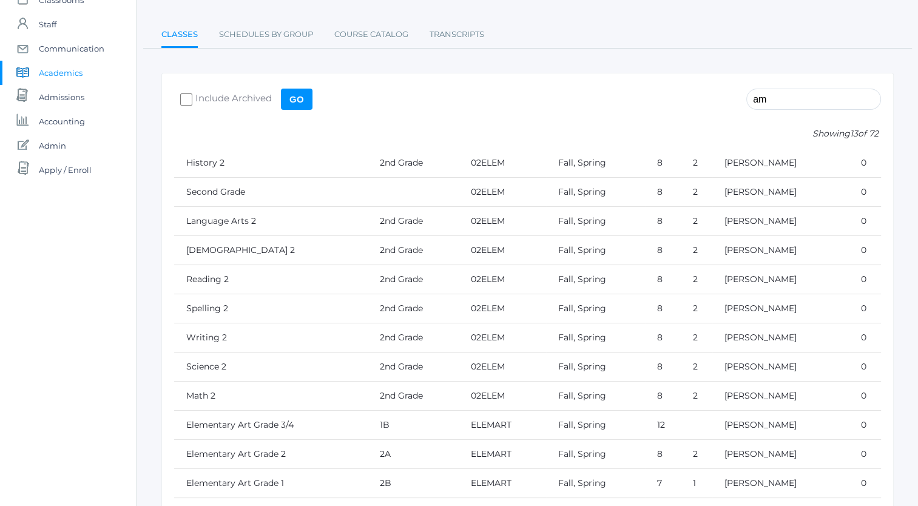
type input "a"
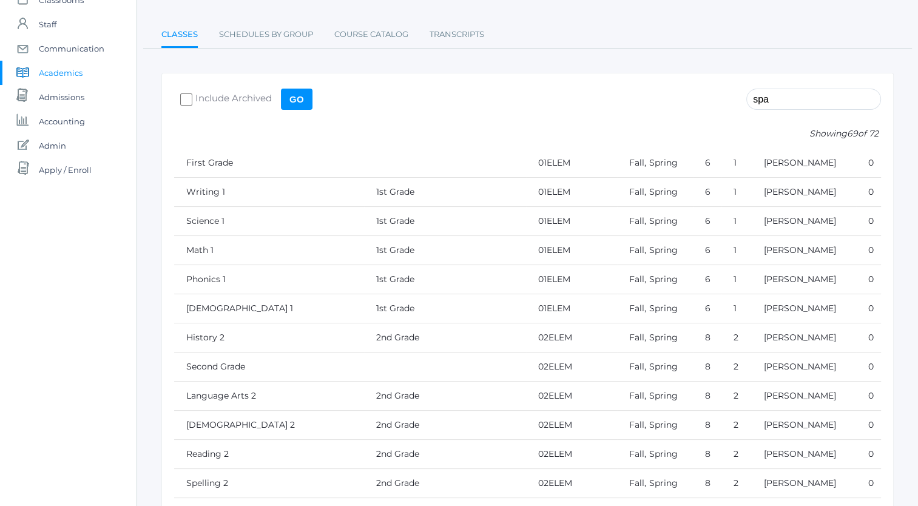
scroll to position [0, 0]
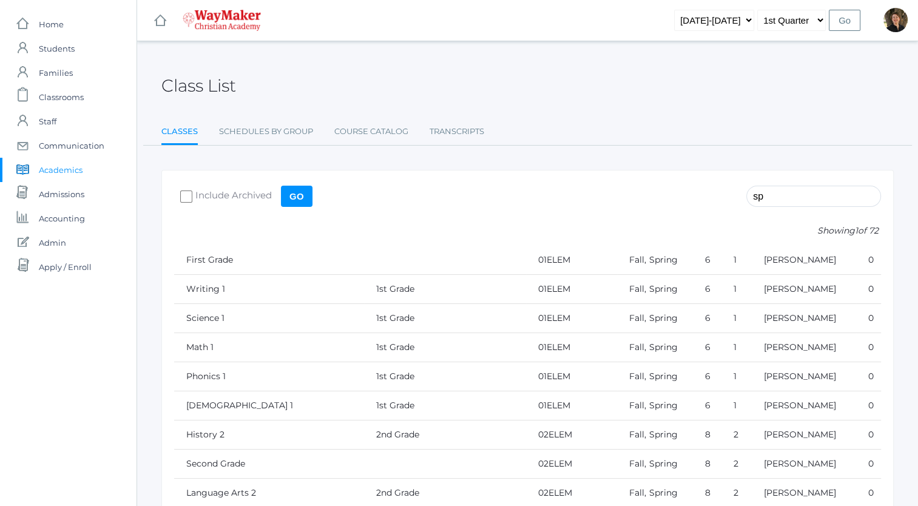
type input "s"
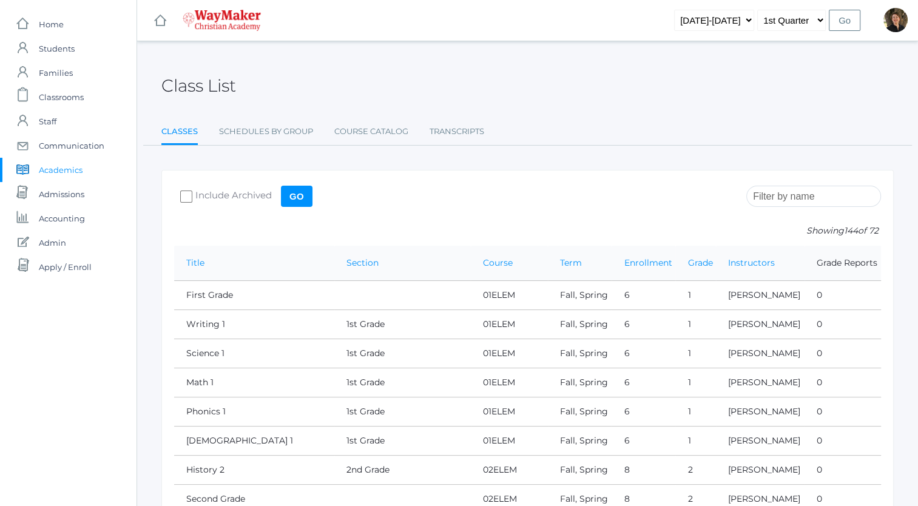
click at [186, 194] on input "Include Archived" at bounding box center [186, 197] width 12 height 12
checkbox input "true"
click at [296, 194] on input "Go" at bounding box center [297, 196] width 32 height 21
click at [792, 198] on input "search" at bounding box center [814, 196] width 135 height 21
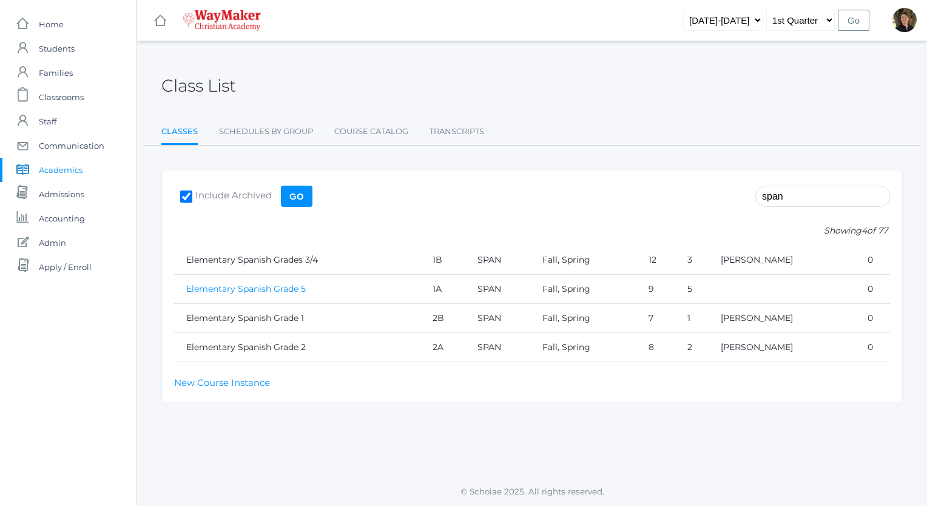
type input "span"
click at [272, 288] on link "Elementary Spanish Grade 5" at bounding box center [246, 288] width 120 height 11
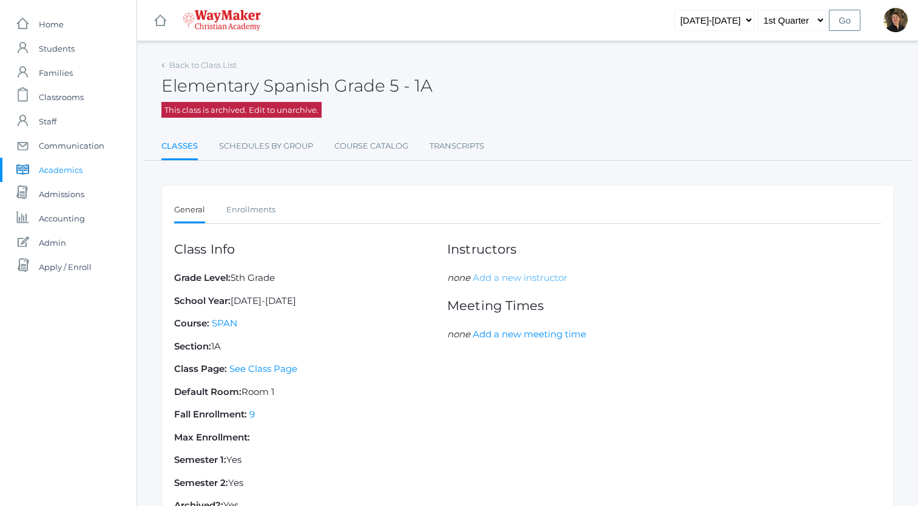
click at [490, 276] on link "Add a new instructor" at bounding box center [520, 278] width 95 height 12
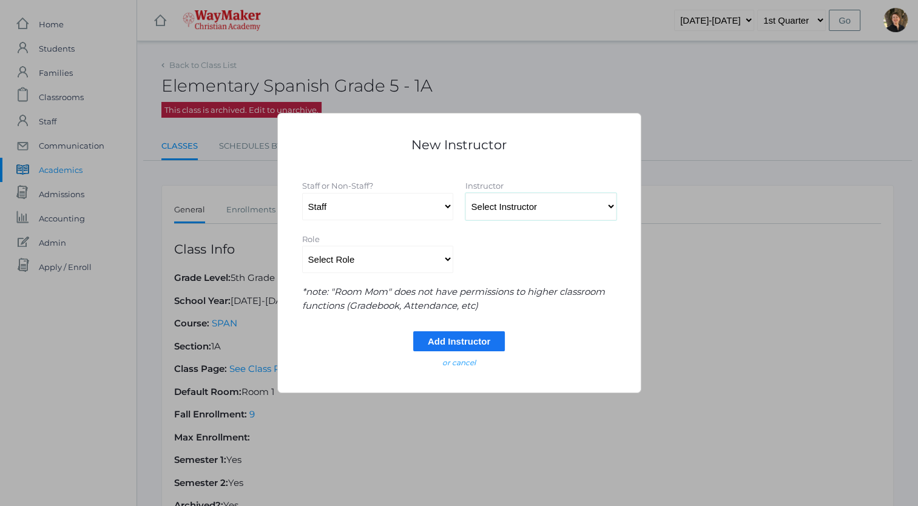
click at [510, 208] on select "Select Instructor Atkisson, Crystal Bennett, Josh Benzinger, Elizabeth Brailean…" at bounding box center [541, 206] width 151 height 27
select select "4368"
click at [466, 193] on select "Select Instructor Atkisson, Crystal Bennett, Josh Benzinger, Elizabeth Brailean…" at bounding box center [541, 206] width 151 height 27
click at [449, 261] on select "Select Role Primary Instructor Secondary Instructor Auxilium Substitute Other *…" at bounding box center [377, 259] width 151 height 27
select select "Primary Instructor"
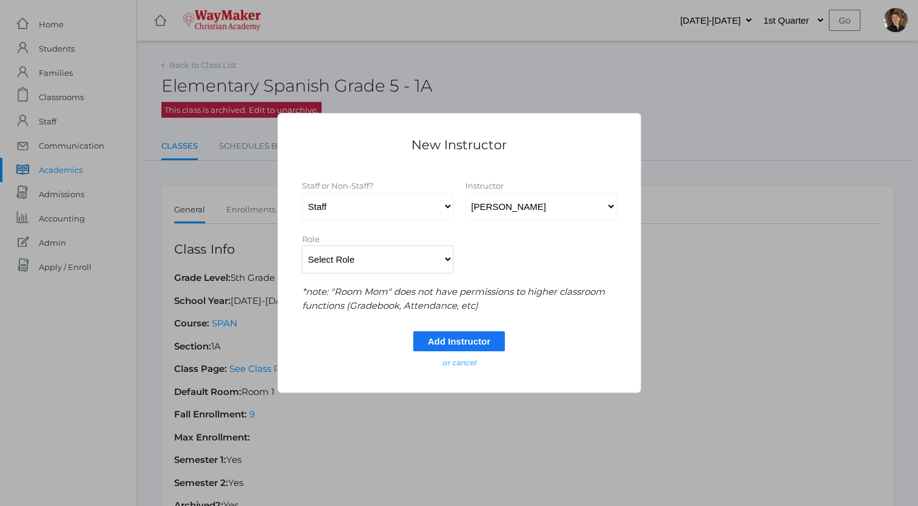
click at [302, 246] on select "Select Role Primary Instructor Secondary Instructor Auxilium Substitute Other *…" at bounding box center [377, 259] width 151 height 27
click at [451, 344] on input "Add Instructor" at bounding box center [459, 341] width 92 height 20
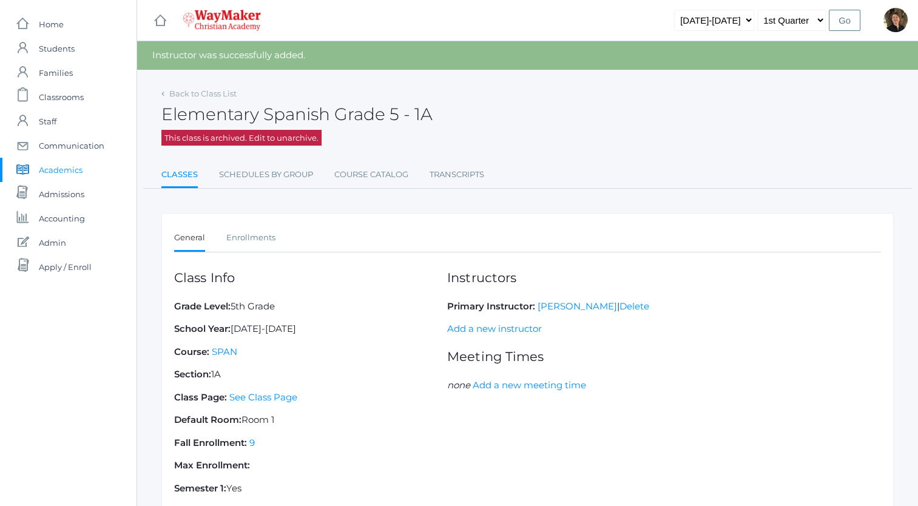
scroll to position [131, 0]
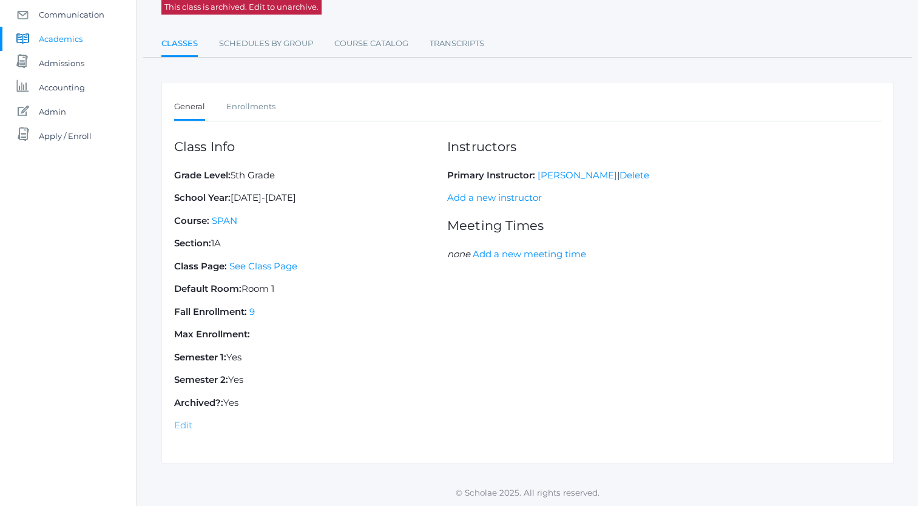
click at [183, 423] on link "Edit" at bounding box center [183, 425] width 18 height 12
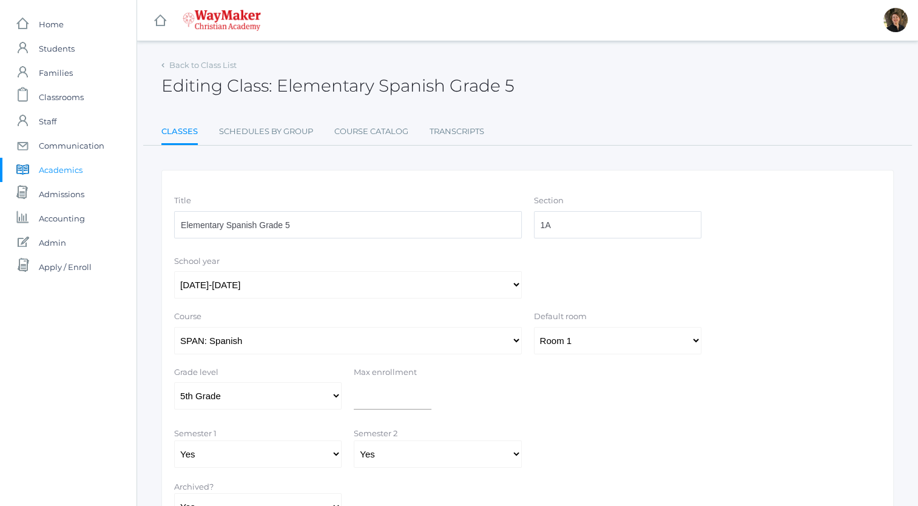
scroll to position [103, 0]
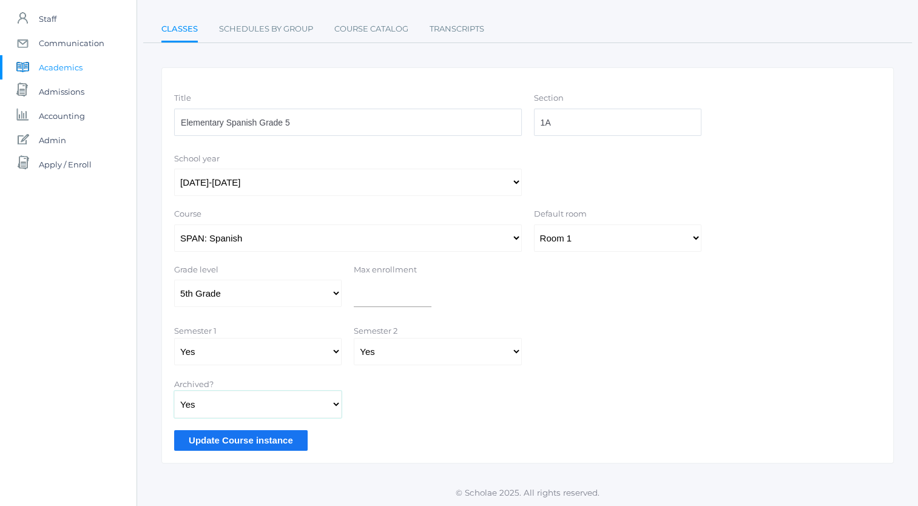
click at [281, 401] on select "Yes No" at bounding box center [258, 404] width 168 height 27
select select "false"
click at [174, 391] on select "Yes No" at bounding box center [258, 404] width 168 height 27
click at [268, 436] on input "Update Course instance" at bounding box center [241, 440] width 134 height 20
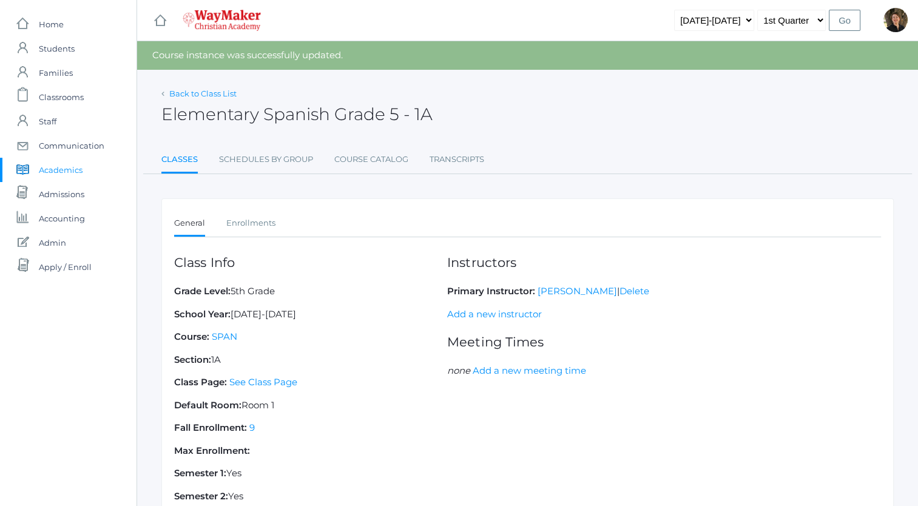
click at [208, 93] on link "Back to Class List" at bounding box center [202, 94] width 67 height 10
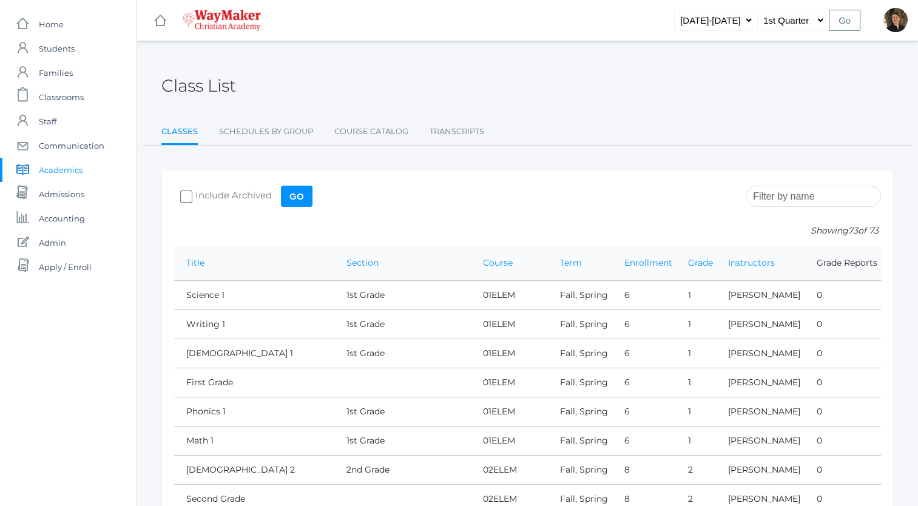
click at [186, 196] on input "Include Archived" at bounding box center [186, 197] width 12 height 12
checkbox input "true"
click at [776, 196] on input "search" at bounding box center [814, 196] width 135 height 21
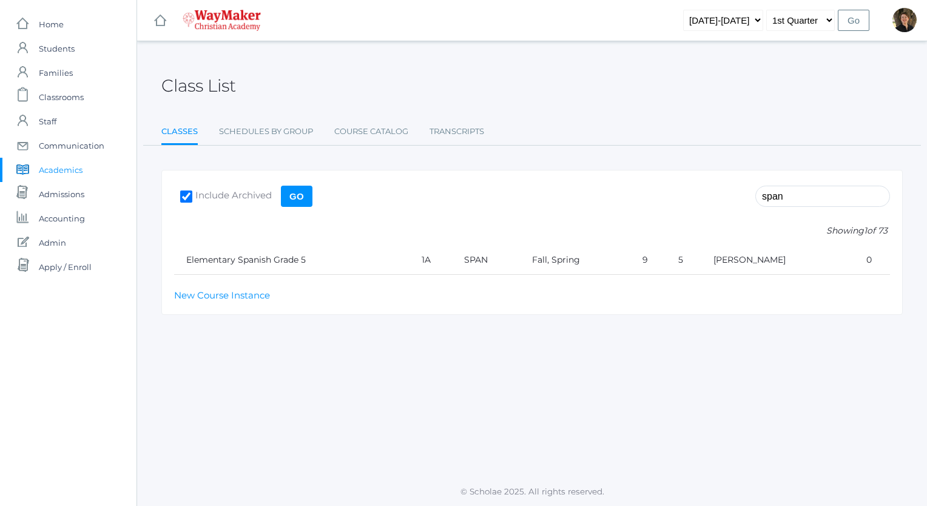
type input "span"
click at [296, 195] on input "Go" at bounding box center [297, 196] width 32 height 21
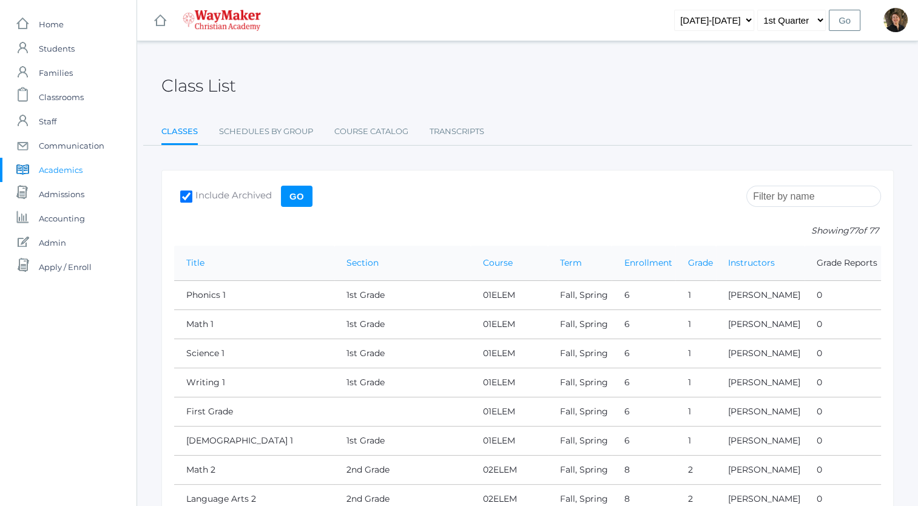
click at [815, 195] on input "search" at bounding box center [814, 196] width 135 height 21
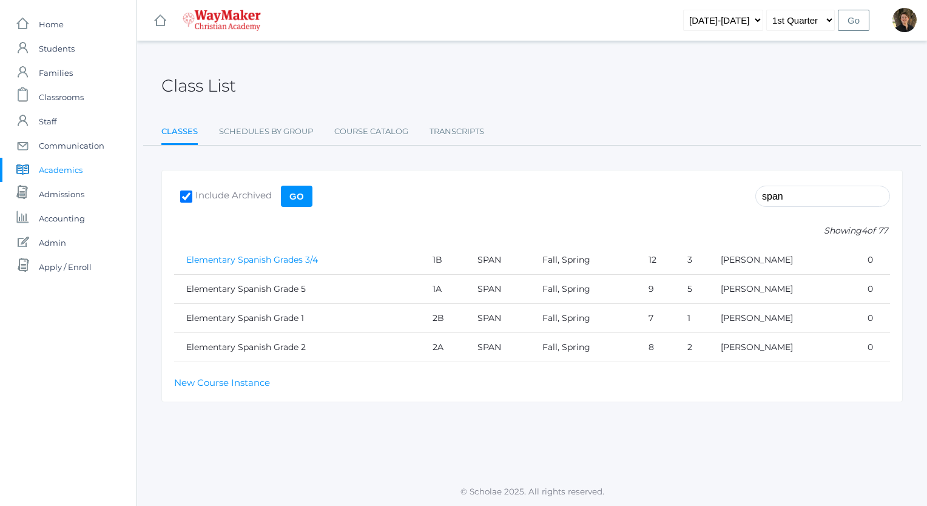
type input "span"
click at [289, 259] on link "Elementary Spanish Grades 3/4" at bounding box center [252, 259] width 132 height 11
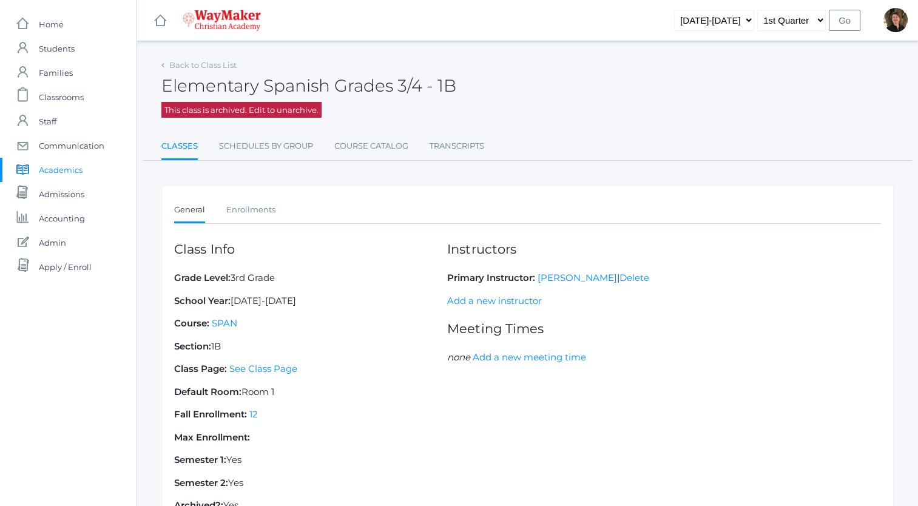
scroll to position [103, 0]
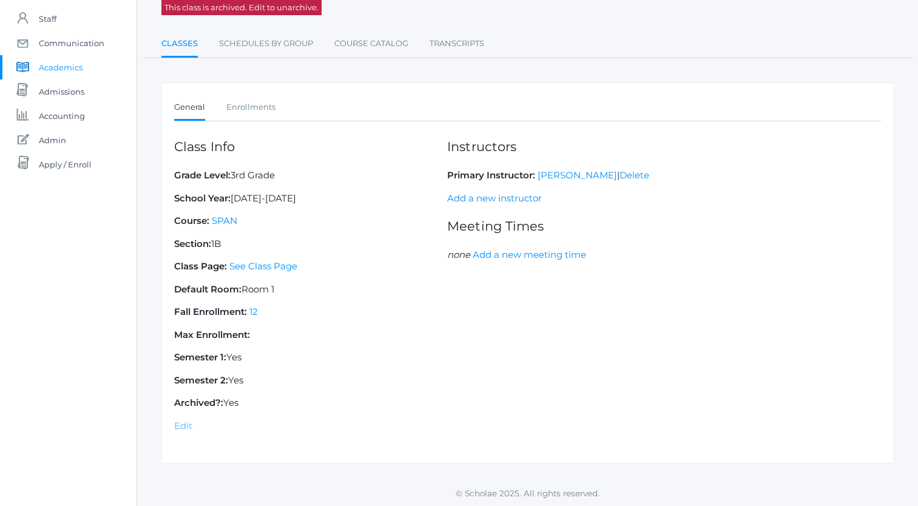
click at [182, 424] on link "Edit" at bounding box center [183, 426] width 18 height 12
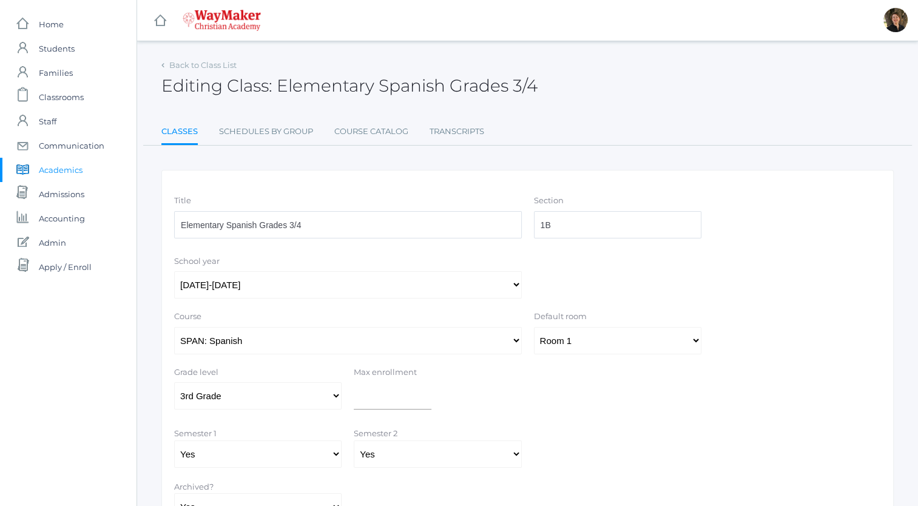
scroll to position [103, 0]
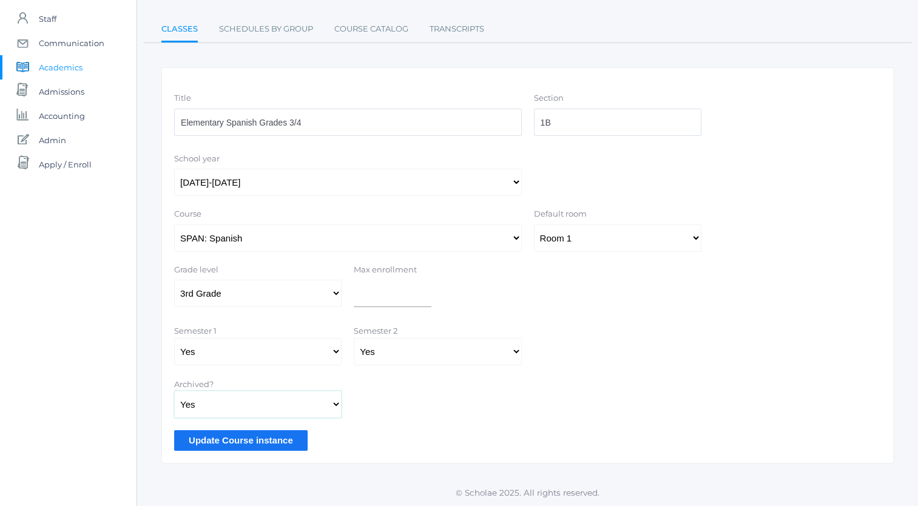
click at [288, 402] on select "Yes No" at bounding box center [258, 404] width 168 height 27
select select "false"
click at [174, 391] on select "Yes No" at bounding box center [258, 404] width 168 height 27
click at [276, 438] on input "Update Course instance" at bounding box center [241, 440] width 134 height 20
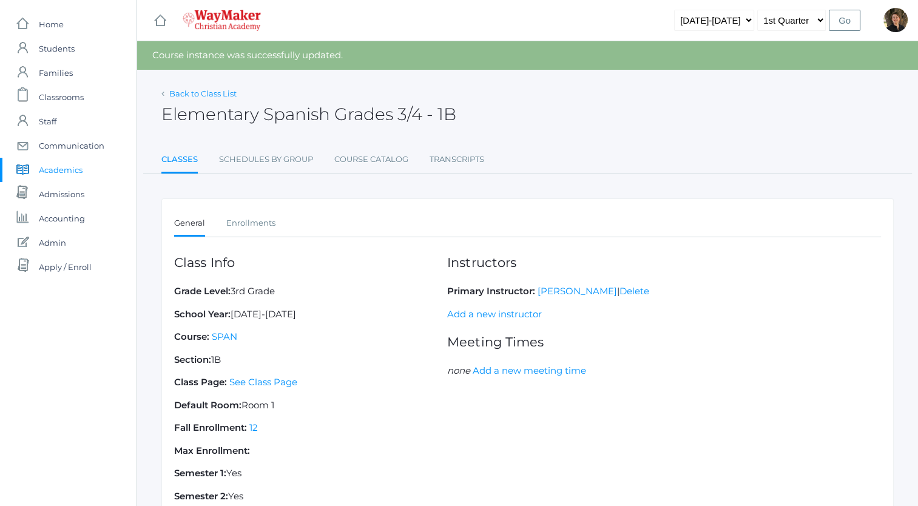
click at [211, 93] on link "Back to Class List" at bounding box center [202, 94] width 67 height 10
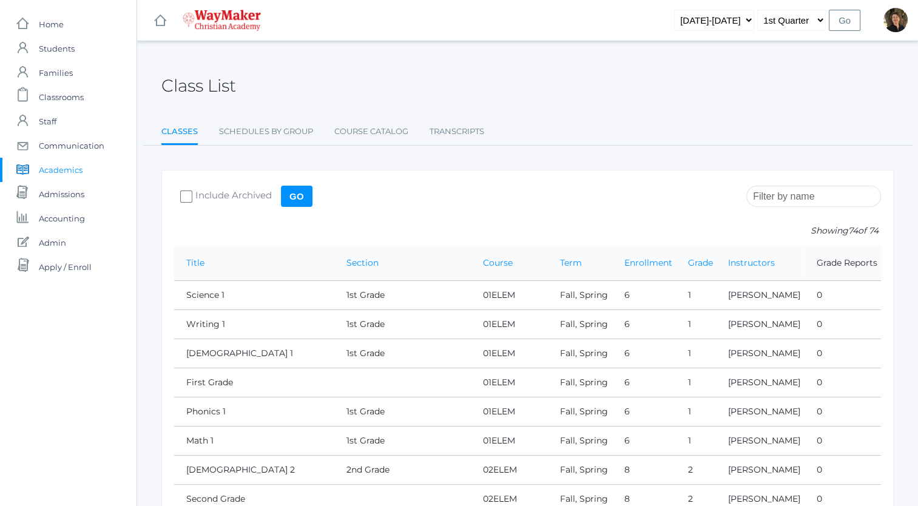
click at [183, 197] on input "Include Archived" at bounding box center [186, 197] width 12 height 12
checkbox input "true"
click at [297, 196] on input "Go" at bounding box center [297, 196] width 32 height 21
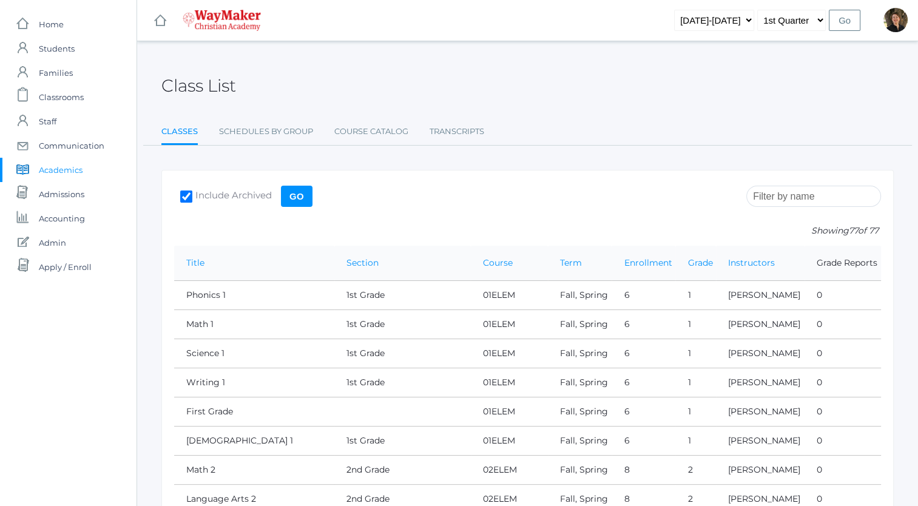
click at [782, 197] on input "search" at bounding box center [814, 196] width 135 height 21
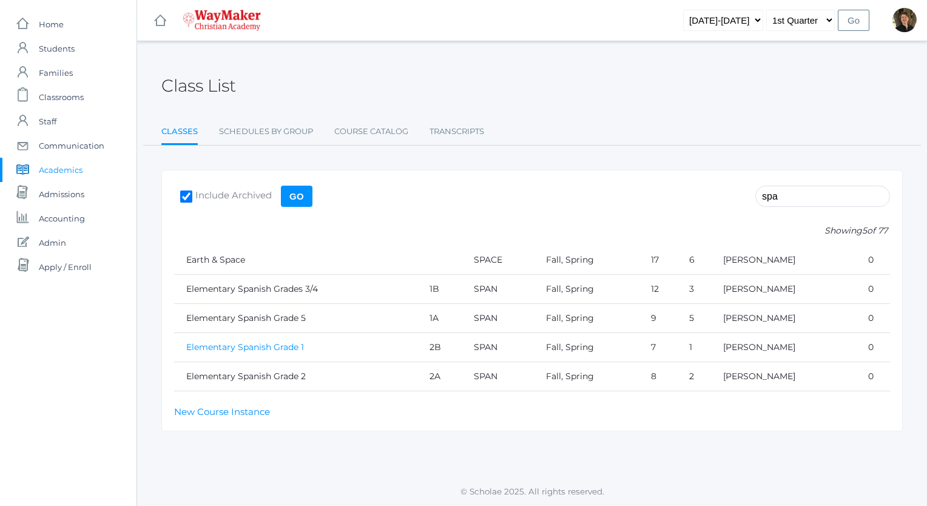
type input "spa"
click at [249, 348] on link "Elementary Spanish Grade 1" at bounding box center [245, 347] width 118 height 11
click at [53, 121] on span "Staff" at bounding box center [48, 121] width 18 height 24
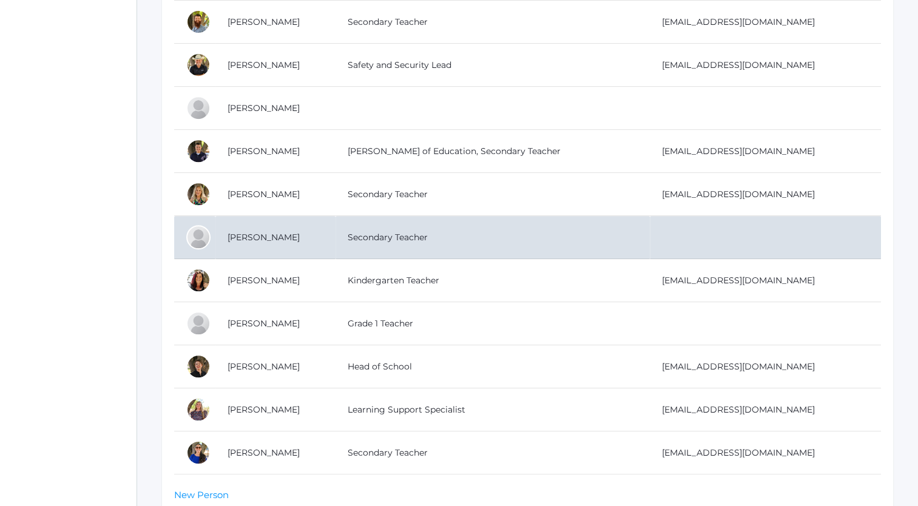
scroll to position [588, 0]
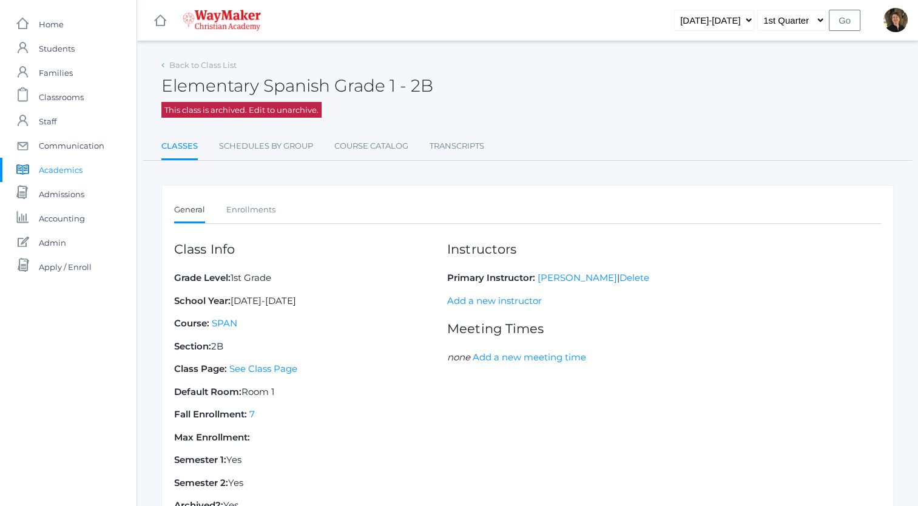
scroll to position [103, 0]
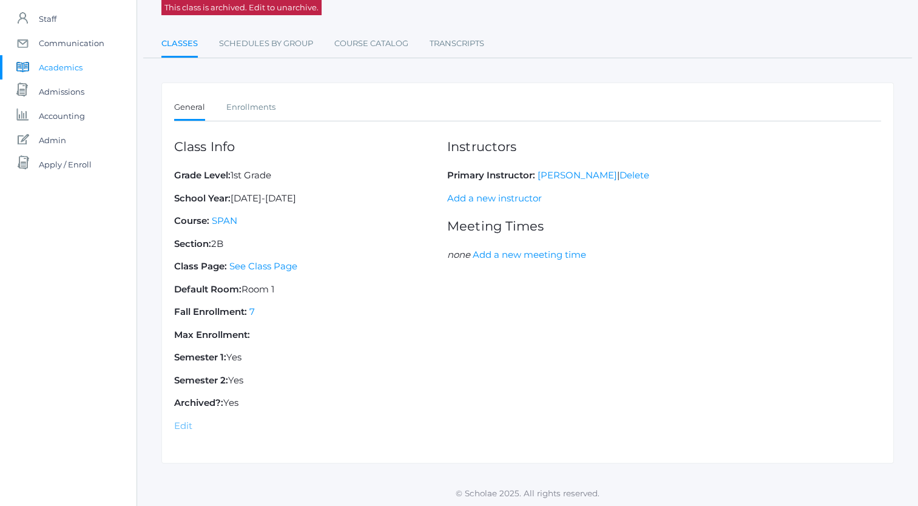
click at [181, 426] on link "Edit" at bounding box center [183, 426] width 18 height 12
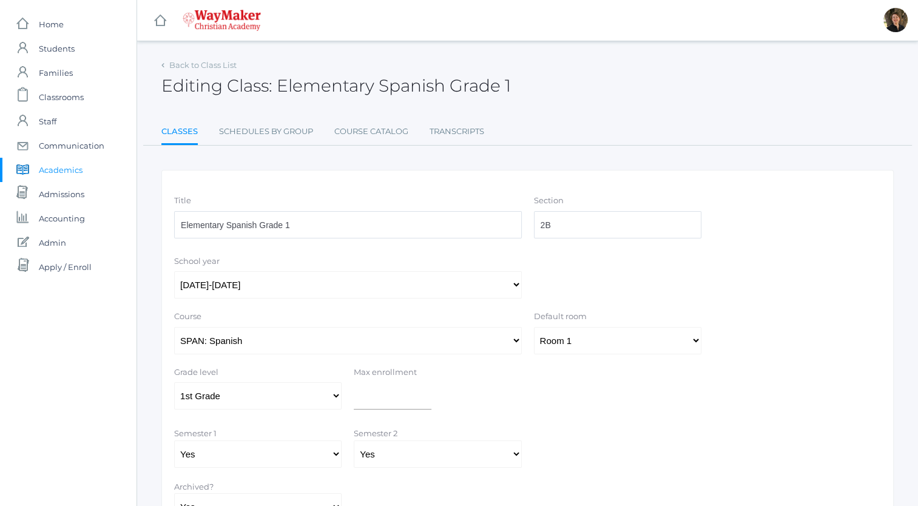
scroll to position [103, 0]
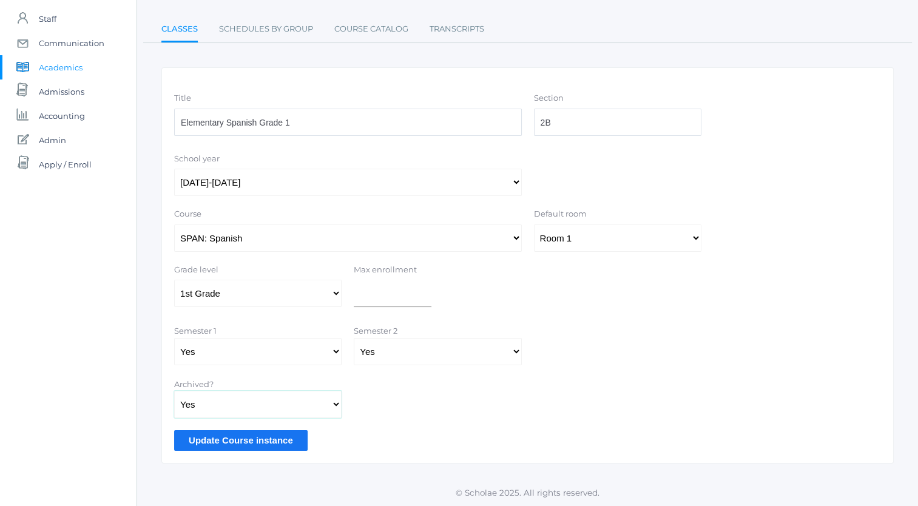
click at [319, 409] on select "Yes No" at bounding box center [258, 404] width 168 height 27
select select "false"
click at [174, 391] on select "Yes No" at bounding box center [258, 404] width 168 height 27
click at [266, 438] on input "Update Course instance" at bounding box center [241, 440] width 134 height 20
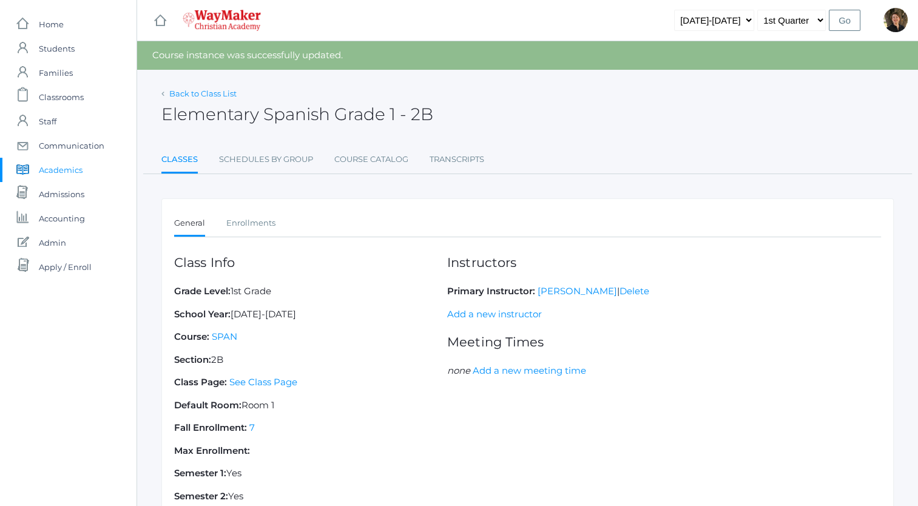
click at [206, 92] on link "Back to Class List" at bounding box center [202, 94] width 67 height 10
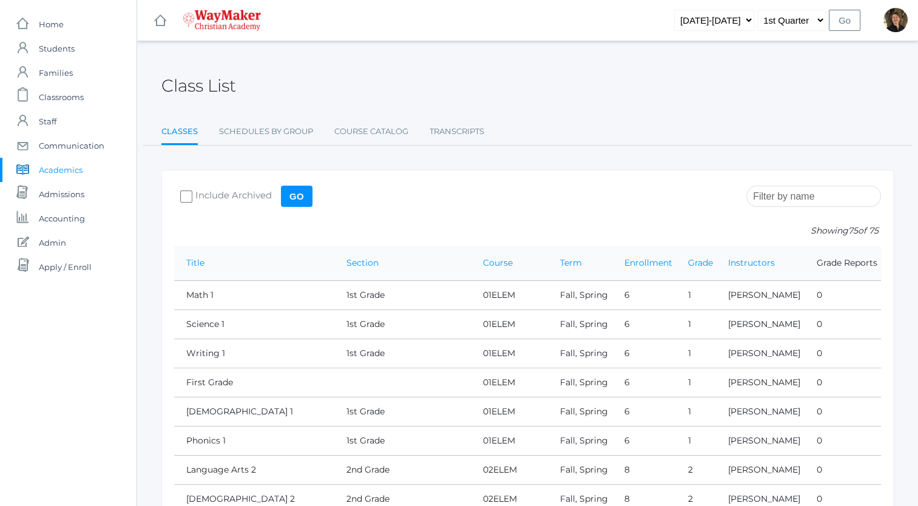
click at [185, 195] on input "Include Archived" at bounding box center [186, 197] width 12 height 12
checkbox input "true"
click at [289, 195] on input "Go" at bounding box center [297, 196] width 32 height 21
click at [789, 202] on input "search" at bounding box center [814, 196] width 135 height 21
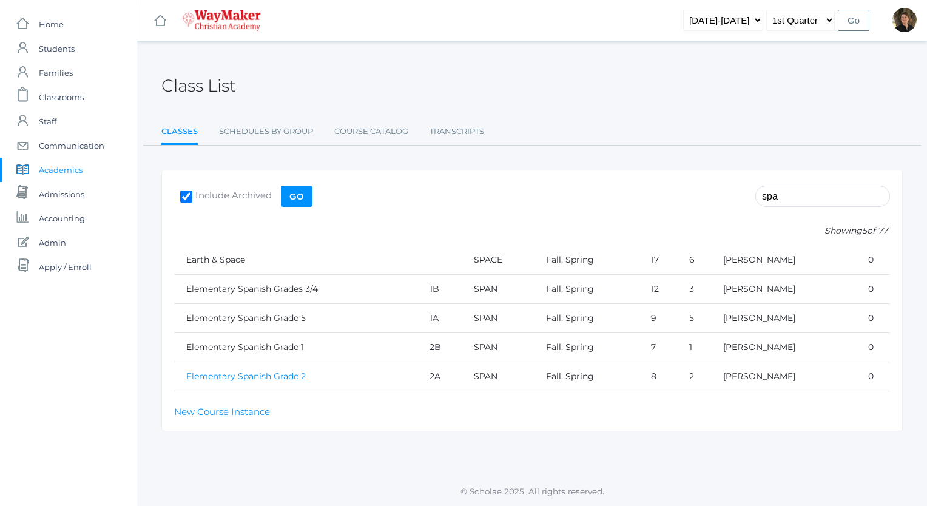
type input "spa"
click at [260, 374] on link "Elementary Spanish Grade 2" at bounding box center [246, 376] width 120 height 11
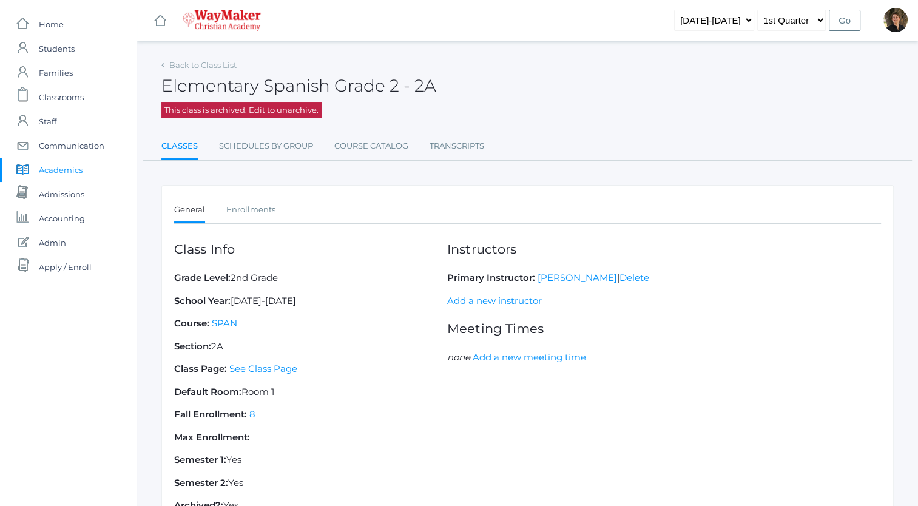
scroll to position [103, 0]
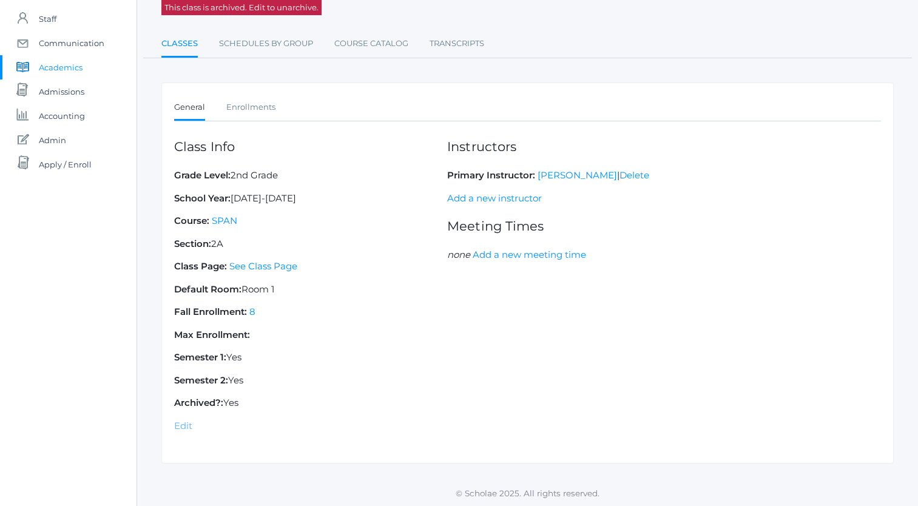
click at [181, 424] on link "Edit" at bounding box center [183, 426] width 18 height 12
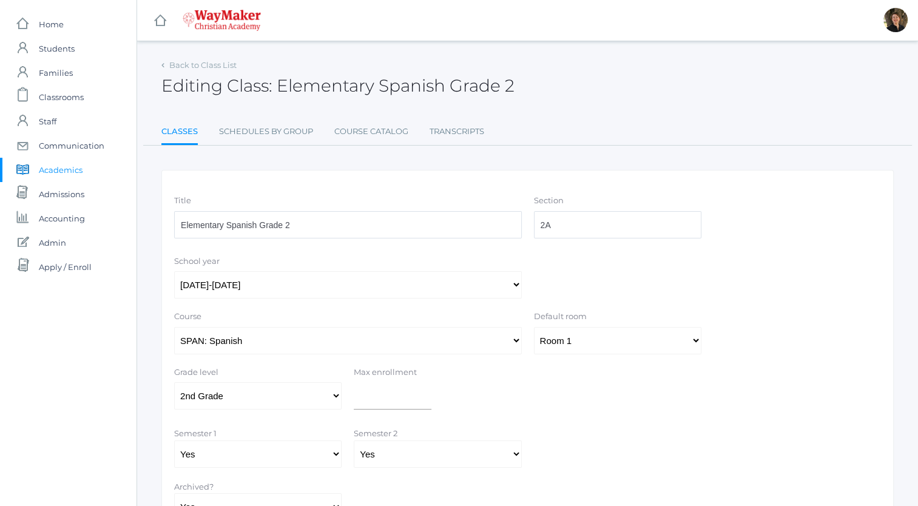
scroll to position [103, 0]
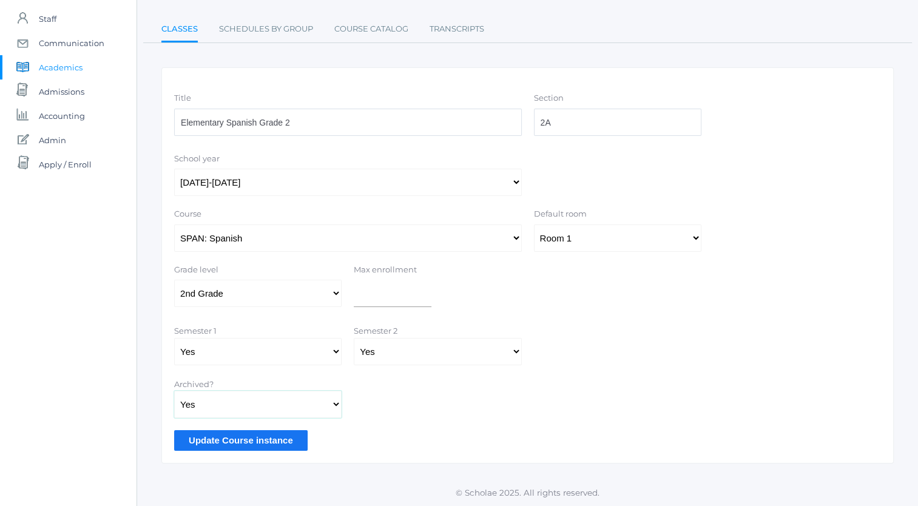
click at [318, 404] on select "Yes No" at bounding box center [258, 404] width 168 height 27
select select "false"
click at [174, 391] on select "Yes No" at bounding box center [258, 404] width 168 height 27
click at [264, 438] on input "Update Course instance" at bounding box center [241, 440] width 134 height 20
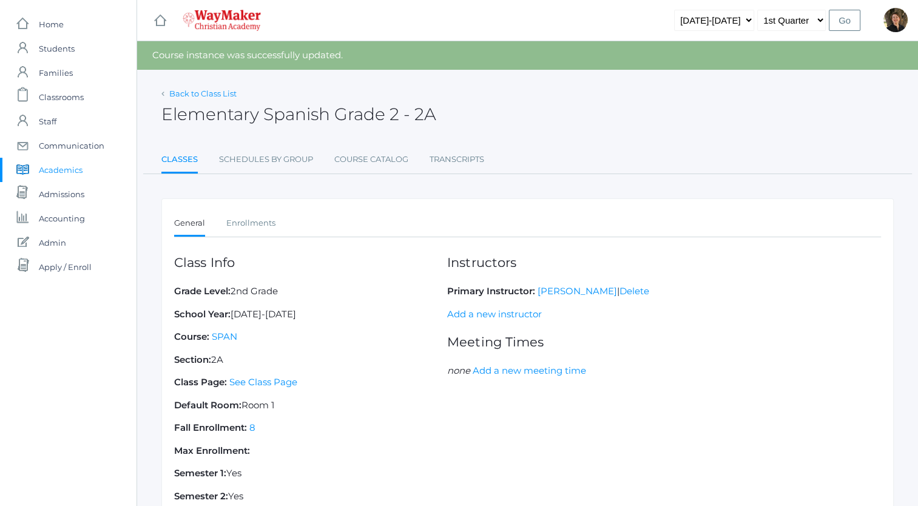
click at [194, 91] on link "Back to Class List" at bounding box center [202, 94] width 67 height 10
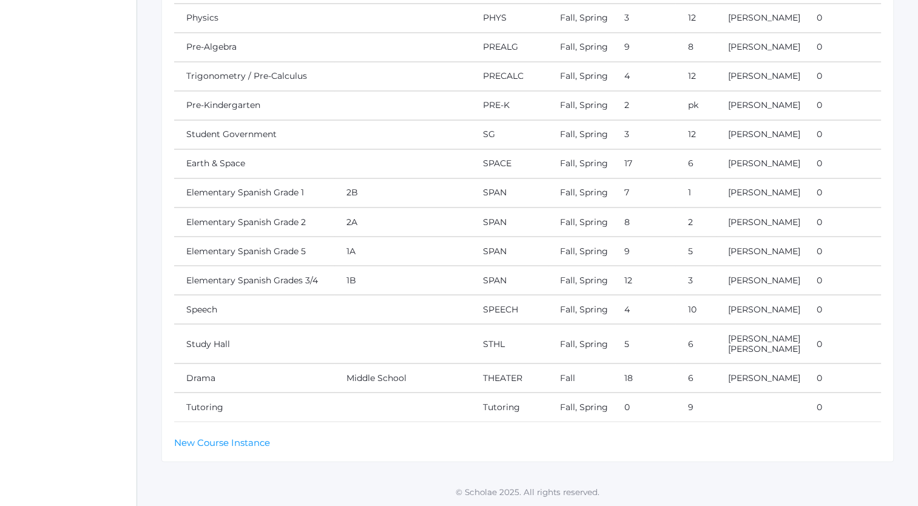
scroll to position [2836, 0]
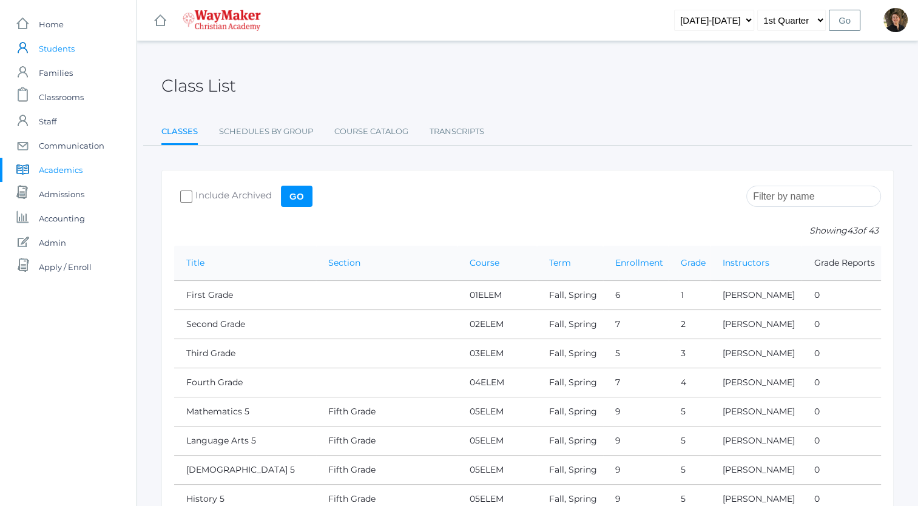
click at [59, 49] on span "Students" at bounding box center [57, 48] width 36 height 24
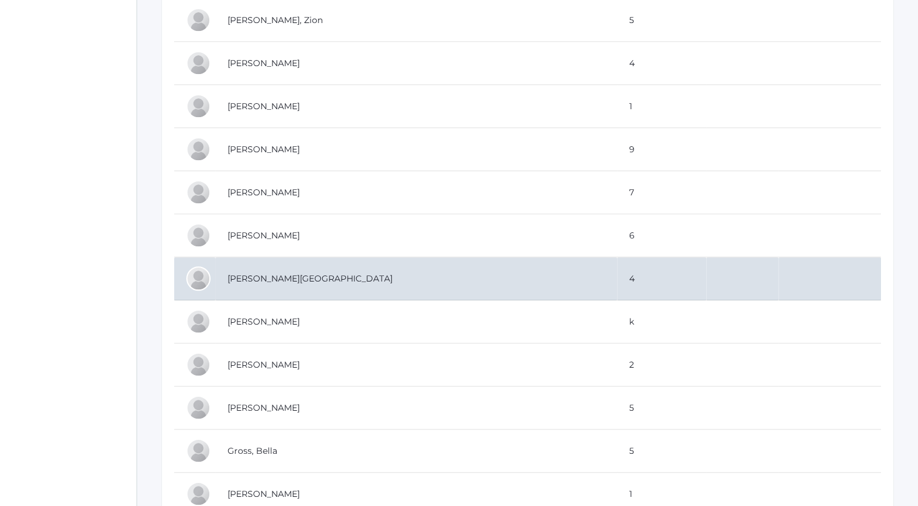
scroll to position [886, 0]
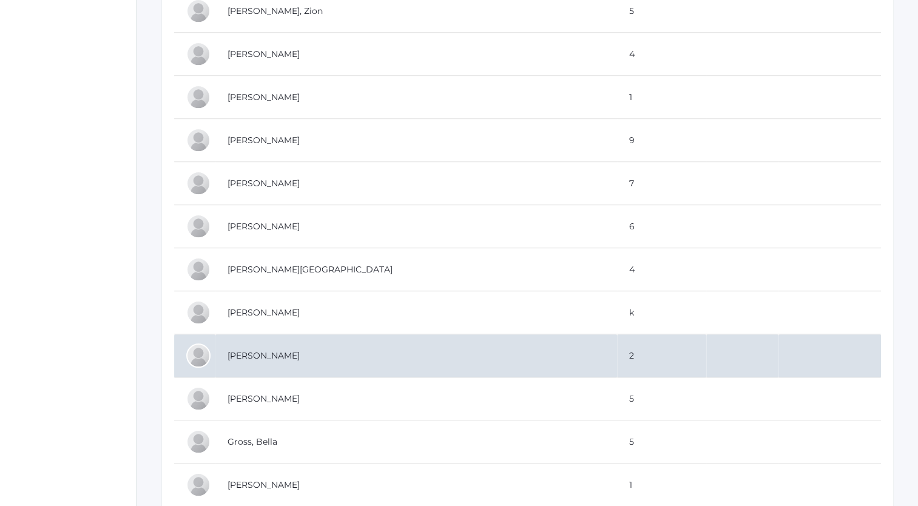
click at [350, 351] on td "Glendening, CJ" at bounding box center [416, 355] width 402 height 43
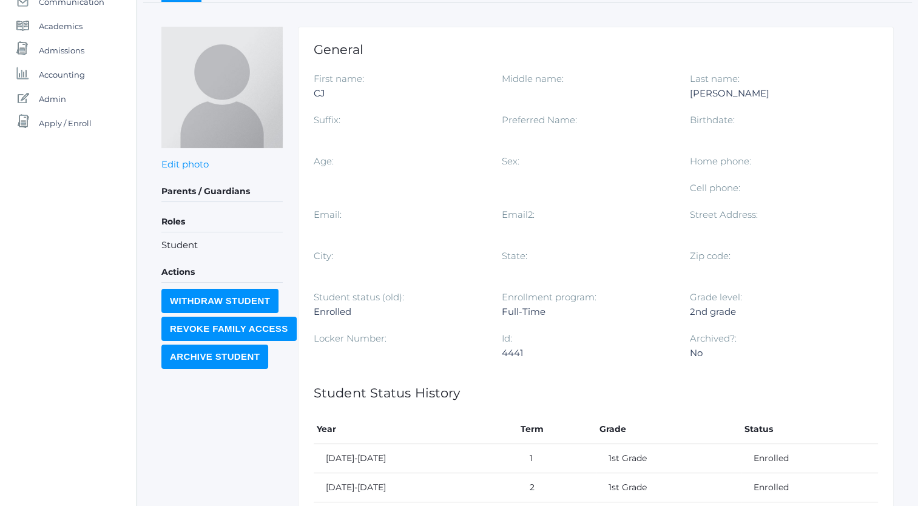
scroll to position [294, 0]
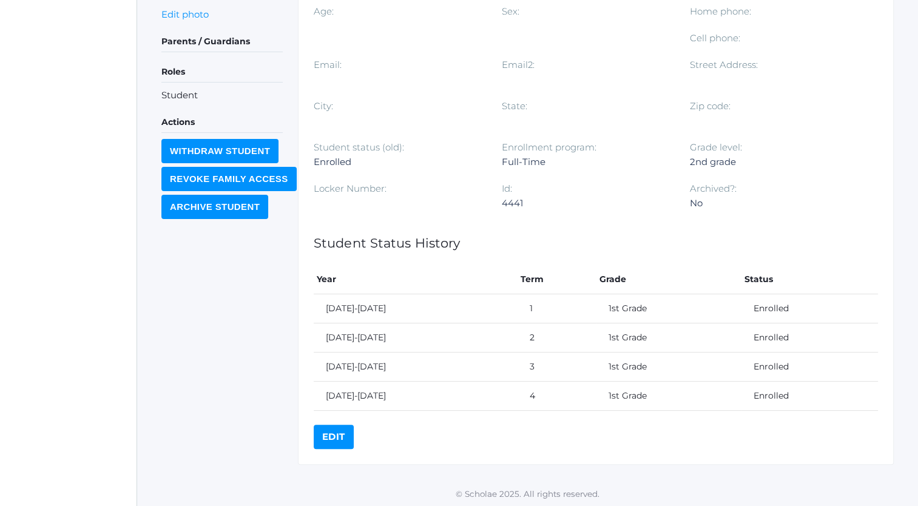
click at [336, 433] on link "Edit" at bounding box center [334, 437] width 40 height 24
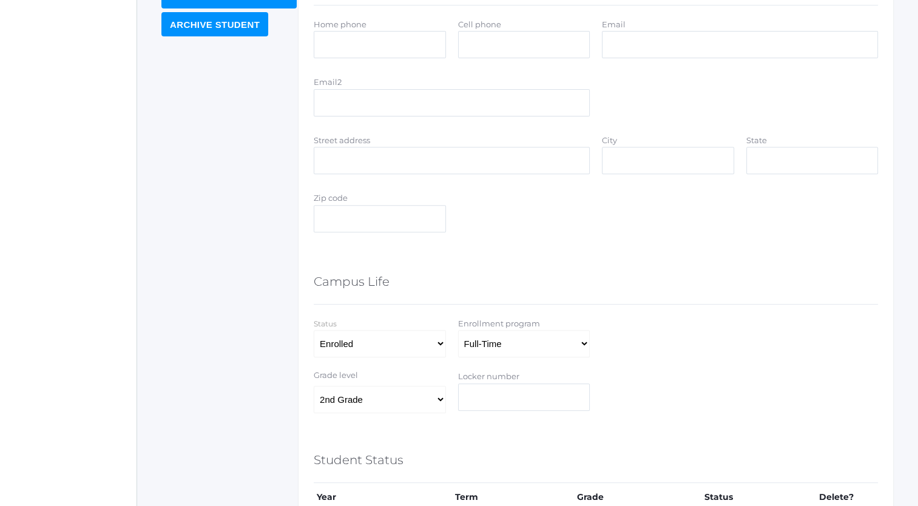
scroll to position [527, 0]
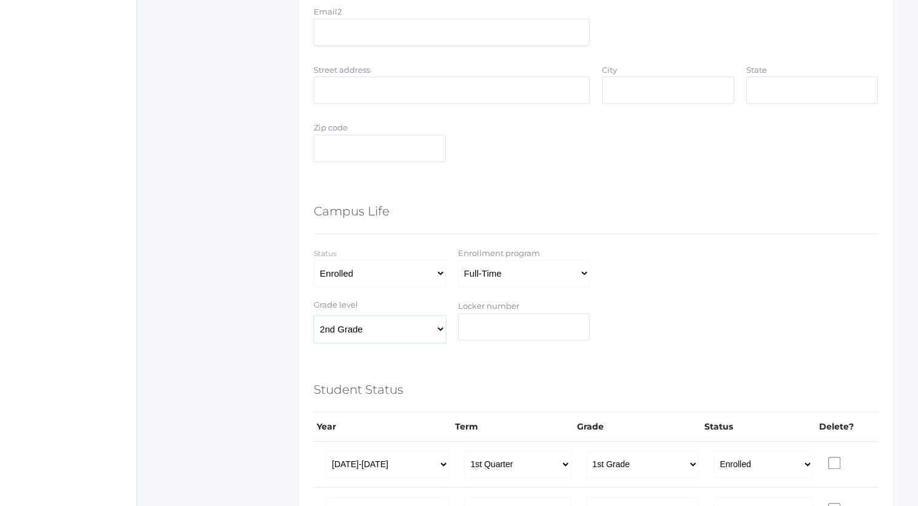
click at [439, 330] on select "Pre-K Kindergarten 1st Grade 2nd Grade 3rd Grade 4th Grade 5th Grade 6th Grade …" at bounding box center [380, 329] width 132 height 27
select select "1"
click at [314, 316] on select "Pre-K Kindergarten 1st Grade 2nd Grade 3rd Grade 4th Grade 5th Grade 6th Grade …" at bounding box center [380, 329] width 132 height 27
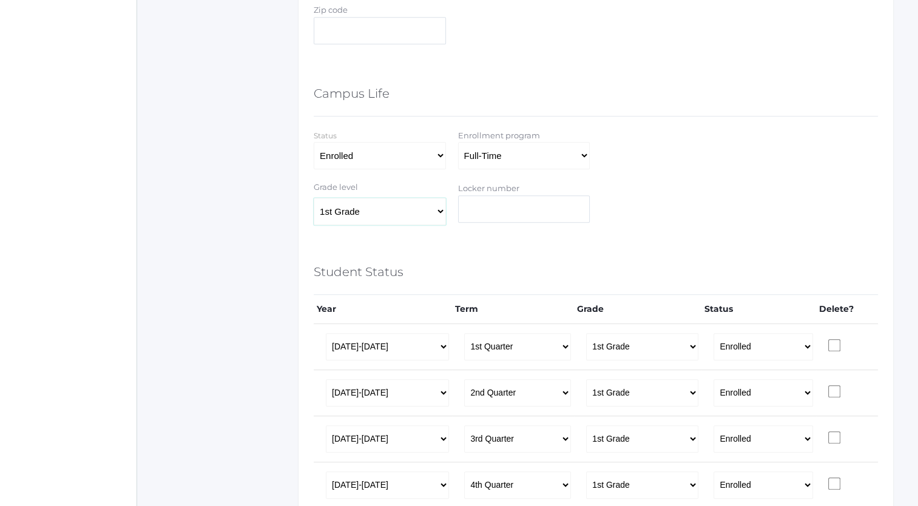
scroll to position [646, 0]
click at [583, 151] on select "Full-Time 4-Day Collaborative Collaborative Affiliate" at bounding box center [524, 154] width 132 height 27
click at [612, 155] on div "Status Select Enrolled Graduate Withdrawn Enrollment program Full-Time 4-Day Co…" at bounding box center [596, 147] width 577 height 41
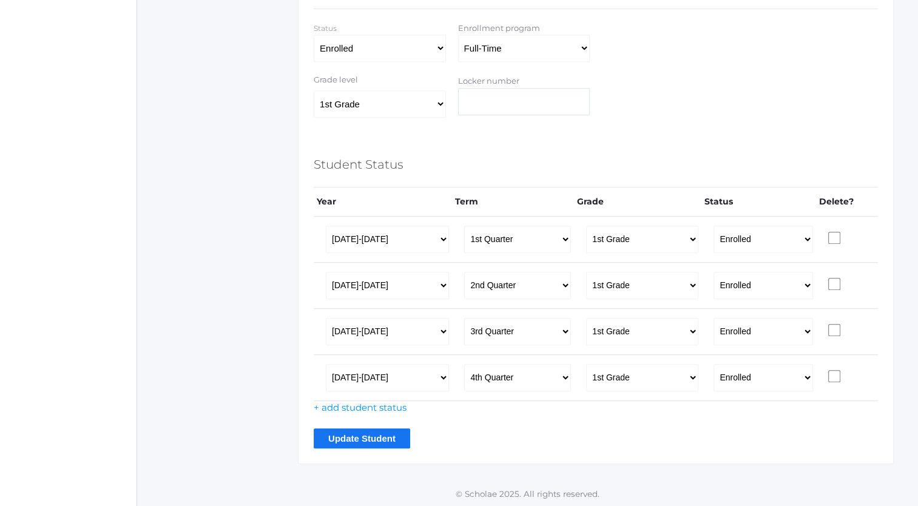
click at [340, 435] on input "Update Student" at bounding box center [362, 439] width 97 height 20
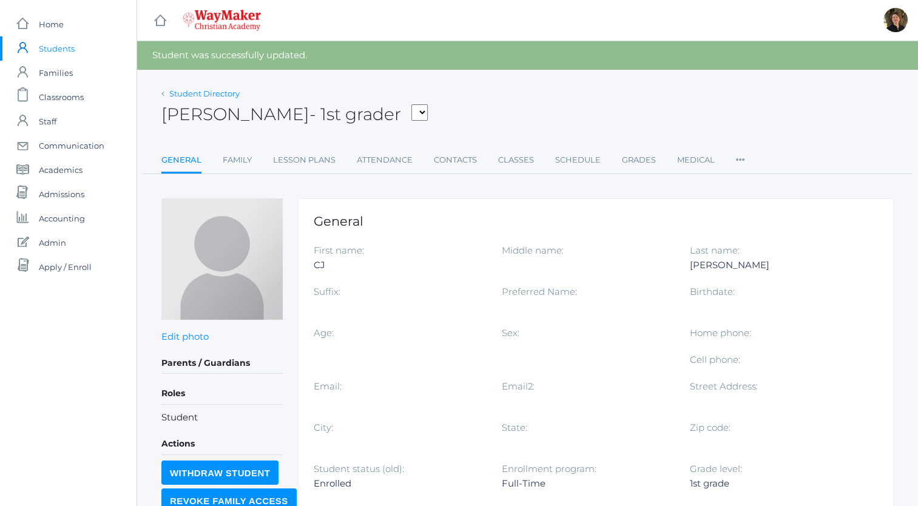
click at [195, 93] on link "Student Directory" at bounding box center [204, 94] width 70 height 10
